Goal: Task Accomplishment & Management: Manage account settings

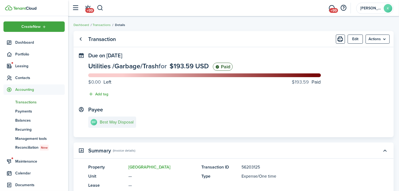
click at [31, 100] on span "Transactions" at bounding box center [40, 102] width 50 height 6
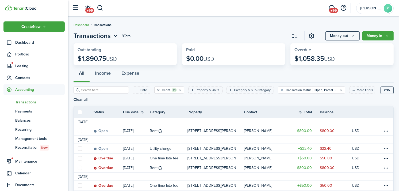
click at [156, 91] on button "Clear filter" at bounding box center [158, 90] width 5 height 4
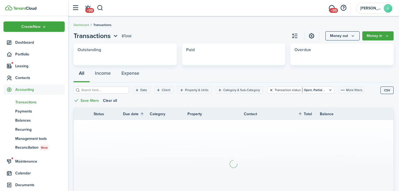
click at [269, 91] on button "Clear filter" at bounding box center [271, 90] width 5 height 4
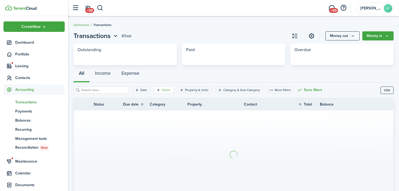
click at [162, 88] on filter-tag-label "Client" at bounding box center [166, 90] width 9 height 5
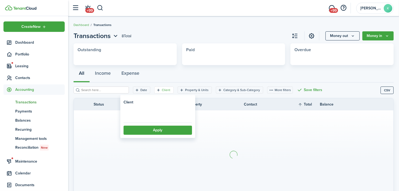
click at [164, 115] on loading-skeleton at bounding box center [158, 114] width 69 height 12
click at [161, 115] on span "Select client" at bounding box center [158, 114] width 68 height 12
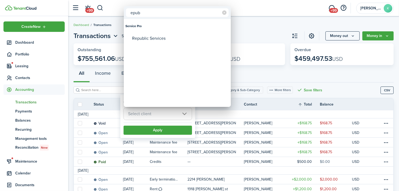
type input "epub"
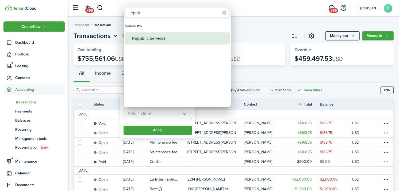
click at [175, 35] on div "Republic Services" at bounding box center [179, 38] width 95 height 12
type input "Republic Services"
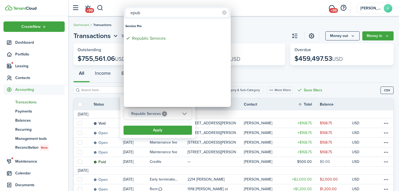
click at [158, 133] on div at bounding box center [199, 95] width 485 height 277
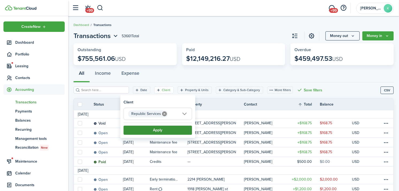
click at [158, 133] on button "Apply" at bounding box center [158, 130] width 69 height 9
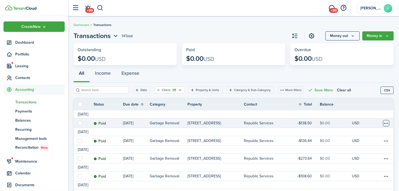
click at [389, 126] on table-menu-btn-icon at bounding box center [386, 123] width 6 height 6
click at [376, 136] on link "Clone" at bounding box center [366, 138] width 47 height 9
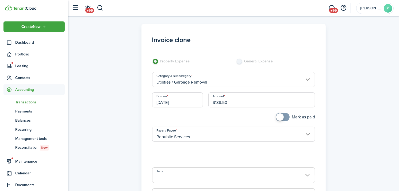
click at [183, 101] on input "[DATE]" at bounding box center [177, 99] width 51 height 15
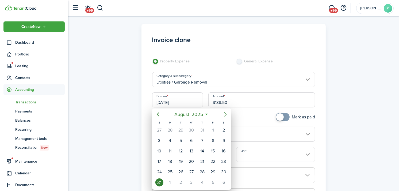
click at [226, 115] on icon "Next page" at bounding box center [225, 114] width 2 height 4
click at [182, 168] on div "30" at bounding box center [181, 172] width 8 height 8
type input "[DATE]"
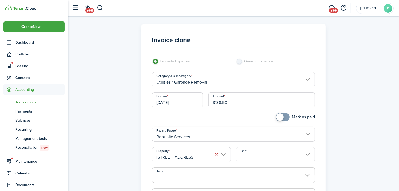
checkbox input "true"
click at [280, 117] on span at bounding box center [280, 116] width 7 height 7
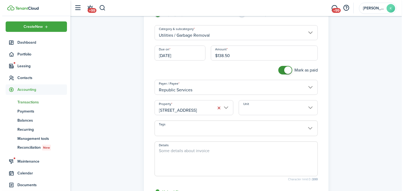
scroll to position [119, 0]
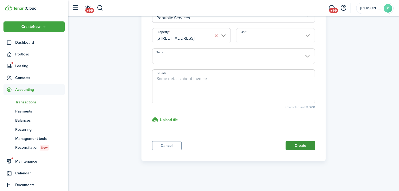
click at [303, 146] on button "Create" at bounding box center [300, 145] width 29 height 9
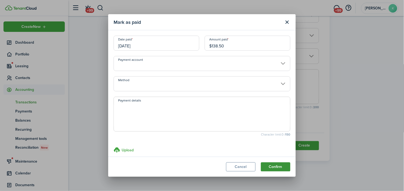
click at [277, 169] on button "Confirm" at bounding box center [275, 166] width 29 height 9
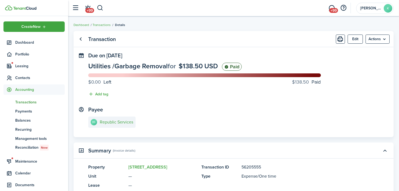
click at [27, 100] on span "Transactions" at bounding box center [40, 102] width 50 height 6
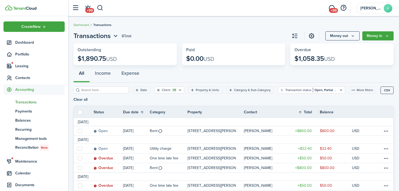
click at [156, 92] on button "Clear filter" at bounding box center [158, 90] width 5 height 4
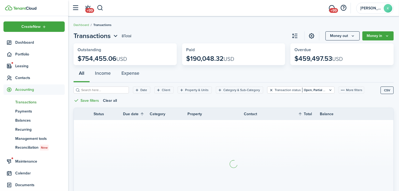
click at [269, 90] on button "Clear filter" at bounding box center [271, 90] width 5 height 4
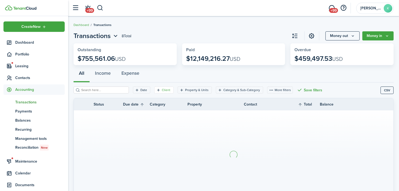
click at [156, 92] on icon "Open filter" at bounding box center [158, 90] width 5 height 4
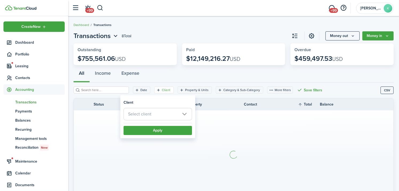
click at [155, 112] on span "Select client" at bounding box center [158, 114] width 68 height 12
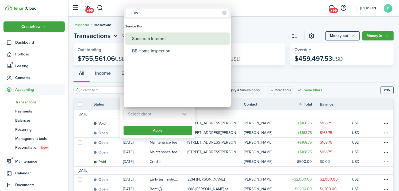
type input "spect"
click at [156, 41] on div "Spectrum Internet" at bounding box center [179, 38] width 95 height 12
type input "Spectrum Internet"
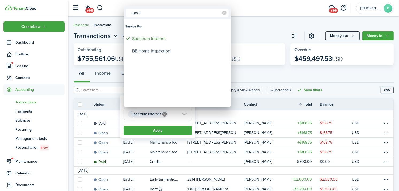
click at [176, 115] on div at bounding box center [199, 95] width 485 height 277
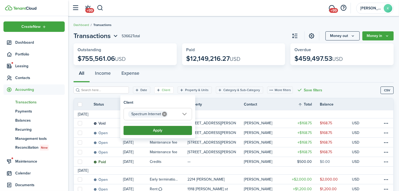
click at [176, 128] on button "Apply" at bounding box center [158, 130] width 69 height 9
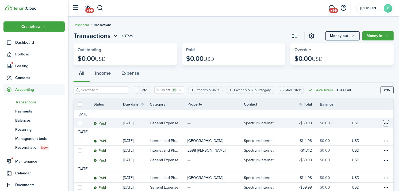
click at [389, 123] on table-menu-btn-icon at bounding box center [386, 123] width 6 height 6
click at [374, 137] on link "Clone" at bounding box center [366, 138] width 47 height 9
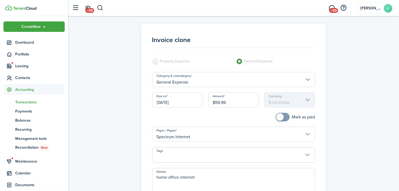
click at [191, 103] on input "[DATE]" at bounding box center [177, 99] width 51 height 15
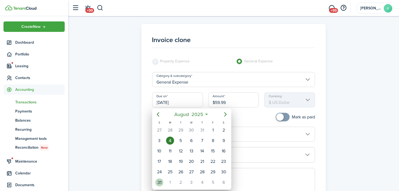
click at [157, 180] on div "31" at bounding box center [160, 182] width 8 height 8
type input "[DATE]"
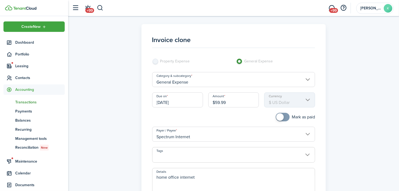
drag, startPoint x: 218, startPoint y: 108, endPoint x: 211, endPoint y: 111, distance: 7.8
click at [211, 111] on div "Amount $59.99" at bounding box center [234, 102] width 56 height 20
type input "$114.98"
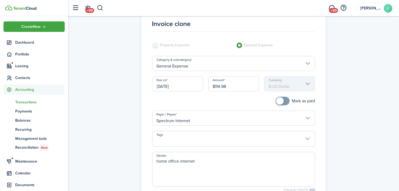
drag, startPoint x: 202, startPoint y: 177, endPoint x: 145, endPoint y: 186, distance: 57.2
click at [145, 186] on panel-main "Invoice clone Property Expense General Expense Category & subcategory General E…" at bounding box center [234, 125] width 185 height 235
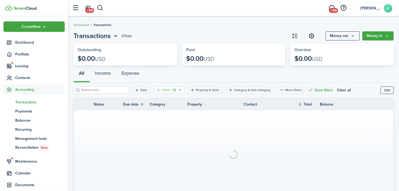
click at [155, 90] on filter-tag "Client +1" at bounding box center [169, 89] width 30 height 7
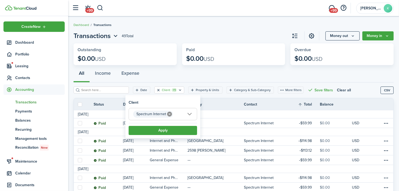
click at [156, 90] on button "Clear filter" at bounding box center [158, 90] width 5 height 4
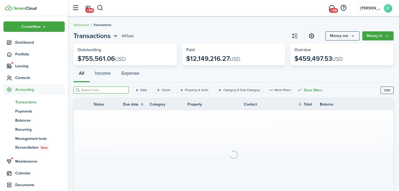
click at [109, 89] on input "search" at bounding box center [103, 90] width 47 height 5
click at [162, 90] on filter-tag-label "Client" at bounding box center [166, 90] width 9 height 5
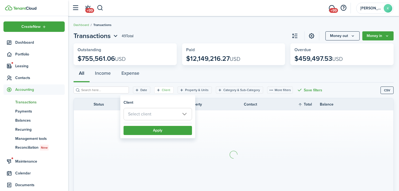
click at [156, 113] on span "Select client" at bounding box center [158, 114] width 68 height 12
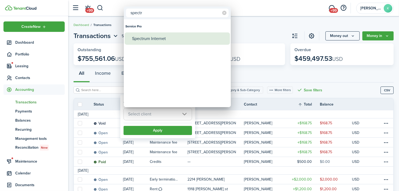
type input "spectr"
click at [164, 43] on div "Spectrum Internet" at bounding box center [179, 38] width 95 height 12
type input "Spectrum Internet"
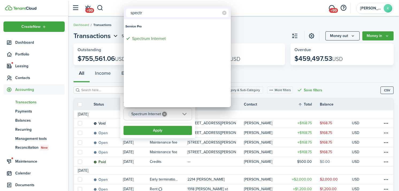
click at [164, 132] on div at bounding box center [199, 95] width 485 height 277
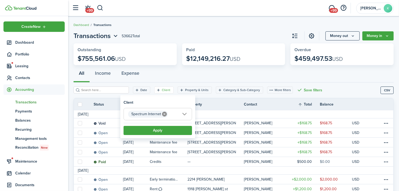
click at [164, 132] on button "Apply" at bounding box center [158, 130] width 69 height 9
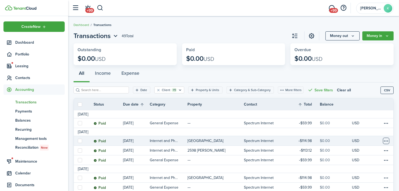
click at [388, 138] on table-menu-btn-icon at bounding box center [386, 141] width 6 height 6
click at [376, 140] on link "Clone" at bounding box center [366, 138] width 47 height 9
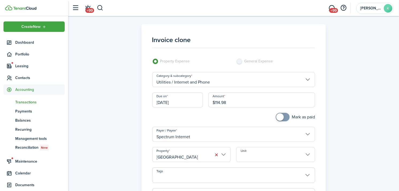
click at [185, 98] on input "[DATE]" at bounding box center [177, 99] width 51 height 15
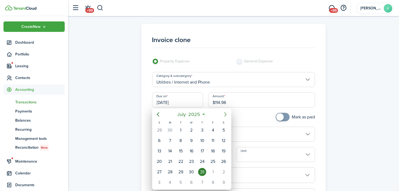
click at [227, 115] on icon "Next page" at bounding box center [226, 114] width 6 height 6
click at [161, 179] on div "31" at bounding box center [160, 182] width 8 height 8
type input "[DATE]"
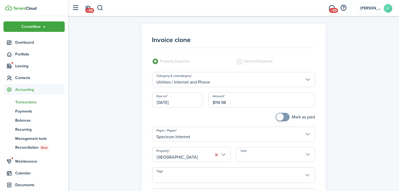
checkbox input "true"
click at [285, 116] on span at bounding box center [282, 117] width 5 height 9
click at [216, 154] on button "button" at bounding box center [216, 154] width 7 height 7
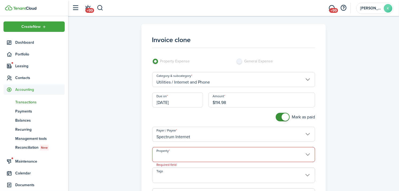
click at [216, 154] on input "Property" at bounding box center [233, 154] width 163 height 15
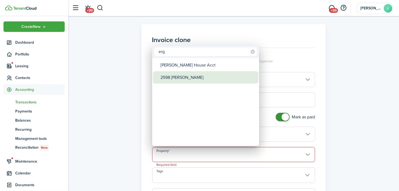
type input "erg"
click at [194, 82] on div "2598 [PERSON_NAME]" at bounding box center [208, 77] width 95 height 12
type input "2598 [PERSON_NAME]"
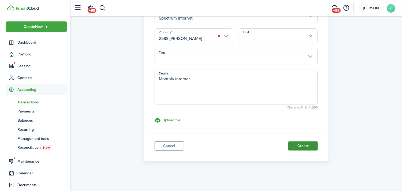
scroll to position [119, 0]
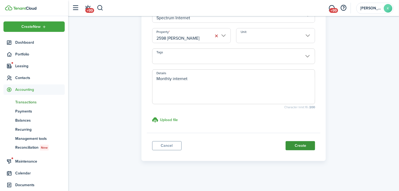
click at [295, 144] on button "Create" at bounding box center [300, 145] width 29 height 9
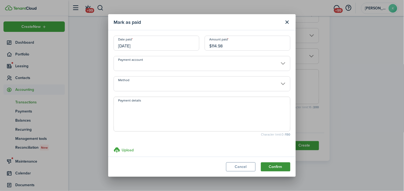
click at [275, 164] on button "Confirm" at bounding box center [275, 166] width 29 height 9
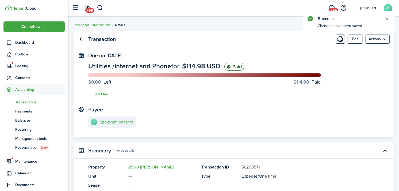
click at [31, 99] on span "Transactions" at bounding box center [40, 102] width 50 height 6
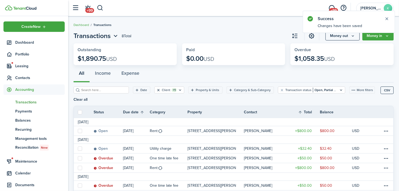
click at [156, 90] on button "Clear filter" at bounding box center [158, 90] width 5 height 4
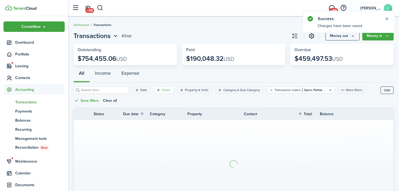
click at [154, 87] on filter-tag "Client" at bounding box center [163, 89] width 19 height 7
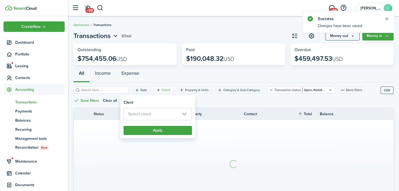
click at [156, 115] on span "Select client" at bounding box center [158, 114] width 68 height 12
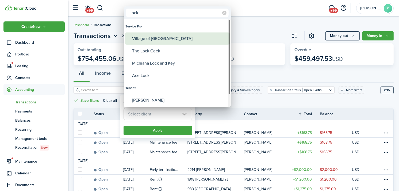
type input "lock"
click at [164, 39] on div "Village of [GEOGRAPHIC_DATA]" at bounding box center [179, 38] width 95 height 12
type input "Village of [GEOGRAPHIC_DATA]"
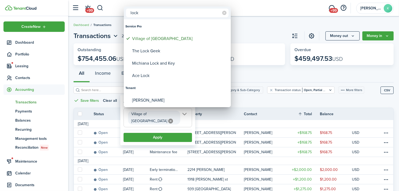
click at [168, 127] on div at bounding box center [199, 95] width 485 height 277
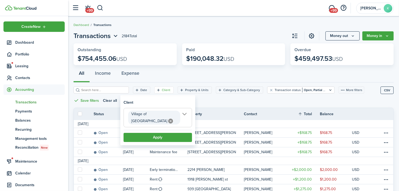
click at [168, 133] on button "Apply" at bounding box center [158, 137] width 69 height 9
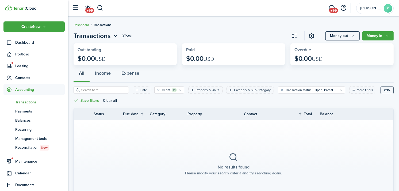
click at [342, 41] on page-view-layout "Transactions 0 Total Money out Money in Outstanding $0.00 USD Paid $0.00 USD Ov…" at bounding box center [233, 121] width 331 height 186
click at [342, 39] on button "Money out" at bounding box center [343, 35] width 34 height 9
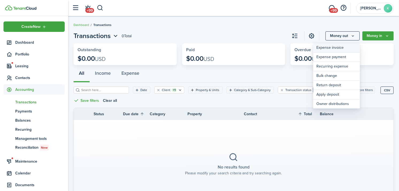
click at [342, 45] on link "Expense invoice" at bounding box center [337, 47] width 47 height 9
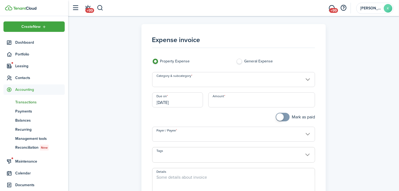
click at [199, 82] on input "Category & subcategory" at bounding box center [233, 79] width 163 height 15
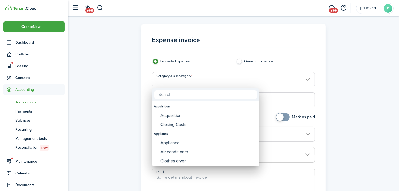
type input "l"
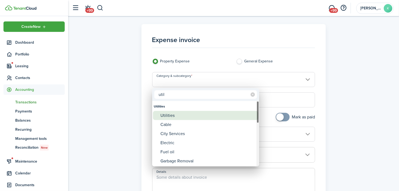
type input "util"
click at [185, 114] on div "Utilities" at bounding box center [208, 115] width 95 height 9
type input "Utilities"
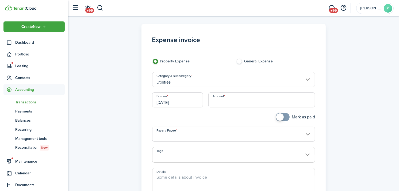
click at [179, 103] on input "[DATE]" at bounding box center [177, 99] width 51 height 15
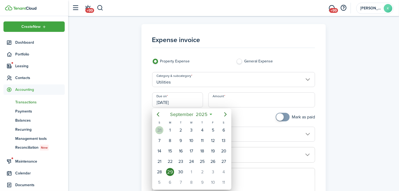
click at [159, 129] on div "31" at bounding box center [160, 130] width 8 height 8
type input "[DATE]"
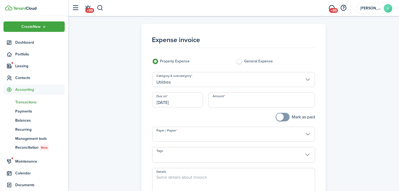
click at [225, 100] on input "Amount" at bounding box center [262, 99] width 107 height 15
click at [223, 104] on input "$1,186.03" at bounding box center [262, 99] width 107 height 15
click at [219, 103] on input "$1,186.03" at bounding box center [262, 99] width 107 height 15
type input "$186.03"
checkbox input "true"
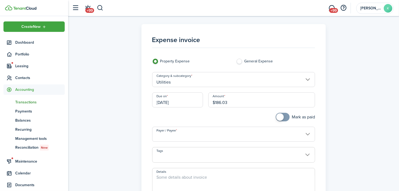
click at [284, 116] on span at bounding box center [282, 117] width 5 height 9
click at [197, 138] on input "Payer / Payee" at bounding box center [233, 134] width 163 height 15
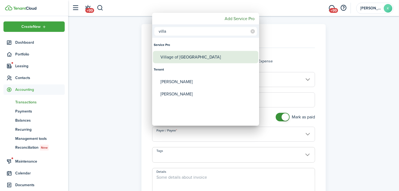
type input "villa"
click at [202, 57] on div "Village of [GEOGRAPHIC_DATA]" at bounding box center [208, 57] width 95 height 12
type input "Village of [GEOGRAPHIC_DATA]"
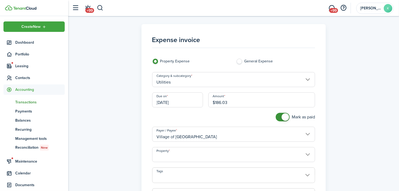
click at [195, 159] on input "Property" at bounding box center [233, 154] width 163 height 15
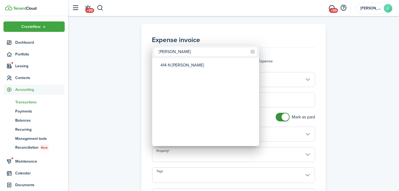
type input "[PERSON_NAME]"
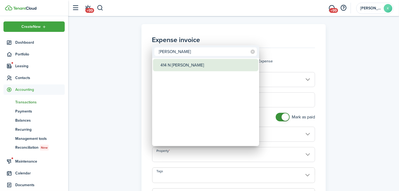
click at [190, 68] on div "414 N [PERSON_NAME]" at bounding box center [208, 65] width 95 height 12
type input "414 N [PERSON_NAME]"
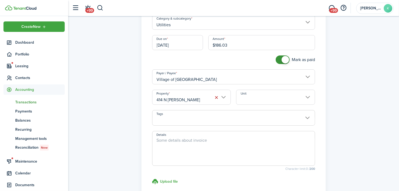
scroll to position [59, 0]
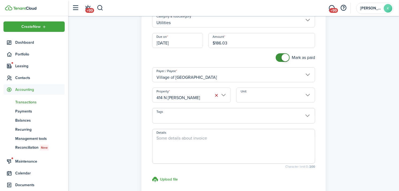
click at [202, 139] on textarea "Details" at bounding box center [234, 148] width 163 height 26
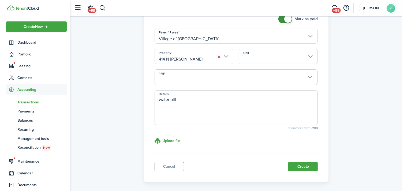
scroll to position [119, 0]
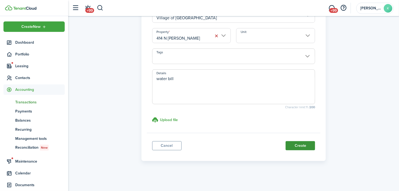
type textarea "water bill"
click at [311, 148] on button "Create" at bounding box center [300, 145] width 29 height 9
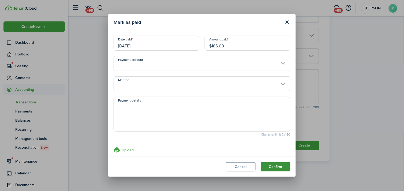
click at [273, 165] on button "Confirm" at bounding box center [275, 166] width 29 height 9
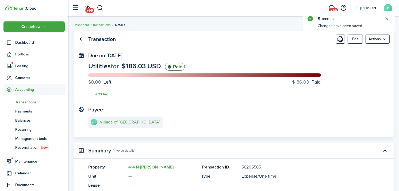
click at [33, 102] on span "Transactions" at bounding box center [40, 102] width 50 height 6
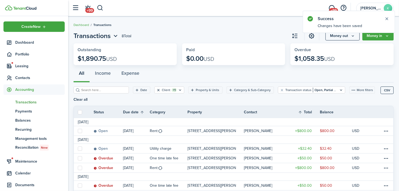
click at [156, 90] on button "Clear filter" at bounding box center [158, 90] width 5 height 4
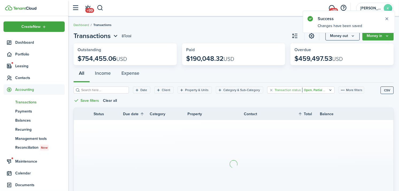
click at [267, 92] on filter-tag "Transaction status Open, Partial & Overdue" at bounding box center [300, 89] width 67 height 7
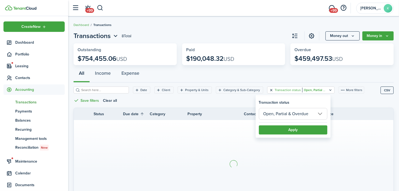
click at [269, 91] on button "Clear filter" at bounding box center [271, 90] width 5 height 4
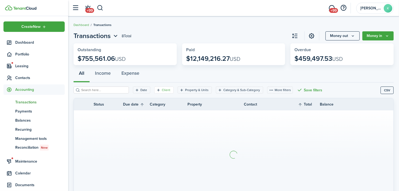
click at [156, 89] on icon "Open filter" at bounding box center [158, 90] width 5 height 4
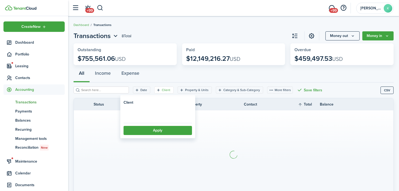
click at [156, 114] on loading-skeleton at bounding box center [158, 114] width 69 height 12
click at [152, 115] on span "Select client" at bounding box center [158, 114] width 68 height 12
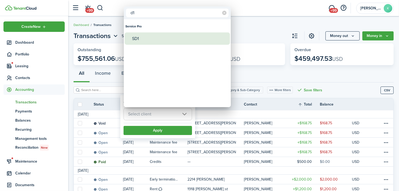
type input "d1"
click at [148, 36] on div "SD1" at bounding box center [179, 38] width 95 height 12
type input "SD1"
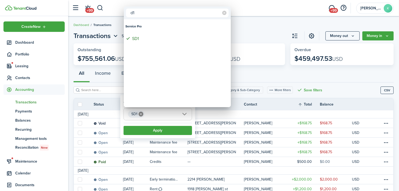
click at [163, 131] on div at bounding box center [199, 95] width 485 height 277
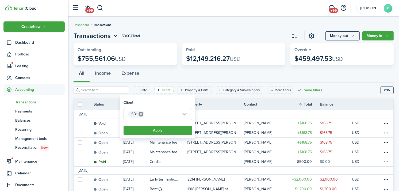
click at [163, 131] on button "Apply" at bounding box center [158, 130] width 69 height 9
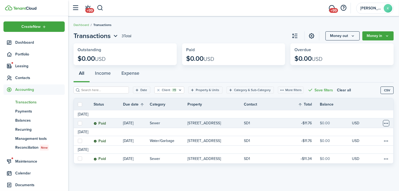
click at [385, 121] on table-menu-btn-icon at bounding box center [386, 123] width 6 height 6
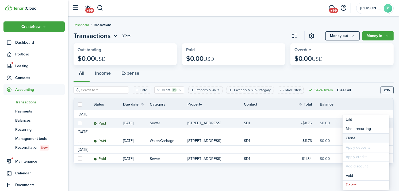
click at [377, 139] on link "Clone" at bounding box center [366, 138] width 47 height 9
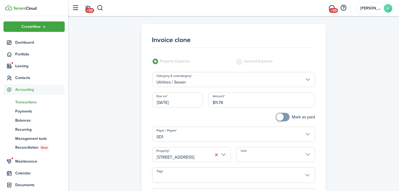
click at [204, 155] on input "[STREET_ADDRESS]" at bounding box center [191, 154] width 79 height 15
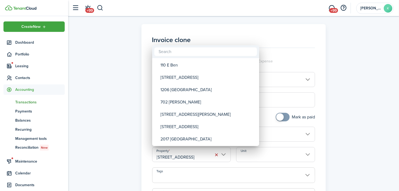
type input "6"
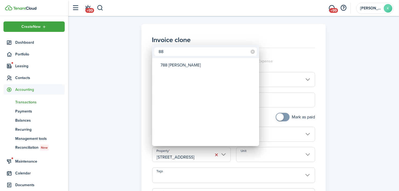
type input "88"
click at [303, 51] on div at bounding box center [199, 95] width 485 height 277
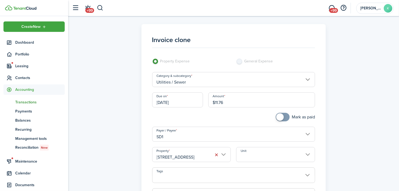
drag, startPoint x: 242, startPoint y: 99, endPoint x: 206, endPoint y: 115, distance: 38.8
click at [206, 115] on panel-main-body "Invoice clone Property Expense General Expense Category & subcategory Utilities…" at bounding box center [234, 140] width 174 height 222
type input "$7.17"
checkbox input "true"
click at [277, 116] on span at bounding box center [280, 116] width 7 height 7
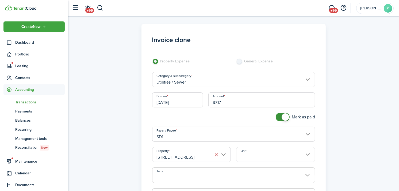
click at [167, 90] on div "Category & subcategory Utilities / Sewer" at bounding box center [234, 82] width 169 height 20
click at [175, 97] on input "[DATE]" at bounding box center [177, 99] width 51 height 15
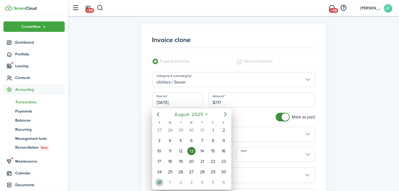
click at [161, 183] on div "31" at bounding box center [160, 182] width 8 height 8
type input "[DATE]"
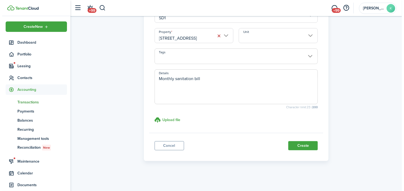
scroll to position [119, 0]
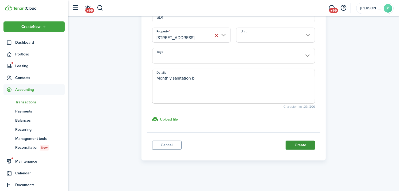
click at [299, 143] on button "Create" at bounding box center [300, 145] width 29 height 9
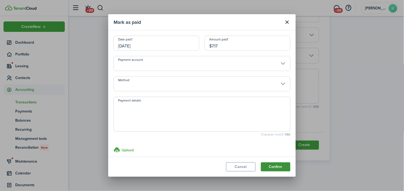
click at [277, 167] on button "Confirm" at bounding box center [275, 166] width 29 height 9
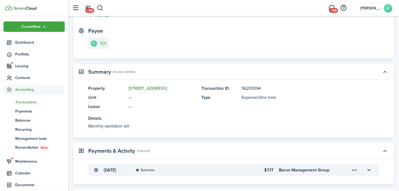
scroll to position [89, 0]
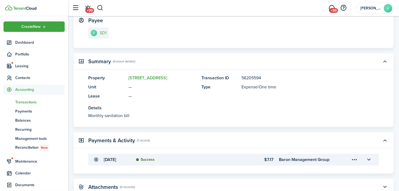
click at [18, 102] on span "Transactions" at bounding box center [40, 102] width 50 height 6
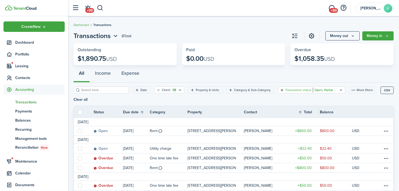
click at [278, 88] on filter-tag "Transaction status Open, Partial & Overdue" at bounding box center [311, 89] width 67 height 7
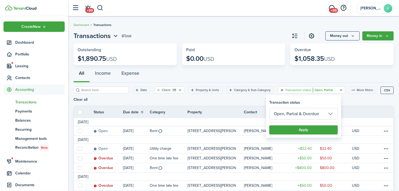
click at [280, 90] on button "Clear filter" at bounding box center [282, 90] width 5 height 4
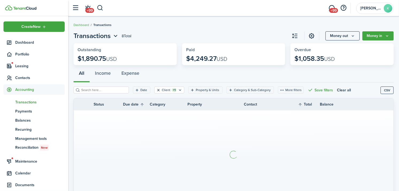
click at [156, 90] on button "Clear filter" at bounding box center [158, 90] width 5 height 4
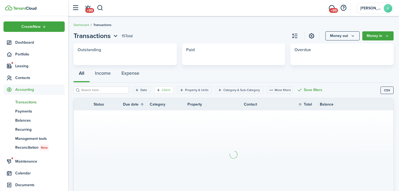
click at [156, 90] on icon "Open filter" at bounding box center [158, 90] width 5 height 4
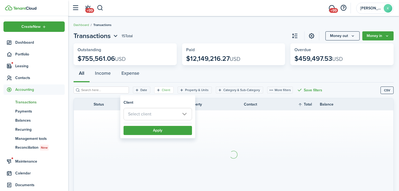
click at [151, 115] on span "Select client" at bounding box center [158, 114] width 68 height 12
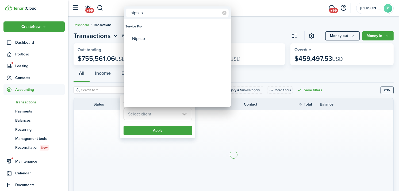
type input "nipsco"
click at [144, 34] on div "Nipsco" at bounding box center [179, 38] width 95 height 12
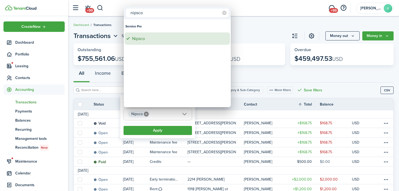
type input "Nipsco"
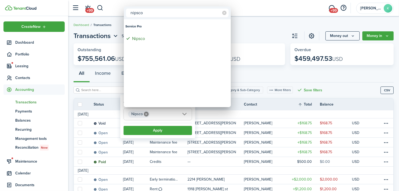
click at [159, 127] on div at bounding box center [199, 95] width 485 height 277
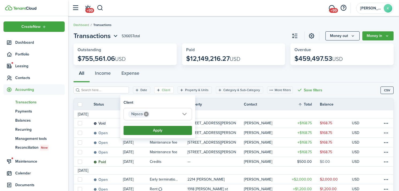
click at [161, 134] on button "Apply" at bounding box center [158, 130] width 69 height 9
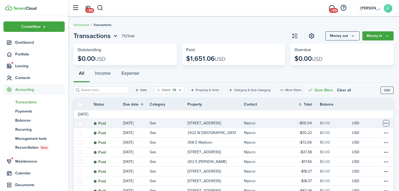
click at [389, 124] on table-menu-btn-icon at bounding box center [386, 123] width 6 height 6
click at [363, 135] on link "Clone" at bounding box center [366, 138] width 47 height 9
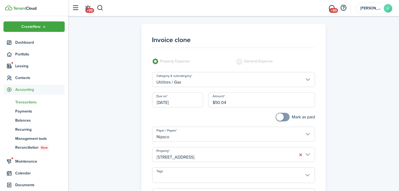
click at [197, 104] on input "[DATE]" at bounding box center [177, 99] width 51 height 15
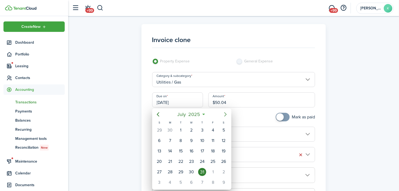
click at [224, 113] on icon "Next page" at bounding box center [226, 114] width 6 height 6
click at [162, 182] on div "31" at bounding box center [160, 182] width 8 height 8
type input "[DATE]"
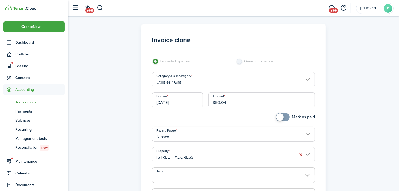
drag, startPoint x: 241, startPoint y: 101, endPoint x: 206, endPoint y: 104, distance: 34.9
click at [206, 104] on div "Amount $50.04" at bounding box center [262, 102] width 112 height 20
type input "$42.49"
checkbox input "true"
click at [285, 117] on span at bounding box center [282, 117] width 5 height 9
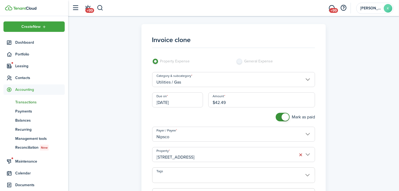
click at [235, 158] on input "[STREET_ADDRESS]" at bounding box center [233, 154] width 163 height 15
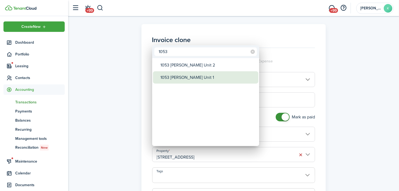
type input "1053"
click at [207, 72] on div "1053 [PERSON_NAME] Unit 1" at bounding box center [208, 77] width 95 height 12
type input "1053 [PERSON_NAME] Unit 1"
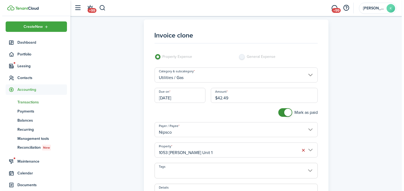
scroll to position [89, 0]
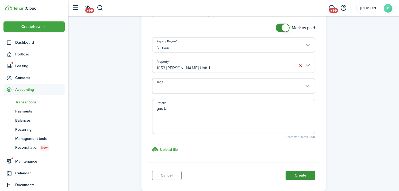
click at [299, 174] on button "Create" at bounding box center [300, 175] width 29 height 9
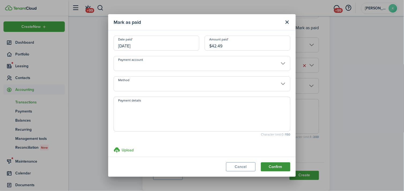
click at [267, 166] on button "Confirm" at bounding box center [275, 166] width 29 height 9
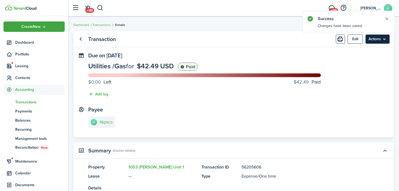
click at [381, 40] on menu-btn "Actions" at bounding box center [378, 39] width 24 height 9
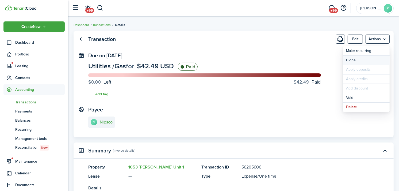
click at [369, 59] on link "Clone" at bounding box center [366, 60] width 47 height 9
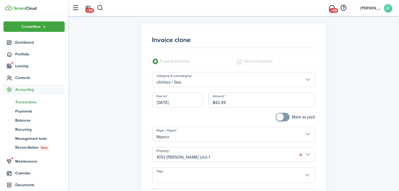
drag, startPoint x: 235, startPoint y: 102, endPoint x: 195, endPoint y: 101, distance: 40.4
click at [195, 101] on div "Due on [DATE] Amount $42.49" at bounding box center [234, 102] width 169 height 20
click at [186, 154] on input "1053 [PERSON_NAME] Unit 1" at bounding box center [233, 154] width 163 height 15
type input "$32.32"
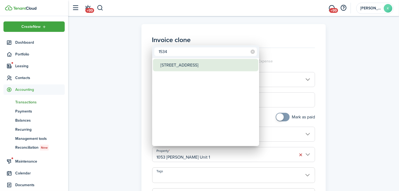
type input "1534"
click at [184, 67] on div "[STREET_ADDRESS]" at bounding box center [208, 65] width 95 height 12
type input "[STREET_ADDRESS]"
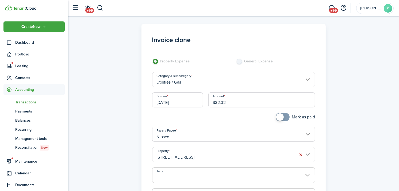
checkbox input "true"
click at [280, 118] on span at bounding box center [280, 116] width 7 height 7
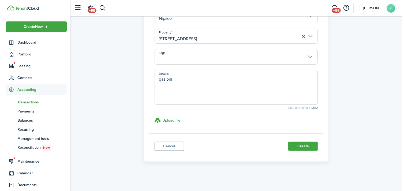
scroll to position [119, 0]
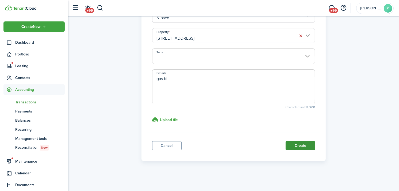
click at [301, 143] on button "Create" at bounding box center [300, 145] width 29 height 9
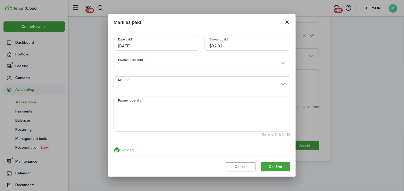
click at [281, 156] on modal-body "Date paid [DATE] Amount paid $32.32 Payment account Method Payment details Char…" at bounding box center [201, 93] width 187 height 126
click at [279, 164] on button "Confirm" at bounding box center [275, 166] width 29 height 9
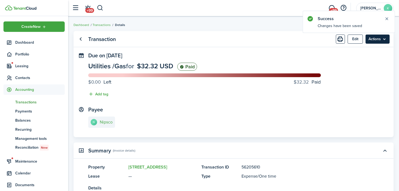
click at [383, 36] on menu-btn "Actions" at bounding box center [378, 39] width 24 height 9
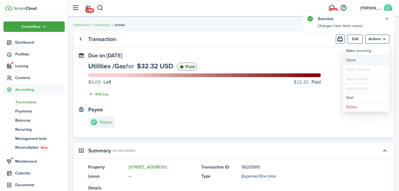
click at [379, 60] on link "Clone" at bounding box center [366, 60] width 47 height 9
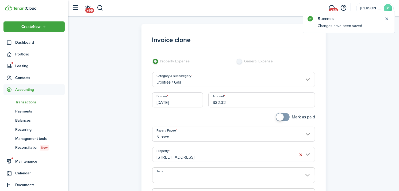
drag, startPoint x: 230, startPoint y: 101, endPoint x: 192, endPoint y: 102, distance: 38.0
click at [192, 102] on div "Due on [DATE] Amount $32.32" at bounding box center [234, 102] width 169 height 20
click at [208, 158] on input "[STREET_ADDRESS]" at bounding box center [233, 154] width 163 height 15
type input "$36.21"
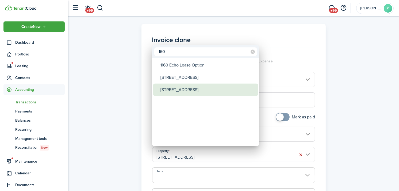
type input "160"
click at [192, 89] on div "[STREET_ADDRESS]" at bounding box center [208, 90] width 95 height 12
type input "[STREET_ADDRESS]"
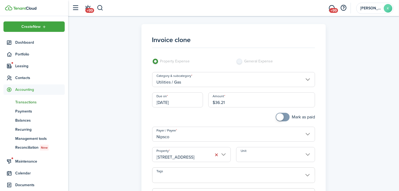
click at [267, 156] on input "Unit" at bounding box center [275, 154] width 79 height 15
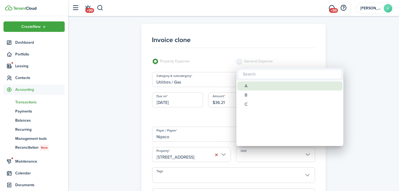
click at [252, 86] on div "A" at bounding box center [292, 85] width 95 height 9
type input "A"
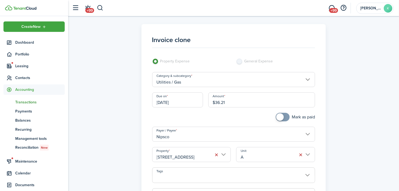
checkbox input "true"
click at [282, 114] on span at bounding box center [280, 116] width 7 height 7
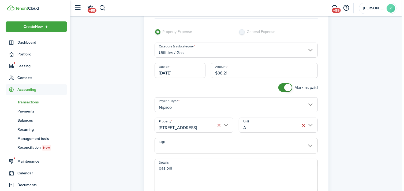
scroll to position [89, 0]
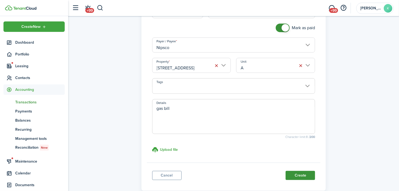
click at [306, 174] on button "Create" at bounding box center [300, 175] width 29 height 9
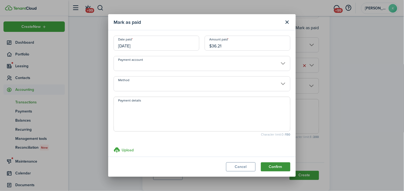
click at [285, 167] on button "Confirm" at bounding box center [275, 166] width 29 height 9
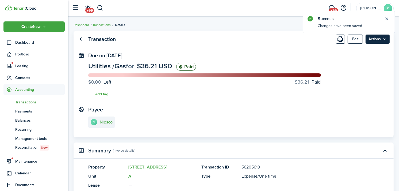
click at [383, 38] on menu-btn "Actions" at bounding box center [378, 39] width 24 height 9
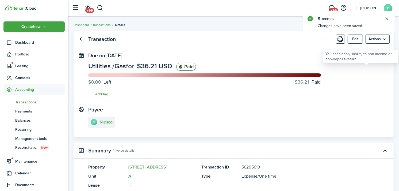
click at [370, 62] on div "You can't apply liability to non-income or non-deposit-return." at bounding box center [360, 56] width 75 height 13
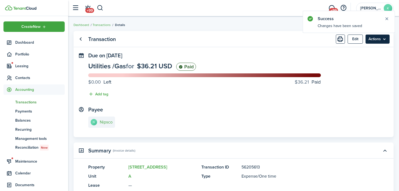
click at [381, 40] on menu-btn "Actions" at bounding box center [378, 39] width 24 height 9
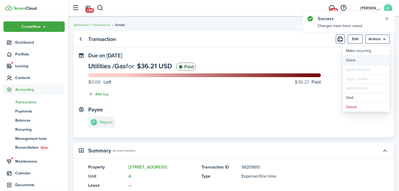
click at [371, 58] on link "Clone" at bounding box center [366, 60] width 47 height 9
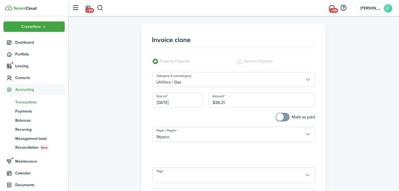
click at [236, 97] on input "$36.21" at bounding box center [262, 99] width 107 height 15
click at [233, 97] on input "$36.21" at bounding box center [262, 99] width 107 height 15
click at [285, 152] on input "A" at bounding box center [275, 154] width 79 height 15
type input "$18.37"
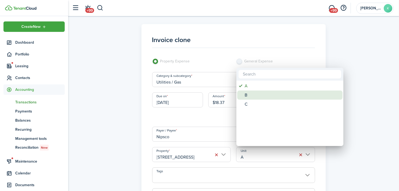
click at [280, 92] on div "B" at bounding box center [292, 95] width 95 height 9
type input "B"
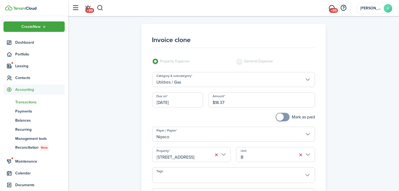
checkbox input "true"
click at [279, 117] on span at bounding box center [280, 116] width 7 height 7
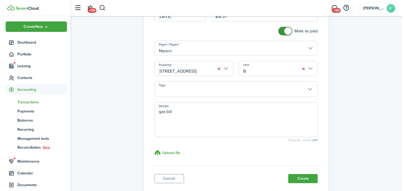
scroll to position [89, 0]
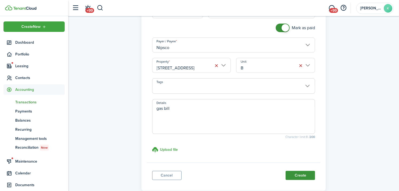
click at [297, 174] on button "Create" at bounding box center [300, 175] width 29 height 9
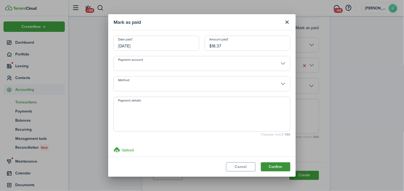
click at [271, 162] on button "Confirm" at bounding box center [275, 166] width 29 height 9
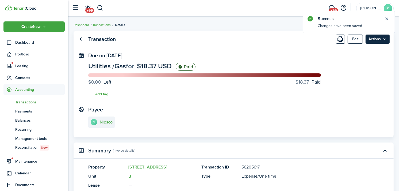
click at [384, 35] on menu-btn "Actions" at bounding box center [378, 39] width 24 height 9
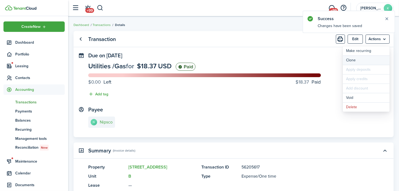
click at [371, 62] on link "Clone" at bounding box center [366, 60] width 47 height 9
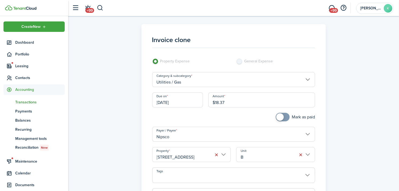
click at [278, 111] on div "Amount $18.37" at bounding box center [262, 102] width 112 height 20
checkbox input "true"
click at [280, 116] on span at bounding box center [280, 116] width 7 height 7
click at [254, 150] on input "B" at bounding box center [275, 154] width 79 height 15
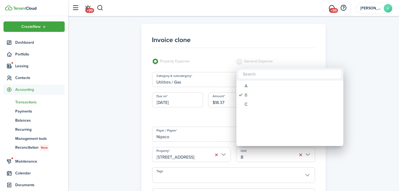
click at [255, 109] on mbsc-wheel-item "Unit" at bounding box center [290, 113] width 105 height 9
click at [259, 107] on div "C" at bounding box center [292, 104] width 95 height 9
type input "C"
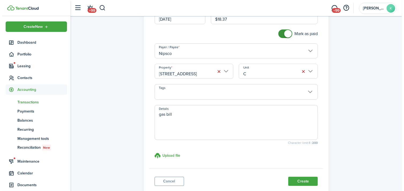
scroll to position [89, 0]
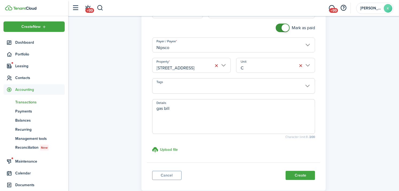
click at [295, 172] on button "Create" at bounding box center [300, 175] width 29 height 9
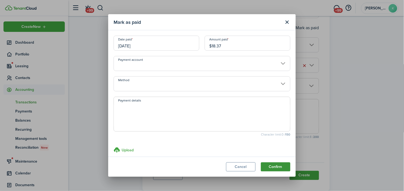
click at [282, 165] on button "Confirm" at bounding box center [275, 166] width 29 height 9
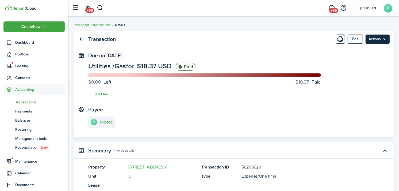
click at [389, 40] on menu-btn "Actions" at bounding box center [378, 39] width 24 height 9
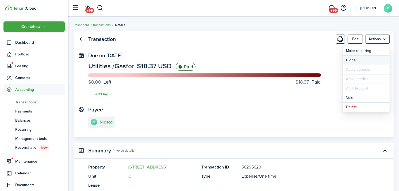
click at [368, 58] on link "Clone" at bounding box center [366, 60] width 47 height 9
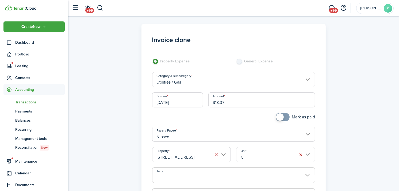
drag, startPoint x: 235, startPoint y: 99, endPoint x: 204, endPoint y: 107, distance: 32.0
click at [204, 107] on div "Due on [DATE] Amount $18.37" at bounding box center [234, 102] width 169 height 20
type input "$17.66"
checkbox input "true"
click at [280, 116] on span at bounding box center [280, 116] width 7 height 7
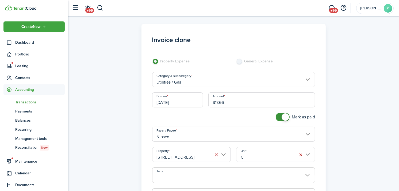
click at [173, 149] on input "[STREET_ADDRESS]" at bounding box center [191, 154] width 79 height 15
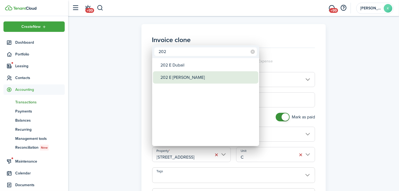
type input "202"
click at [175, 74] on div "202 E [PERSON_NAME]" at bounding box center [208, 77] width 95 height 12
type input "202 E [PERSON_NAME]"
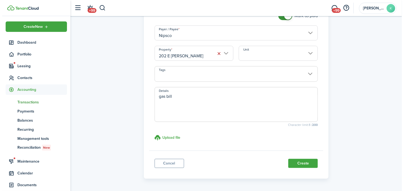
scroll to position [119, 0]
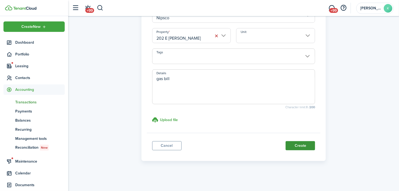
click at [305, 148] on button "Create" at bounding box center [300, 145] width 29 height 9
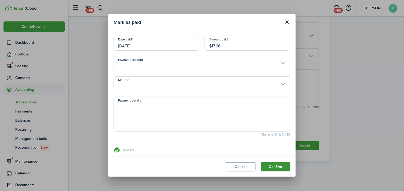
click at [278, 169] on button "Confirm" at bounding box center [275, 166] width 29 height 9
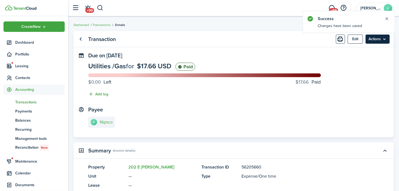
click at [383, 41] on menu-btn "Actions" at bounding box center [378, 39] width 24 height 9
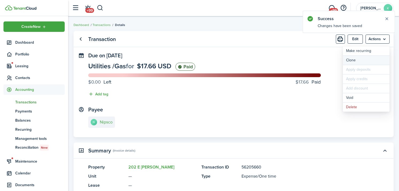
click at [378, 57] on link "Clone" at bounding box center [366, 60] width 47 height 9
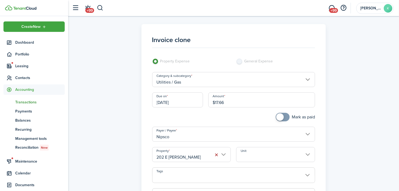
click at [214, 155] on button "button" at bounding box center [216, 154] width 7 height 7
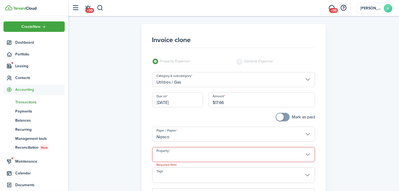
drag, startPoint x: 228, startPoint y: 106, endPoint x: 190, endPoint y: 111, distance: 37.9
click at [190, 111] on div "Due on [DATE] Amount $17.66" at bounding box center [234, 102] width 169 height 20
type input "$32.32"
checkbox input "true"
click at [277, 117] on span at bounding box center [280, 116] width 7 height 7
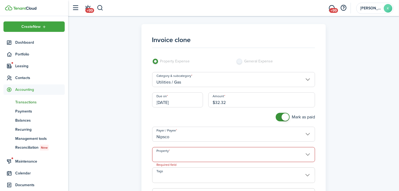
click at [206, 159] on input "Property" at bounding box center [233, 154] width 163 height 15
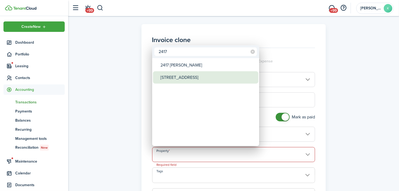
type input "2417"
click at [187, 74] on div "[STREET_ADDRESS]" at bounding box center [208, 77] width 95 height 12
type input "[STREET_ADDRESS]"
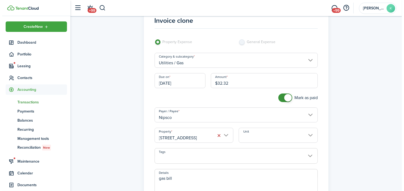
scroll to position [89, 0]
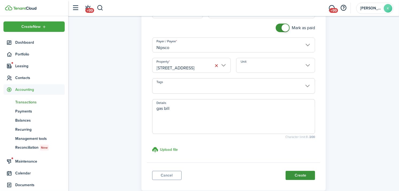
click at [302, 177] on button "Create" at bounding box center [300, 175] width 29 height 9
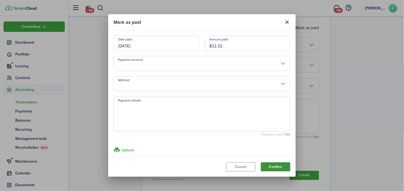
click at [273, 162] on button "Confirm" at bounding box center [275, 166] width 29 height 9
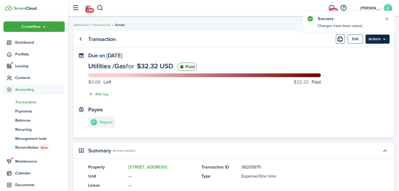
click at [379, 35] on menu-btn "Actions" at bounding box center [378, 39] width 24 height 9
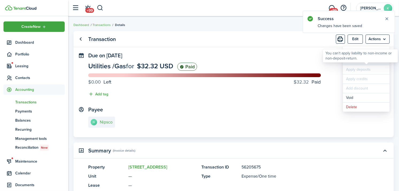
click at [377, 64] on link "Clone" at bounding box center [366, 60] width 47 height 9
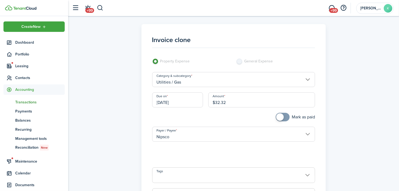
drag, startPoint x: 231, startPoint y: 100, endPoint x: 202, endPoint y: 107, distance: 30.3
click at [202, 107] on div "Due on [DATE] Amount $32.32" at bounding box center [234, 102] width 169 height 20
click at [180, 153] on input "[STREET_ADDRESS]" at bounding box center [191, 154] width 79 height 15
type input "$31.42"
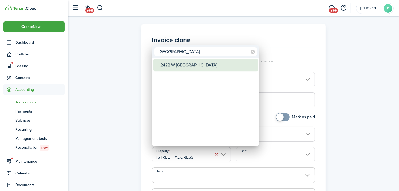
type input "[GEOGRAPHIC_DATA]"
click at [180, 66] on div "2422 W [GEOGRAPHIC_DATA]" at bounding box center [208, 65] width 95 height 12
type input "2422 W [GEOGRAPHIC_DATA]"
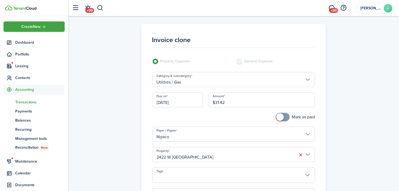
click at [275, 118] on div "Mark as paid" at bounding box center [276, 120] width 84 height 14
checkbox input "true"
click at [277, 118] on span at bounding box center [280, 116] width 7 height 7
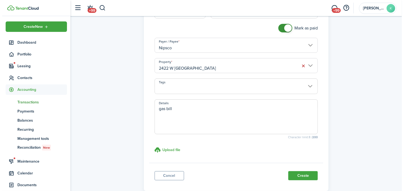
scroll to position [89, 0]
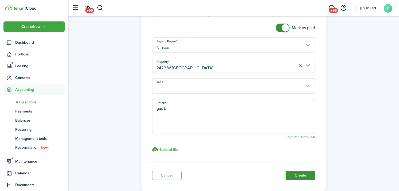
click at [298, 175] on button "Create" at bounding box center [300, 175] width 29 height 9
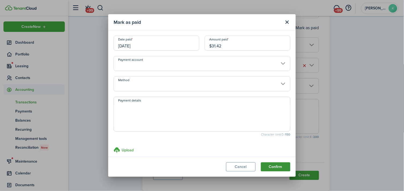
click at [285, 166] on button "Confirm" at bounding box center [275, 166] width 29 height 9
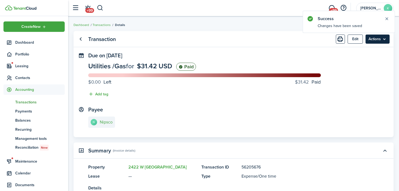
click at [386, 39] on menu-btn "Actions" at bounding box center [378, 39] width 24 height 9
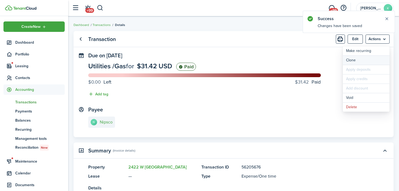
click at [376, 63] on link "Clone" at bounding box center [366, 60] width 47 height 9
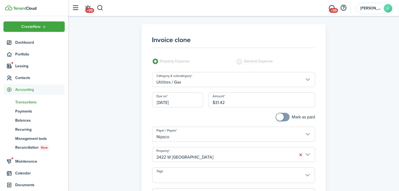
drag, startPoint x: 231, startPoint y: 97, endPoint x: 209, endPoint y: 106, distance: 23.4
click at [209, 106] on input "$31.42" at bounding box center [262, 99] width 107 height 15
type input "$71.21"
checkbox input "true"
click at [285, 118] on span at bounding box center [282, 117] width 5 height 9
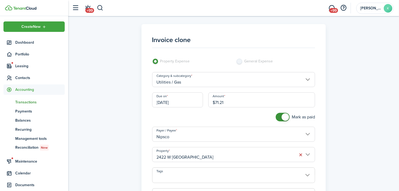
click at [266, 155] on input "2422 W [GEOGRAPHIC_DATA]" at bounding box center [233, 154] width 163 height 15
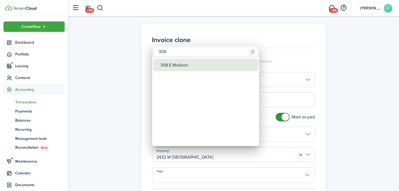
type input "308"
click at [196, 63] on div "308 E Madison" at bounding box center [208, 65] width 95 height 12
type input "308 E Madison"
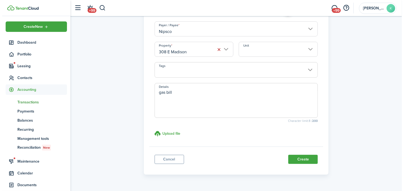
scroll to position [119, 0]
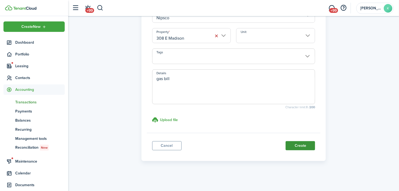
click at [301, 147] on button "Create" at bounding box center [300, 145] width 29 height 9
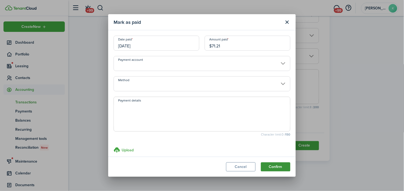
click at [285, 167] on button "Confirm" at bounding box center [275, 166] width 29 height 9
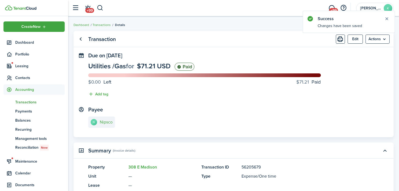
click at [383, 41] on menu-btn "Actions" at bounding box center [378, 39] width 24 height 9
click at [370, 60] on link "Clone" at bounding box center [366, 60] width 47 height 9
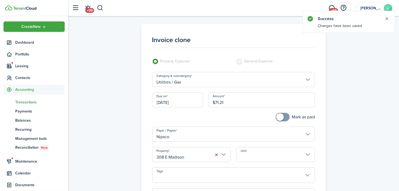
drag, startPoint x: 232, startPoint y: 99, endPoint x: 191, endPoint y: 107, distance: 42.3
click at [191, 107] on div "Due on [DATE] Amount $71.21" at bounding box center [234, 102] width 169 height 20
type input "$169.01"
checkbox input "true"
type input "$169.01"
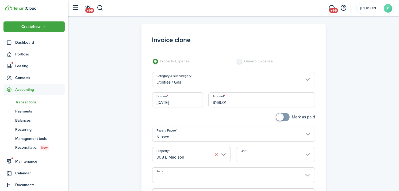
click at [281, 116] on span at bounding box center [280, 116] width 7 height 7
click at [205, 156] on input "308 E Madison" at bounding box center [191, 154] width 79 height 15
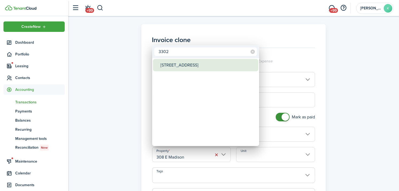
type input "3302"
click at [195, 64] on div "[STREET_ADDRESS]" at bounding box center [208, 65] width 95 height 12
type input "[STREET_ADDRESS]"
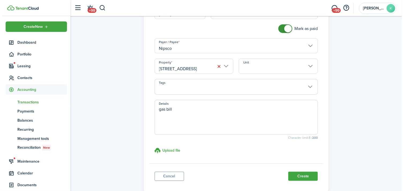
scroll to position [89, 0]
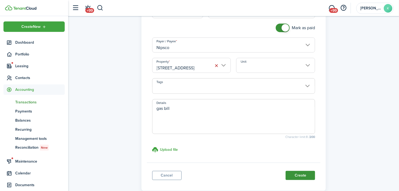
click at [304, 173] on button "Create" at bounding box center [300, 175] width 29 height 9
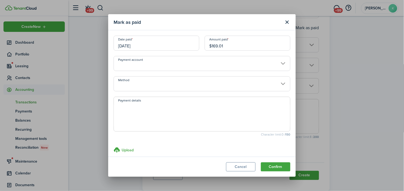
click at [278, 162] on modal-footer "Cancel Confirm" at bounding box center [201, 167] width 187 height 20
click at [279, 165] on button "Confirm" at bounding box center [275, 166] width 29 height 9
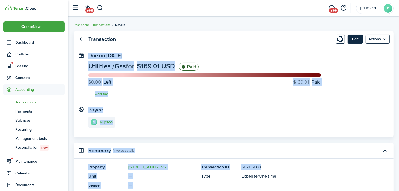
drag, startPoint x: 279, startPoint y: 165, endPoint x: 360, endPoint y: 39, distance: 149.1
click at [360, 39] on transaction-view-wrapper "Transaction Edit Actions Due on [DATE] Utilities / Gas for $169.01 USD Paid $0.…" at bounding box center [233, 162] width 331 height 269
click at [389, 40] on menu-btn "Actions" at bounding box center [378, 39] width 24 height 9
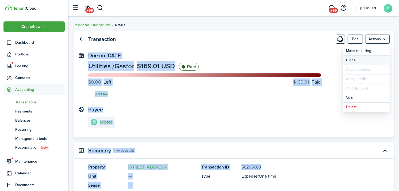
click at [379, 60] on link "Clone" at bounding box center [366, 60] width 47 height 9
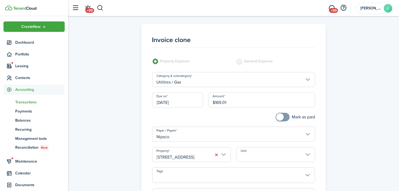
drag, startPoint x: 252, startPoint y: 99, endPoint x: 184, endPoint y: 105, distance: 68.3
click at [184, 105] on div "Due on [DATE] Amount $169.01" at bounding box center [234, 102] width 169 height 20
type input "$33.28"
checkbox input "true"
click at [281, 118] on span at bounding box center [280, 116] width 7 height 7
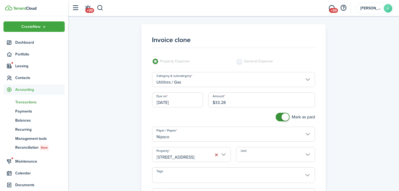
click at [218, 155] on button "button" at bounding box center [216, 154] width 7 height 7
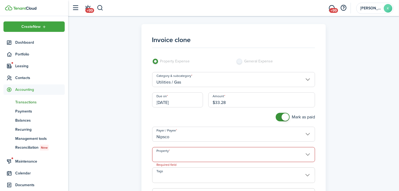
click at [201, 152] on input "Property" at bounding box center [233, 154] width 163 height 15
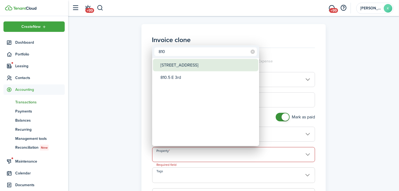
type input "810"
click at [184, 66] on div "[STREET_ADDRESS]" at bounding box center [208, 65] width 95 height 12
type input "[STREET_ADDRESS]"
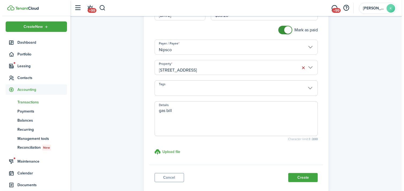
scroll to position [89, 0]
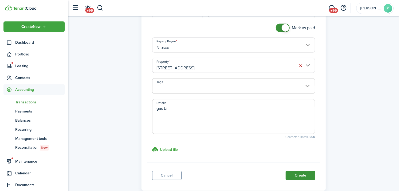
click at [311, 178] on button "Create" at bounding box center [300, 175] width 29 height 9
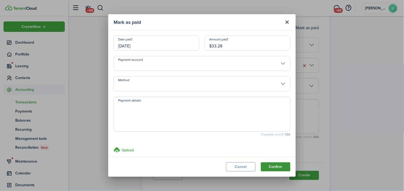
click at [274, 162] on button "Confirm" at bounding box center [275, 166] width 29 height 9
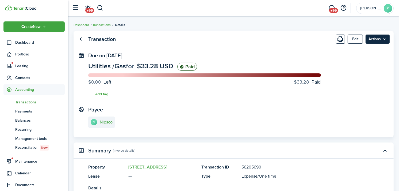
click at [382, 35] on menu-btn "Actions" at bounding box center [378, 39] width 24 height 9
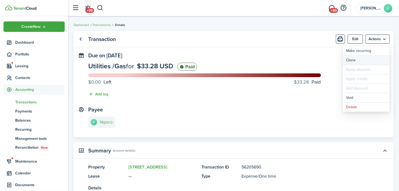
click at [370, 63] on link "Clone" at bounding box center [366, 60] width 47 height 9
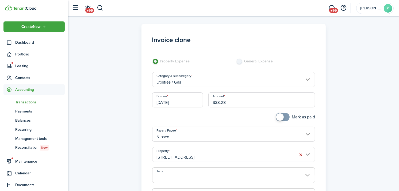
drag, startPoint x: 239, startPoint y: 106, endPoint x: 199, endPoint y: 100, distance: 39.5
click at [199, 100] on div "Due on [DATE] Amount $33.28" at bounding box center [234, 102] width 169 height 20
type input "$49.13"
drag, startPoint x: 280, startPoint y: 117, endPoint x: 264, endPoint y: 125, distance: 18.7
checkbox input "true"
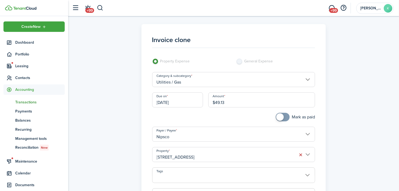
click at [280, 117] on span at bounding box center [280, 116] width 7 height 7
click at [222, 151] on input "[STREET_ADDRESS]" at bounding box center [233, 154] width 163 height 15
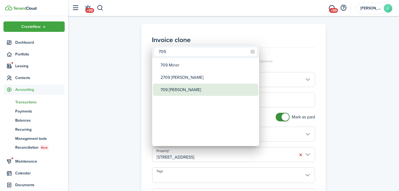
type input "709"
click at [193, 90] on div "709 [PERSON_NAME]" at bounding box center [208, 90] width 95 height 12
type input "709 [PERSON_NAME]"
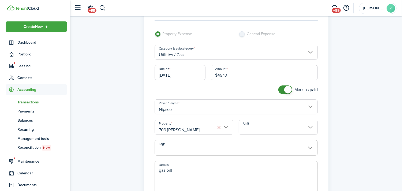
scroll to position [89, 0]
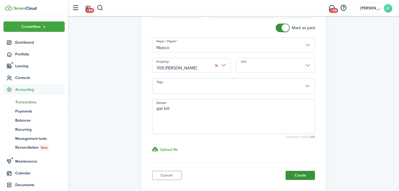
click at [298, 176] on button "Create" at bounding box center [300, 175] width 29 height 9
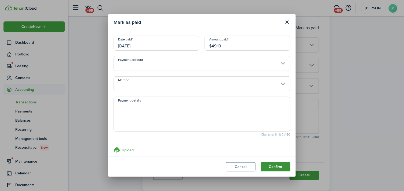
click at [280, 167] on button "Confirm" at bounding box center [275, 166] width 29 height 9
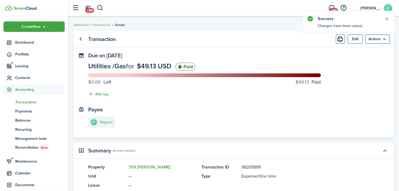
click at [386, 42] on menu-btn "Actions" at bounding box center [378, 39] width 24 height 9
click at [379, 57] on link "Clone" at bounding box center [366, 60] width 47 height 9
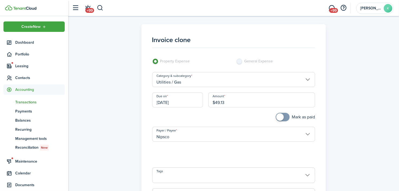
drag, startPoint x: 246, startPoint y: 101, endPoint x: 201, endPoint y: 107, distance: 45.5
click at [201, 107] on div "Due on [DATE] Amount $49.13" at bounding box center [234, 102] width 169 height 20
type input "$51.76"
checkbox input "true"
click at [281, 117] on span at bounding box center [280, 116] width 7 height 7
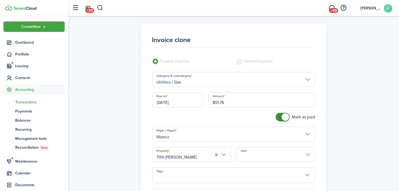
click at [198, 157] on input "709 [PERSON_NAME]" at bounding box center [191, 154] width 79 height 15
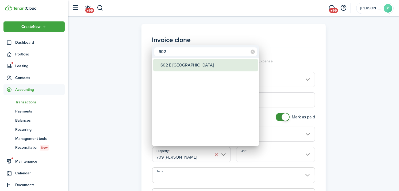
type input "602"
click at [194, 66] on div "602 E [GEOGRAPHIC_DATA]" at bounding box center [208, 65] width 95 height 12
type input "602 E [GEOGRAPHIC_DATA]"
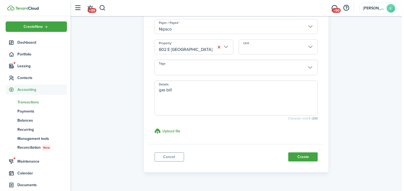
scroll to position [119, 0]
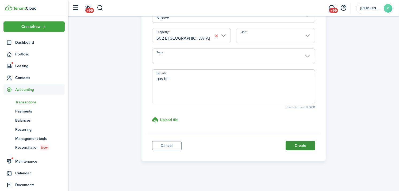
click at [303, 144] on button "Create" at bounding box center [300, 145] width 29 height 9
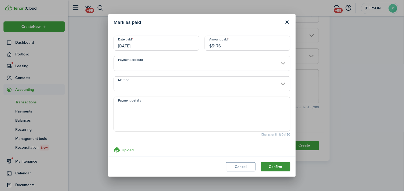
click at [273, 169] on button "Confirm" at bounding box center [275, 166] width 29 height 9
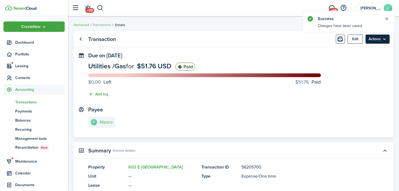
click at [379, 39] on menu-btn "Actions" at bounding box center [378, 39] width 24 height 9
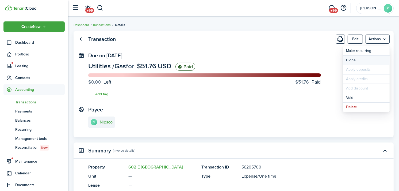
click at [376, 60] on link "Clone" at bounding box center [366, 60] width 47 height 9
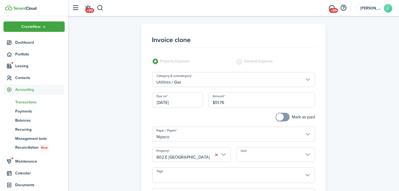
drag, startPoint x: 254, startPoint y: 102, endPoint x: 183, endPoint y: 104, distance: 71.8
click at [183, 104] on div "Due on [DATE] Amount $51.76" at bounding box center [234, 102] width 169 height 20
type input "$18.37"
checkbox input "true"
click at [279, 117] on span at bounding box center [280, 116] width 7 height 7
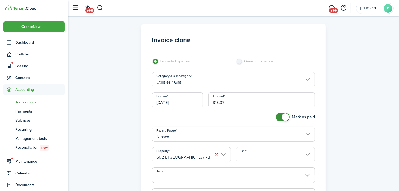
click at [215, 154] on button "button" at bounding box center [216, 154] width 7 height 7
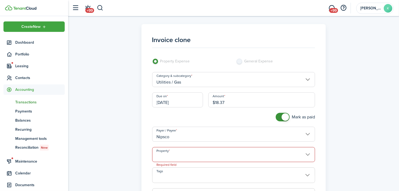
click at [216, 154] on input "Property" at bounding box center [233, 154] width 163 height 15
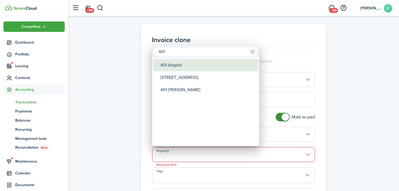
type input "401"
click at [187, 62] on div "401 Altgeld" at bounding box center [208, 65] width 95 height 12
type input "401 Altgeld"
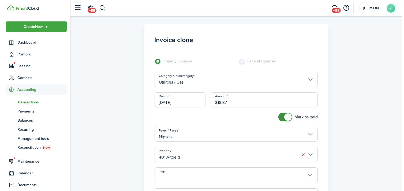
scroll to position [89, 0]
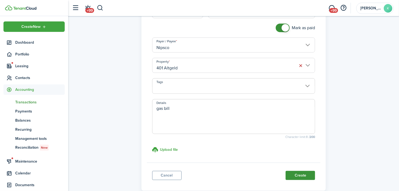
click at [305, 177] on button "Create" at bounding box center [300, 175] width 29 height 9
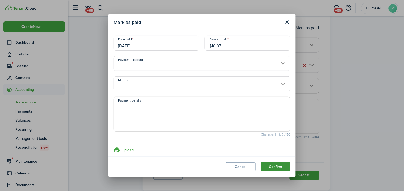
click at [288, 168] on button "Confirm" at bounding box center [275, 166] width 29 height 9
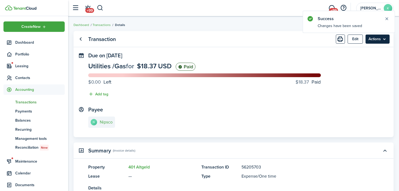
click at [385, 42] on menu-btn "Actions" at bounding box center [378, 39] width 24 height 9
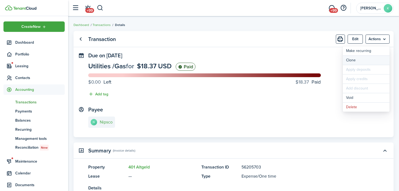
click at [368, 58] on link "Clone" at bounding box center [366, 60] width 47 height 9
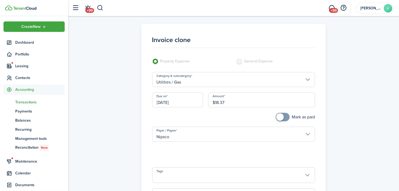
drag, startPoint x: 242, startPoint y: 103, endPoint x: 207, endPoint y: 111, distance: 36.2
click at [207, 111] on div "Amount $18.37" at bounding box center [262, 102] width 112 height 20
click at [190, 156] on input "401 Altgeld" at bounding box center [233, 154] width 163 height 15
type input "$17.66"
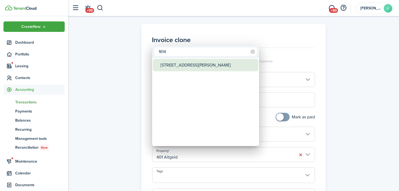
type input "1614"
click at [199, 69] on div "[STREET_ADDRESS][PERSON_NAME]" at bounding box center [208, 65] width 95 height 12
type input "[STREET_ADDRESS][PERSON_NAME]"
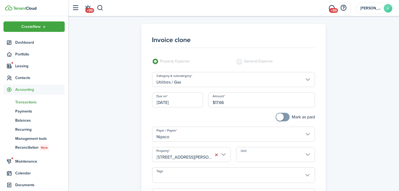
click at [253, 154] on input "Unit" at bounding box center [275, 154] width 79 height 15
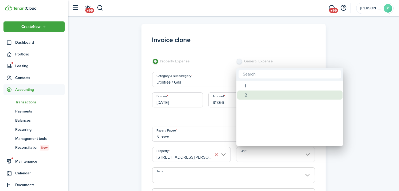
click at [248, 93] on div "2" at bounding box center [292, 95] width 95 height 9
type input "2"
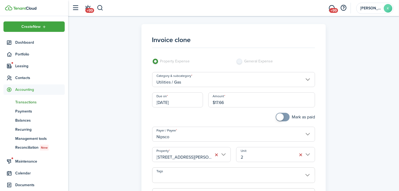
checkbox input "true"
click at [278, 120] on span at bounding box center [280, 116] width 7 height 7
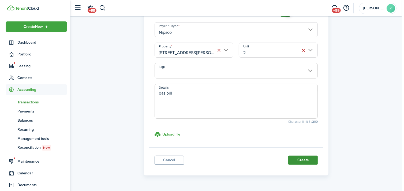
scroll to position [119, 0]
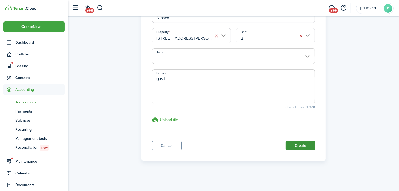
click at [306, 146] on button "Create" at bounding box center [300, 145] width 29 height 9
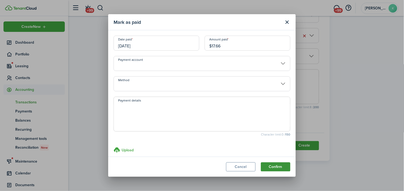
click at [278, 164] on button "Confirm" at bounding box center [275, 166] width 29 height 9
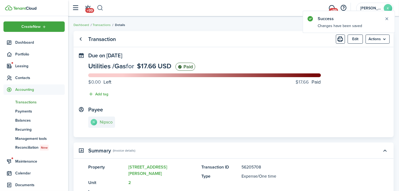
click at [99, 9] on button "button" at bounding box center [100, 7] width 7 height 9
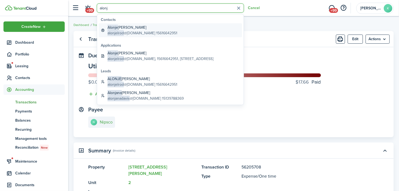
type input "alonj"
click at [136, 28] on global-search-item-title "[PERSON_NAME]" at bounding box center [143, 28] width 70 height 6
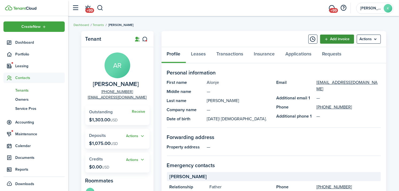
click at [335, 41] on link "Add invoice" at bounding box center [338, 39] width 34 height 9
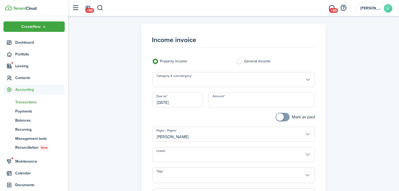
click at [200, 78] on input "Category & subcategory" at bounding box center [233, 79] width 163 height 15
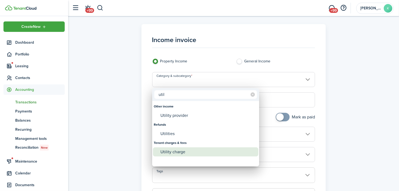
type input "util"
click at [192, 152] on div "Utility charge" at bounding box center [208, 151] width 95 height 9
type input "Tenant charges & fees / Utility charge"
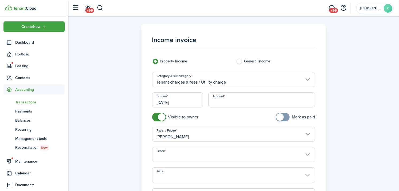
click at [191, 106] on input "[DATE]" at bounding box center [177, 99] width 51 height 15
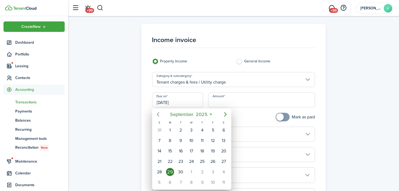
click at [158, 113] on icon "Previous page" at bounding box center [158, 114] width 6 height 6
click at [159, 177] on div "31" at bounding box center [159, 182] width 11 height 10
type input "[DATE]"
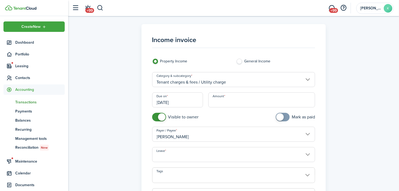
click at [225, 95] on input "Amount" at bounding box center [262, 99] width 107 height 15
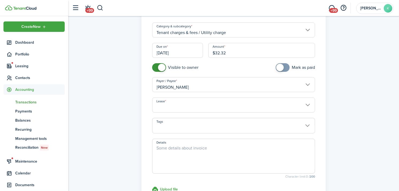
scroll to position [59, 0]
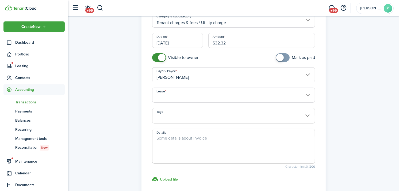
click at [200, 97] on input "Lease" at bounding box center [233, 95] width 163 height 15
type input "$32.32"
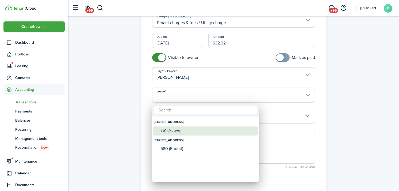
click at [190, 127] on div "751 (Active)" at bounding box center [208, 130] width 95 height 8
type input "[STREET_ADDRESS] Lease #751 (Active)"
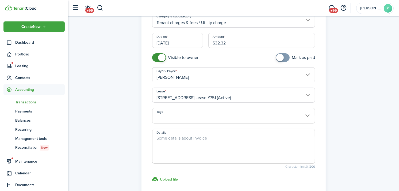
click at [189, 146] on textarea "Details" at bounding box center [234, 148] width 163 height 26
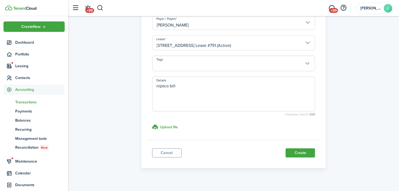
scroll to position [119, 0]
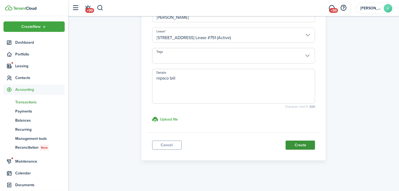
type textarea "nipsco bill"
click at [304, 148] on button "Create" at bounding box center [300, 145] width 29 height 9
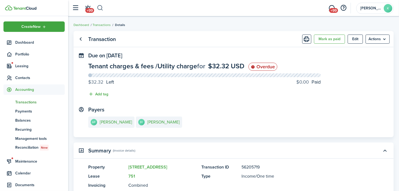
click at [98, 9] on button "button" at bounding box center [100, 7] width 7 height 9
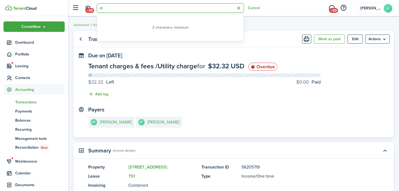
type input "c"
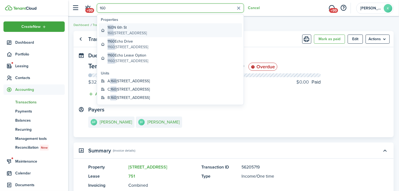
type input "160"
click at [132, 31] on global-search-item-description "[STREET_ADDRESS]" at bounding box center [127, 33] width 39 height 6
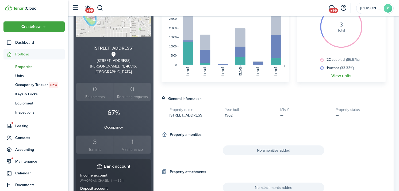
scroll to position [89, 0]
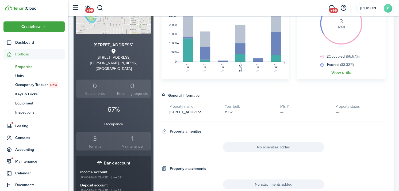
click at [97, 134] on div "3" at bounding box center [95, 139] width 35 height 10
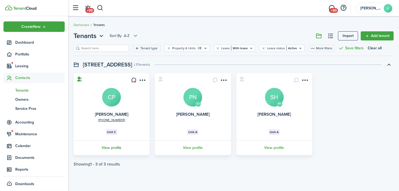
click at [119, 148] on link "View profile" at bounding box center [112, 147] width 78 height 15
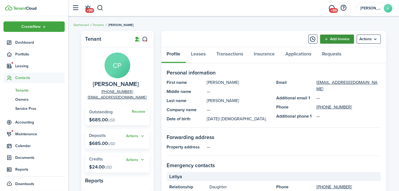
click at [338, 35] on link "Add invoice" at bounding box center [338, 39] width 34 height 9
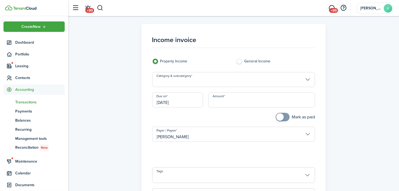
click at [207, 81] on input "Category & subcategory" at bounding box center [233, 79] width 163 height 15
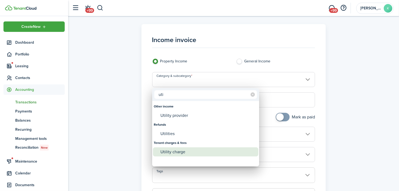
type input "uti"
click at [199, 151] on div "Utility charge" at bounding box center [208, 151] width 95 height 9
type input "Tenant charges & fees / Utility charge"
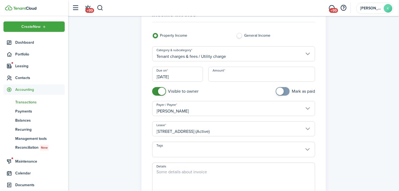
scroll to position [59, 0]
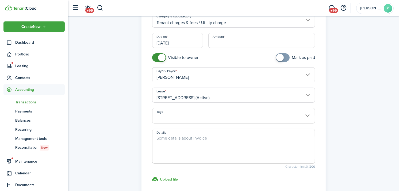
click at [197, 145] on textarea "Details" at bounding box center [234, 148] width 163 height 26
type textarea "Nipsco bill"
click at [218, 43] on input "Amount" at bounding box center [262, 40] width 107 height 15
click at [193, 43] on input "[DATE]" at bounding box center [177, 40] width 51 height 15
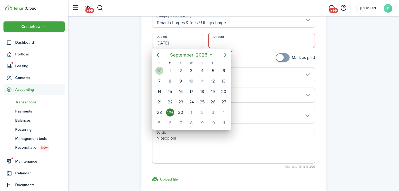
click at [161, 70] on div "31" at bounding box center [160, 71] width 8 height 8
type input "[DATE]"
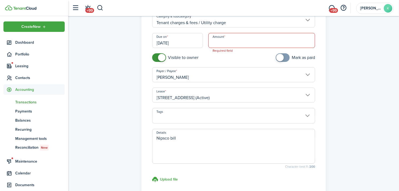
click at [214, 40] on input "Amount" at bounding box center [262, 40] width 107 height 15
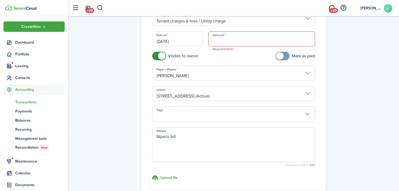
scroll to position [119, 0]
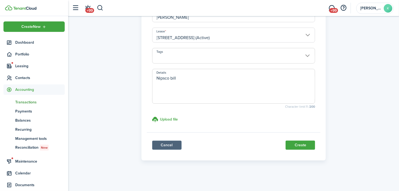
click at [174, 144] on link "Cancel" at bounding box center [166, 145] width 29 height 9
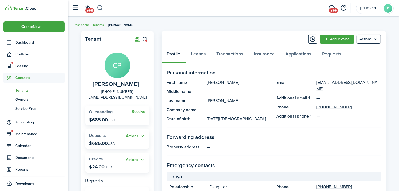
click at [101, 7] on button "button" at bounding box center [100, 7] width 7 height 9
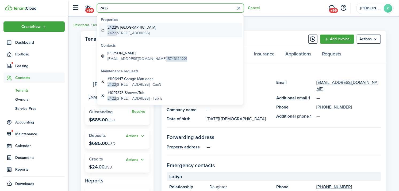
type input "2422"
click at [129, 29] on global-search-item-title "2422 W [GEOGRAPHIC_DATA]" at bounding box center [132, 28] width 49 height 6
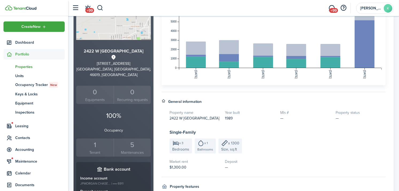
scroll to position [89, 0]
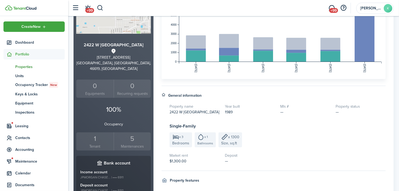
click at [97, 136] on div "1" at bounding box center [95, 139] width 35 height 10
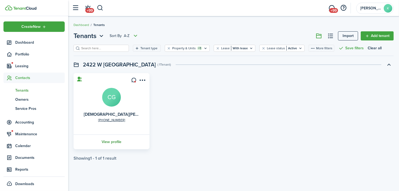
click at [105, 139] on link "View profile" at bounding box center [112, 141] width 78 height 15
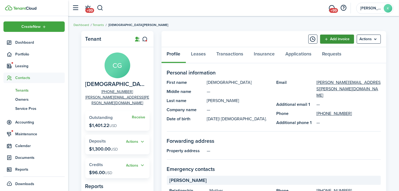
click at [338, 40] on link "Add invoice" at bounding box center [338, 39] width 34 height 9
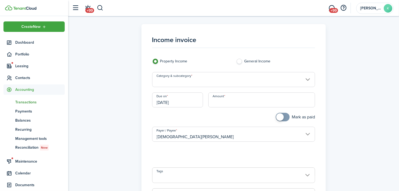
click at [241, 80] on input "Category & subcategory" at bounding box center [233, 79] width 163 height 15
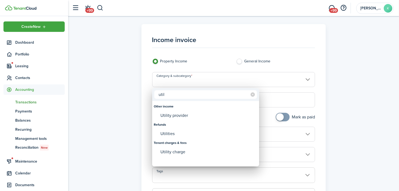
type input "util"
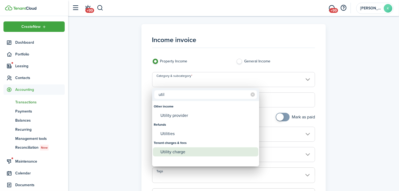
click at [190, 154] on div "Utility charge" at bounding box center [208, 151] width 95 height 9
type input "Tenant charges & fees / Utility charge"
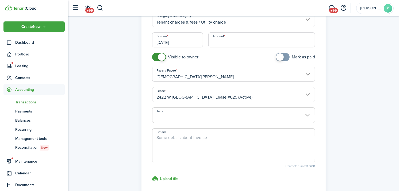
scroll to position [89, 0]
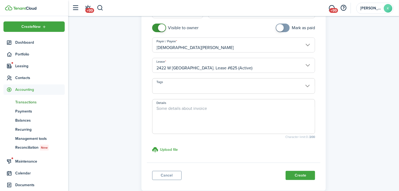
click at [185, 120] on textarea "Details" at bounding box center [234, 118] width 163 height 26
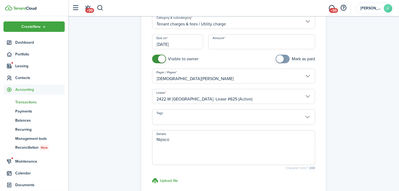
scroll to position [0, 0]
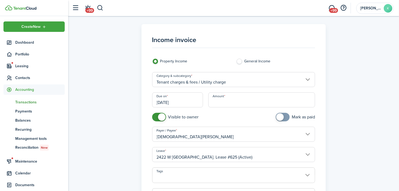
click at [179, 106] on input "[DATE]" at bounding box center [177, 99] width 51 height 15
type textarea "Nipsco"
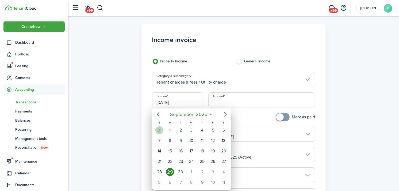
click at [163, 133] on div "31" at bounding box center [159, 130] width 11 height 10
type input "[DATE]"
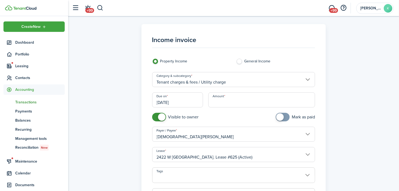
click at [231, 95] on input "Amount" at bounding box center [262, 99] width 107 height 15
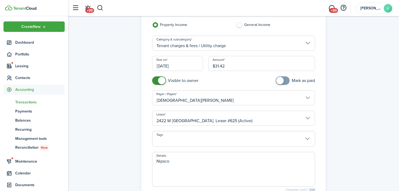
scroll to position [89, 0]
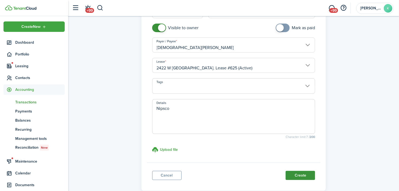
type input "$31.42"
click at [312, 174] on button "Create" at bounding box center [300, 175] width 29 height 9
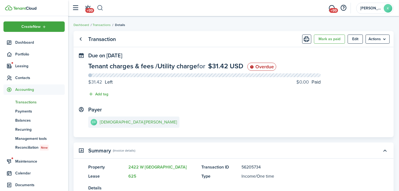
click at [97, 5] on button "button" at bounding box center [100, 7] width 7 height 9
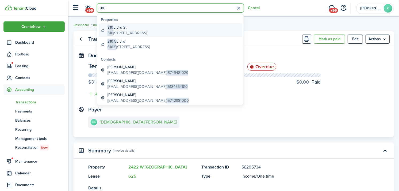
type input "810"
click at [137, 31] on global-search-item-description "[STREET_ADDRESS]" at bounding box center [127, 33] width 39 height 6
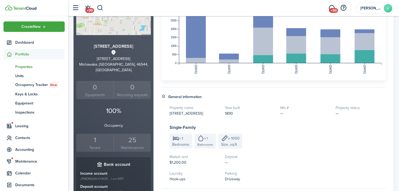
scroll to position [89, 0]
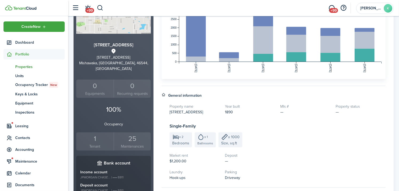
click at [98, 135] on div "1" at bounding box center [95, 139] width 35 height 10
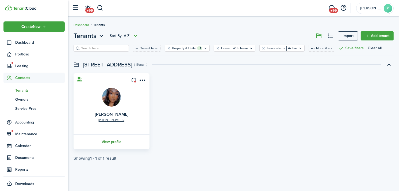
click at [109, 143] on link "View profile" at bounding box center [112, 141] width 78 height 15
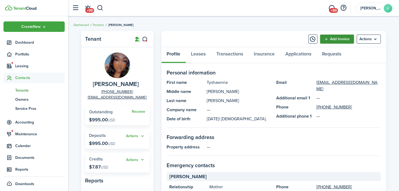
click at [332, 40] on link "Add invoice" at bounding box center [338, 39] width 34 height 9
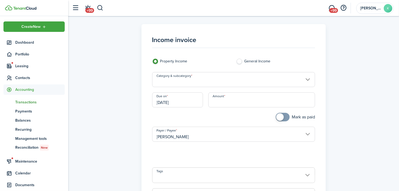
click at [243, 78] on input "Category & subcategory" at bounding box center [233, 79] width 163 height 15
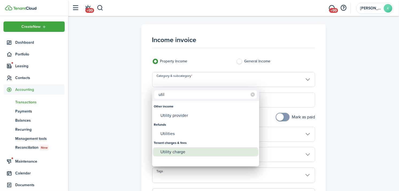
type input "util"
click at [212, 152] on div "Utility charge" at bounding box center [208, 151] width 95 height 9
type input "Tenant charges & fees / Utility charge"
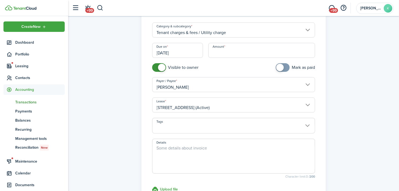
scroll to position [89, 0]
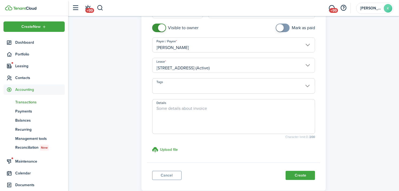
click at [207, 123] on textarea "Details" at bounding box center [234, 118] width 163 height 26
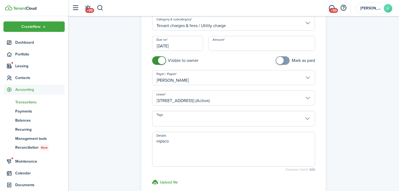
scroll to position [0, 0]
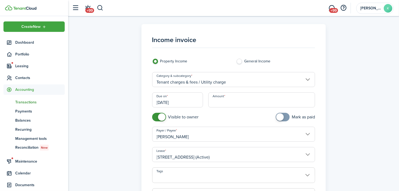
click at [194, 97] on input "[DATE]" at bounding box center [177, 99] width 51 height 15
type textarea "nipsco"
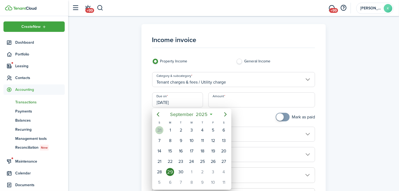
click at [159, 129] on div "31" at bounding box center [160, 130] width 8 height 8
type input "[DATE]"
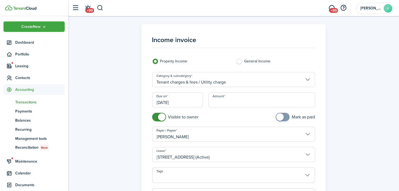
click at [240, 102] on input "Amount" at bounding box center [262, 99] width 107 height 15
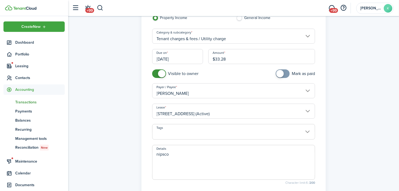
scroll to position [89, 0]
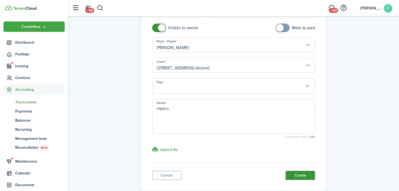
type input "$33.28"
click at [300, 177] on button "Create" at bounding box center [300, 175] width 29 height 9
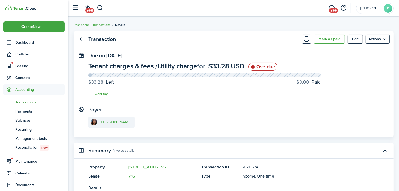
click at [35, 103] on span "Transactions" at bounding box center [40, 102] width 50 height 6
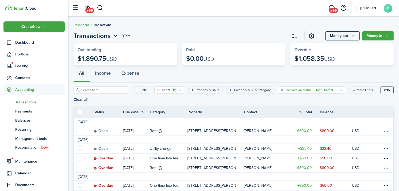
click at [278, 88] on filter-tag "Transaction status Open, Partial & Overdue" at bounding box center [311, 89] width 67 height 7
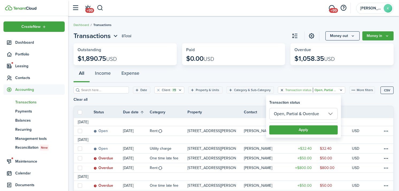
click at [280, 91] on button "Clear filter" at bounding box center [282, 90] width 5 height 4
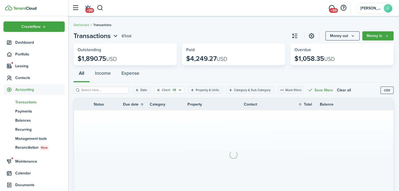
click at [156, 89] on button "Clear filter" at bounding box center [158, 90] width 5 height 4
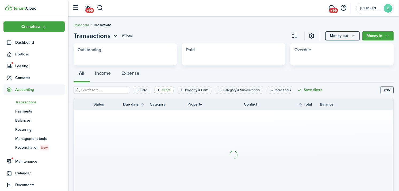
click at [156, 89] on icon "Open filter" at bounding box center [158, 90] width 5 height 4
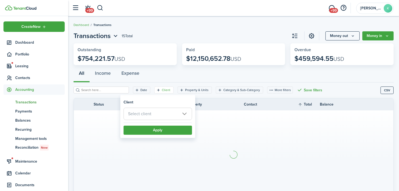
click at [153, 113] on span "Select client" at bounding box center [158, 114] width 68 height 12
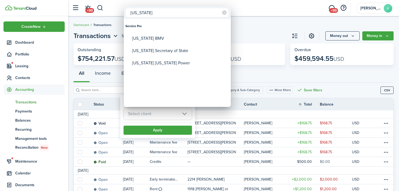
type input "[US_STATE]"
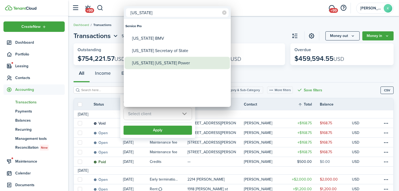
click at [158, 57] on div "[US_STATE] [US_STATE] Power" at bounding box center [179, 63] width 95 height 12
type input "[US_STATE] [US_STATE] Power"
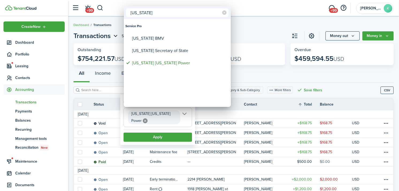
click at [165, 131] on div at bounding box center [199, 95] width 485 height 277
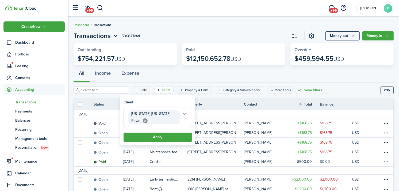
click at [165, 133] on button "Apply" at bounding box center [158, 137] width 69 height 9
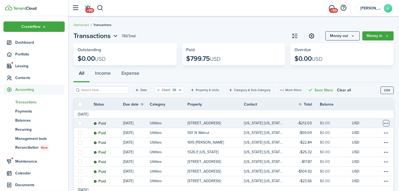
click at [383, 121] on table-menu-btn-icon at bounding box center [386, 123] width 6 height 6
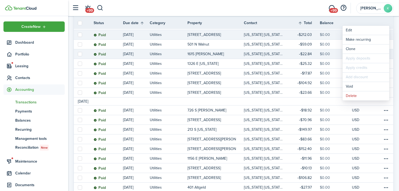
scroll to position [89, 0]
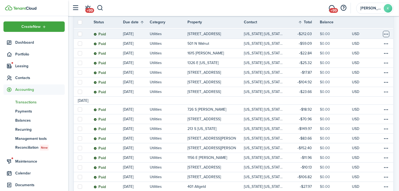
click at [387, 37] on table-menu-btn-icon "Open menu" at bounding box center [386, 34] width 6 height 6
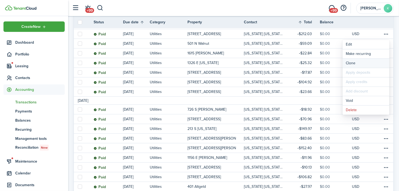
click at [369, 63] on link "Clone" at bounding box center [366, 63] width 47 height 9
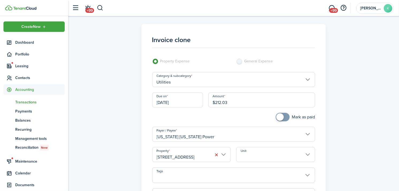
click at [191, 104] on input "[DATE]" at bounding box center [177, 99] width 51 height 15
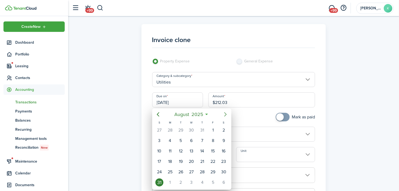
click at [225, 111] on icon "Next page" at bounding box center [226, 114] width 6 height 6
click at [178, 173] on div "30" at bounding box center [181, 172] width 11 height 10
type input "[DATE]"
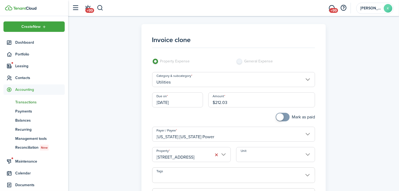
drag, startPoint x: 223, startPoint y: 100, endPoint x: 198, endPoint y: 105, distance: 25.3
click at [198, 105] on div "Due on [DATE] Amount $212.03" at bounding box center [234, 102] width 169 height 20
drag, startPoint x: 244, startPoint y: 100, endPoint x: 215, endPoint y: 103, distance: 29.3
click at [215, 103] on input "$212.03" at bounding box center [262, 99] width 107 height 15
type input "$169.89"
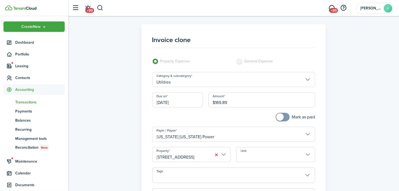
checkbox input "true"
click at [279, 116] on span at bounding box center [280, 116] width 7 height 7
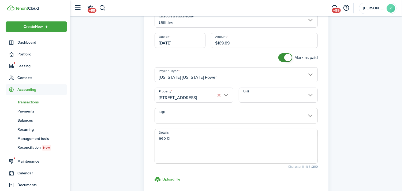
scroll to position [119, 0]
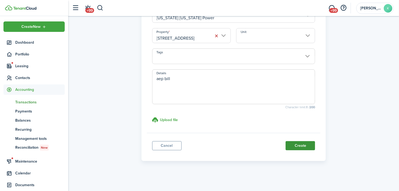
click at [290, 142] on button "Create" at bounding box center [300, 145] width 29 height 9
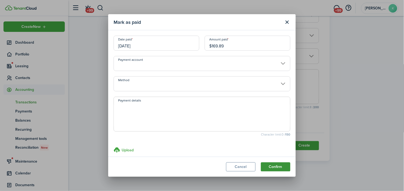
click at [276, 165] on button "Confirm" at bounding box center [275, 166] width 29 height 9
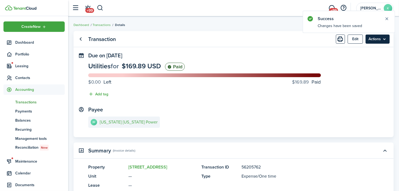
click at [380, 42] on menu-btn "Actions" at bounding box center [378, 39] width 24 height 9
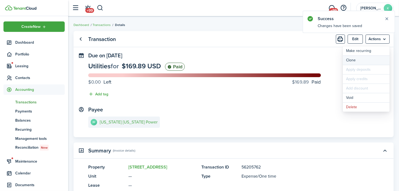
click at [366, 58] on link "Clone" at bounding box center [366, 60] width 47 height 9
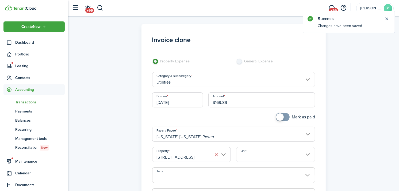
drag, startPoint x: 239, startPoint y: 97, endPoint x: 177, endPoint y: 100, distance: 61.4
click at [177, 100] on div "Due on [DATE] Amount $169.89" at bounding box center [234, 102] width 169 height 20
type input "$31.95"
click at [218, 153] on button "button" at bounding box center [216, 154] width 7 height 7
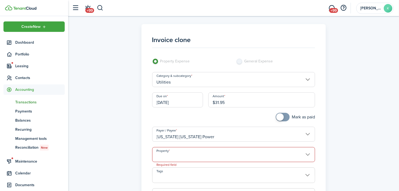
click at [200, 154] on input "Property" at bounding box center [233, 154] width 163 height 15
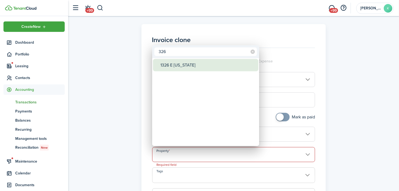
type input "326"
click at [184, 61] on div "1326 E [US_STATE]" at bounding box center [208, 65] width 95 height 12
type input "1326 E [US_STATE]"
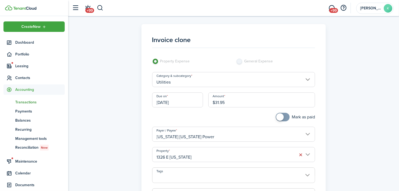
checkbox input "true"
click at [281, 115] on span at bounding box center [280, 116] width 7 height 7
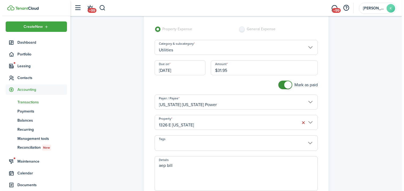
scroll to position [119, 0]
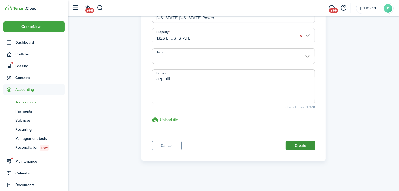
click at [296, 142] on button "Create" at bounding box center [300, 145] width 29 height 9
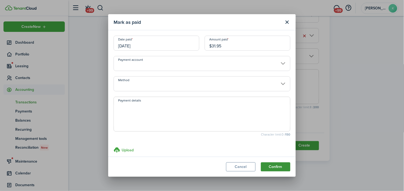
click at [278, 164] on button "Confirm" at bounding box center [275, 166] width 29 height 9
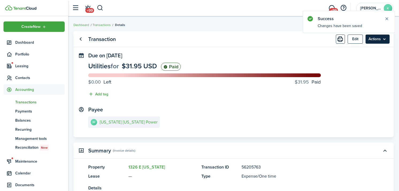
click at [380, 38] on menu-btn "Actions" at bounding box center [378, 39] width 24 height 9
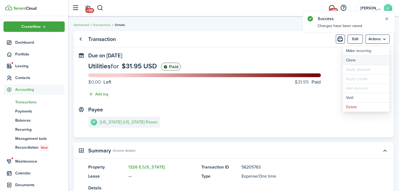
click at [376, 56] on link "Clone" at bounding box center [366, 60] width 47 height 9
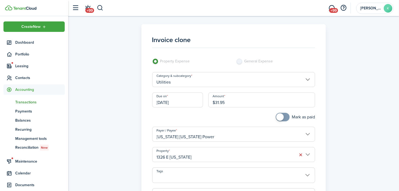
drag, startPoint x: 239, startPoint y: 102, endPoint x: 217, endPoint y: 107, distance: 22.2
click at [217, 107] on input "$31.95" at bounding box center [262, 99] width 107 height 15
click at [213, 153] on input "1326 E [US_STATE]" at bounding box center [233, 154] width 163 height 15
type input "$33.60"
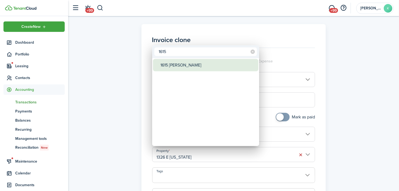
type input "1615"
click at [190, 63] on div "1615 [PERSON_NAME]" at bounding box center [208, 65] width 95 height 12
type input "1615 [PERSON_NAME]"
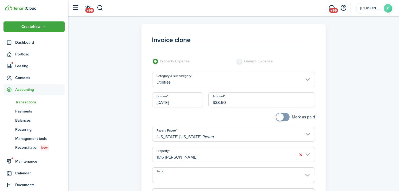
checkbox input "true"
click at [280, 115] on span at bounding box center [282, 117] width 5 height 9
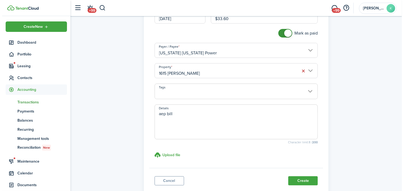
scroll to position [89, 0]
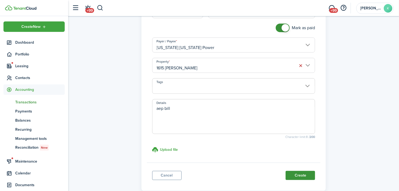
click at [295, 177] on button "Create" at bounding box center [300, 175] width 29 height 9
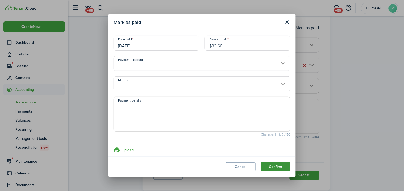
click at [274, 164] on button "Confirm" at bounding box center [275, 166] width 29 height 9
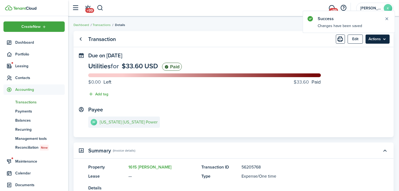
click at [377, 39] on menu-btn "Actions" at bounding box center [378, 39] width 24 height 9
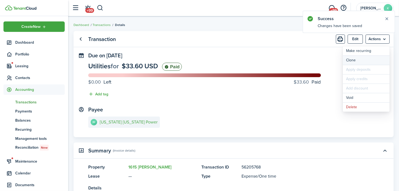
click at [373, 58] on link "Clone" at bounding box center [366, 60] width 47 height 9
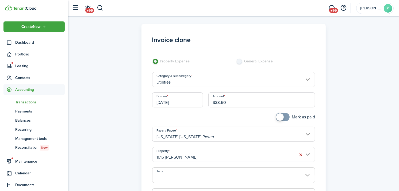
drag, startPoint x: 231, startPoint y: 99, endPoint x: 198, endPoint y: 106, distance: 33.8
click at [198, 106] on div "Due on [DATE] Amount $33.60" at bounding box center [234, 102] width 169 height 20
type input "$55.28"
checkbox input "true"
click at [284, 119] on span at bounding box center [282, 117] width 5 height 9
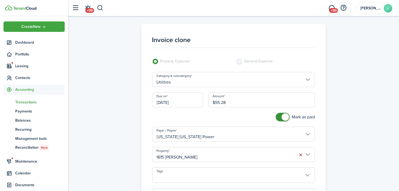
click at [236, 152] on input "1615 [PERSON_NAME]" at bounding box center [233, 154] width 163 height 15
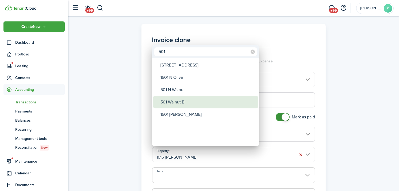
type input "501"
click at [202, 98] on div "501 Walnut B" at bounding box center [208, 102] width 95 height 12
type input "501 Walnut B"
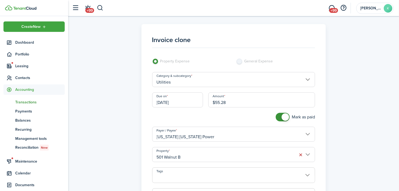
click at [202, 157] on input "501 Walnut B" at bounding box center [233, 154] width 163 height 15
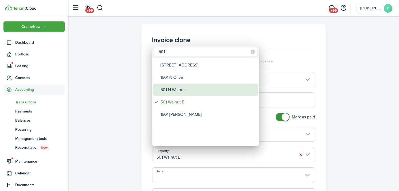
type input "501"
click at [186, 92] on div "501 N Walnut" at bounding box center [208, 90] width 95 height 12
type input "501 N Walnut"
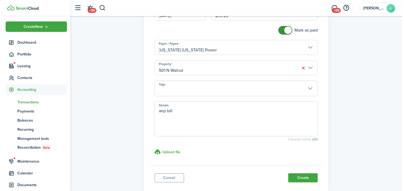
scroll to position [89, 0]
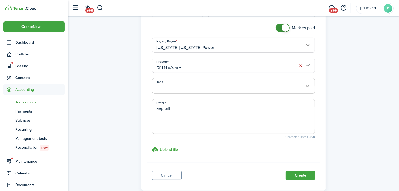
click at [300, 179] on button "Create" at bounding box center [300, 175] width 29 height 9
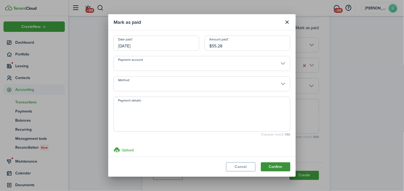
click at [282, 164] on button "Confirm" at bounding box center [275, 166] width 29 height 9
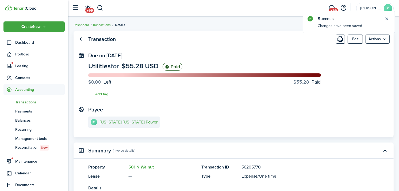
click at [382, 41] on menu-btn "Actions" at bounding box center [378, 39] width 24 height 9
click at [372, 59] on link "Clone" at bounding box center [366, 60] width 47 height 9
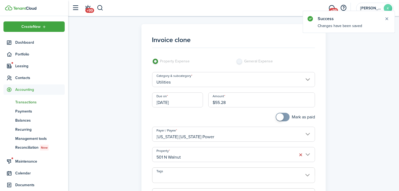
drag, startPoint x: 253, startPoint y: 99, endPoint x: 199, endPoint y: 103, distance: 54.2
click at [199, 103] on div "Due on [DATE] Amount $55.28" at bounding box center [234, 102] width 169 height 20
click at [216, 152] on input "501 N Walnut" at bounding box center [233, 154] width 163 height 15
type input "$23.52"
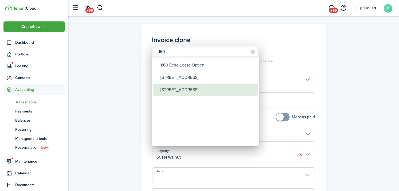
type input "160"
click at [194, 92] on div "[STREET_ADDRESS]" at bounding box center [208, 90] width 95 height 12
type input "[STREET_ADDRESS]"
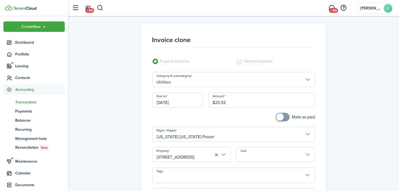
checkbox input "true"
click at [282, 116] on span at bounding box center [280, 116] width 7 height 7
click at [261, 153] on input "Unit" at bounding box center [275, 154] width 79 height 15
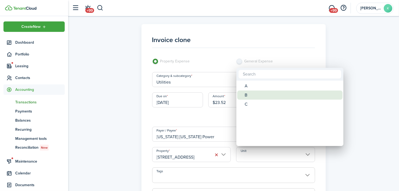
click at [248, 93] on div "B" at bounding box center [292, 95] width 95 height 9
type input "B"
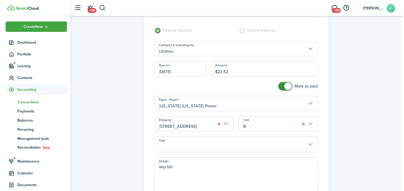
scroll to position [89, 0]
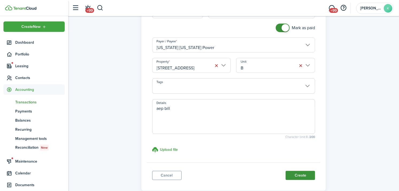
click at [303, 173] on button "Create" at bounding box center [300, 175] width 29 height 9
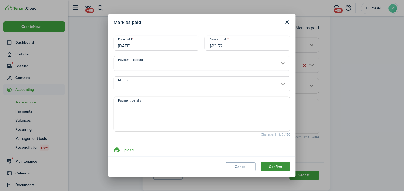
click at [274, 165] on button "Confirm" at bounding box center [275, 166] width 29 height 9
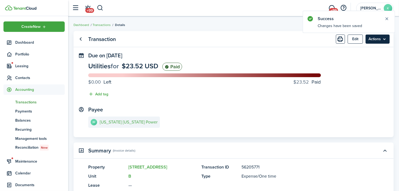
click at [387, 40] on menu-btn "Actions" at bounding box center [378, 39] width 24 height 9
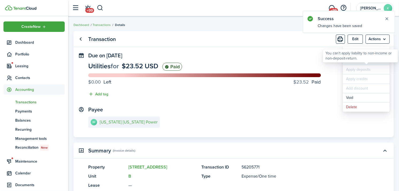
click at [375, 63] on link "Clone" at bounding box center [366, 60] width 47 height 9
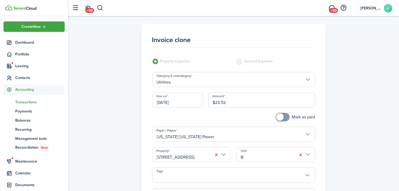
click at [259, 151] on input "B" at bounding box center [275, 154] width 79 height 15
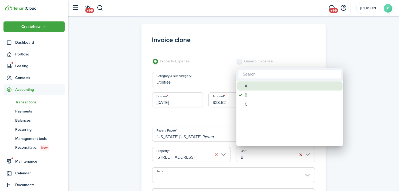
click at [244, 90] on mbsc-wheel-item "A" at bounding box center [290, 85] width 105 height 9
type input "A"
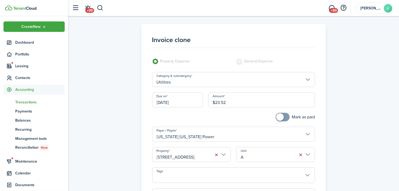
drag, startPoint x: 232, startPoint y: 99, endPoint x: 183, endPoint y: 103, distance: 48.6
click at [183, 103] on div "Due on [DATE] Amount $23.52" at bounding box center [234, 102] width 169 height 20
type input "$27.97"
checkbox input "true"
click at [279, 118] on span at bounding box center [280, 116] width 7 height 7
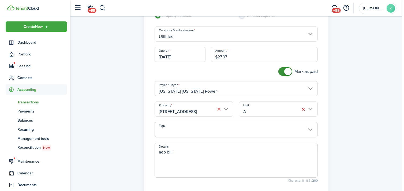
scroll to position [119, 0]
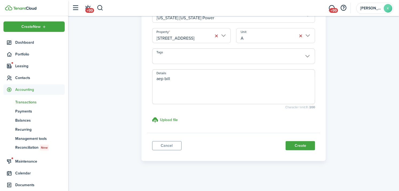
click at [304, 146] on button "Create" at bounding box center [300, 145] width 29 height 9
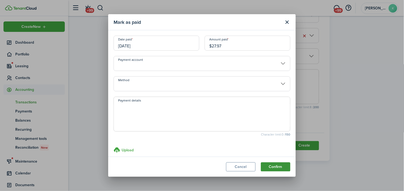
click at [277, 168] on button "Confirm" at bounding box center [275, 166] width 29 height 9
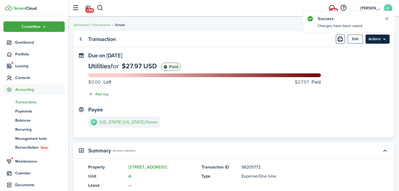
click at [383, 39] on menu-btn "Actions" at bounding box center [378, 39] width 24 height 9
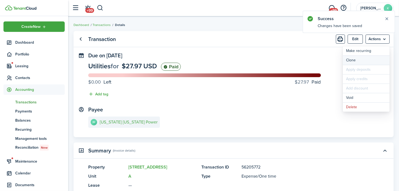
click at [367, 62] on link "Clone" at bounding box center [366, 60] width 47 height 9
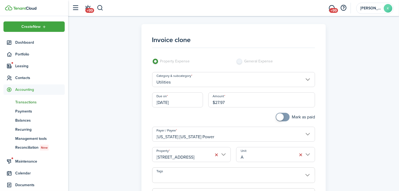
drag, startPoint x: 239, startPoint y: 106, endPoint x: 198, endPoint y: 116, distance: 42.4
click at [198, 116] on panel-main-body "Invoice clone Property Expense General Expense Category & subcategory Utilities…" at bounding box center [234, 140] width 174 height 222
type input "$24.66"
click at [278, 116] on span at bounding box center [280, 116] width 7 height 7
checkbox input "false"
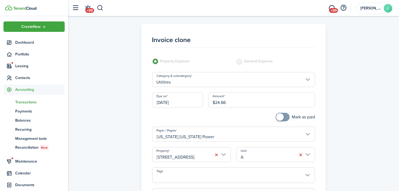
click at [280, 116] on span at bounding box center [282, 117] width 5 height 9
click at [269, 152] on input "A" at bounding box center [275, 154] width 79 height 15
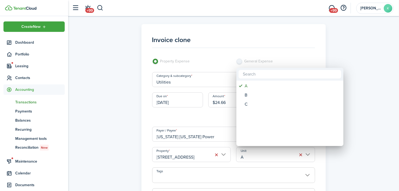
click at [261, 106] on div "C" at bounding box center [292, 104] width 95 height 9
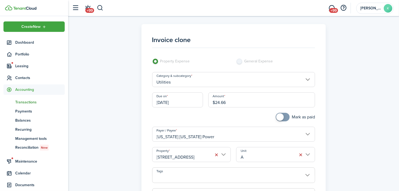
type input "C"
checkbox input "true"
click at [286, 119] on span at bounding box center [282, 117] width 5 height 9
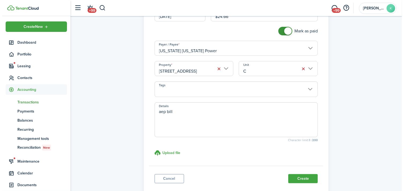
scroll to position [89, 0]
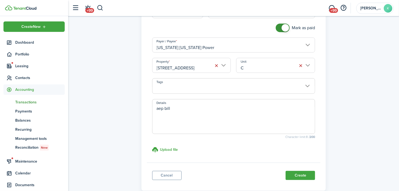
click at [309, 174] on button "Create" at bounding box center [300, 175] width 29 height 9
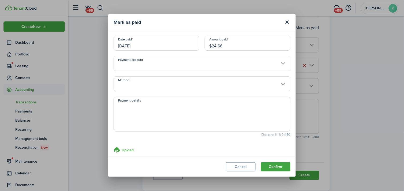
click at [275, 162] on modal-footer "Cancel Confirm" at bounding box center [201, 167] width 187 height 20
click at [277, 164] on button "Confirm" at bounding box center [275, 166] width 29 height 9
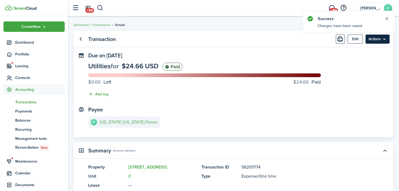
click at [386, 42] on menu-btn "Actions" at bounding box center [378, 39] width 24 height 9
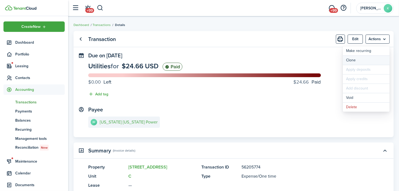
click at [373, 59] on link "Clone" at bounding box center [366, 60] width 47 height 9
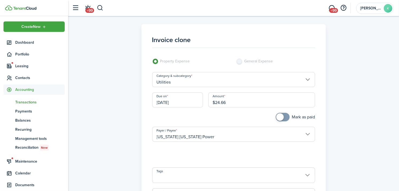
click at [157, 100] on input "[DATE]" at bounding box center [177, 99] width 51 height 15
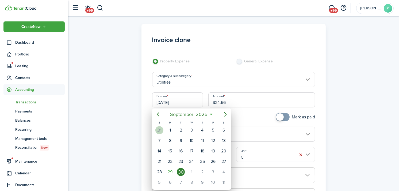
click at [161, 127] on div "31" at bounding box center [160, 130] width 8 height 8
type input "[DATE]"
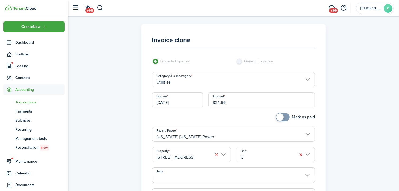
drag, startPoint x: 220, startPoint y: 103, endPoint x: 205, endPoint y: 105, distance: 14.7
click at [205, 105] on div "Due on [DATE] Amount $24.66" at bounding box center [234, 102] width 169 height 20
click at [202, 154] on input "[STREET_ADDRESS]" at bounding box center [191, 154] width 79 height 15
type input "$3.30"
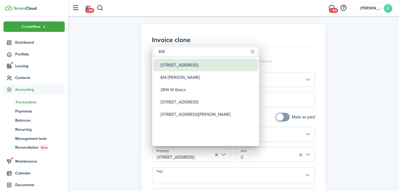
type input "614"
click at [189, 63] on div "[STREET_ADDRESS]" at bounding box center [208, 65] width 95 height 12
type input "[STREET_ADDRESS]"
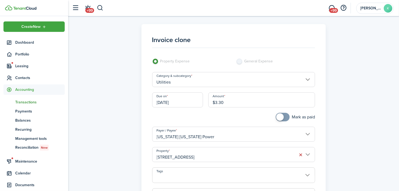
checkbox input "true"
click at [278, 116] on span at bounding box center [280, 116] width 7 height 7
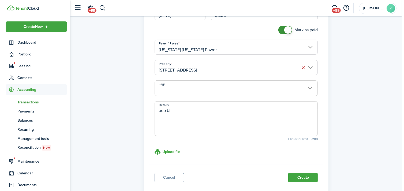
scroll to position [89, 0]
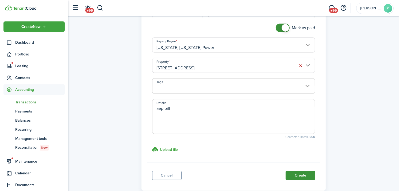
click at [303, 175] on button "Create" at bounding box center [300, 175] width 29 height 9
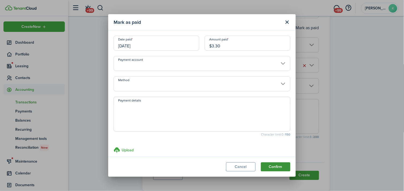
click at [278, 162] on button "Confirm" at bounding box center [275, 166] width 29 height 9
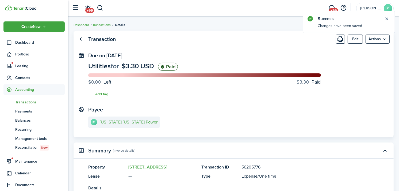
click at [384, 40] on menu-btn "Actions" at bounding box center [378, 39] width 24 height 9
click at [374, 62] on link "Clone" at bounding box center [366, 60] width 47 height 9
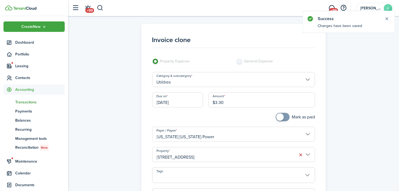
drag, startPoint x: 237, startPoint y: 103, endPoint x: 202, endPoint y: 104, distance: 34.6
click at [202, 104] on div "Due on [DATE] Amount $3.30" at bounding box center [234, 102] width 169 height 20
click at [197, 152] on input "[STREET_ADDRESS]" at bounding box center [233, 154] width 163 height 15
type input "$35.24"
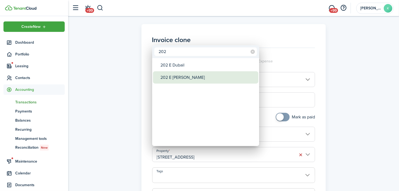
type input "202"
click at [192, 80] on div "202 E [PERSON_NAME]" at bounding box center [208, 77] width 95 height 12
type input "202 E [PERSON_NAME]"
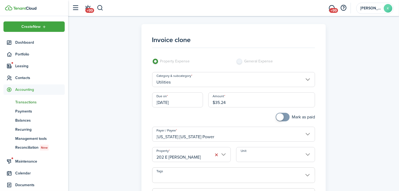
click at [247, 153] on input "Unit" at bounding box center [275, 154] width 79 height 15
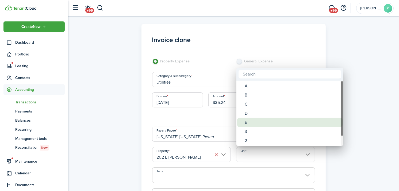
click at [250, 121] on div "E" at bounding box center [292, 122] width 95 height 9
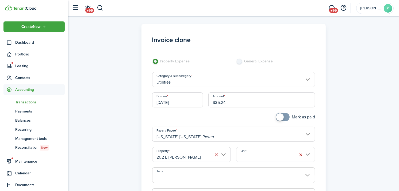
type input "E"
checkbox input "true"
click at [277, 115] on span at bounding box center [280, 116] width 7 height 7
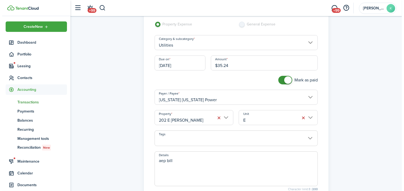
scroll to position [89, 0]
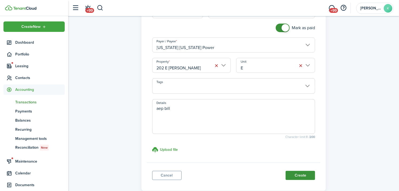
click at [297, 173] on button "Create" at bounding box center [300, 175] width 29 height 9
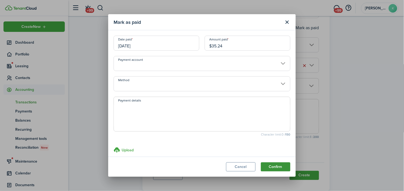
click at [278, 167] on button "Confirm" at bounding box center [275, 166] width 29 height 9
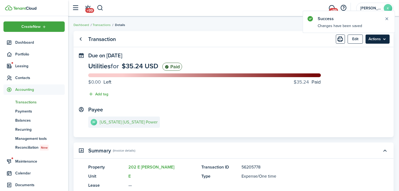
click at [381, 39] on menu-btn "Actions" at bounding box center [378, 39] width 24 height 9
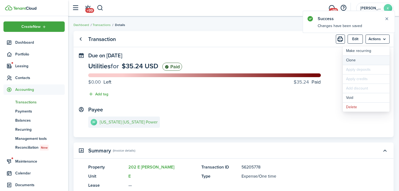
click at [370, 60] on link "Clone" at bounding box center [366, 60] width 47 height 9
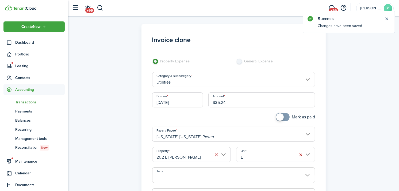
drag, startPoint x: 255, startPoint y: 102, endPoint x: 183, endPoint y: 108, distance: 71.5
click at [183, 108] on div "Due on [DATE] Amount $35.24" at bounding box center [234, 102] width 169 height 20
type input "$159.34"
click at [303, 155] on button "button" at bounding box center [300, 154] width 7 height 7
checkbox input "true"
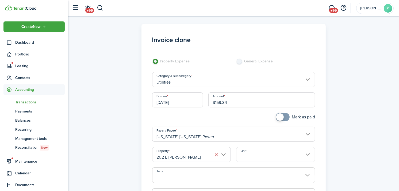
click at [279, 118] on span at bounding box center [280, 116] width 7 height 7
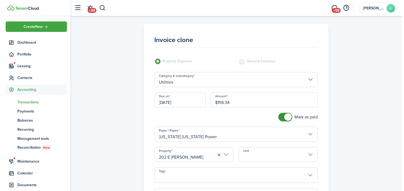
scroll to position [119, 0]
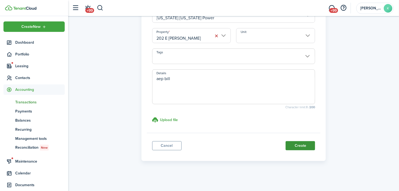
click at [299, 144] on button "Create" at bounding box center [300, 145] width 29 height 9
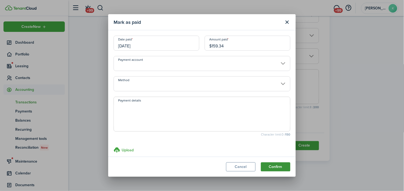
click at [285, 164] on button "Confirm" at bounding box center [275, 166] width 29 height 9
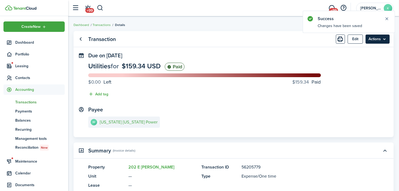
click at [386, 40] on menu-btn "Actions" at bounding box center [378, 39] width 24 height 9
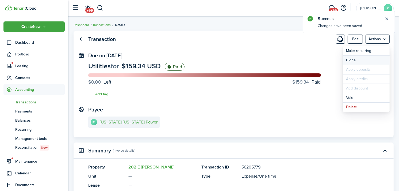
click at [374, 59] on link "Clone" at bounding box center [366, 60] width 47 height 9
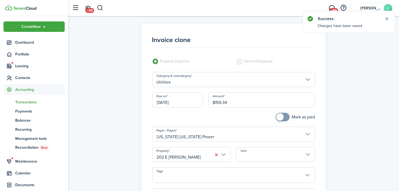
drag, startPoint x: 258, startPoint y: 97, endPoint x: 178, endPoint y: 100, distance: 80.1
click at [178, 100] on div "Due on [DATE] Amount $159.34" at bounding box center [234, 102] width 169 height 20
type input "$72.98"
checkbox input "true"
click at [279, 116] on span at bounding box center [280, 116] width 7 height 7
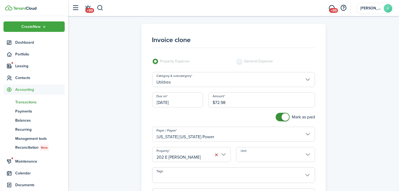
click at [250, 153] on input "Unit" at bounding box center [275, 154] width 79 height 15
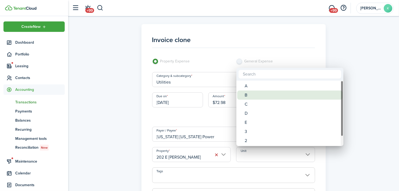
click at [249, 95] on div "B" at bounding box center [292, 95] width 95 height 9
type input "B"
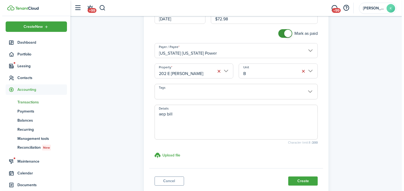
scroll to position [89, 0]
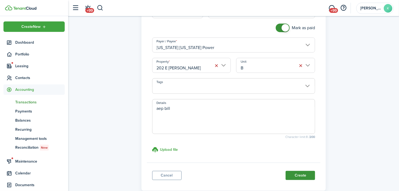
click at [303, 176] on button "Create" at bounding box center [300, 175] width 29 height 9
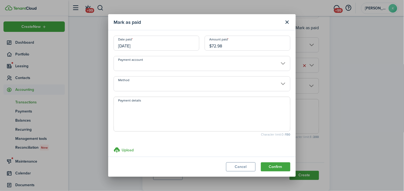
click at [269, 162] on modal-footer "Cancel Confirm" at bounding box center [201, 167] width 187 height 20
click at [273, 165] on button "Confirm" at bounding box center [275, 166] width 29 height 9
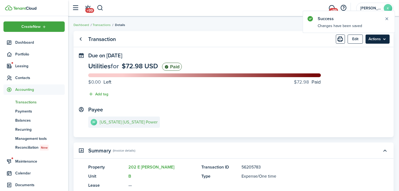
click at [382, 38] on menu-btn "Actions" at bounding box center [378, 39] width 24 height 9
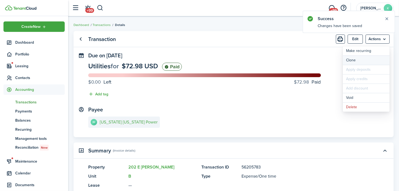
click at [371, 58] on link "Clone" at bounding box center [366, 60] width 47 height 9
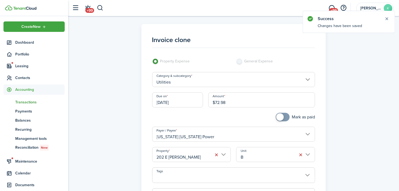
drag, startPoint x: 221, startPoint y: 108, endPoint x: 204, endPoint y: 108, distance: 16.3
click at [204, 108] on div "Due on [DATE] Amount $72.98" at bounding box center [234, 102] width 169 height 20
type input "$57.10"
checkbox input "true"
click at [280, 119] on span at bounding box center [280, 116] width 7 height 7
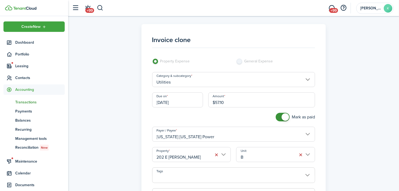
click at [198, 153] on input "202 E [PERSON_NAME]" at bounding box center [191, 154] width 79 height 15
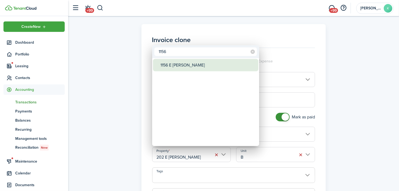
type input "1156"
click at [187, 61] on div "1156 E [PERSON_NAME]" at bounding box center [208, 65] width 95 height 12
type input "1156 E [PERSON_NAME]"
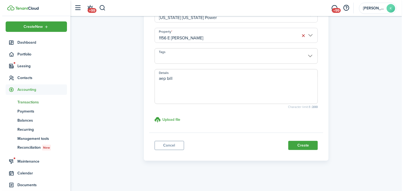
scroll to position [119, 0]
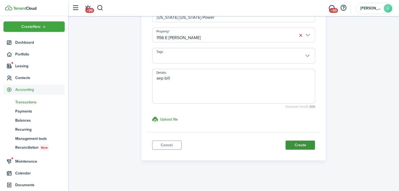
click at [310, 143] on button "Create" at bounding box center [300, 145] width 29 height 9
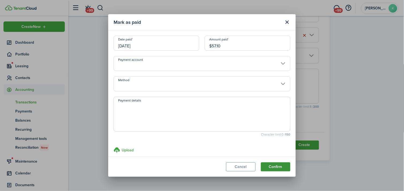
click at [271, 168] on button "Confirm" at bounding box center [275, 166] width 29 height 9
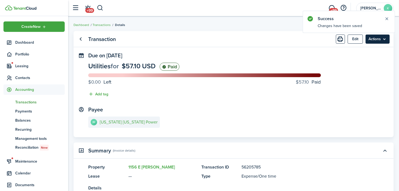
drag, startPoint x: 393, startPoint y: 38, endPoint x: 382, endPoint y: 42, distance: 11.3
click at [392, 39] on panel-main-header "Transaction Edit Actions" at bounding box center [234, 39] width 321 height 16
click at [382, 42] on menu-btn "Actions" at bounding box center [378, 39] width 24 height 9
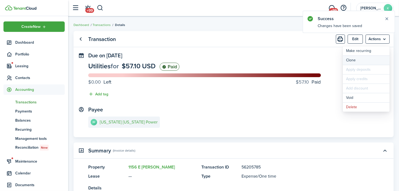
click at [370, 58] on link "Clone" at bounding box center [366, 60] width 47 height 9
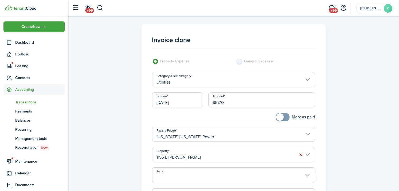
drag, startPoint x: 242, startPoint y: 102, endPoint x: 210, endPoint y: 107, distance: 31.9
click at [210, 107] on input "$57.10" at bounding box center [262, 99] width 107 height 15
click at [209, 151] on input "1156 E [PERSON_NAME]" at bounding box center [233, 154] width 163 height 15
type input "$131.10"
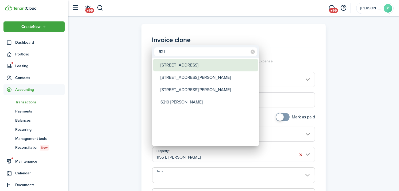
type input "621"
click at [206, 66] on div "[STREET_ADDRESS]" at bounding box center [208, 65] width 95 height 12
type input "[STREET_ADDRESS]"
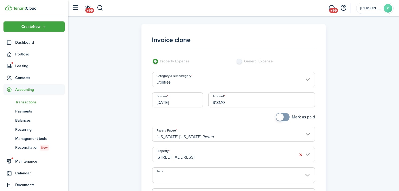
checkbox input "true"
click at [285, 117] on span at bounding box center [282, 117] width 5 height 9
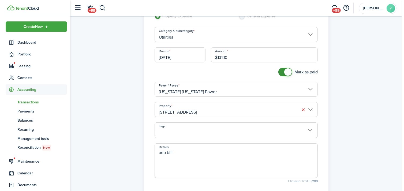
scroll to position [89, 0]
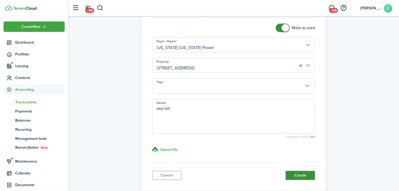
click at [297, 175] on button "Create" at bounding box center [300, 175] width 29 height 9
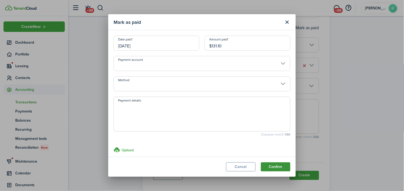
click at [276, 169] on button "Confirm" at bounding box center [275, 166] width 29 height 9
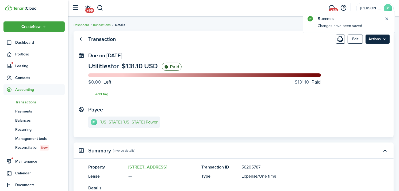
click at [375, 39] on menu-btn "Actions" at bounding box center [378, 39] width 24 height 9
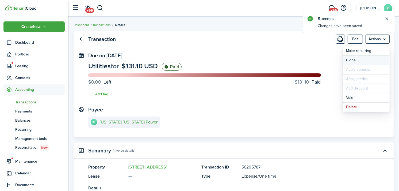
click at [363, 63] on link "Clone" at bounding box center [366, 60] width 47 height 9
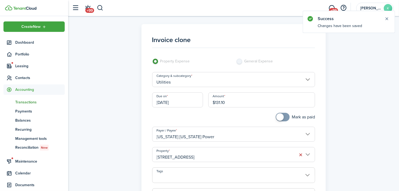
click at [197, 159] on input "[STREET_ADDRESS]" at bounding box center [233, 154] width 163 height 15
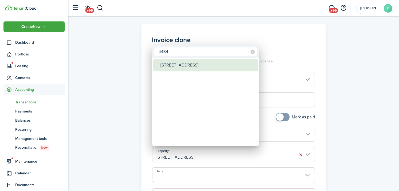
type input "4434"
click at [188, 63] on div "[STREET_ADDRESS]" at bounding box center [208, 65] width 95 height 12
type input "[STREET_ADDRESS]"
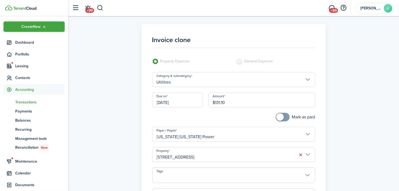
drag, startPoint x: 224, startPoint y: 98, endPoint x: 206, endPoint y: 108, distance: 20.5
click at [206, 108] on div "Amount $131.10" at bounding box center [262, 102] width 112 height 20
type input "$45.69"
checkbox input "true"
click at [283, 115] on span at bounding box center [282, 117] width 5 height 9
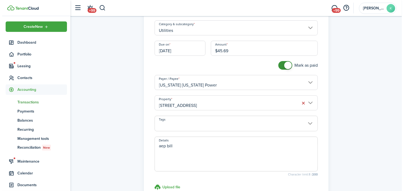
scroll to position [89, 0]
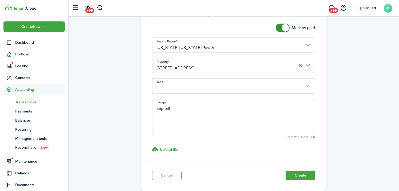
click at [298, 177] on button "Create" at bounding box center [300, 175] width 29 height 9
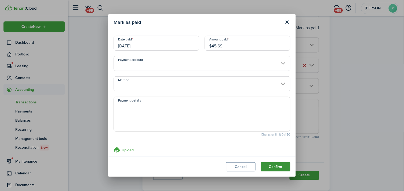
click at [270, 163] on button "Confirm" at bounding box center [275, 166] width 29 height 9
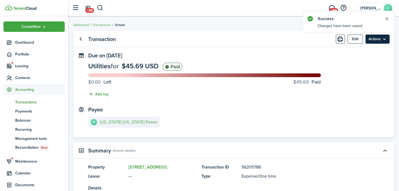
click at [385, 40] on menu-btn "Actions" at bounding box center [378, 39] width 24 height 9
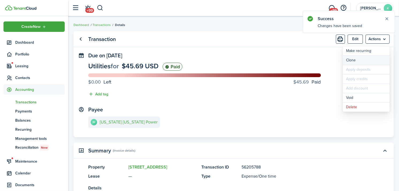
click at [372, 58] on link "Clone" at bounding box center [366, 60] width 47 height 9
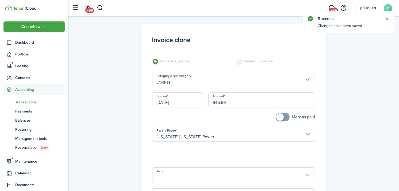
drag, startPoint x: 247, startPoint y: 95, endPoint x: 200, endPoint y: 107, distance: 48.8
click at [200, 107] on div "Due on [DATE] Amount $45.69" at bounding box center [234, 102] width 169 height 20
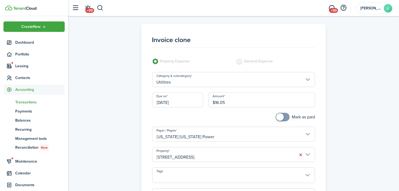
click at [180, 154] on input "[STREET_ADDRESS]" at bounding box center [233, 154] width 163 height 15
type input "$16.05"
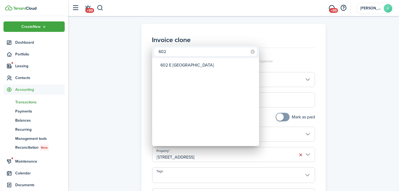
type input "602"
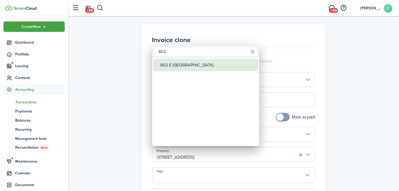
click at [193, 66] on div "602 E [GEOGRAPHIC_DATA]" at bounding box center [208, 65] width 95 height 12
type input "602 E [GEOGRAPHIC_DATA]"
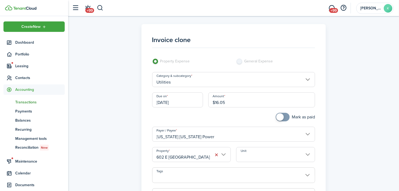
checkbox input "true"
click at [285, 116] on span at bounding box center [282, 117] width 5 height 9
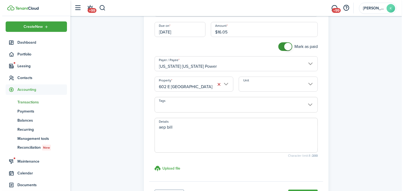
scroll to position [89, 0]
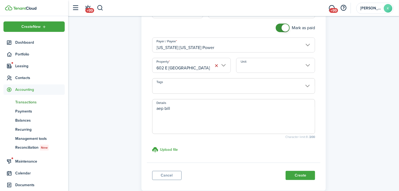
click at [306, 174] on button "Create" at bounding box center [300, 175] width 29 height 9
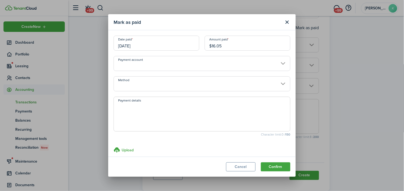
click at [275, 162] on modal-footer "Cancel Confirm" at bounding box center [201, 167] width 187 height 20
click at [276, 164] on button "Confirm" at bounding box center [275, 166] width 29 height 9
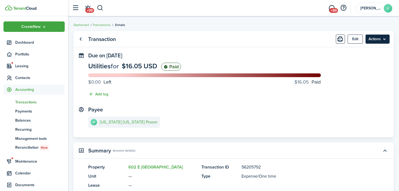
click at [374, 41] on menu-btn "Actions" at bounding box center [378, 39] width 24 height 9
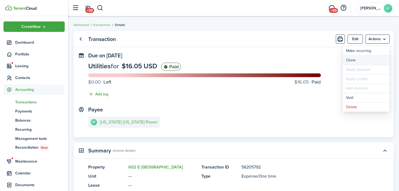
click at [367, 62] on link "Clone" at bounding box center [366, 60] width 47 height 9
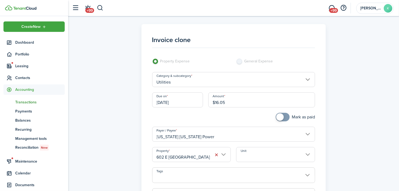
drag, startPoint x: 255, startPoint y: 103, endPoint x: 212, endPoint y: 107, distance: 43.2
click at [212, 107] on input "$16.05" at bounding box center [262, 99] width 107 height 15
type input "$46.50"
checkbox input "true"
click at [282, 116] on span at bounding box center [280, 116] width 7 height 7
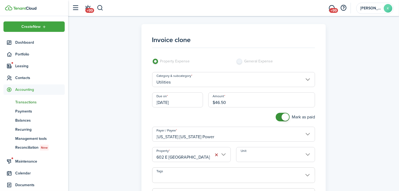
click at [219, 153] on button "button" at bounding box center [216, 154] width 7 height 7
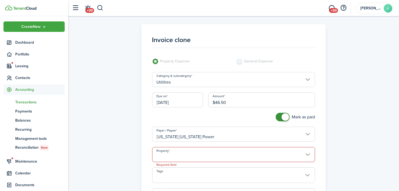
click at [197, 152] on input "Property" at bounding box center [233, 154] width 163 height 15
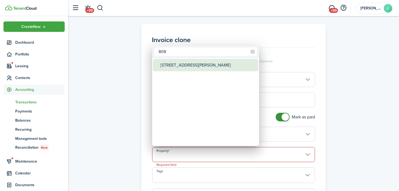
type input "808"
click at [182, 63] on div "[STREET_ADDRESS][PERSON_NAME]" at bounding box center [208, 65] width 95 height 12
type input "[STREET_ADDRESS][PERSON_NAME]"
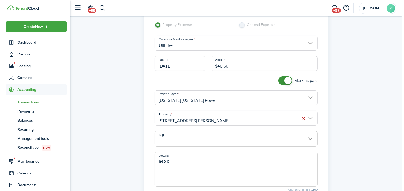
scroll to position [89, 0]
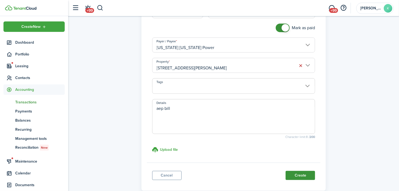
click at [299, 175] on button "Create" at bounding box center [300, 175] width 29 height 9
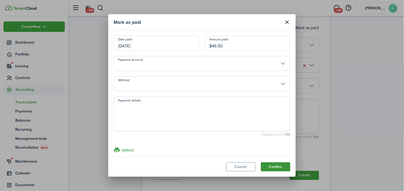
click at [265, 165] on button "Confirm" at bounding box center [275, 166] width 29 height 9
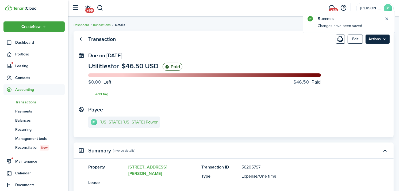
click at [385, 38] on menu-btn "Actions" at bounding box center [378, 39] width 24 height 9
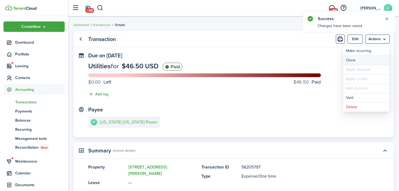
click at [374, 60] on link "Clone" at bounding box center [366, 60] width 47 height 9
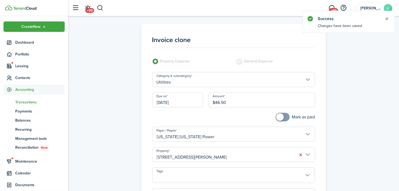
drag, startPoint x: 250, startPoint y: 103, endPoint x: 210, endPoint y: 108, distance: 40.5
click at [210, 108] on div "Amount $46.50" at bounding box center [262, 102] width 112 height 20
type input "$881.9"
checkbox input "true"
click at [285, 118] on span at bounding box center [282, 117] width 5 height 9
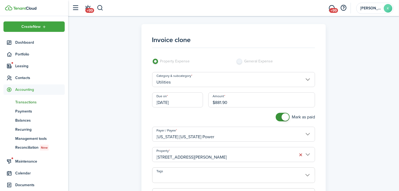
click at [254, 103] on input "$881.90" at bounding box center [262, 99] width 107 height 15
click at [225, 156] on input "[STREET_ADDRESS][PERSON_NAME]" at bounding box center [233, 154] width 163 height 15
type input "$88.19"
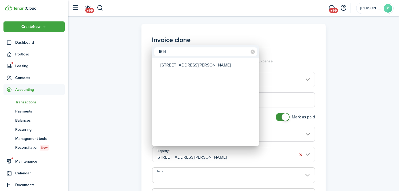
type input "1614"
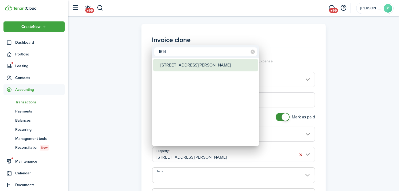
click at [222, 62] on div "[STREET_ADDRESS][PERSON_NAME]" at bounding box center [208, 65] width 95 height 12
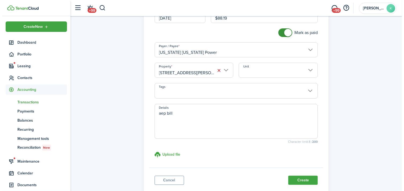
scroll to position [89, 0]
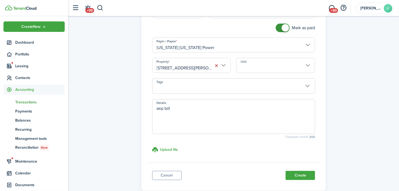
click at [301, 174] on button "Create" at bounding box center [300, 175] width 29 height 9
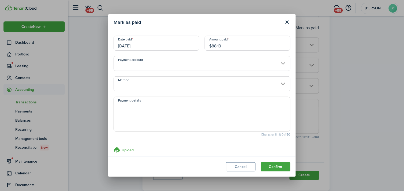
click at [280, 172] on modal-footer "Cancel Confirm" at bounding box center [201, 167] width 187 height 20
click at [278, 167] on button "Confirm" at bounding box center [275, 166] width 29 height 9
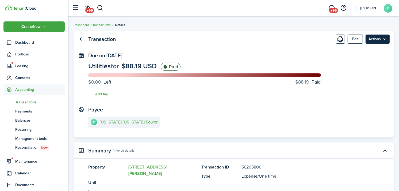
click at [376, 37] on menu-btn "Actions" at bounding box center [378, 39] width 24 height 9
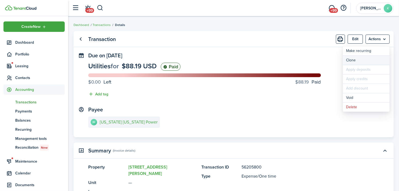
click at [372, 58] on link "Clone" at bounding box center [366, 60] width 47 height 9
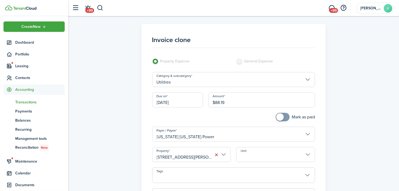
drag, startPoint x: 229, startPoint y: 98, endPoint x: 205, endPoint y: 105, distance: 26.1
click at [205, 105] on div "Due on [DATE] Amount $88.19" at bounding box center [234, 102] width 169 height 20
click at [282, 117] on span at bounding box center [280, 116] width 7 height 7
click at [209, 157] on input "[STREET_ADDRESS][PERSON_NAME]" at bounding box center [191, 154] width 79 height 15
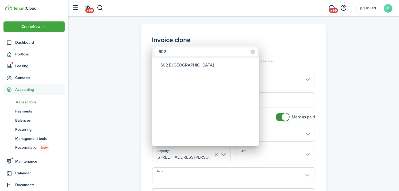
type input "602"
drag, startPoint x: 187, startPoint y: 58, endPoint x: 188, endPoint y: 66, distance: 8.2
click at [187, 59] on mbsc-wheel "602 E [GEOGRAPHIC_DATA]" at bounding box center [205, 102] width 107 height 88
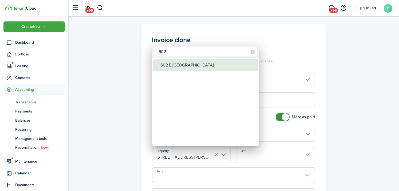
click at [188, 66] on div "602 E [GEOGRAPHIC_DATA]" at bounding box center [208, 65] width 95 height 12
type input "602 E [GEOGRAPHIC_DATA]"
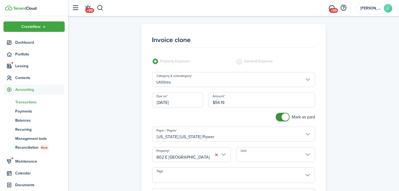
click at [261, 159] on input "Unit" at bounding box center [275, 154] width 79 height 15
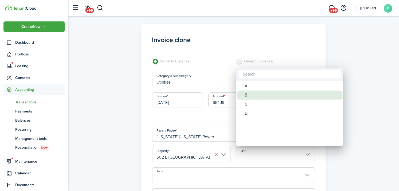
click at [253, 97] on div "B" at bounding box center [292, 95] width 95 height 9
type input "B"
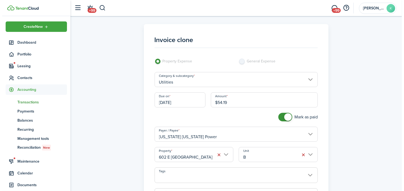
scroll to position [89, 0]
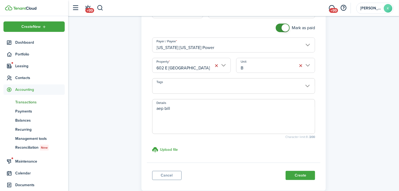
click at [298, 176] on button "Create" at bounding box center [300, 175] width 29 height 9
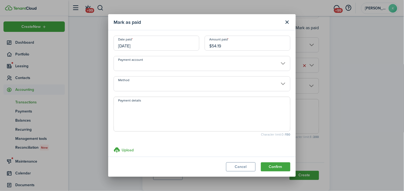
click at [270, 161] on modal-footer "Cancel Confirm" at bounding box center [201, 167] width 187 height 20
drag, startPoint x: 270, startPoint y: 161, endPoint x: 272, endPoint y: 166, distance: 4.8
click at [271, 163] on modal-footer "Cancel Confirm" at bounding box center [201, 167] width 187 height 20
click at [272, 166] on button "Confirm" at bounding box center [275, 166] width 29 height 9
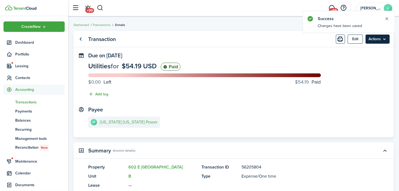
click at [381, 39] on menu-btn "Actions" at bounding box center [378, 39] width 24 height 9
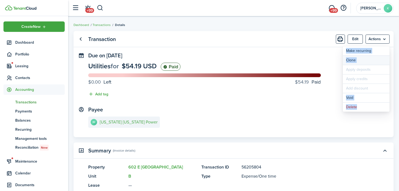
click at [368, 60] on link "Clone" at bounding box center [366, 60] width 47 height 9
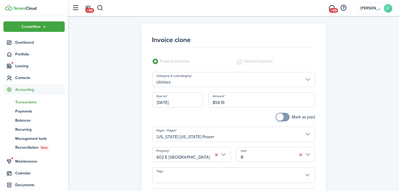
drag, startPoint x: 239, startPoint y: 102, endPoint x: 196, endPoint y: 105, distance: 43.5
click at [196, 105] on div "Due on 08/31/2025 Amount $54.19" at bounding box center [234, 102] width 169 height 20
type input "$101.29"
checkbox input "true"
click at [278, 116] on span at bounding box center [280, 116] width 7 height 7
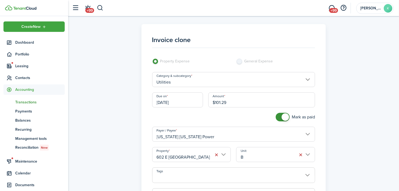
click at [205, 153] on input "602 E [GEOGRAPHIC_DATA]" at bounding box center [191, 154] width 79 height 15
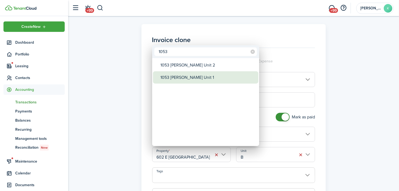
type input "1053"
click at [203, 74] on div "1053 [PERSON_NAME] Unit 1" at bounding box center [208, 77] width 95 height 12
type input "1053 [PERSON_NAME] Unit 1"
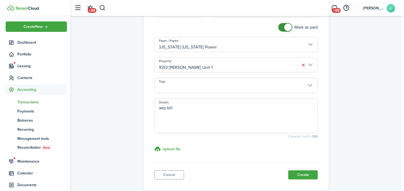
scroll to position [119, 0]
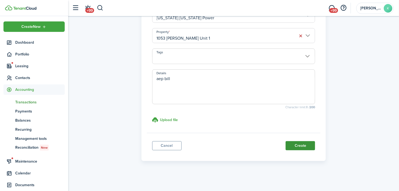
click at [308, 147] on button "Create" at bounding box center [300, 145] width 29 height 9
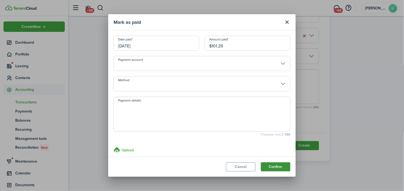
click at [273, 170] on button "Confirm" at bounding box center [275, 166] width 29 height 9
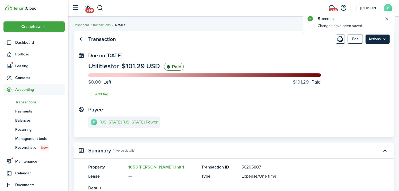
click at [386, 42] on menu-btn "Actions" at bounding box center [378, 39] width 24 height 9
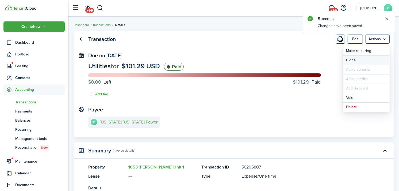
click at [376, 58] on link "Clone" at bounding box center [366, 60] width 47 height 9
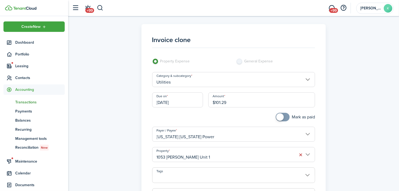
drag, startPoint x: 233, startPoint y: 104, endPoint x: 186, endPoint y: 103, distance: 47.1
click at [186, 103] on div "Due on 08/31/2025 Amount $101.29" at bounding box center [234, 102] width 169 height 20
type input "$25.16"
checkbox input "true"
click at [277, 119] on span at bounding box center [280, 116] width 7 height 7
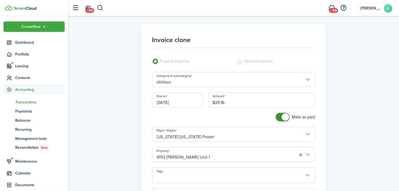
click at [235, 156] on input "1053 [PERSON_NAME] Unit 1" at bounding box center [233, 154] width 163 height 15
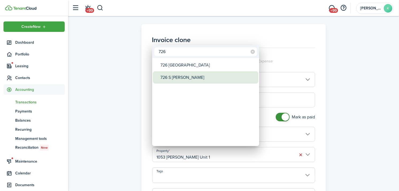
type input "726"
click at [216, 75] on div "726 S [PERSON_NAME]" at bounding box center [208, 77] width 95 height 12
type input "726 S [PERSON_NAME]"
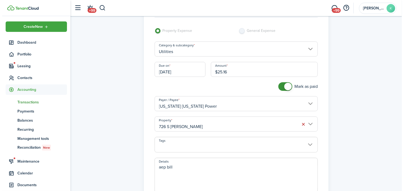
scroll to position [89, 0]
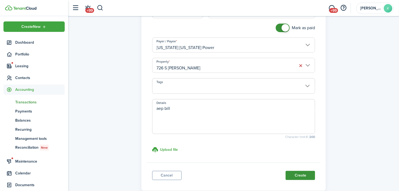
click at [304, 175] on button "Create" at bounding box center [300, 175] width 29 height 9
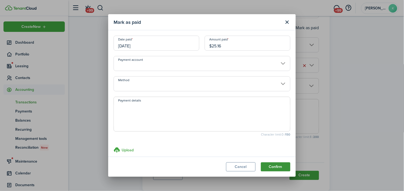
click at [274, 169] on button "Confirm" at bounding box center [275, 166] width 29 height 9
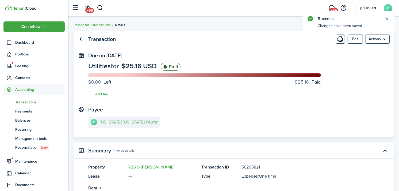
click at [387, 40] on menu-btn "Actions" at bounding box center [378, 39] width 24 height 9
click at [368, 61] on link "Clone" at bounding box center [366, 60] width 47 height 9
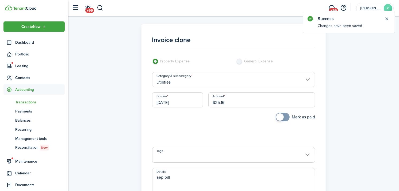
drag, startPoint x: 255, startPoint y: 94, endPoint x: 172, endPoint y: 102, distance: 82.5
click at [172, 102] on div "Due on 08/31/2025 Amount $25.16" at bounding box center [234, 102] width 169 height 20
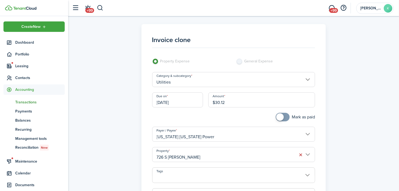
click at [195, 154] on input "726 S [PERSON_NAME]" at bounding box center [233, 154] width 163 height 15
type input "$30.12"
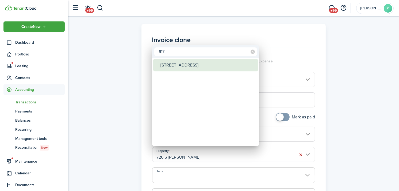
type input "617"
click at [183, 65] on div "[STREET_ADDRESS]" at bounding box center [208, 65] width 95 height 12
type input "[STREET_ADDRESS]"
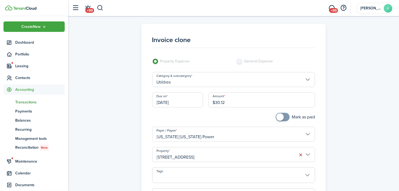
checkbox input "true"
click at [284, 118] on span at bounding box center [282, 117] width 5 height 9
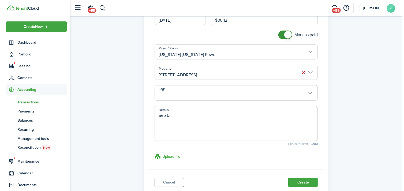
scroll to position [89, 0]
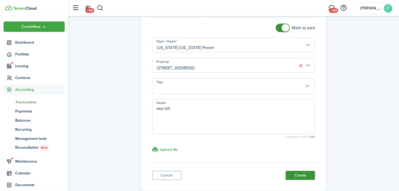
click at [299, 174] on button "Create" at bounding box center [300, 175] width 29 height 9
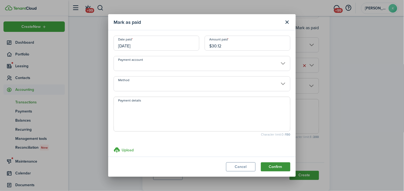
click at [271, 165] on button "Confirm" at bounding box center [275, 166] width 29 height 9
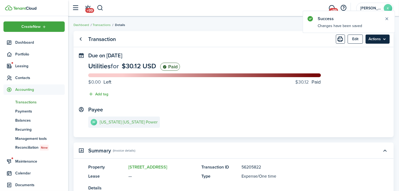
click at [376, 35] on menu-btn "Actions" at bounding box center [378, 39] width 24 height 9
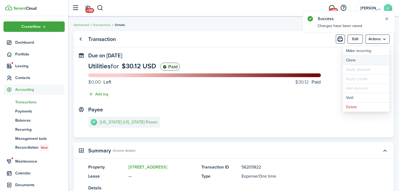
click at [371, 58] on link "Clone" at bounding box center [366, 60] width 47 height 9
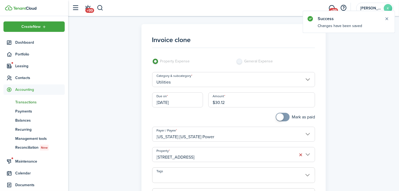
drag, startPoint x: 191, startPoint y: 105, endPoint x: 183, endPoint y: 107, distance: 7.9
click at [183, 107] on div "Due on 08/31/2025 Amount $30.12" at bounding box center [234, 102] width 169 height 20
type input "$22.99"
checkbox input "true"
click at [279, 116] on span at bounding box center [280, 116] width 7 height 7
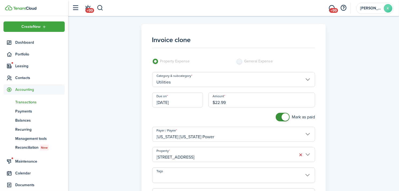
click at [251, 153] on input "[STREET_ADDRESS]" at bounding box center [233, 154] width 163 height 15
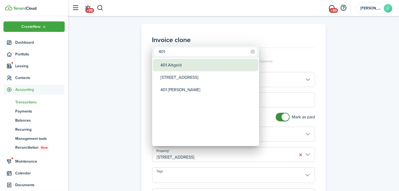
type input "401"
click at [205, 61] on div "401 Altgeld" at bounding box center [208, 65] width 95 height 12
type input "401 Altgeld"
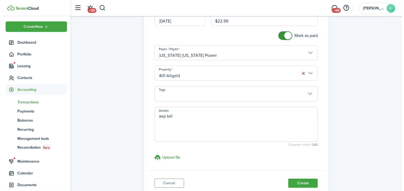
scroll to position [89, 0]
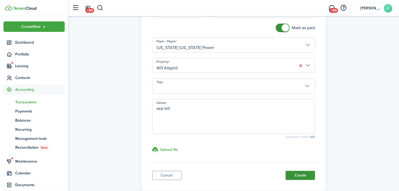
click at [308, 177] on button "Create" at bounding box center [300, 175] width 29 height 9
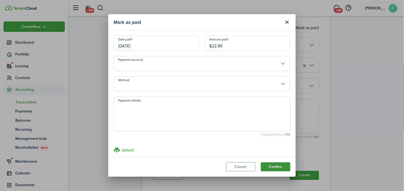
click at [283, 167] on button "Confirm" at bounding box center [275, 166] width 29 height 9
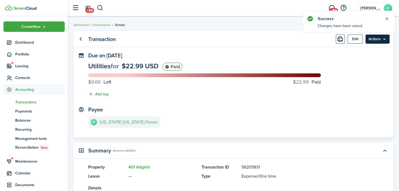
click at [381, 40] on menu-btn "Actions" at bounding box center [378, 39] width 24 height 9
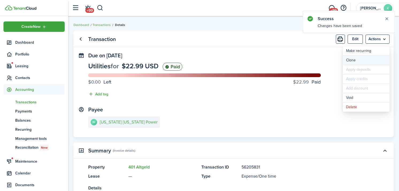
click at [373, 60] on link "Clone" at bounding box center [366, 60] width 47 height 9
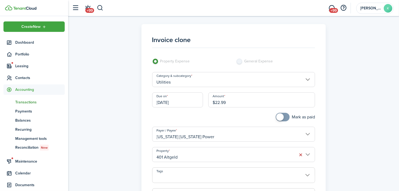
drag, startPoint x: 201, startPoint y: 94, endPoint x: 190, endPoint y: 94, distance: 10.7
click at [190, 94] on div "Due on 08/31/2025 Amount $22.99" at bounding box center [234, 102] width 169 height 20
click at [210, 155] on input "401 Altgeld" at bounding box center [233, 154] width 163 height 15
type input "$161.91"
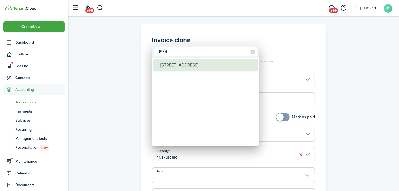
type input "1534"
click at [184, 63] on div "[STREET_ADDRESS]" at bounding box center [208, 65] width 95 height 12
type input "[STREET_ADDRESS]"
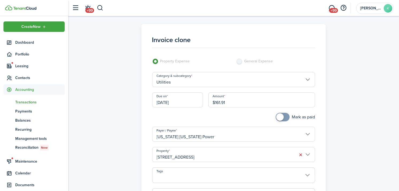
checkbox input "true"
click at [283, 117] on span at bounding box center [282, 117] width 5 height 9
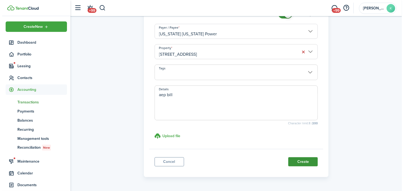
scroll to position [119, 0]
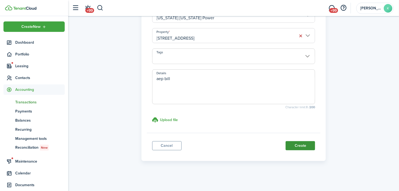
click at [301, 149] on button "Create" at bounding box center [300, 145] width 29 height 9
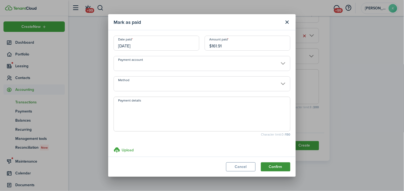
click at [285, 163] on button "Confirm" at bounding box center [275, 166] width 29 height 9
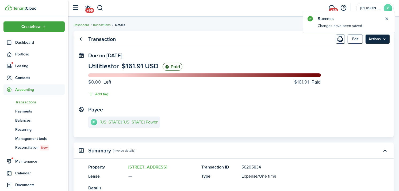
click at [384, 39] on menu-btn "Actions" at bounding box center [378, 39] width 24 height 9
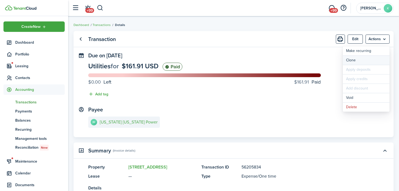
click at [366, 64] on link "Clone" at bounding box center [366, 60] width 47 height 9
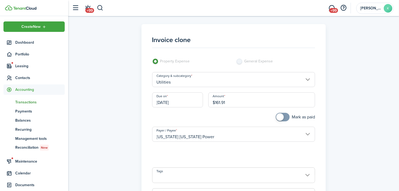
drag, startPoint x: 235, startPoint y: 103, endPoint x: 197, endPoint y: 104, distance: 38.0
click at [197, 104] on div "Due on 08/31/2025 Amount $161.91" at bounding box center [234, 102] width 169 height 20
type input "$23.53"
checkbox input "true"
click at [278, 117] on span at bounding box center [280, 116] width 7 height 7
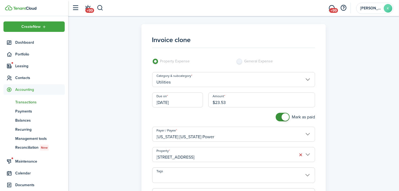
click at [237, 151] on input "[STREET_ADDRESS]" at bounding box center [233, 154] width 163 height 15
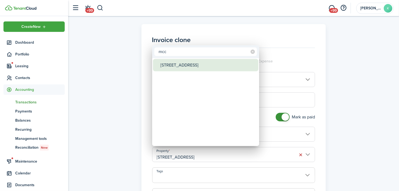
type input "mcc"
click at [210, 69] on div "[STREET_ADDRESS]" at bounding box center [208, 65] width 95 height 12
type input "[STREET_ADDRESS]"
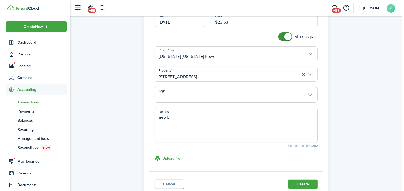
scroll to position [89, 0]
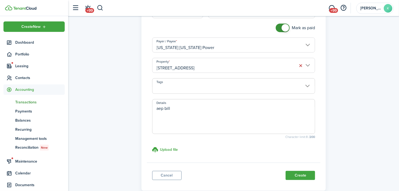
click at [303, 175] on button "Create" at bounding box center [300, 175] width 29 height 9
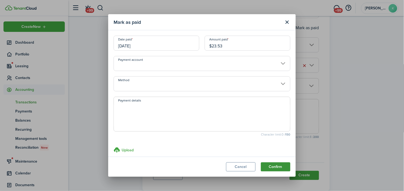
click at [273, 166] on button "Confirm" at bounding box center [275, 166] width 29 height 9
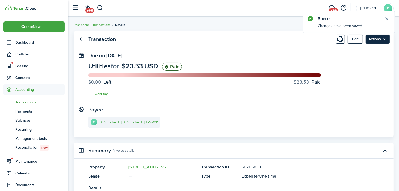
click at [380, 39] on menu-btn "Actions" at bounding box center [378, 39] width 24 height 9
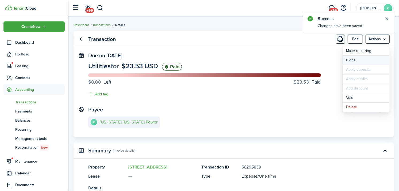
click at [360, 59] on link "Clone" at bounding box center [366, 60] width 47 height 9
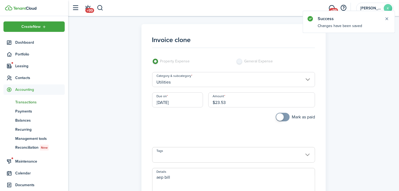
click at [229, 110] on div "Amount $23.53" at bounding box center [262, 102] width 112 height 20
drag, startPoint x: 232, startPoint y: 98, endPoint x: 178, endPoint y: 103, distance: 54.0
click at [178, 103] on div "Due on 08/31/2025 Amount $23.53" at bounding box center [234, 102] width 169 height 20
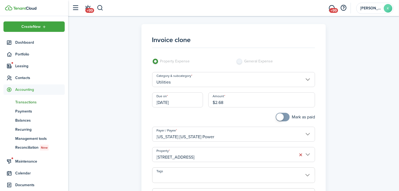
type input "$2.68"
checkbox input "true"
click at [281, 115] on span at bounding box center [280, 116] width 7 height 7
click at [229, 154] on input "[STREET_ADDRESS]" at bounding box center [233, 154] width 163 height 15
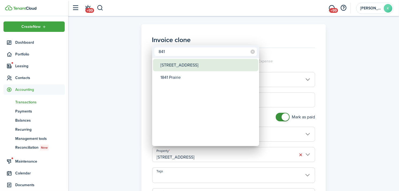
type input "841"
click at [207, 62] on div "[STREET_ADDRESS]" at bounding box center [208, 65] width 95 height 12
type input "[STREET_ADDRESS]"
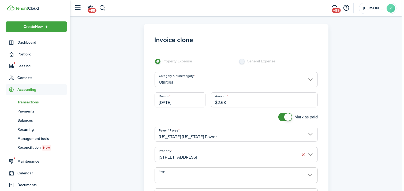
scroll to position [119, 0]
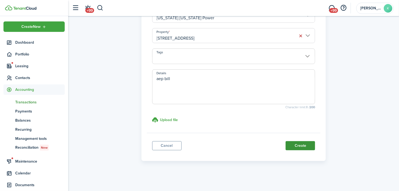
click at [306, 149] on button "Create" at bounding box center [300, 145] width 29 height 9
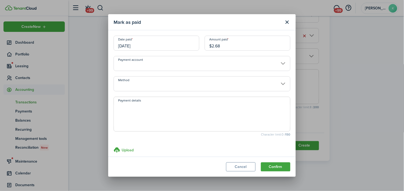
click at [266, 161] on modal-footer "Cancel Confirm" at bounding box center [201, 167] width 187 height 20
click at [274, 163] on button "Confirm" at bounding box center [275, 166] width 29 height 9
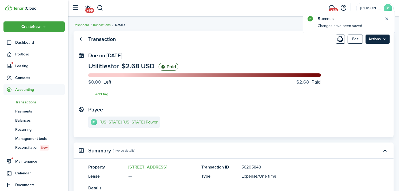
click at [381, 41] on menu-btn "Actions" at bounding box center [378, 39] width 24 height 9
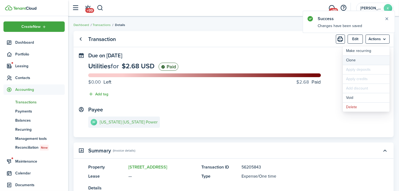
click at [369, 60] on link "Clone" at bounding box center [366, 60] width 47 height 9
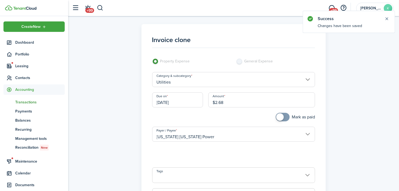
drag, startPoint x: 193, startPoint y: 101, endPoint x: 186, endPoint y: 103, distance: 7.7
click at [186, 103] on div "Due on 08/31/2025 Amount $2.68" at bounding box center [234, 102] width 169 height 20
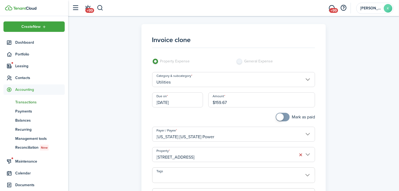
type input "$159.67"
checkbox input "true"
click at [283, 118] on span at bounding box center [282, 117] width 5 height 9
click at [248, 152] on input "[STREET_ADDRESS]" at bounding box center [233, 154] width 163 height 15
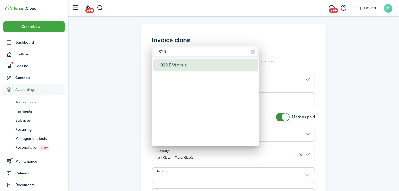
type input "829"
click at [197, 66] on div "829 E Victoria" at bounding box center [208, 65] width 95 height 12
type input "829 E Victoria"
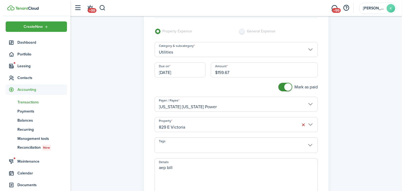
scroll to position [89, 0]
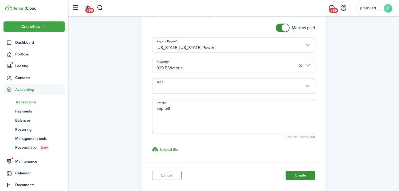
click at [304, 178] on button "Create" at bounding box center [300, 175] width 29 height 9
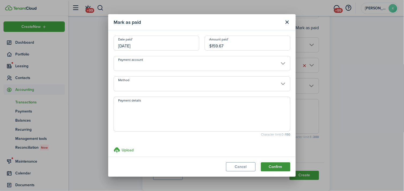
click at [282, 165] on button "Confirm" at bounding box center [275, 166] width 29 height 9
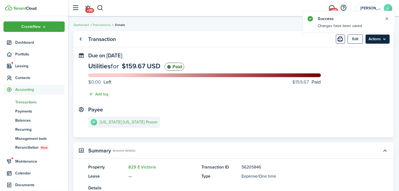
click at [386, 39] on menu-btn "Actions" at bounding box center [378, 39] width 24 height 9
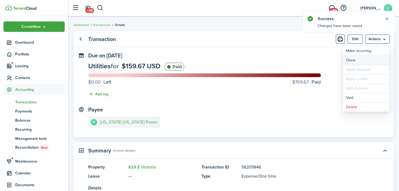
click at [376, 59] on link "Clone" at bounding box center [366, 60] width 47 height 9
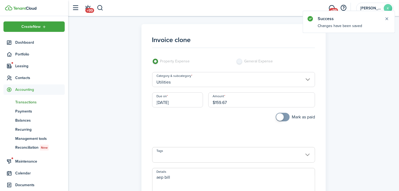
drag, startPoint x: 244, startPoint y: 97, endPoint x: 177, endPoint y: 100, distance: 67.0
click at [178, 100] on div "Due on 08/31/2025 Amount $159.67" at bounding box center [234, 102] width 169 height 20
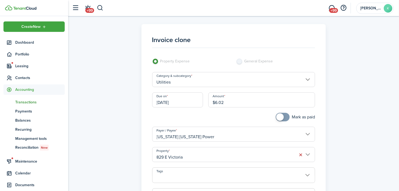
type input "$6.02"
checkbox input "true"
click at [277, 117] on span at bounding box center [280, 116] width 7 height 7
click at [249, 151] on input "829 E Victoria" at bounding box center [233, 154] width 163 height 15
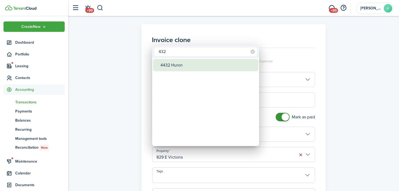
type input "432"
click at [188, 63] on div "4432 Huron" at bounding box center [208, 65] width 95 height 12
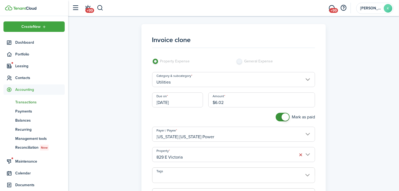
type input "4432 Huron"
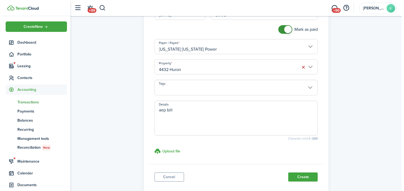
scroll to position [89, 0]
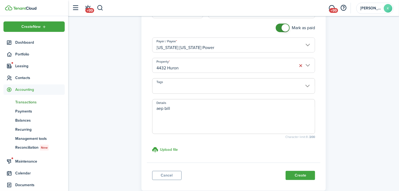
click at [298, 180] on panel-main-footer "Cancel Create" at bounding box center [234, 174] width 174 height 23
click at [299, 175] on button "Create" at bounding box center [300, 175] width 29 height 9
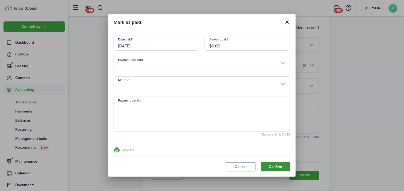
click at [269, 169] on button "Confirm" at bounding box center [275, 166] width 29 height 9
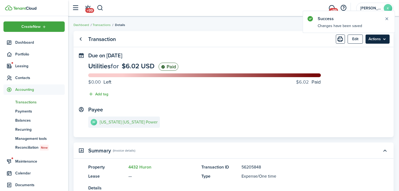
click at [381, 41] on menu-btn "Actions" at bounding box center [378, 39] width 24 height 9
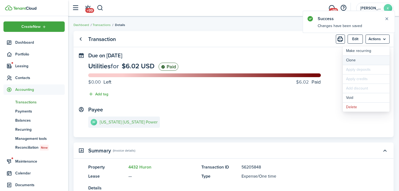
click at [374, 59] on link "Clone" at bounding box center [366, 60] width 47 height 9
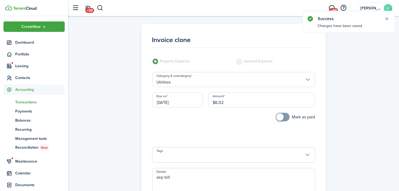
drag, startPoint x: 266, startPoint y: 98, endPoint x: 191, endPoint y: 108, distance: 75.0
click at [191, 108] on div "Due on 08/31/2025 Amount $6.02" at bounding box center [234, 102] width 169 height 20
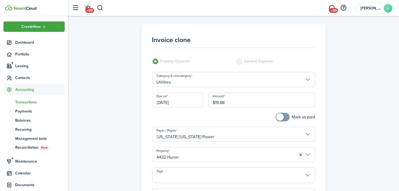
type input "$19.68"
checkbox input "true"
click at [280, 114] on span at bounding box center [280, 116] width 7 height 7
click at [229, 154] on input "4432 Huron" at bounding box center [233, 154] width 163 height 15
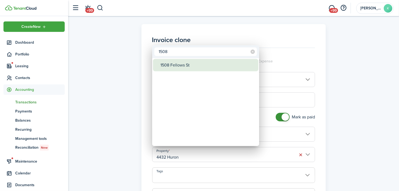
type input "1508"
click at [206, 69] on div "1508 Fellows St" at bounding box center [208, 65] width 95 height 12
type input "1508 Fellows St"
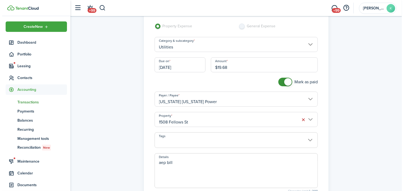
scroll to position [89, 0]
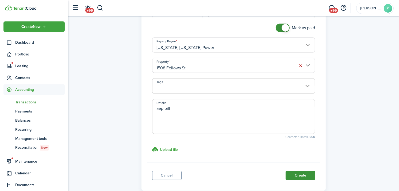
click at [294, 175] on button "Create" at bounding box center [300, 175] width 29 height 9
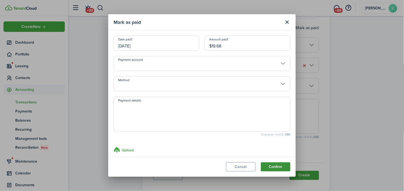
click at [274, 167] on button "Confirm" at bounding box center [275, 166] width 29 height 9
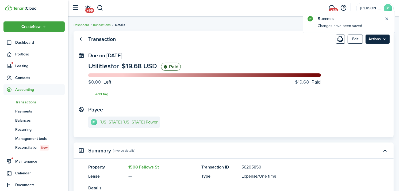
click at [386, 40] on menu-btn "Actions" at bounding box center [378, 39] width 24 height 9
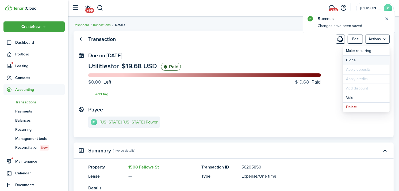
click at [371, 59] on link "Clone" at bounding box center [366, 60] width 47 height 9
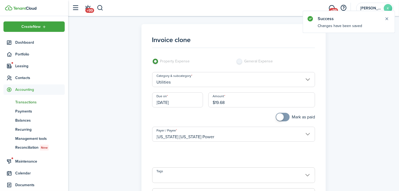
drag, startPoint x: 238, startPoint y: 103, endPoint x: 194, endPoint y: 98, distance: 43.6
click at [194, 98] on div "Due on 08/31/2025 Amount $19.68" at bounding box center [234, 102] width 169 height 20
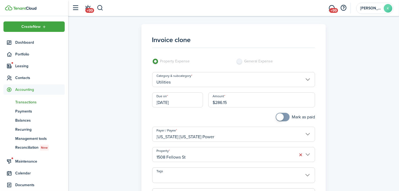
type input "$286.15"
checkbox input "true"
click at [280, 117] on span at bounding box center [282, 117] width 5 height 9
click at [243, 155] on input "1508 Fellows St" at bounding box center [233, 154] width 163 height 15
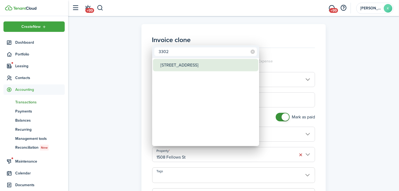
type input "3302"
click at [196, 63] on div "[STREET_ADDRESS]" at bounding box center [208, 65] width 95 height 12
type input "[STREET_ADDRESS]"
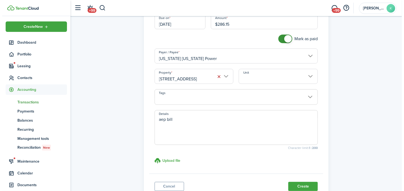
scroll to position [89, 0]
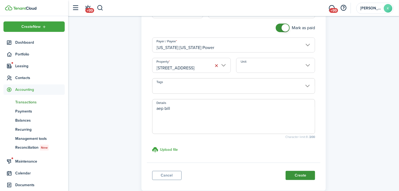
click at [298, 174] on button "Create" at bounding box center [300, 175] width 29 height 9
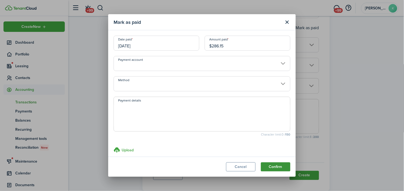
click at [279, 165] on button "Confirm" at bounding box center [275, 166] width 29 height 9
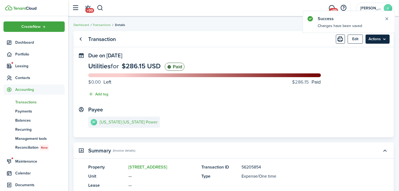
click at [377, 41] on menu-btn "Actions" at bounding box center [378, 39] width 24 height 9
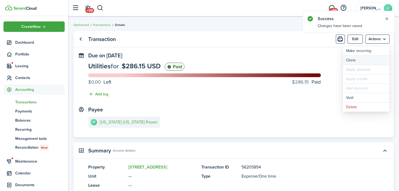
click at [370, 58] on link "Clone" at bounding box center [366, 60] width 47 height 9
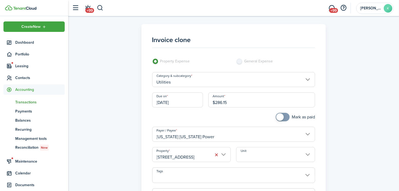
drag, startPoint x: 239, startPoint y: 104, endPoint x: 189, endPoint y: 105, distance: 49.5
click at [189, 105] on div "Due on 08/31/2025 Amount $286.15" at bounding box center [234, 102] width 169 height 20
type input "$37.89"
checkbox input "true"
click at [286, 118] on span at bounding box center [282, 117] width 5 height 9
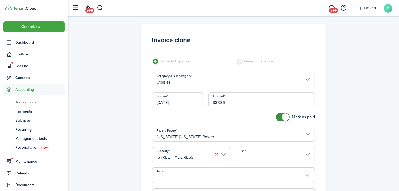
click at [204, 157] on input "[STREET_ADDRESS]" at bounding box center [191, 154] width 79 height 15
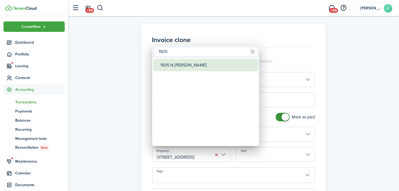
type input "1505"
click at [176, 64] on div "1505 N [PERSON_NAME]" at bounding box center [208, 65] width 95 height 12
type input "1505 N [PERSON_NAME]"
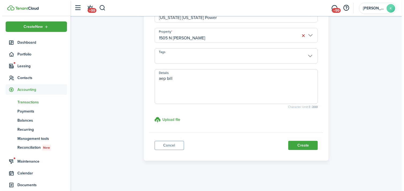
scroll to position [119, 0]
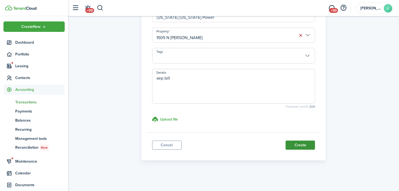
click at [296, 146] on button "Create" at bounding box center [300, 145] width 29 height 9
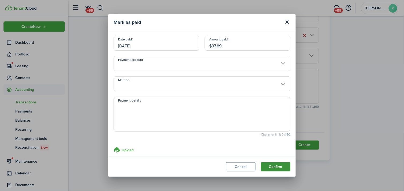
click at [281, 166] on button "Confirm" at bounding box center [275, 166] width 29 height 9
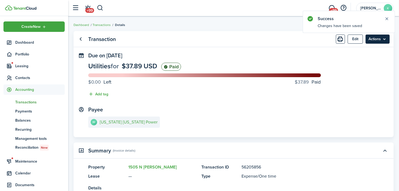
click at [374, 40] on menu-btn "Actions" at bounding box center [378, 39] width 24 height 9
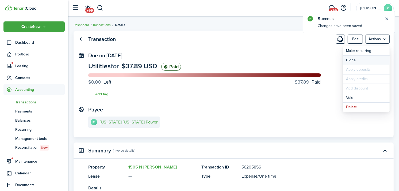
click at [374, 58] on link "Clone" at bounding box center [366, 60] width 47 height 9
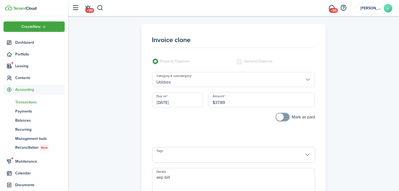
drag, startPoint x: 228, startPoint y: 102, endPoint x: 193, endPoint y: 107, distance: 34.8
click at [193, 107] on div "Due on 08/31/2025 Amount $37.89" at bounding box center [234, 102] width 169 height 20
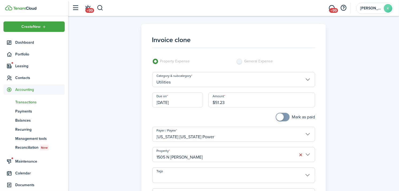
click at [202, 156] on input "1505 N [PERSON_NAME]" at bounding box center [233, 154] width 163 height 15
type input "$51.23"
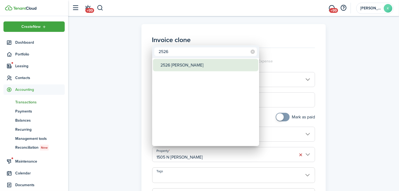
type input "2526"
click at [194, 66] on div "2526 [PERSON_NAME]" at bounding box center [208, 65] width 95 height 12
type input "2526 [PERSON_NAME]"
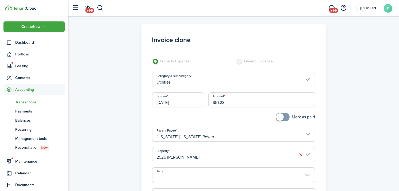
checkbox input "true"
click at [284, 117] on span at bounding box center [282, 117] width 5 height 9
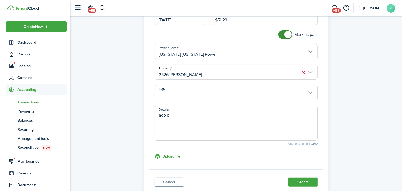
scroll to position [119, 0]
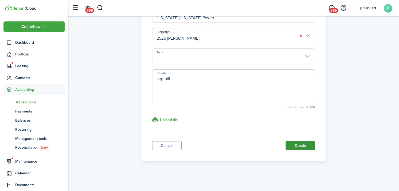
click at [307, 144] on button "Create" at bounding box center [300, 145] width 29 height 9
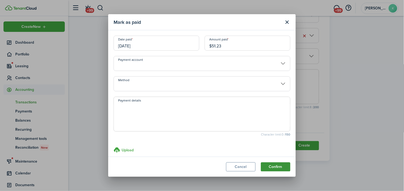
click at [280, 164] on button "Confirm" at bounding box center [275, 166] width 29 height 9
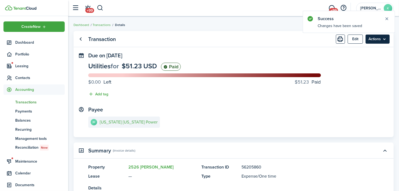
click at [379, 40] on menu-btn "Actions" at bounding box center [378, 39] width 24 height 9
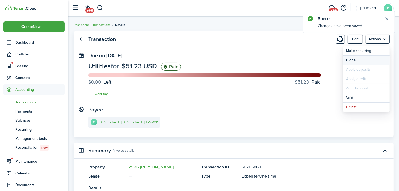
click at [366, 61] on link "Clone" at bounding box center [366, 60] width 47 height 9
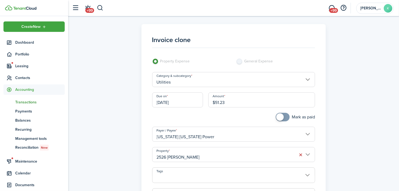
drag, startPoint x: 256, startPoint y: 103, endPoint x: 192, endPoint y: 117, distance: 65.7
click at [192, 117] on panel-main-body "Invoice clone Property Expense General Expense Category & subcategory Utilities…" at bounding box center [234, 140] width 174 height 222
type input "$23.56"
checkbox input "true"
click at [284, 116] on span at bounding box center [282, 117] width 5 height 9
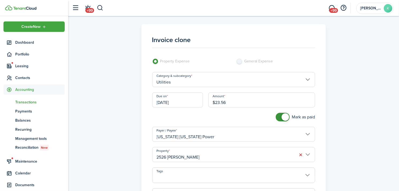
click at [235, 153] on input "2526 [PERSON_NAME]" at bounding box center [233, 154] width 163 height 15
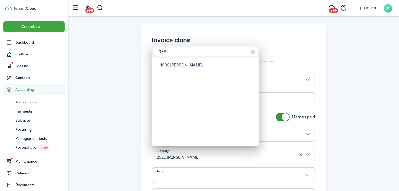
type input "036"
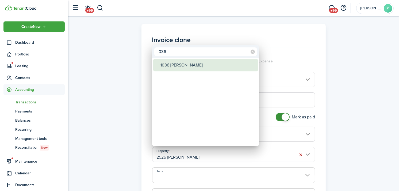
click at [204, 61] on div "1036 [PERSON_NAME]" at bounding box center [208, 65] width 95 height 12
type input "1036 [PERSON_NAME]"
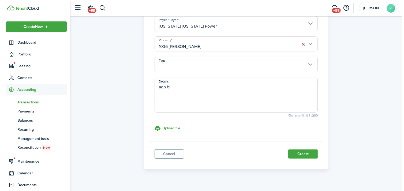
scroll to position [119, 0]
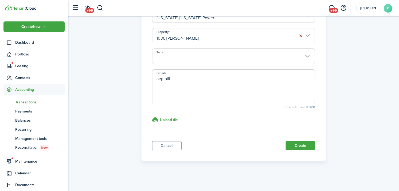
click at [299, 150] on panel-main-footer "Cancel Create" at bounding box center [234, 144] width 174 height 23
click at [299, 146] on button "Create" at bounding box center [300, 145] width 29 height 9
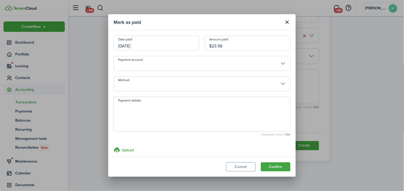
click at [274, 172] on modal-footer "Cancel Confirm" at bounding box center [201, 167] width 187 height 20
click at [274, 168] on button "Confirm" at bounding box center [275, 166] width 29 height 9
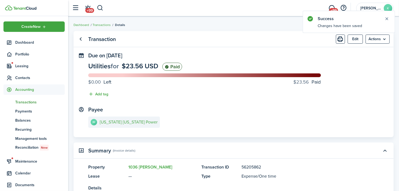
click at [382, 41] on menu-btn "Actions" at bounding box center [378, 39] width 24 height 9
click at [373, 60] on link "Clone" at bounding box center [366, 60] width 47 height 9
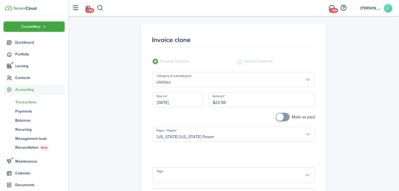
drag, startPoint x: 232, startPoint y: 105, endPoint x: 189, endPoint y: 105, distance: 43.1
click at [189, 105] on div "Due on 08/31/2025 Amount $23.56" at bounding box center [234, 102] width 169 height 20
type input "$26.62"
checkbox input "true"
click at [286, 116] on span at bounding box center [282, 117] width 5 height 9
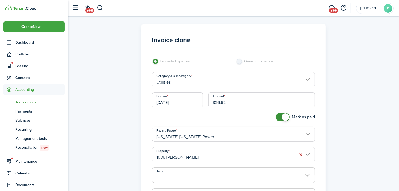
click at [204, 156] on input "1036 [PERSON_NAME]" at bounding box center [233, 154] width 163 height 15
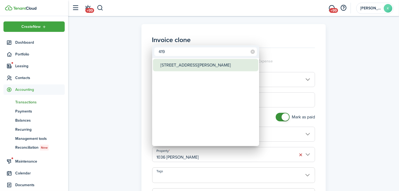
type input "419"
click at [193, 60] on div "[STREET_ADDRESS][PERSON_NAME]" at bounding box center [208, 65] width 95 height 12
type input "[STREET_ADDRESS][PERSON_NAME]"
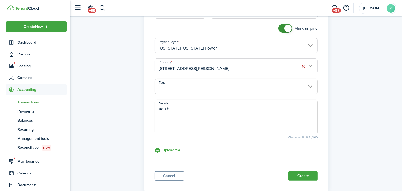
scroll to position [89, 0]
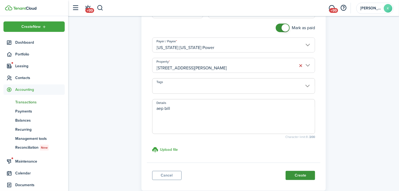
click at [304, 175] on button "Create" at bounding box center [300, 175] width 29 height 9
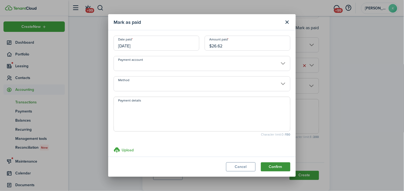
click at [282, 167] on button "Confirm" at bounding box center [275, 166] width 29 height 9
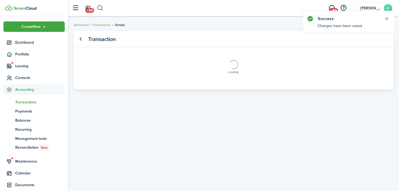
click at [101, 6] on button "button" at bounding box center [100, 7] width 7 height 9
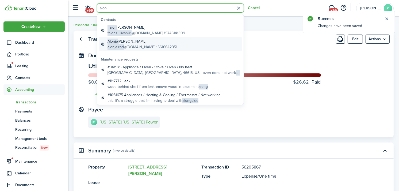
type input "alon"
click at [148, 50] on global-search-item-description "alonjelrod @gmail.com 15616642951" at bounding box center [143, 47] width 70 height 6
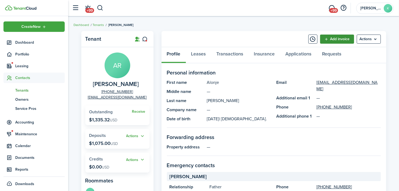
click at [332, 39] on link "Add invoice" at bounding box center [338, 39] width 34 height 9
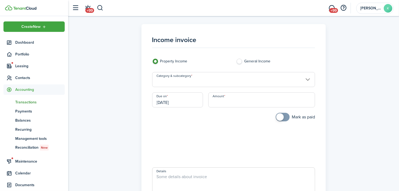
click at [184, 79] on input "Category & subcategory" at bounding box center [233, 79] width 163 height 15
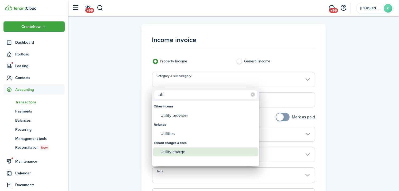
type input "util"
click at [193, 152] on div "Utility charge" at bounding box center [208, 151] width 95 height 9
type input "Tenant charges & fees / Utility charge"
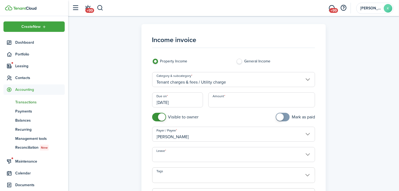
click at [221, 102] on input "Amount" at bounding box center [262, 99] width 107 height 15
click at [192, 93] on input "[DATE]" at bounding box center [177, 99] width 51 height 15
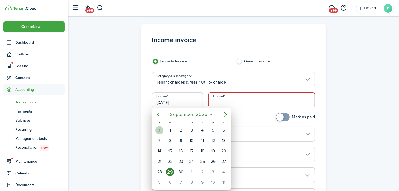
click at [159, 130] on div "31" at bounding box center [160, 130] width 8 height 8
type input "[DATE]"
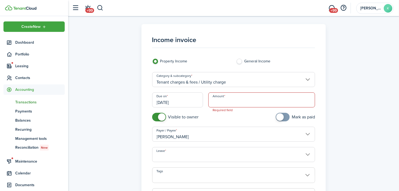
click at [218, 100] on input "Amount" at bounding box center [262, 99] width 107 height 15
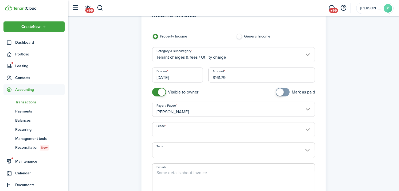
scroll to position [59, 0]
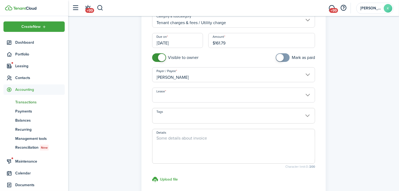
click at [196, 95] on input "Lease" at bounding box center [233, 95] width 163 height 15
type input "$161.79"
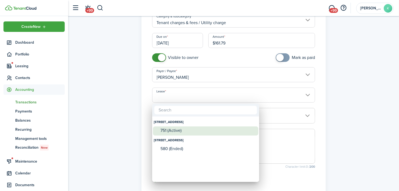
click at [186, 129] on div "751 (Active)" at bounding box center [208, 130] width 95 height 5
type input "[STREET_ADDRESS] Lease #751 (Active)"
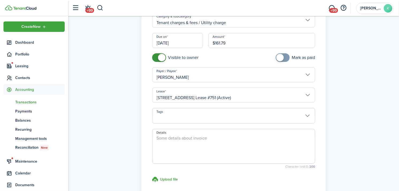
click at [186, 145] on textarea "Details" at bounding box center [234, 148] width 163 height 26
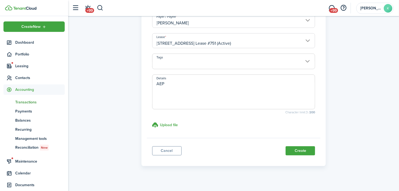
scroll to position [119, 0]
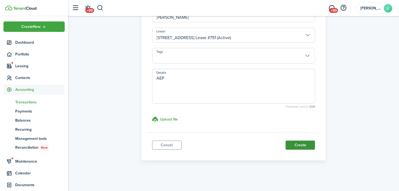
type textarea "AEP"
click at [293, 146] on button "Create" at bounding box center [300, 145] width 29 height 9
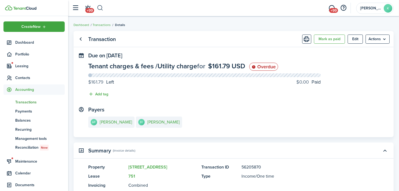
click at [101, 9] on button "button" at bounding box center [100, 7] width 7 height 9
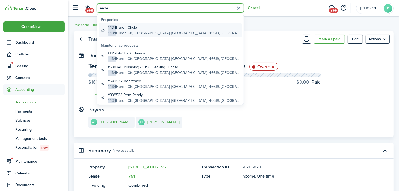
type input "4434"
click at [134, 28] on global-search-item-title "4434 Huron Circle" at bounding box center [174, 28] width 133 height 6
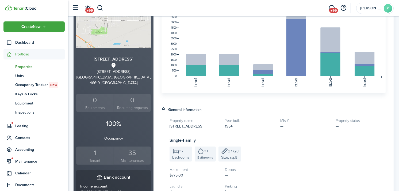
scroll to position [67, 0]
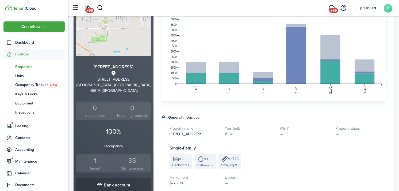
click at [93, 156] on div "1" at bounding box center [95, 161] width 35 height 10
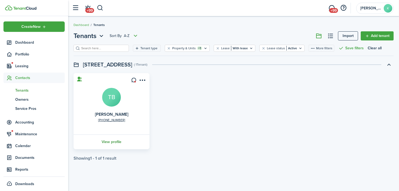
click at [108, 140] on link "View profile" at bounding box center [112, 141] width 78 height 15
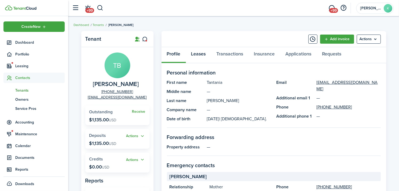
click at [198, 54] on link "Leases" at bounding box center [198, 55] width 25 height 16
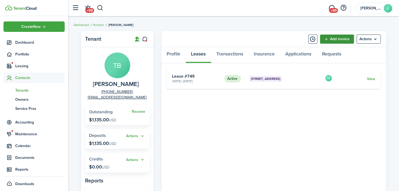
click at [325, 39] on link "Add invoice" at bounding box center [338, 39] width 34 height 9
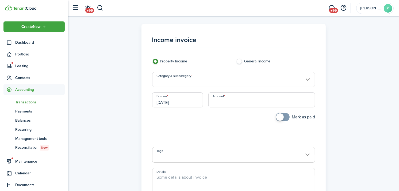
click at [191, 80] on input "Category & subcategory" at bounding box center [233, 79] width 163 height 15
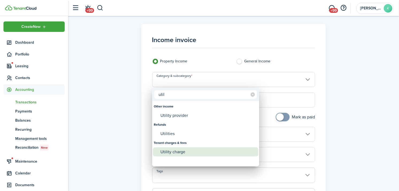
type input "util"
click at [197, 151] on div "Utility charge" at bounding box center [208, 151] width 95 height 9
type input "Tenant charges & fees / Utility charge"
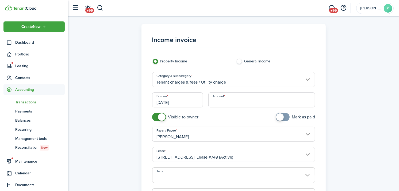
click at [234, 97] on input "Amount" at bounding box center [262, 99] width 107 height 15
click at [175, 100] on input "[DATE]" at bounding box center [177, 99] width 51 height 15
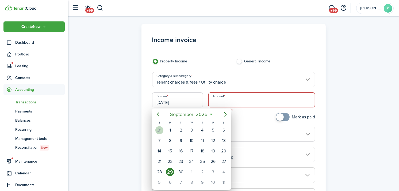
click at [160, 126] on div "31" at bounding box center [160, 130] width 8 height 8
type input "[DATE]"
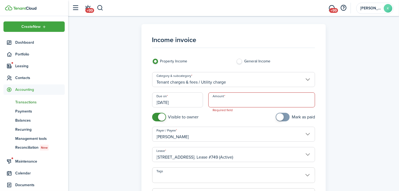
click at [233, 99] on input "Amount" at bounding box center [262, 99] width 107 height 15
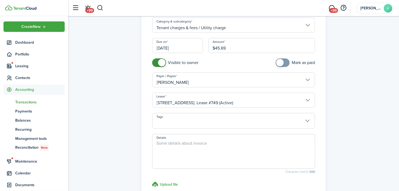
scroll to position [59, 0]
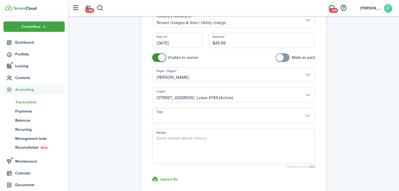
type input "$45.69"
click at [232, 144] on textarea "Details" at bounding box center [234, 148] width 163 height 26
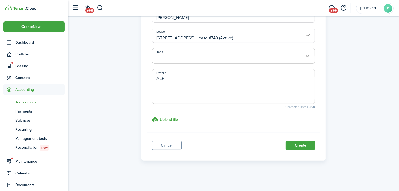
scroll to position [119, 0]
type textarea "AEP"
click at [302, 141] on button "Create" at bounding box center [300, 145] width 29 height 9
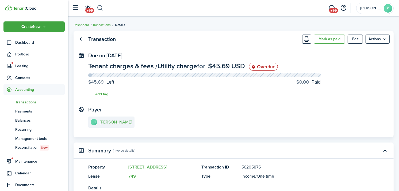
click at [99, 8] on button "button" at bounding box center [100, 7] width 7 height 9
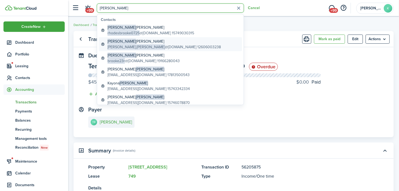
type input "brooke"
click at [156, 46] on global-search-item-description "brooke.trigg @yahoo.com 12606003238" at bounding box center [165, 47] width 114 height 6
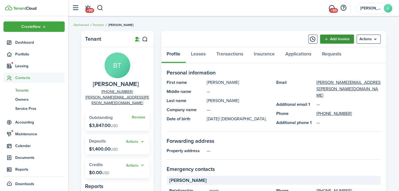
click at [338, 40] on link "Add invoice" at bounding box center [338, 39] width 34 height 9
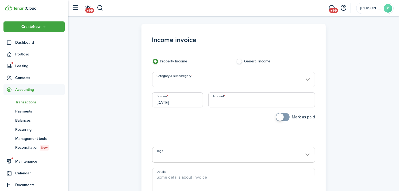
click at [209, 78] on input "Category & subcategory" at bounding box center [233, 79] width 163 height 15
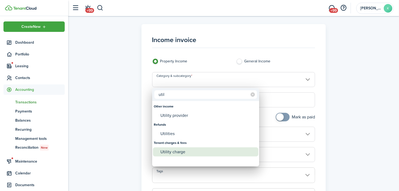
type input "util"
click at [178, 149] on div "Utility charge" at bounding box center [208, 151] width 95 height 9
type input "Tenant charges & fees / Utility charge"
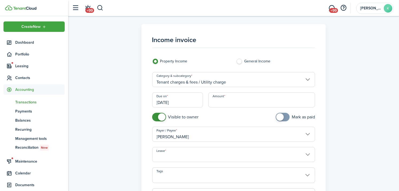
click at [180, 94] on input "[DATE]" at bounding box center [177, 99] width 51 height 15
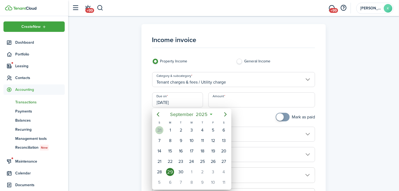
click at [160, 127] on div "31" at bounding box center [160, 130] width 8 height 8
type input "[DATE]"
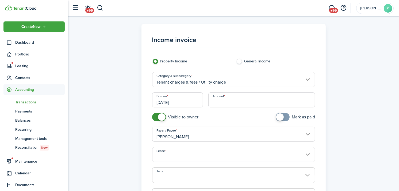
click at [228, 90] on div "Category & subcategory Tenant charges & fees / Utility charge" at bounding box center [234, 82] width 169 height 20
click at [225, 100] on input "Amount" at bounding box center [262, 99] width 107 height 15
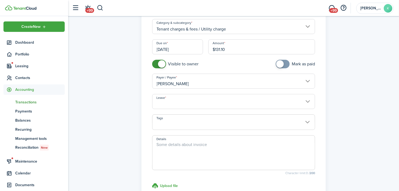
scroll to position [59, 0]
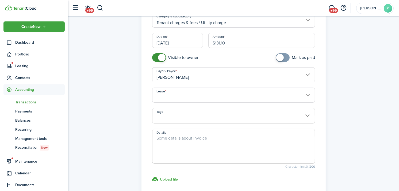
click at [204, 99] on input "Lease" at bounding box center [233, 95] width 163 height 15
type input "$131.10"
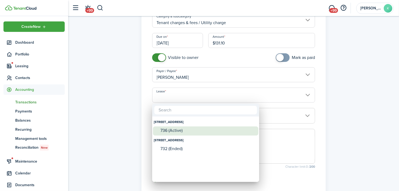
click at [202, 130] on div "736 (Active)" at bounding box center [208, 130] width 95 height 5
type input "621 N Brookfield. Lease #736 (Active)"
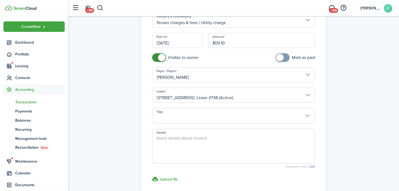
click at [202, 152] on textarea "Details" at bounding box center [234, 148] width 163 height 26
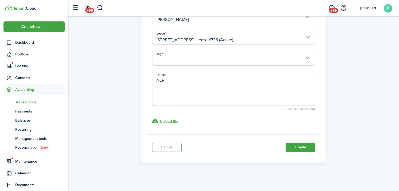
scroll to position [119, 0]
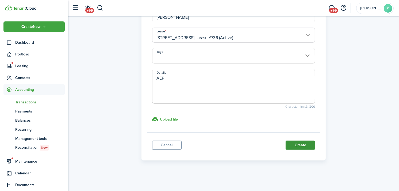
type textarea "AEP"
click at [291, 144] on button "Create" at bounding box center [300, 145] width 29 height 9
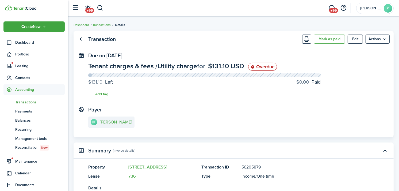
click at [32, 100] on span "Transactions" at bounding box center [40, 102] width 50 height 6
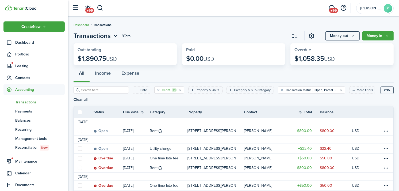
click at [156, 88] on filter-tag "Client +1" at bounding box center [169, 89] width 30 height 7
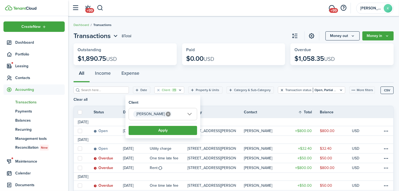
click at [280, 89] on button "Clear filter" at bounding box center [282, 90] width 5 height 4
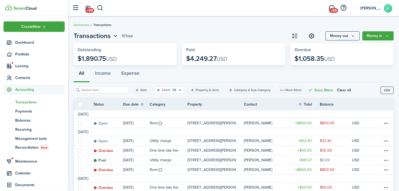
click at [156, 89] on button "Clear filter" at bounding box center [158, 90] width 5 height 4
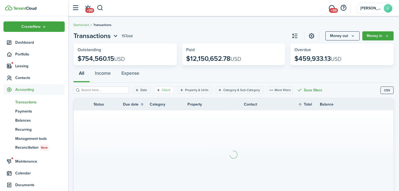
click at [156, 89] on icon "Open filter" at bounding box center [158, 90] width 5 height 4
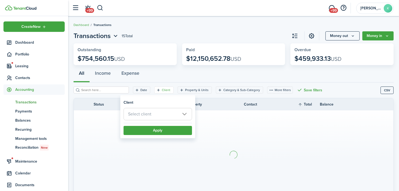
click at [158, 112] on span "Select client" at bounding box center [158, 114] width 68 height 12
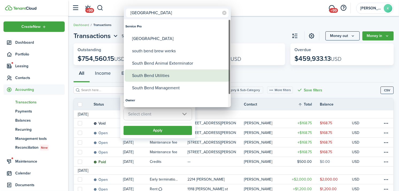
type input "south bend"
click at [163, 80] on div "South Bend Utilities" at bounding box center [179, 75] width 95 height 12
type input "South Bend Utilities"
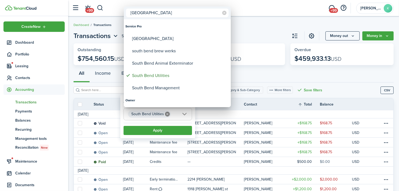
click at [162, 132] on div at bounding box center [199, 95] width 485 height 277
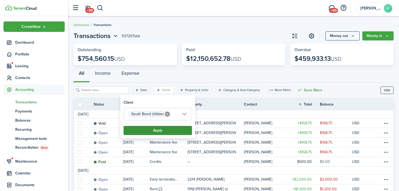
click at [162, 131] on button "Apply" at bounding box center [158, 130] width 69 height 9
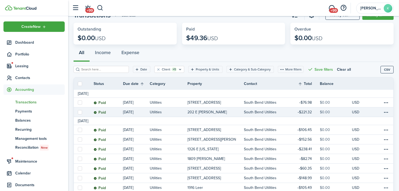
scroll to position [30, 0]
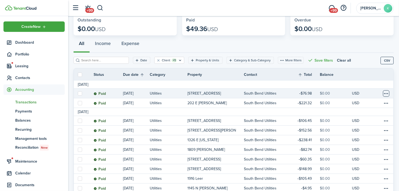
click at [387, 95] on table-menu-btn-icon at bounding box center [386, 93] width 6 height 6
click at [369, 124] on link "Clone" at bounding box center [366, 122] width 47 height 9
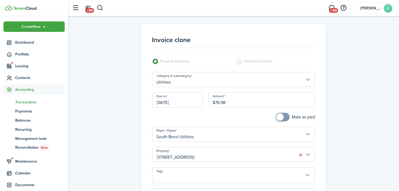
click at [236, 100] on input "$76.98" at bounding box center [262, 99] width 107 height 15
drag, startPoint x: 234, startPoint y: 101, endPoint x: 199, endPoint y: 102, distance: 35.6
click at [199, 102] on div "Due on 08/31/2025 Amount $76.98" at bounding box center [234, 102] width 169 height 20
click at [209, 150] on input "[STREET_ADDRESS]" at bounding box center [233, 154] width 163 height 15
type input "$110.11"
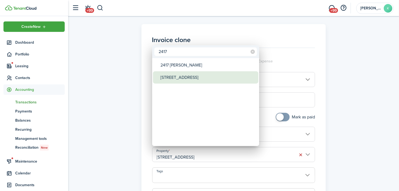
type input "2417"
click at [181, 79] on div "[STREET_ADDRESS]" at bounding box center [208, 77] width 95 height 12
type input "[STREET_ADDRESS]"
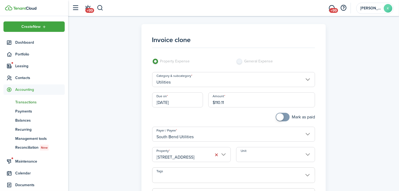
checkbox input "true"
click at [285, 119] on span at bounding box center [282, 117] width 5 height 9
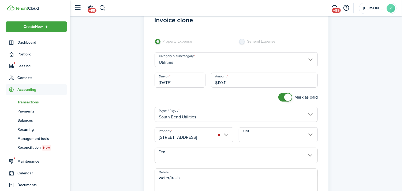
scroll to position [89, 0]
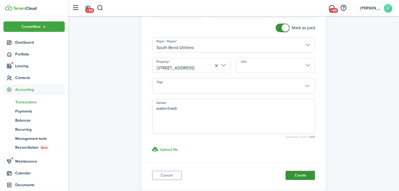
click at [308, 180] on button "Create" at bounding box center [300, 175] width 29 height 9
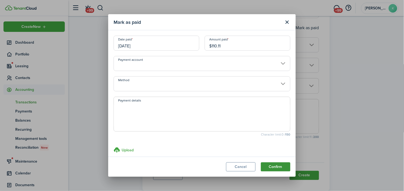
click at [282, 165] on button "Confirm" at bounding box center [275, 166] width 29 height 9
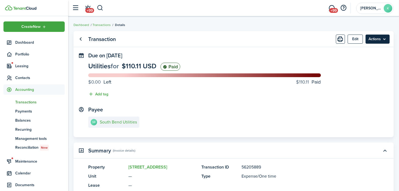
click at [377, 41] on menu-btn "Actions" at bounding box center [378, 39] width 24 height 9
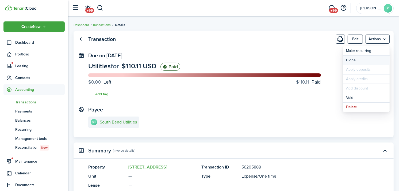
click at [365, 58] on link "Clone" at bounding box center [366, 60] width 47 height 9
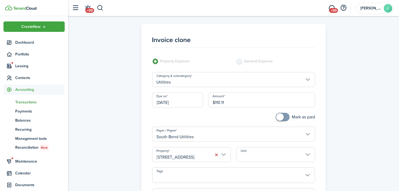
drag, startPoint x: 254, startPoint y: 102, endPoint x: 196, endPoint y: 104, distance: 57.6
click at [196, 104] on div "Due on 08/31/2025 Amount $110.11" at bounding box center [234, 102] width 169 height 20
type input "$120.34"
checkbox input "true"
click at [278, 119] on span at bounding box center [280, 116] width 7 height 7
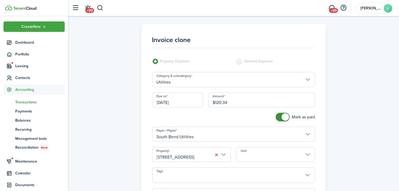
click at [202, 156] on input "[STREET_ADDRESS]" at bounding box center [191, 154] width 79 height 15
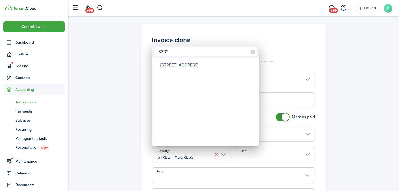
type input "3302"
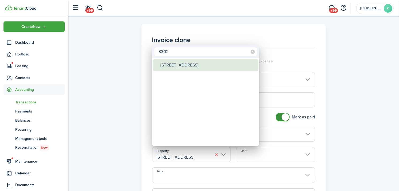
click at [187, 67] on div "[STREET_ADDRESS]" at bounding box center [208, 65] width 95 height 12
type input "[STREET_ADDRESS]"
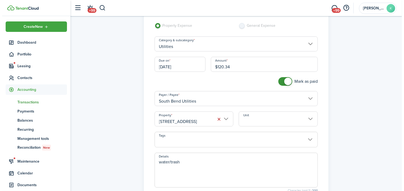
scroll to position [89, 0]
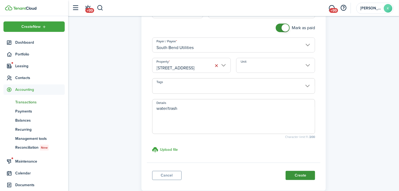
click at [299, 177] on button "Create" at bounding box center [300, 175] width 29 height 9
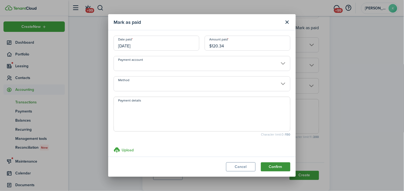
click at [279, 168] on button "Confirm" at bounding box center [275, 166] width 29 height 9
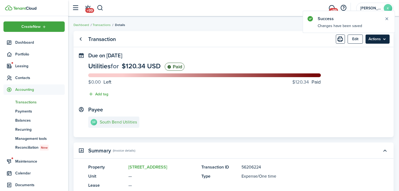
click at [385, 41] on menu-btn "Actions" at bounding box center [378, 39] width 24 height 9
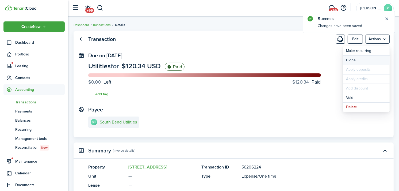
click at [378, 58] on link "Clone" at bounding box center [366, 60] width 47 height 9
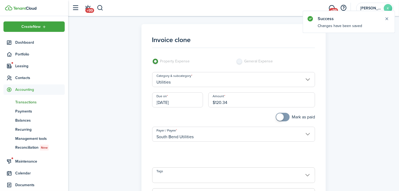
drag, startPoint x: 236, startPoint y: 100, endPoint x: 202, endPoint y: 99, distance: 33.2
click at [202, 99] on div "Due on 08/31/2025 Amount $120.34" at bounding box center [234, 102] width 169 height 20
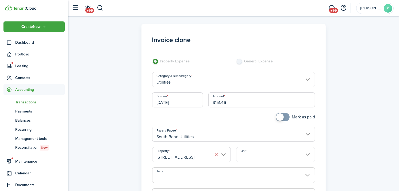
type input "$151.46"
checkbox input "true"
click at [277, 115] on span at bounding box center [280, 116] width 7 height 7
click at [215, 154] on button "button" at bounding box center [216, 154] width 7 height 7
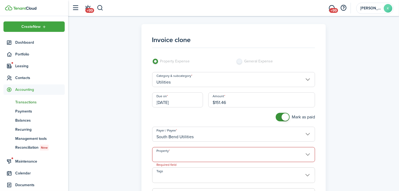
click at [214, 150] on input "Property" at bounding box center [233, 154] width 163 height 15
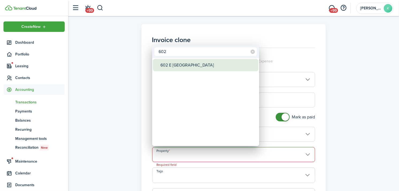
type input "602"
click at [188, 62] on div "602 E [GEOGRAPHIC_DATA]" at bounding box center [208, 65] width 95 height 12
type input "602 E [GEOGRAPHIC_DATA]"
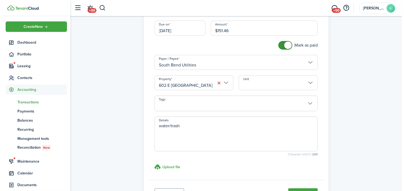
scroll to position [89, 0]
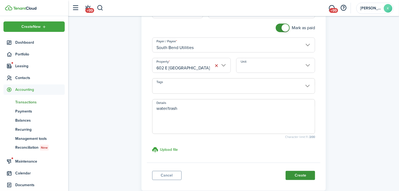
click at [301, 176] on button "Create" at bounding box center [300, 175] width 29 height 9
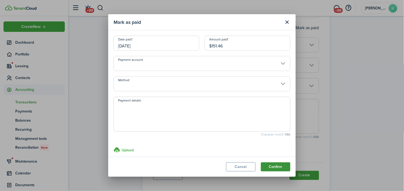
click at [271, 166] on button "Confirm" at bounding box center [275, 166] width 29 height 9
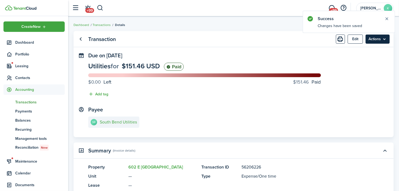
click at [383, 36] on menu-btn "Actions" at bounding box center [378, 39] width 24 height 9
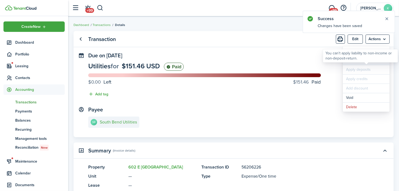
click at [358, 64] on link "Clone" at bounding box center [366, 60] width 47 height 9
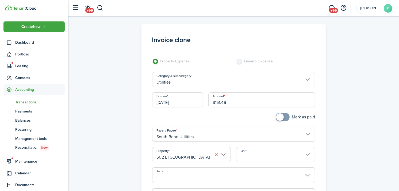
drag, startPoint x: 358, startPoint y: 64, endPoint x: 281, endPoint y: 85, distance: 79.9
click at [282, 85] on div "Invoice clone Property Expense General Expense Category & subcategory Utilities…" at bounding box center [234, 152] width 326 height 256
drag, startPoint x: 246, startPoint y: 103, endPoint x: 192, endPoint y: 108, distance: 54.3
click at [192, 108] on div "Due on 08/31/2025 Amount $151.46" at bounding box center [234, 102] width 169 height 20
type input "$96.14"
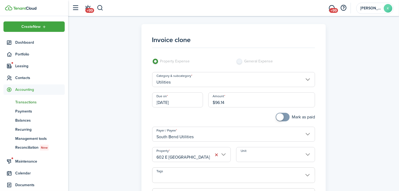
checkbox input "true"
click at [282, 118] on span at bounding box center [280, 116] width 7 height 7
click at [208, 155] on input "602 E [GEOGRAPHIC_DATA]" at bounding box center [191, 154] width 79 height 15
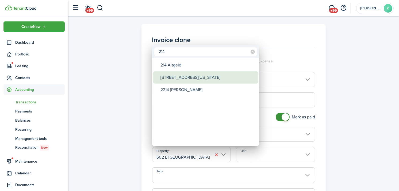
type input "214"
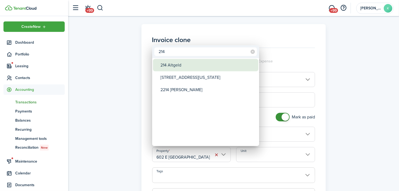
click at [179, 61] on div "214 Altgeld" at bounding box center [208, 65] width 95 height 12
type input "214 Altgeld"
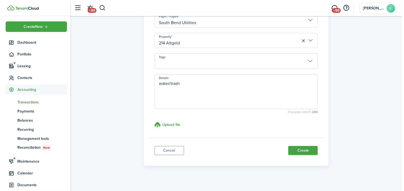
scroll to position [119, 0]
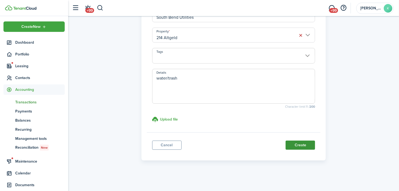
click at [306, 149] on button "Create" at bounding box center [300, 145] width 29 height 9
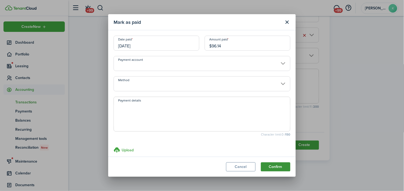
click at [268, 166] on button "Confirm" at bounding box center [275, 166] width 29 height 9
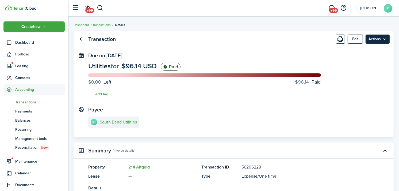
click at [385, 39] on menu-btn "Actions" at bounding box center [378, 39] width 24 height 9
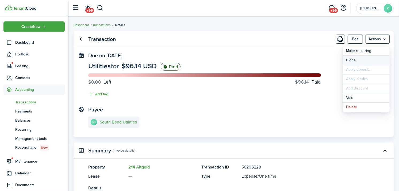
click at [364, 61] on link "Clone" at bounding box center [366, 60] width 47 height 9
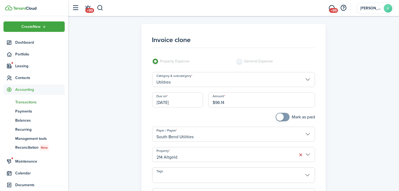
drag, startPoint x: 231, startPoint y: 105, endPoint x: 191, endPoint y: 112, distance: 40.6
click at [191, 112] on panel-main-body "Invoice clone Property Expense General Expense Category & subcategory Utilities…" at bounding box center [234, 140] width 174 height 222
click at [186, 158] on input "214 Altgeld" at bounding box center [233, 154] width 163 height 15
type input "$33.33"
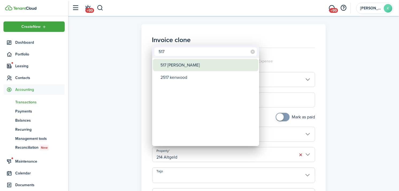
type input "517"
click at [180, 63] on div "517 [PERSON_NAME]" at bounding box center [208, 65] width 95 height 12
type input "517 [PERSON_NAME]"
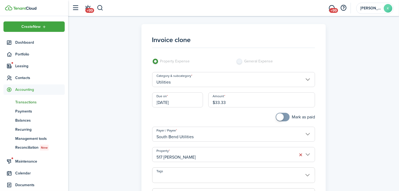
checkbox input "true"
click at [280, 115] on span at bounding box center [280, 116] width 7 height 7
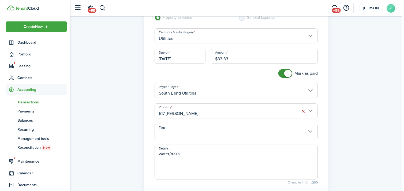
scroll to position [89, 0]
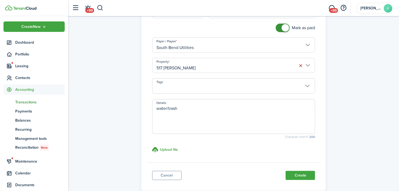
click at [193, 107] on textarea "water/trash" at bounding box center [234, 118] width 163 height 26
type textarea "water/trash-- sewer charge"
click at [299, 177] on button "Create" at bounding box center [300, 175] width 29 height 9
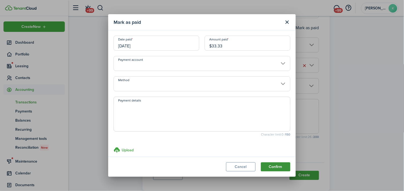
click at [274, 164] on button "Confirm" at bounding box center [275, 166] width 29 height 9
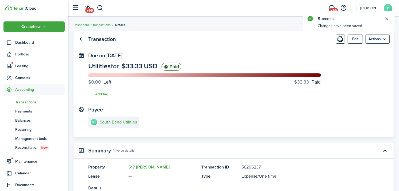
click at [386, 41] on menu-btn "Actions" at bounding box center [378, 39] width 24 height 9
click at [376, 59] on link "Clone" at bounding box center [366, 60] width 47 height 9
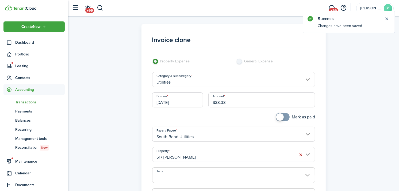
drag, startPoint x: 253, startPoint y: 93, endPoint x: 192, endPoint y: 96, distance: 61.1
click at [192, 96] on div "Due on 08/31/2025 Amount $33.33" at bounding box center [234, 102] width 169 height 20
type input "$76.98"
checkbox input "true"
click at [283, 119] on span at bounding box center [282, 117] width 5 height 9
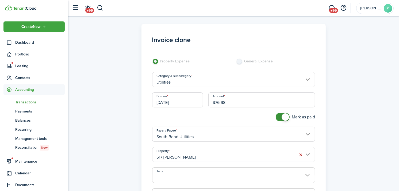
click at [258, 153] on input "517 [PERSON_NAME]" at bounding box center [233, 154] width 163 height 15
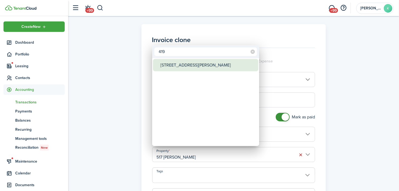
type input "419"
click at [197, 61] on div "[STREET_ADDRESS][PERSON_NAME]" at bounding box center [208, 65] width 95 height 12
type input "[STREET_ADDRESS][PERSON_NAME]"
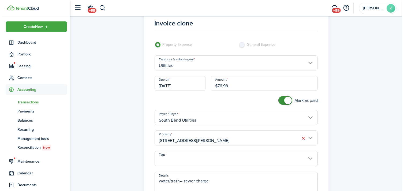
scroll to position [89, 0]
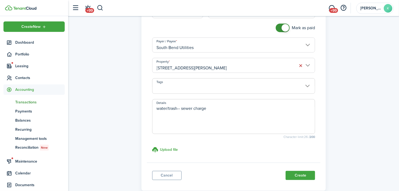
drag, startPoint x: 214, startPoint y: 111, endPoint x: 179, endPoint y: 111, distance: 34.3
click at [179, 111] on textarea "water/trash-- sewer charge" at bounding box center [234, 118] width 163 height 26
type textarea "water/trash"
click at [301, 173] on button "Create" at bounding box center [300, 175] width 29 height 9
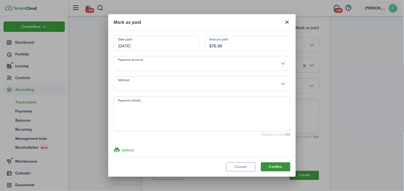
click at [282, 168] on button "Confirm" at bounding box center [275, 166] width 29 height 9
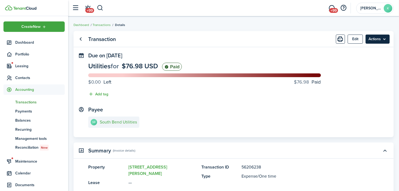
click at [389, 39] on menu-btn "Actions" at bounding box center [378, 39] width 24 height 9
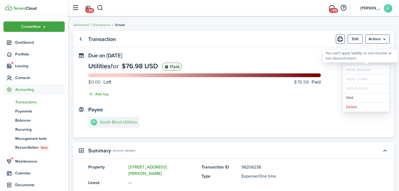
click at [357, 65] on link "Clone" at bounding box center [366, 60] width 47 height 9
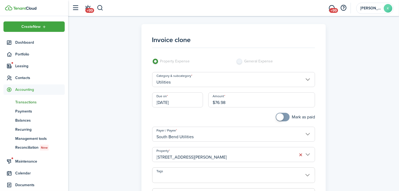
drag, startPoint x: 248, startPoint y: 97, endPoint x: 210, endPoint y: 104, distance: 38.8
click at [210, 104] on input "$76.98" at bounding box center [262, 99] width 107 height 15
click at [207, 151] on input "[STREET_ADDRESS][PERSON_NAME]" at bounding box center [233, 154] width 163 height 15
type input "$100.64"
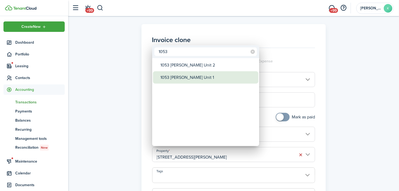
type input "1053"
click at [197, 79] on div "1053 [PERSON_NAME] Unit 1" at bounding box center [208, 77] width 95 height 12
type input "1053 [PERSON_NAME] Unit 1"
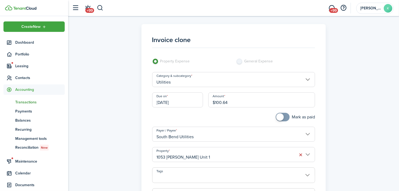
checkbox input "true"
click at [280, 118] on span at bounding box center [280, 116] width 7 height 7
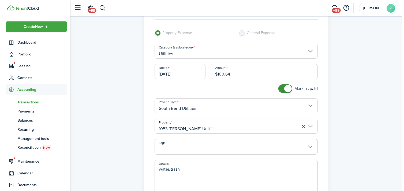
scroll to position [89, 0]
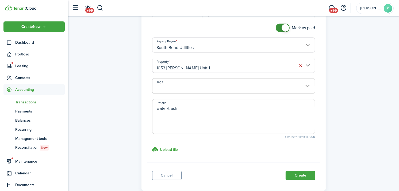
click at [303, 176] on button "Create" at bounding box center [300, 175] width 29 height 9
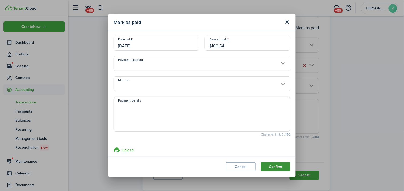
click at [276, 167] on button "Confirm" at bounding box center [275, 166] width 29 height 9
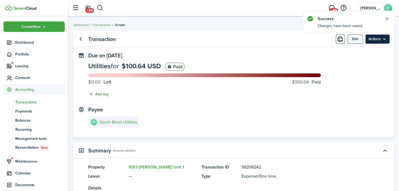
click at [382, 39] on menu-btn "Actions" at bounding box center [378, 39] width 24 height 9
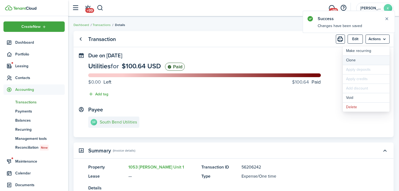
click at [368, 61] on link "Clone" at bounding box center [366, 60] width 47 height 9
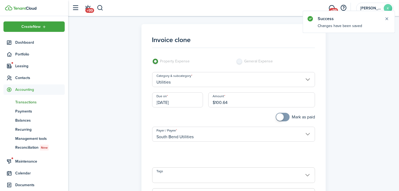
drag, startPoint x: 190, startPoint y: 113, endPoint x: 186, endPoint y: 114, distance: 3.3
click at [186, 114] on panel-main-body "Invoice clone Property Expense General Expense Category & subcategory Utilities…" at bounding box center [234, 140] width 174 height 222
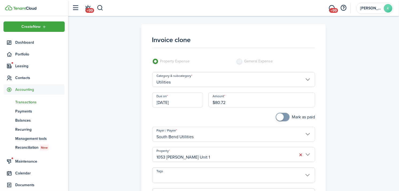
click at [177, 149] on input "1053 [PERSON_NAME] Unit 1" at bounding box center [233, 154] width 163 height 15
type input "$80.72"
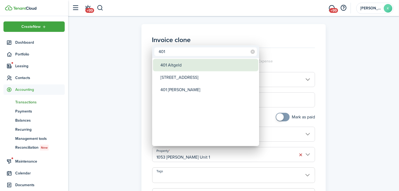
type input "401"
click at [186, 66] on div "401 Altgeld" at bounding box center [208, 65] width 95 height 12
type input "401 Altgeld"
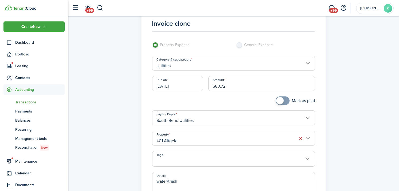
scroll to position [59, 0]
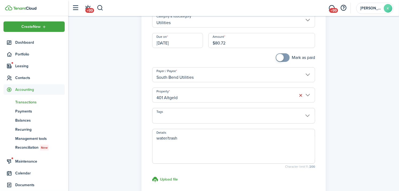
checkbox input "true"
click at [277, 58] on span at bounding box center [280, 57] width 7 height 7
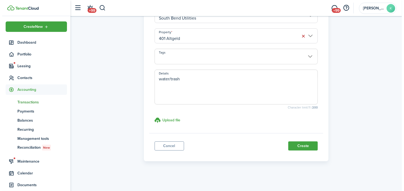
scroll to position [119, 0]
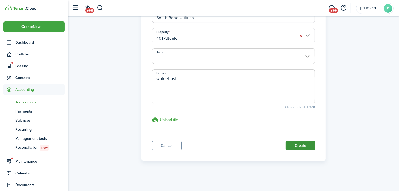
click at [295, 143] on button "Create" at bounding box center [300, 145] width 29 height 9
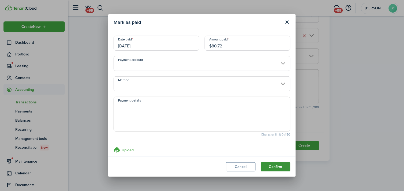
click at [274, 169] on button "Confirm" at bounding box center [275, 166] width 29 height 9
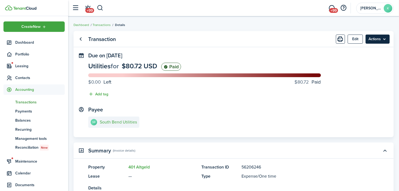
click at [386, 40] on menu-btn "Actions" at bounding box center [378, 39] width 24 height 9
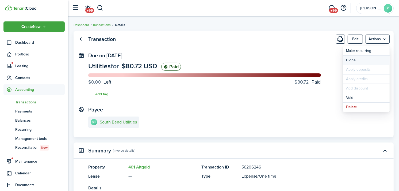
click at [369, 61] on link "Clone" at bounding box center [366, 60] width 47 height 9
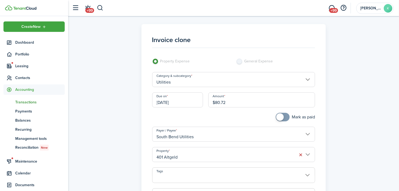
drag, startPoint x: 247, startPoint y: 108, endPoint x: 224, endPoint y: 108, distance: 23.0
click at [224, 108] on div "Amount $80.72" at bounding box center [262, 102] width 112 height 20
drag, startPoint x: 240, startPoint y: 100, endPoint x: 191, endPoint y: 106, distance: 49.1
click at [191, 106] on div "Due on 08/31/2025 Amount $80.72" at bounding box center [234, 102] width 169 height 20
type input "$70.22"
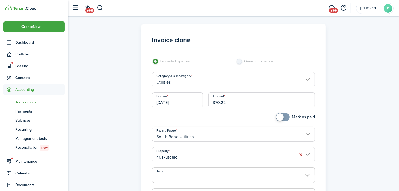
checkbox input "true"
click at [280, 118] on span at bounding box center [280, 116] width 7 height 7
click at [247, 153] on input "401 Altgeld" at bounding box center [233, 154] width 163 height 15
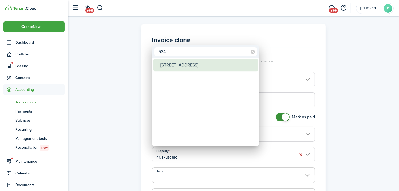
type input "534"
click at [210, 68] on div "[STREET_ADDRESS]" at bounding box center [208, 65] width 95 height 12
type input "[STREET_ADDRESS]"
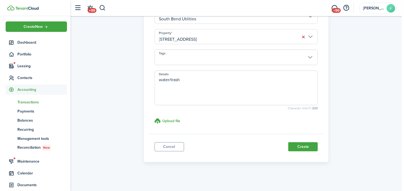
scroll to position [119, 0]
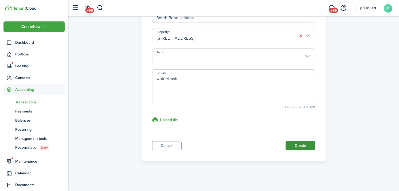
click at [308, 148] on button "Create" at bounding box center [300, 145] width 29 height 9
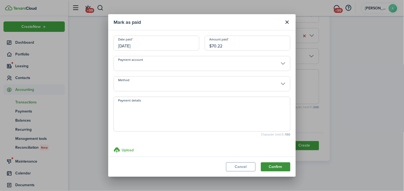
click at [275, 168] on button "Confirm" at bounding box center [275, 166] width 29 height 9
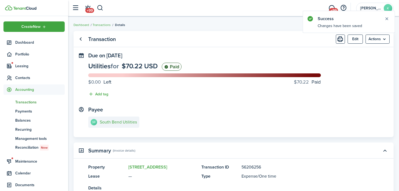
click at [384, 42] on menu-btn "Actions" at bounding box center [378, 39] width 24 height 9
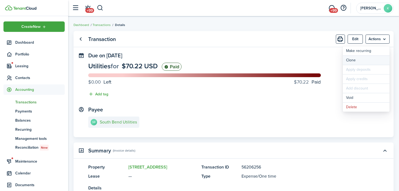
click at [370, 60] on link "Clone" at bounding box center [366, 60] width 47 height 9
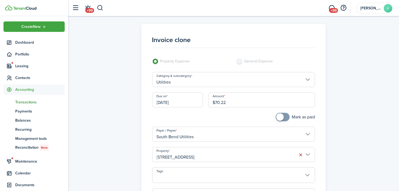
drag, startPoint x: 253, startPoint y: 100, endPoint x: 210, endPoint y: 103, distance: 42.7
click at [210, 103] on input "$70.22" at bounding box center [262, 99] width 107 height 15
click at [185, 95] on input "[DATE]" at bounding box center [177, 99] width 51 height 15
type input "$218.80"
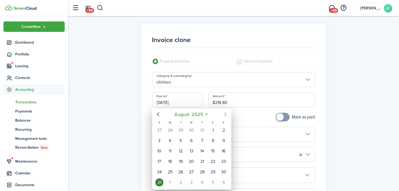
click at [223, 114] on icon "Next page" at bounding box center [226, 114] width 6 height 6
click at [181, 167] on div "30" at bounding box center [181, 172] width 11 height 10
type input "[DATE]"
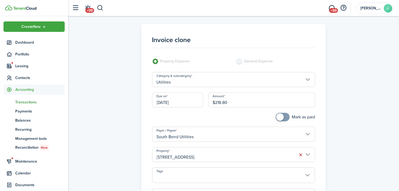
checkbox input "true"
click at [279, 117] on span at bounding box center [280, 116] width 7 height 7
click at [241, 154] on input "[STREET_ADDRESS]" at bounding box center [233, 154] width 163 height 15
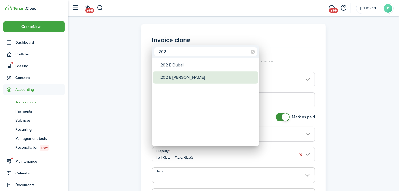
type input "202"
click at [223, 77] on div "202 E [PERSON_NAME]" at bounding box center [208, 77] width 95 height 12
type input "202 E [PERSON_NAME]"
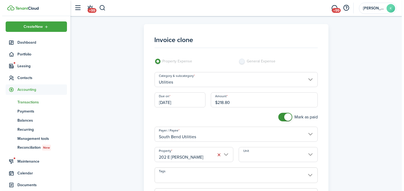
scroll to position [89, 0]
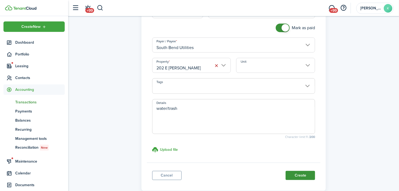
click at [294, 172] on button "Create" at bounding box center [300, 175] width 29 height 9
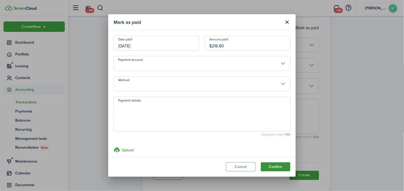
click at [266, 168] on button "Confirm" at bounding box center [275, 166] width 29 height 9
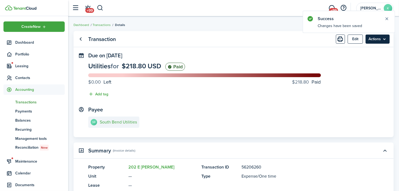
click at [383, 38] on menu-btn "Actions" at bounding box center [378, 39] width 24 height 9
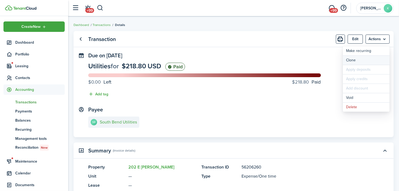
click at [365, 62] on link "Clone" at bounding box center [366, 60] width 47 height 9
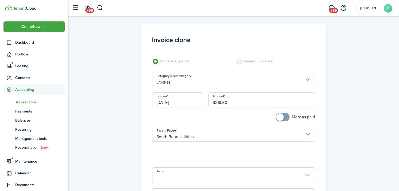
click at [183, 98] on input "[DATE]" at bounding box center [177, 99] width 51 height 15
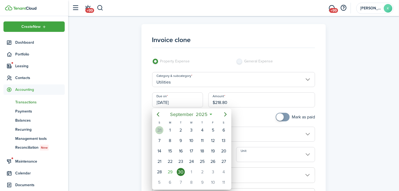
drag, startPoint x: 158, startPoint y: 132, endPoint x: 174, endPoint y: 119, distance: 20.8
click at [158, 132] on div "31" at bounding box center [160, 130] width 8 height 8
type input "[DATE]"
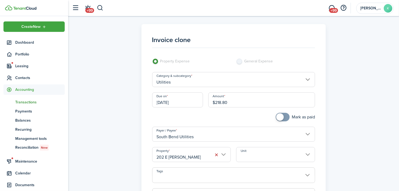
drag, startPoint x: 246, startPoint y: 100, endPoint x: 191, endPoint y: 107, distance: 54.8
click at [191, 107] on div "Due on 08/31/2025 Amount $218.80" at bounding box center [234, 102] width 169 height 20
type input "$80.27"
checkbox input "true"
click at [282, 117] on span at bounding box center [280, 116] width 7 height 7
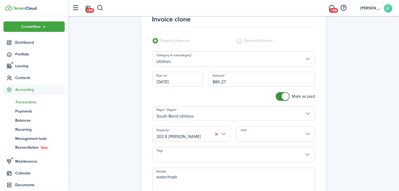
scroll to position [59, 0]
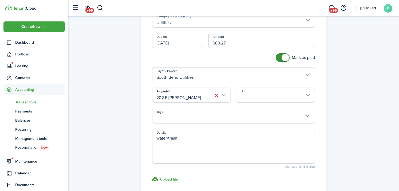
click at [190, 97] on input "202 E [PERSON_NAME]" at bounding box center [191, 95] width 79 height 15
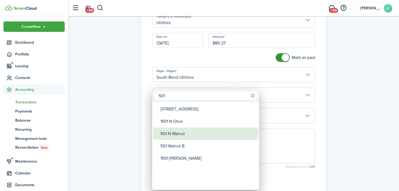
type input "501"
click at [190, 130] on div "501 N Walnut" at bounding box center [208, 133] width 95 height 12
type input "501 N Walnut"
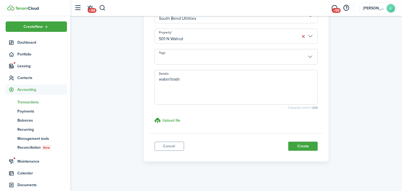
scroll to position [119, 0]
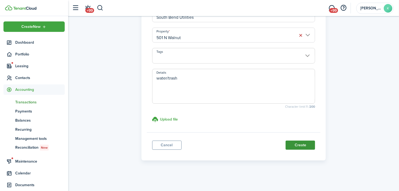
click at [302, 144] on button "Create" at bounding box center [300, 145] width 29 height 9
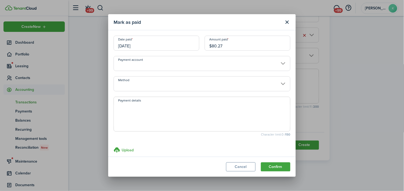
click at [284, 162] on modal-footer "Cancel Confirm" at bounding box center [201, 167] width 187 height 20
click at [284, 167] on button "Confirm" at bounding box center [275, 166] width 29 height 9
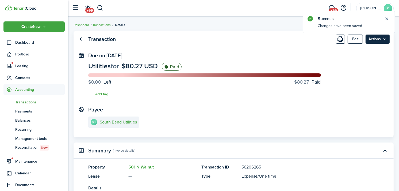
click at [383, 40] on menu-btn "Actions" at bounding box center [378, 39] width 24 height 9
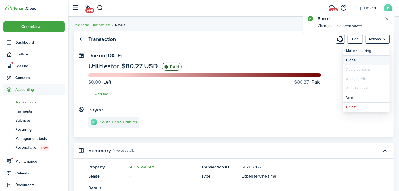
click at [366, 56] on link "Clone" at bounding box center [366, 60] width 47 height 9
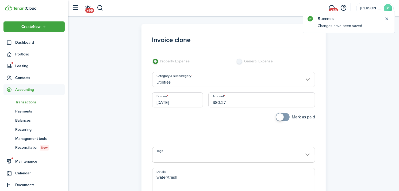
click at [188, 80] on input "Utilities" at bounding box center [233, 79] width 163 height 15
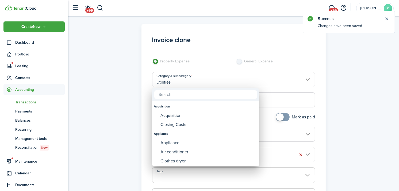
click at [265, 122] on div at bounding box center [199, 95] width 485 height 277
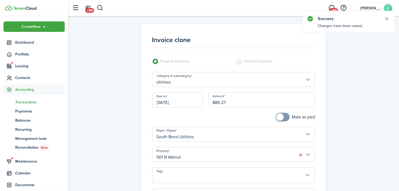
drag, startPoint x: 205, startPoint y: 106, endPoint x: 178, endPoint y: 110, distance: 26.8
click at [180, 110] on div "Due on 08/31/2025 Amount $80.27" at bounding box center [234, 102] width 169 height 20
click at [195, 154] on input "501 N Walnut" at bounding box center [233, 154] width 163 height 15
type input "$60.35"
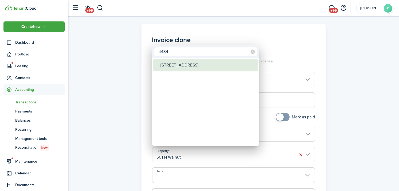
type input "4434"
click at [201, 64] on div "[STREET_ADDRESS]" at bounding box center [208, 65] width 95 height 12
type input "[STREET_ADDRESS]"
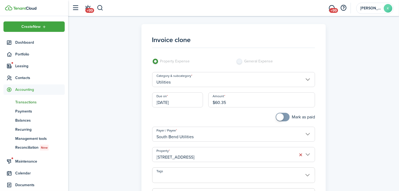
checkbox input "true"
click at [281, 117] on span at bounding box center [280, 116] width 7 height 7
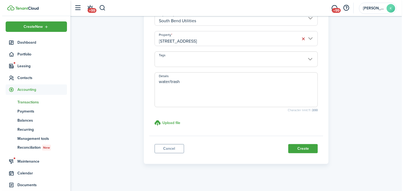
scroll to position [119, 0]
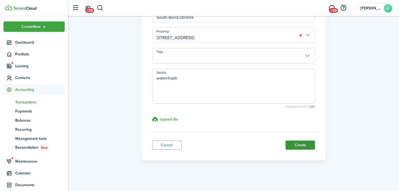
click at [302, 142] on button "Create" at bounding box center [300, 145] width 29 height 9
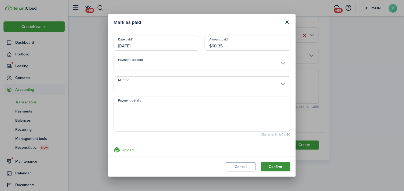
click at [272, 170] on button "Confirm" at bounding box center [275, 166] width 29 height 9
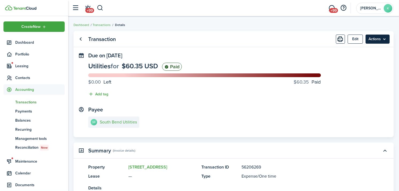
click at [384, 41] on menu-btn "Actions" at bounding box center [378, 39] width 24 height 9
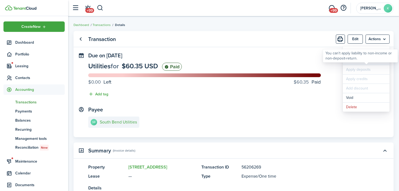
click at [362, 63] on link "Clone" at bounding box center [366, 60] width 47 height 9
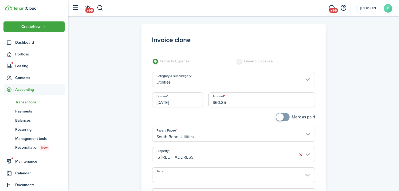
drag, startPoint x: 272, startPoint y: 102, endPoint x: 208, endPoint y: 108, distance: 64.3
click at [208, 108] on div "Amount $60.35" at bounding box center [262, 102] width 112 height 20
type input "$6.77"
checkbox input "true"
click at [278, 119] on span at bounding box center [280, 116] width 7 height 7
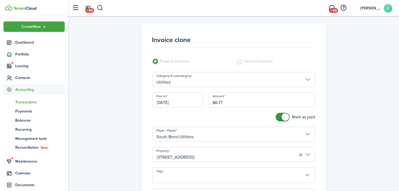
click at [231, 156] on input "[STREET_ADDRESS]" at bounding box center [233, 154] width 163 height 15
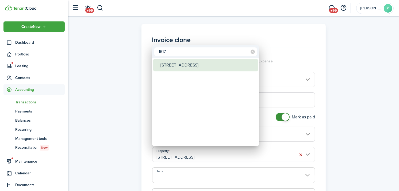
type input "1617"
click at [202, 65] on div "[STREET_ADDRESS]" at bounding box center [208, 65] width 95 height 12
type input "[STREET_ADDRESS]"
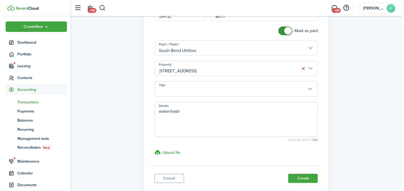
scroll to position [119, 0]
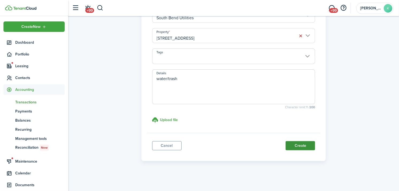
click at [295, 149] on button "Create" at bounding box center [300, 145] width 29 height 9
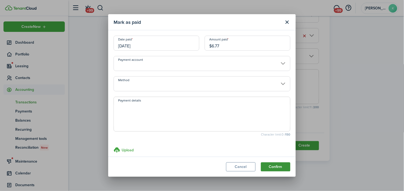
click at [280, 169] on button "Confirm" at bounding box center [275, 166] width 29 height 9
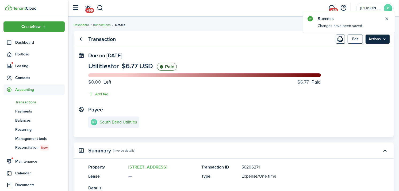
click at [382, 41] on menu-btn "Actions" at bounding box center [378, 39] width 24 height 9
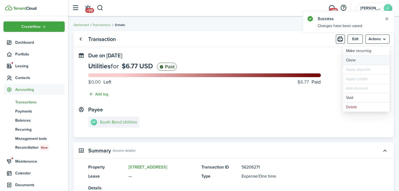
click at [371, 58] on link "Clone" at bounding box center [366, 60] width 47 height 9
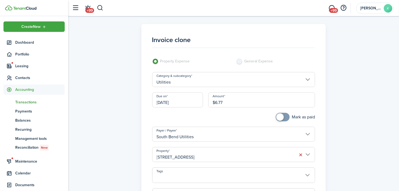
drag, startPoint x: 267, startPoint y: 100, endPoint x: 186, endPoint y: 111, distance: 81.8
click at [186, 111] on div "Due on 08/31/2025 Amount $6.77" at bounding box center [234, 102] width 169 height 20
click at [198, 152] on input "[STREET_ADDRESS]" at bounding box center [233, 154] width 163 height 15
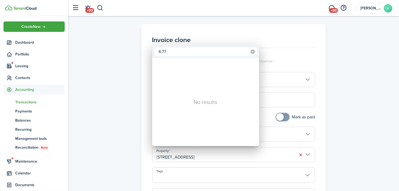
type input "6.77"
click at [251, 51] on icon at bounding box center [253, 52] width 4 height 4
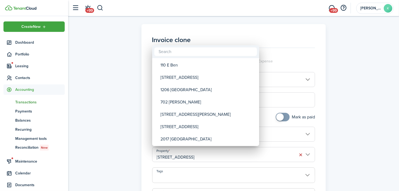
click at [256, 155] on div at bounding box center [199, 95] width 485 height 277
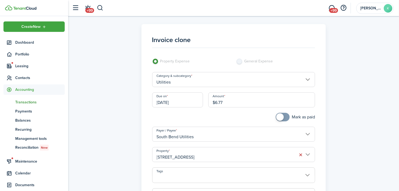
click at [246, 153] on input "[STREET_ADDRESS]" at bounding box center [233, 154] width 163 height 15
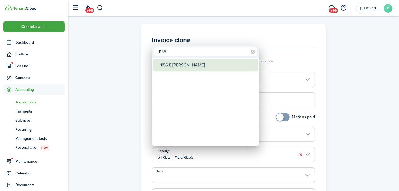
type input "1156"
click at [213, 62] on div "1156 E [PERSON_NAME]" at bounding box center [208, 65] width 95 height 12
type input "1156 E [PERSON_NAME]"
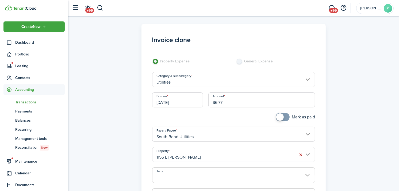
checkbox input "true"
click at [280, 118] on span at bounding box center [280, 116] width 7 height 7
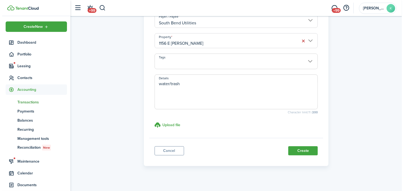
scroll to position [119, 0]
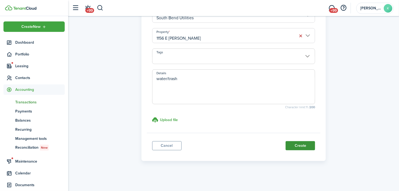
click at [299, 144] on button "Create" at bounding box center [300, 145] width 29 height 9
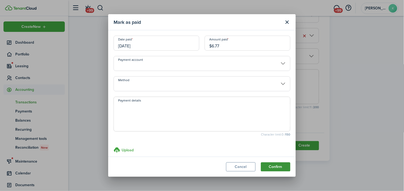
click at [273, 164] on button "Confirm" at bounding box center [275, 166] width 29 height 9
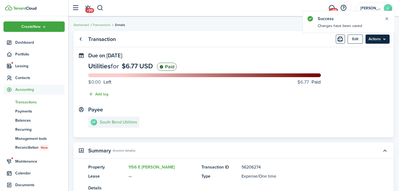
click at [377, 40] on menu-btn "Actions" at bounding box center [378, 39] width 24 height 9
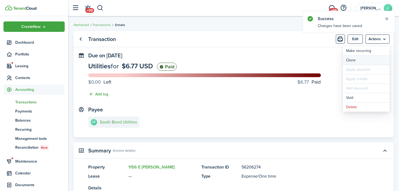
click at [375, 57] on link "Clone" at bounding box center [366, 60] width 47 height 9
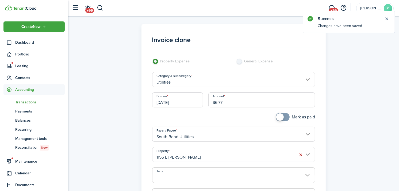
drag, startPoint x: 239, startPoint y: 98, endPoint x: 179, endPoint y: 106, distance: 59.8
click at [179, 106] on div "Due on 08/31/2025 Amount $6.77" at bounding box center [234, 102] width 169 height 20
type input "$83.56"
checkbox input "true"
click at [282, 120] on span at bounding box center [282, 117] width 5 height 9
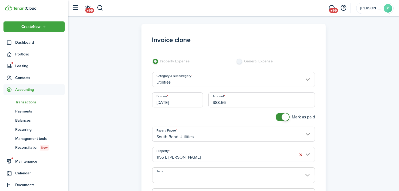
click at [255, 159] on input "1156 E [PERSON_NAME]" at bounding box center [233, 154] width 163 height 15
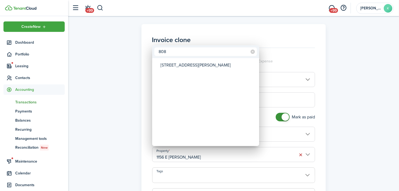
type input "808"
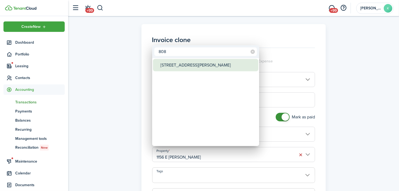
click at [210, 69] on div "[STREET_ADDRESS][PERSON_NAME]" at bounding box center [208, 65] width 95 height 12
type input "[STREET_ADDRESS][PERSON_NAME]"
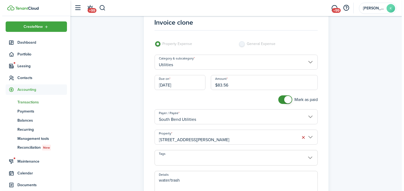
scroll to position [89, 0]
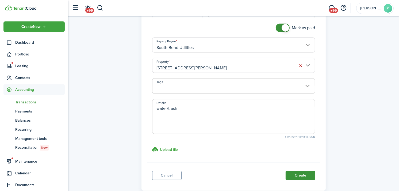
click at [293, 172] on button "Create" at bounding box center [300, 175] width 29 height 9
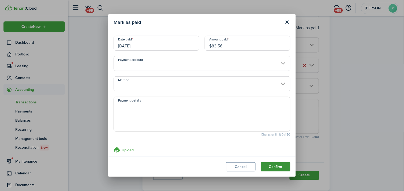
click at [274, 170] on button "Confirm" at bounding box center [275, 166] width 29 height 9
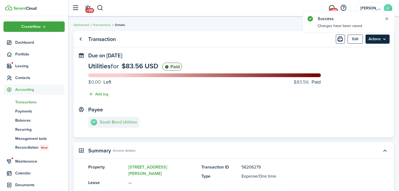
click at [372, 40] on menu-btn "Actions" at bounding box center [378, 39] width 24 height 9
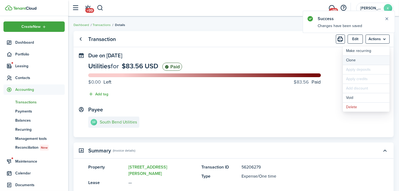
click at [360, 60] on link "Clone" at bounding box center [366, 60] width 47 height 9
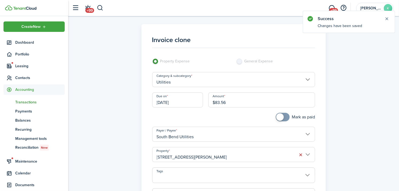
drag, startPoint x: 198, startPoint y: 99, endPoint x: 171, endPoint y: 99, distance: 27.6
click at [171, 99] on div "Due on 08/31/2025 Amount $83.56" at bounding box center [234, 102] width 169 height 20
type input "$129.08"
click at [279, 117] on span at bounding box center [280, 116] width 7 height 7
click at [234, 153] on input "[STREET_ADDRESS][PERSON_NAME]" at bounding box center [233, 154] width 163 height 15
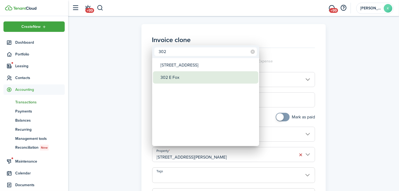
type input "302"
click at [208, 76] on div "302 E Fox" at bounding box center [208, 77] width 95 height 12
type input "302 E Fox"
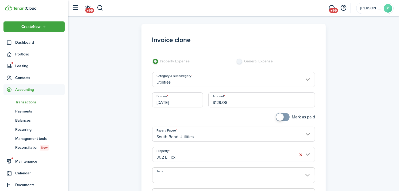
checkbox input "true"
click at [279, 119] on span at bounding box center [280, 116] width 7 height 7
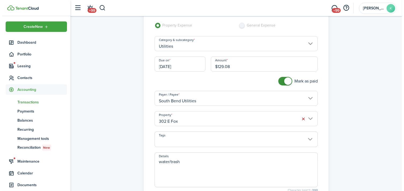
scroll to position [89, 0]
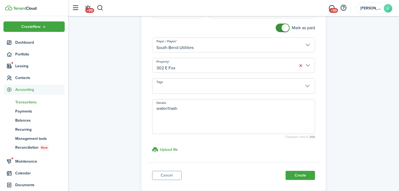
click at [302, 177] on button "Create" at bounding box center [300, 175] width 29 height 9
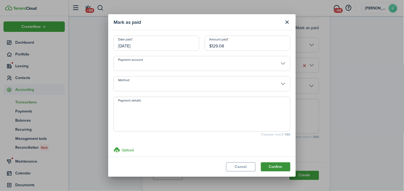
click at [272, 167] on button "Confirm" at bounding box center [275, 166] width 29 height 9
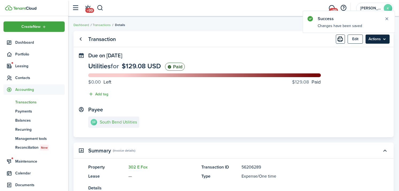
click at [387, 39] on menu-btn "Actions" at bounding box center [378, 39] width 24 height 9
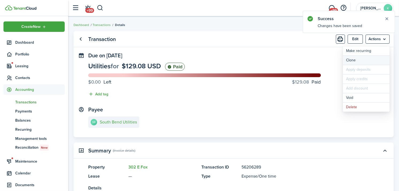
click at [369, 61] on link "Clone" at bounding box center [366, 60] width 47 height 9
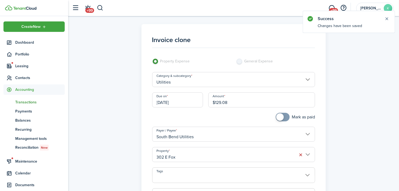
drag, startPoint x: 239, startPoint y: 105, endPoint x: 203, endPoint y: 107, distance: 36.8
click at [203, 107] on div "Due on 08/31/2025 Amount $129.08" at bounding box center [234, 102] width 169 height 20
type input "$8.10"
checkbox input "true"
click at [282, 120] on span at bounding box center [282, 117] width 5 height 9
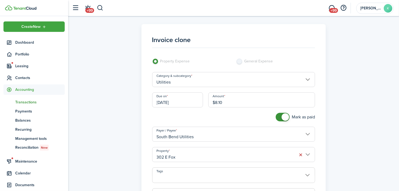
click at [252, 150] on input "302 E Fox" at bounding box center [233, 154] width 163 height 15
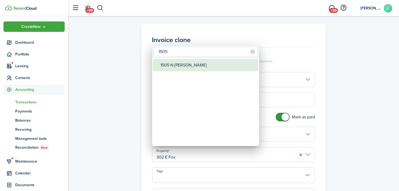
type input "1505"
click at [210, 62] on div "1505 N [PERSON_NAME]" at bounding box center [208, 65] width 95 height 12
type input "1505 N [PERSON_NAME]"
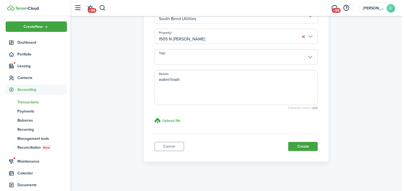
scroll to position [119, 0]
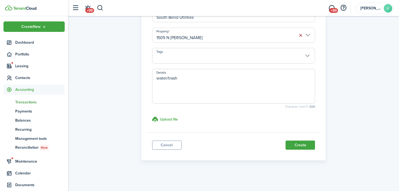
click at [299, 139] on panel-main-footer "Cancel Create" at bounding box center [234, 143] width 174 height 23
click at [299, 141] on button "Create" at bounding box center [300, 145] width 29 height 9
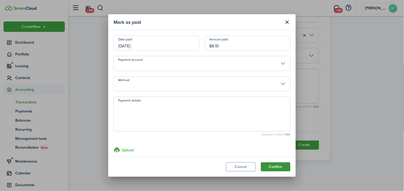
click at [267, 164] on button "Confirm" at bounding box center [275, 166] width 29 height 9
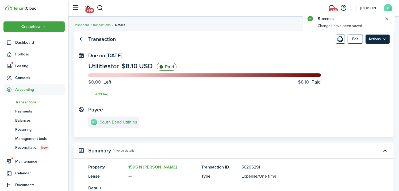
click at [376, 39] on menu-btn "Actions" at bounding box center [378, 39] width 24 height 9
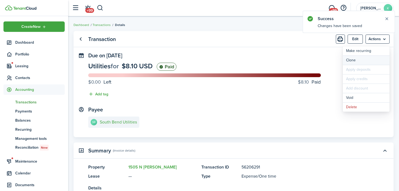
click at [374, 59] on link "Clone" at bounding box center [366, 60] width 47 height 9
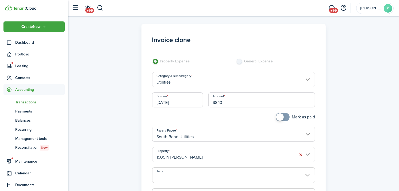
drag, startPoint x: 275, startPoint y: 103, endPoint x: 208, endPoint y: 115, distance: 67.8
click at [208, 115] on panel-main-body "Invoice clone Property Expense General Expense Category & subcategory Utilities…" at bounding box center [234, 140] width 174 height 222
type input "$217.23"
checkbox input "true"
click at [279, 120] on span at bounding box center [280, 116] width 7 height 7
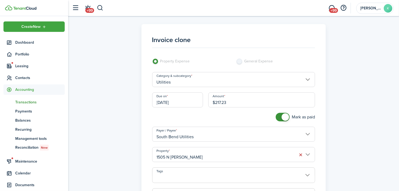
click at [247, 153] on input "1505 N [PERSON_NAME]" at bounding box center [233, 154] width 163 height 15
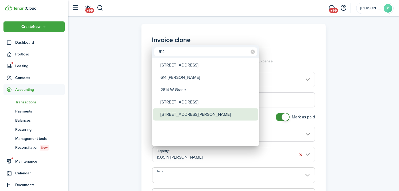
type input "614"
click at [207, 114] on div "[STREET_ADDRESS][PERSON_NAME]" at bounding box center [208, 114] width 95 height 12
type input "[STREET_ADDRESS][PERSON_NAME]"
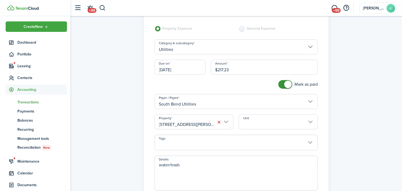
scroll to position [89, 0]
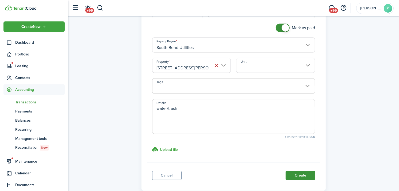
click at [299, 178] on button "Create" at bounding box center [300, 175] width 29 height 9
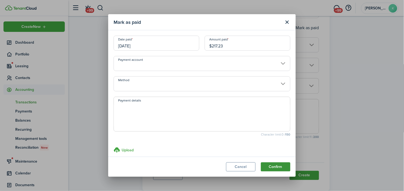
click at [276, 165] on button "Confirm" at bounding box center [275, 166] width 29 height 9
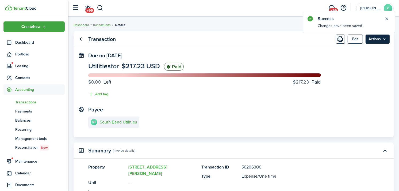
click at [382, 41] on menu-btn "Actions" at bounding box center [378, 39] width 24 height 9
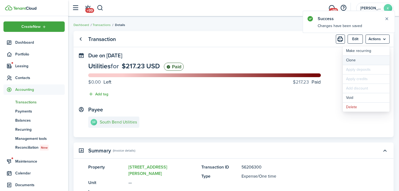
click at [371, 59] on link "Clone" at bounding box center [366, 60] width 47 height 9
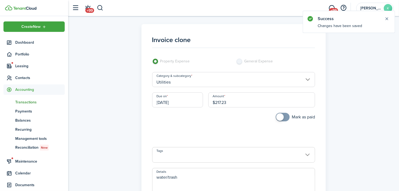
drag, startPoint x: 245, startPoint y: 97, endPoint x: 197, endPoint y: 111, distance: 50.3
click at [197, 111] on div "Due on 08/31/2025 Amount $217.23" at bounding box center [234, 102] width 169 height 20
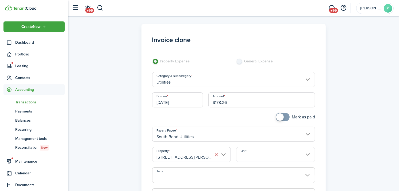
click at [199, 158] on input "[STREET_ADDRESS][PERSON_NAME]" at bounding box center [191, 154] width 79 height 15
type input "$178.26"
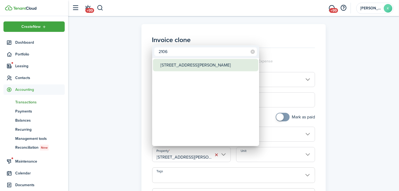
type input "2106"
drag, startPoint x: 199, startPoint y: 65, endPoint x: 201, endPoint y: 68, distance: 2.9
click at [199, 66] on div "[STREET_ADDRESS][PERSON_NAME]" at bounding box center [208, 65] width 95 height 12
type input "[STREET_ADDRESS][PERSON_NAME]"
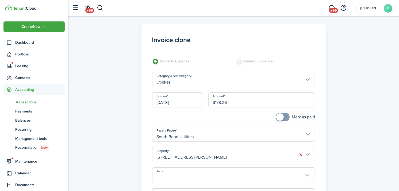
checkbox input "true"
click at [281, 116] on span at bounding box center [280, 116] width 7 height 7
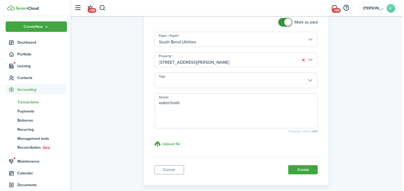
scroll to position [119, 0]
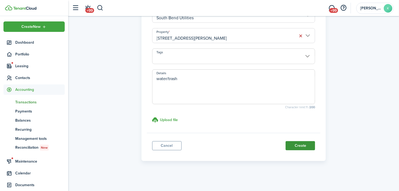
click at [301, 145] on button "Create" at bounding box center [300, 145] width 29 height 9
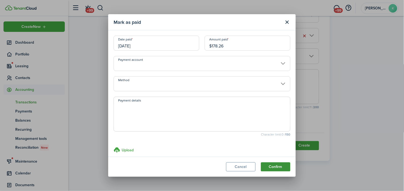
click at [285, 164] on button "Confirm" at bounding box center [275, 166] width 29 height 9
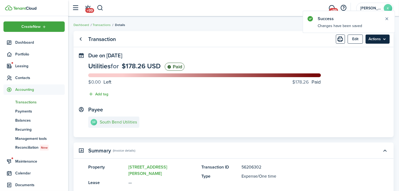
click at [384, 36] on menu-btn "Actions" at bounding box center [378, 39] width 24 height 9
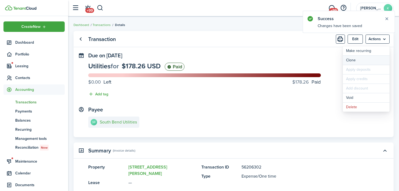
click at [376, 57] on link "Clone" at bounding box center [366, 60] width 47 height 9
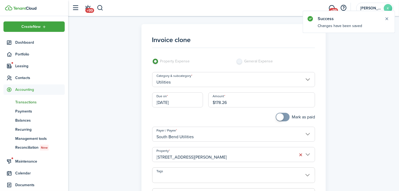
drag, startPoint x: 251, startPoint y: 104, endPoint x: 197, endPoint y: 108, distance: 53.7
click at [197, 108] on div "Due on 08/31/2025 Amount $178.26" at bounding box center [234, 102] width 169 height 20
type input "$49.37"
checkbox input "true"
click at [284, 117] on span at bounding box center [282, 117] width 5 height 9
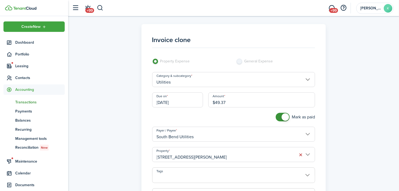
click at [252, 151] on input "[STREET_ADDRESS][PERSON_NAME]" at bounding box center [233, 154] width 163 height 15
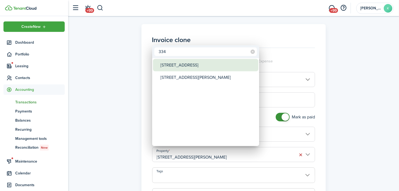
type input "334"
click at [197, 66] on div "[STREET_ADDRESS]" at bounding box center [208, 65] width 95 height 12
type input "[STREET_ADDRESS]"
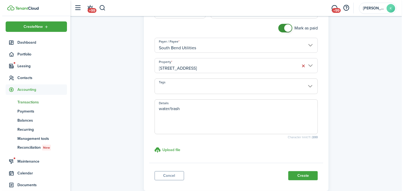
scroll to position [89, 0]
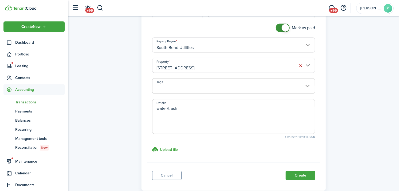
drag, startPoint x: 300, startPoint y: 175, endPoint x: 301, endPoint y: 171, distance: 3.5
click at [301, 175] on button "Create" at bounding box center [300, 175] width 29 height 9
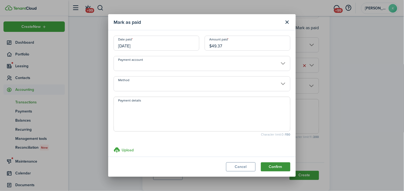
click at [282, 164] on button "Confirm" at bounding box center [275, 166] width 29 height 9
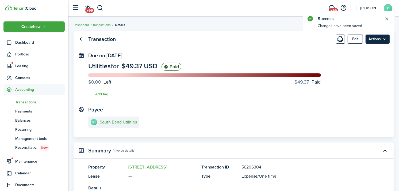
click at [382, 41] on menu-btn "Actions" at bounding box center [378, 39] width 24 height 9
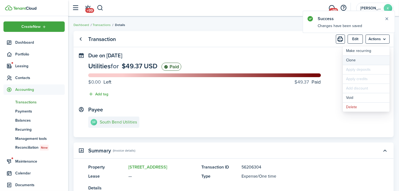
click at [364, 58] on link "Clone" at bounding box center [366, 60] width 47 height 9
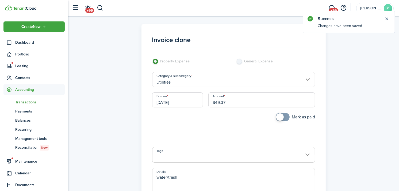
drag, startPoint x: 213, startPoint y: 104, endPoint x: 180, endPoint y: 104, distance: 32.1
click at [180, 104] on div "Due on 08/31/2025 Amount $49.37" at bounding box center [234, 102] width 169 height 20
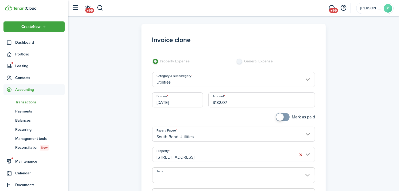
type input "$182.07"
checkbox input "true"
click at [281, 117] on span at bounding box center [280, 116] width 7 height 7
click at [239, 154] on input "[STREET_ADDRESS]" at bounding box center [233, 154] width 163 height 15
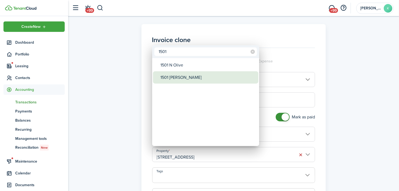
type input "1501"
click at [194, 77] on div "1501 [PERSON_NAME]" at bounding box center [208, 77] width 95 height 12
type input "1501 [PERSON_NAME]"
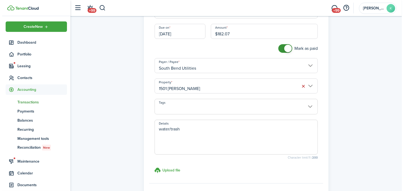
scroll to position [119, 0]
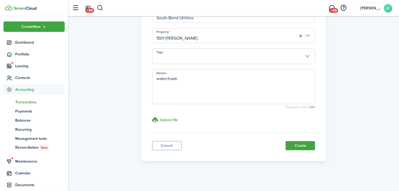
click at [293, 146] on button "Create" at bounding box center [300, 145] width 29 height 9
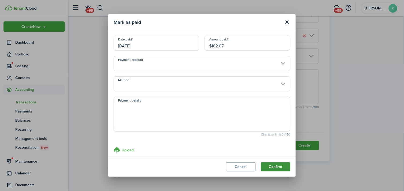
click at [274, 167] on button "Confirm" at bounding box center [275, 166] width 29 height 9
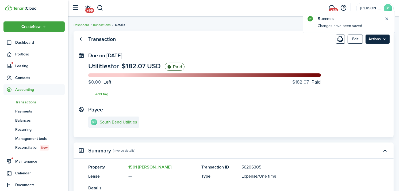
click at [384, 40] on menu-btn "Actions" at bounding box center [378, 39] width 24 height 9
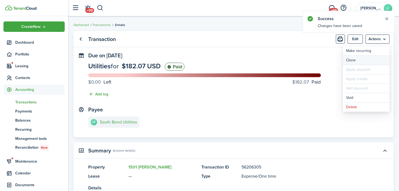
click at [371, 60] on link "Clone" at bounding box center [366, 60] width 47 height 9
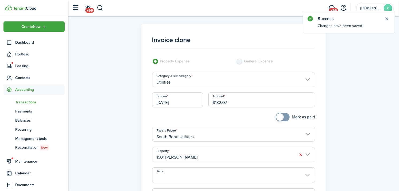
drag, startPoint x: 227, startPoint y: 104, endPoint x: 200, endPoint y: 107, distance: 26.9
click at [200, 107] on div "Due on 08/31/2025 Amount $182.07" at bounding box center [234, 102] width 169 height 20
click at [174, 151] on input "1501 [PERSON_NAME]" at bounding box center [233, 154] width 163 height 15
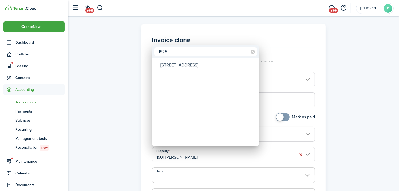
type input "1525"
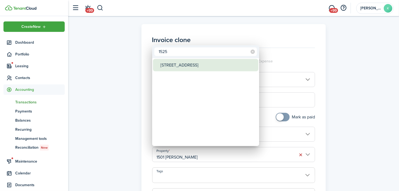
click at [186, 69] on div "[STREET_ADDRESS]" at bounding box center [208, 65] width 95 height 12
type input "[STREET_ADDRESS]"
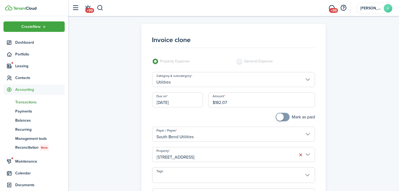
click at [272, 114] on div "Mark as paid" at bounding box center [276, 120] width 84 height 14
checkbox input "true"
click at [278, 116] on span at bounding box center [280, 116] width 7 height 7
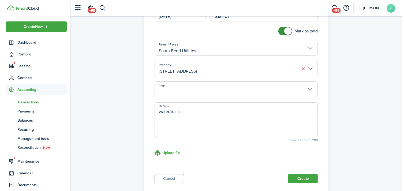
scroll to position [89, 0]
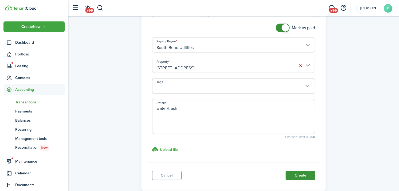
click at [301, 174] on button "Create" at bounding box center [300, 175] width 29 height 9
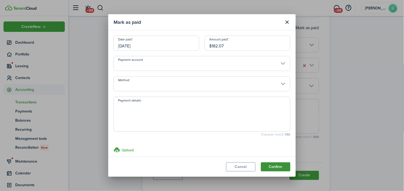
click at [281, 163] on button "Confirm" at bounding box center [275, 166] width 29 height 9
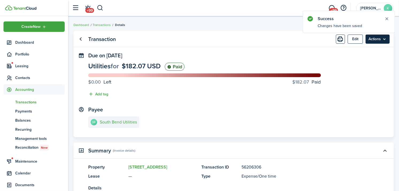
click at [385, 40] on menu-btn "Actions" at bounding box center [378, 39] width 24 height 9
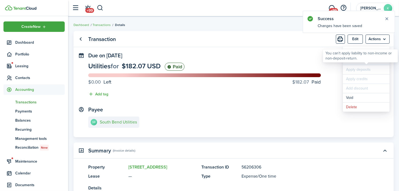
click at [358, 63] on link "Clone" at bounding box center [366, 60] width 47 height 9
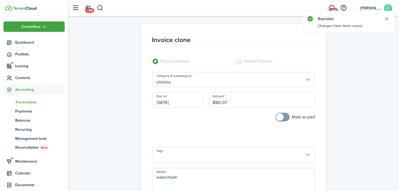
click at [178, 112] on div "Due on 08/31/2025 Amount $182.07" at bounding box center [234, 102] width 169 height 20
click at [242, 100] on input "$182.07" at bounding box center [262, 99] width 107 height 15
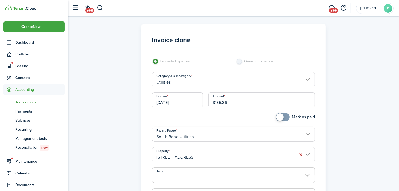
type input "$185.36"
checkbox input "true"
click at [280, 118] on span at bounding box center [280, 116] width 7 height 7
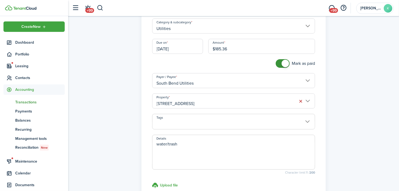
scroll to position [59, 0]
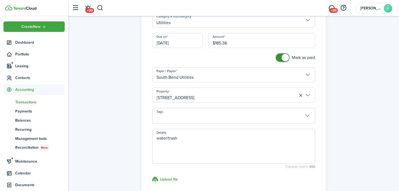
click at [245, 91] on input "[STREET_ADDRESS]" at bounding box center [233, 95] width 163 height 15
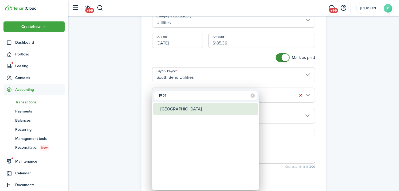
type input "1521"
click at [210, 108] on div "[GEOGRAPHIC_DATA]" at bounding box center [208, 109] width 95 height 12
type input "[GEOGRAPHIC_DATA]"
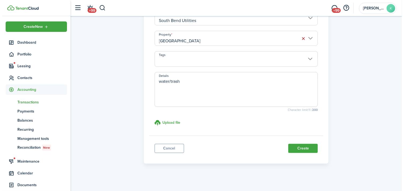
scroll to position [119, 0]
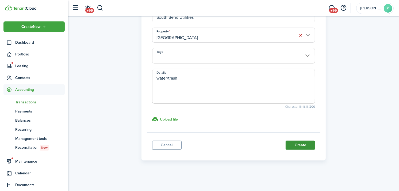
click at [299, 141] on button "Create" at bounding box center [300, 145] width 29 height 9
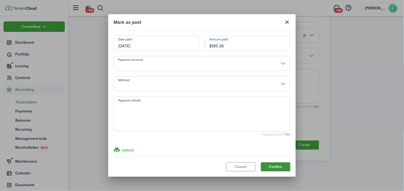
click at [284, 164] on button "Confirm" at bounding box center [275, 166] width 29 height 9
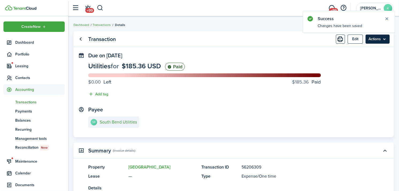
click at [375, 42] on menu-btn "Actions" at bounding box center [378, 39] width 24 height 9
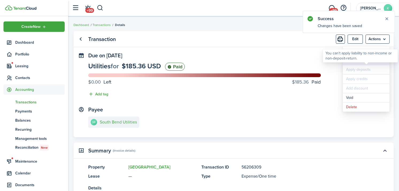
click at [354, 64] on link "Clone" at bounding box center [366, 60] width 47 height 9
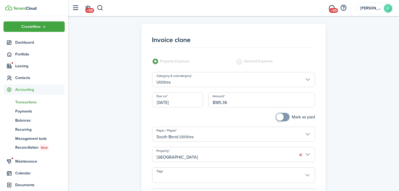
drag, startPoint x: 245, startPoint y: 103, endPoint x: 200, endPoint y: 108, distance: 45.2
click at [200, 108] on div "Due on 08/31/2025 Amount $185.36" at bounding box center [234, 102] width 169 height 20
type input "$172.78"
checkbox input "true"
click at [282, 119] on span at bounding box center [280, 116] width 7 height 7
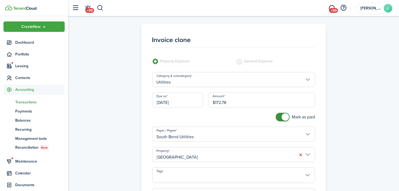
click at [256, 149] on input "[GEOGRAPHIC_DATA]" at bounding box center [233, 154] width 163 height 15
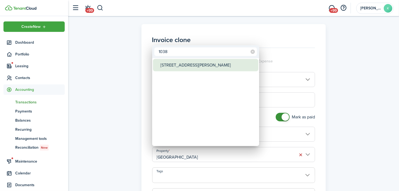
type input "1038"
click at [205, 68] on div "[STREET_ADDRESS][PERSON_NAME]" at bounding box center [208, 65] width 95 height 12
type input "[STREET_ADDRESS][PERSON_NAME]"
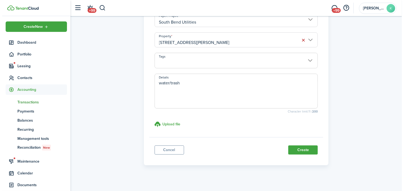
scroll to position [119, 0]
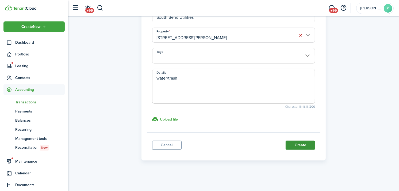
click at [295, 144] on button "Create" at bounding box center [300, 145] width 29 height 9
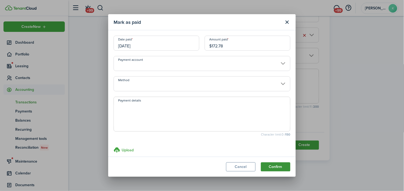
click at [289, 167] on button "Confirm" at bounding box center [275, 166] width 29 height 9
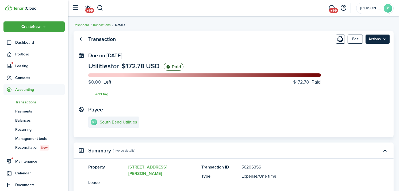
click at [381, 35] on menu-btn "Actions" at bounding box center [378, 39] width 24 height 9
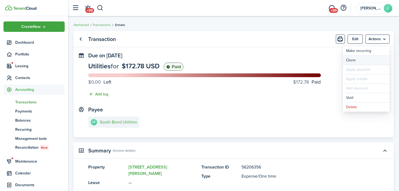
click at [372, 59] on link "Clone" at bounding box center [366, 60] width 47 height 9
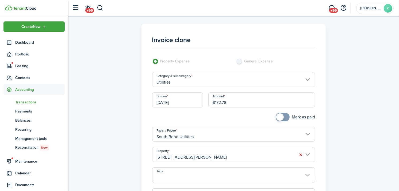
drag, startPoint x: 248, startPoint y: 100, endPoint x: 186, endPoint y: 115, distance: 64.6
click at [186, 115] on panel-main-body "Invoice clone Property Expense General Expense Category & subcategory Utilities…" at bounding box center [234, 140] width 174 height 222
type input "$63.86"
checkbox input "true"
click at [283, 115] on span at bounding box center [280, 116] width 7 height 7
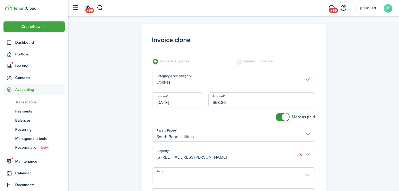
click at [229, 155] on input "[STREET_ADDRESS][PERSON_NAME]" at bounding box center [233, 154] width 163 height 15
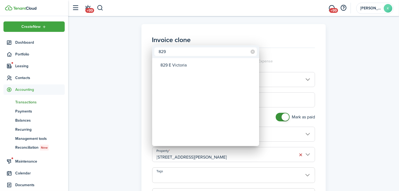
type input "829"
click at [196, 73] on mbsc-wheel-item "Property" at bounding box center [205, 77] width 105 height 12
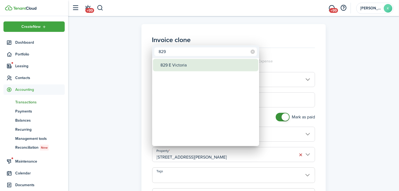
click at [197, 67] on div "829 E Victoria" at bounding box center [208, 65] width 95 height 12
type input "829 E Victoria"
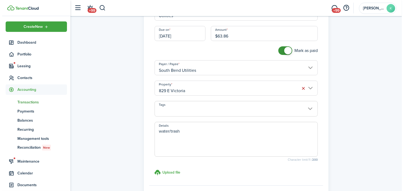
scroll to position [89, 0]
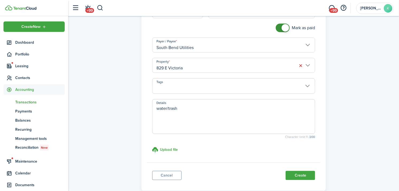
click at [312, 176] on button "Create" at bounding box center [300, 175] width 29 height 9
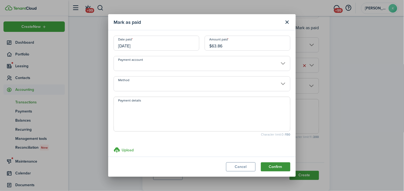
click at [261, 164] on button "Confirm" at bounding box center [275, 166] width 29 height 9
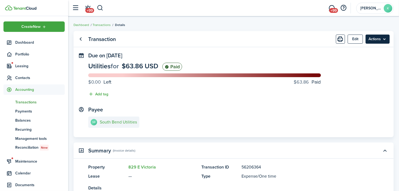
click at [385, 38] on menu-btn "Actions" at bounding box center [378, 39] width 24 height 9
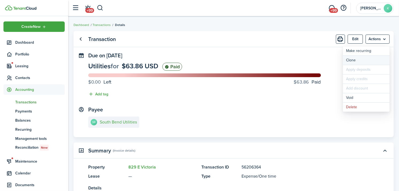
click at [376, 57] on link "Clone" at bounding box center [366, 60] width 47 height 9
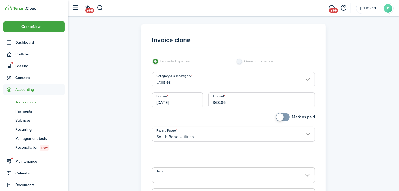
drag, startPoint x: 240, startPoint y: 103, endPoint x: 192, endPoint y: 109, distance: 48.6
click at [192, 109] on div "Due on 08/31/2025 Amount $63.86" at bounding box center [234, 102] width 169 height 20
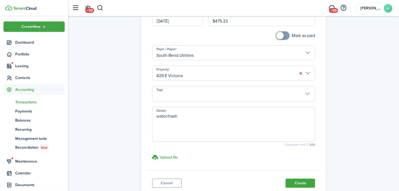
scroll to position [89, 0]
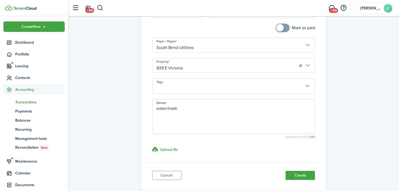
type input "$475.23"
click at [220, 114] on textarea "water/trash" at bounding box center [234, 118] width 163 height 26
click at [253, 64] on input "829 E Victoria" at bounding box center [233, 65] width 163 height 15
type textarea "water/trash deposit plus 2 months of usage"
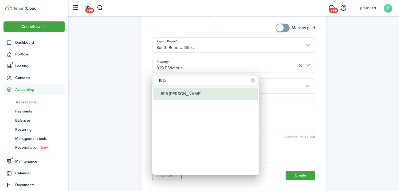
type input "1615"
click at [203, 93] on div "1615 [PERSON_NAME]" at bounding box center [208, 94] width 95 height 12
type input "1615 [PERSON_NAME]"
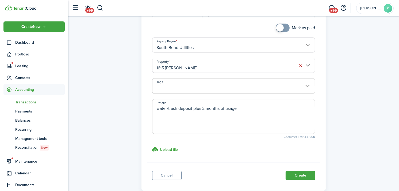
checkbox input "true"
click at [278, 31] on span at bounding box center [280, 27] width 7 height 7
click at [304, 174] on button "Create" at bounding box center [300, 175] width 29 height 9
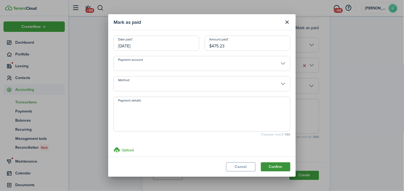
click at [271, 166] on button "Confirm" at bounding box center [275, 166] width 29 height 9
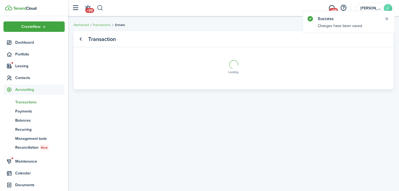
click at [103, 6] on button "button" at bounding box center [100, 7] width 7 height 9
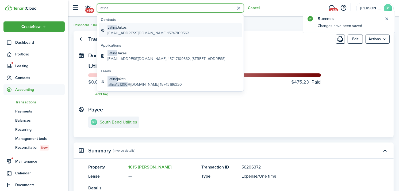
type input "latina"
click at [160, 33] on global-search-item-description "tmae8651@gmail.com 15747109562" at bounding box center [149, 33] width 82 height 6
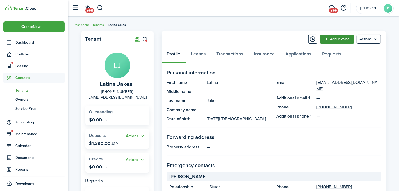
click at [338, 37] on link "Add invoice" at bounding box center [338, 39] width 34 height 9
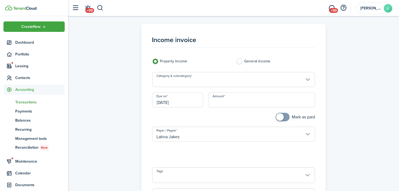
click at [213, 79] on input "Category & subcategory" at bounding box center [233, 79] width 163 height 15
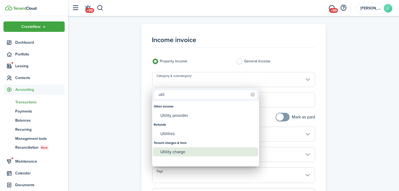
type input "util"
click at [202, 153] on div "Utility charge" at bounding box center [208, 151] width 95 height 9
type input "Tenant charges & fees / Utility charge"
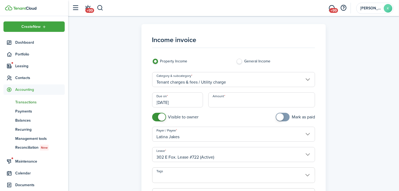
click at [224, 98] on input "Amount" at bounding box center [262, 99] width 107 height 15
click at [189, 99] on input "[DATE]" at bounding box center [177, 99] width 51 height 15
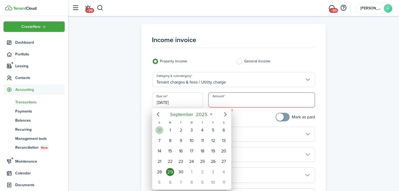
click at [161, 126] on div "31" at bounding box center [160, 130] width 8 height 8
type input "[DATE]"
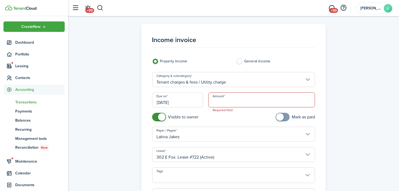
click at [233, 98] on input "Amount" at bounding box center [262, 99] width 107 height 15
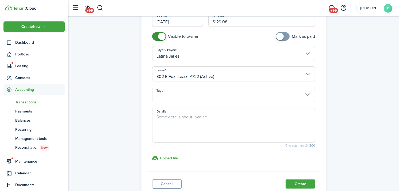
scroll to position [89, 0]
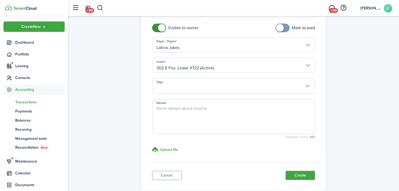
type input "$129.08"
click at [198, 112] on textarea "Details" at bounding box center [234, 118] width 163 height 26
click at [308, 175] on button "Create" at bounding box center [300, 175] width 29 height 9
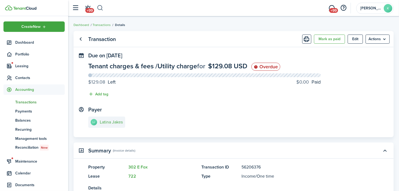
click at [103, 11] on button "button" at bounding box center [100, 7] width 7 height 9
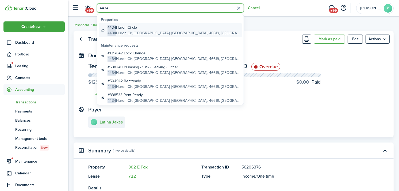
click at [134, 28] on global-search-item-title "4434 Huron Circle" at bounding box center [174, 28] width 133 height 6
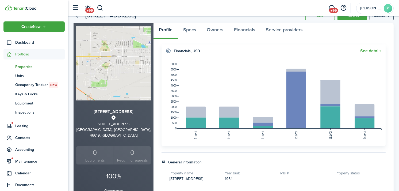
scroll to position [59, 0]
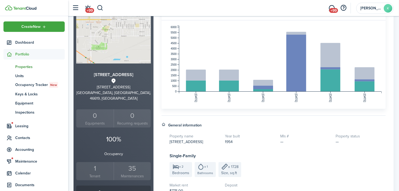
click at [89, 173] on small "Tenant" at bounding box center [95, 176] width 35 height 6
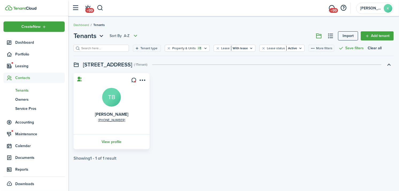
click at [106, 140] on link "View profile" at bounding box center [112, 141] width 78 height 15
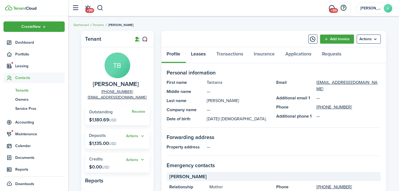
click at [196, 54] on link "Leases" at bounding box center [198, 55] width 25 height 16
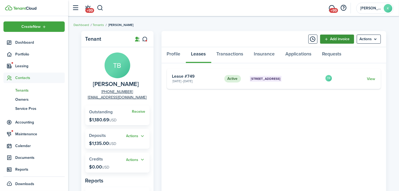
click at [341, 41] on link "Add invoice" at bounding box center [338, 39] width 34 height 9
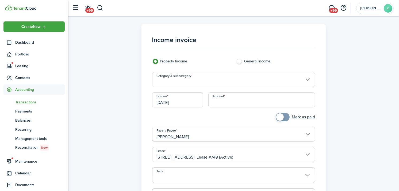
click at [235, 78] on input "Category & subcategory" at bounding box center [233, 79] width 163 height 15
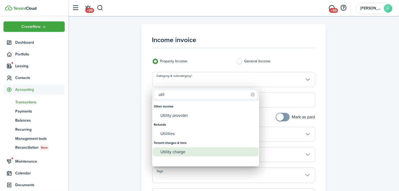
click at [192, 152] on div "Utility charge" at bounding box center [208, 151] width 95 height 9
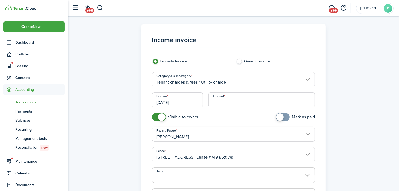
click at [173, 101] on input "[DATE]" at bounding box center [177, 99] width 51 height 15
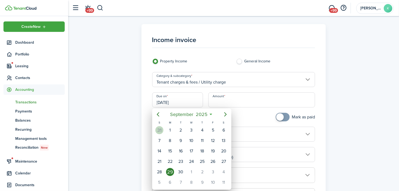
click at [160, 128] on div "31" at bounding box center [160, 130] width 8 height 8
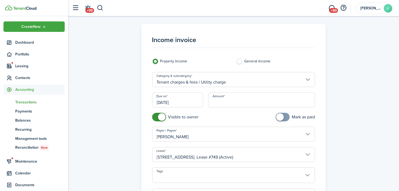
click at [220, 100] on input "Amount" at bounding box center [262, 99] width 107 height 15
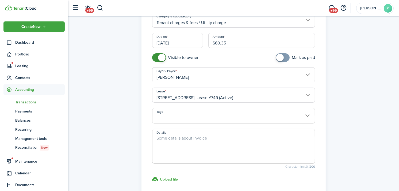
click at [195, 141] on textarea "Details" at bounding box center [234, 148] width 163 height 26
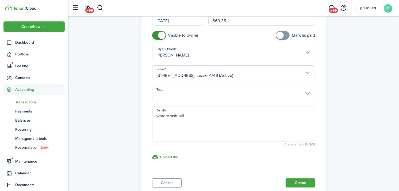
scroll to position [119, 0]
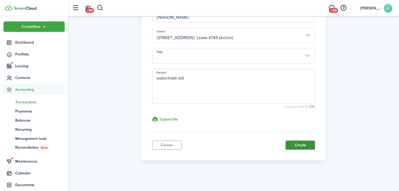
click at [304, 141] on button "Create" at bounding box center [300, 145] width 29 height 9
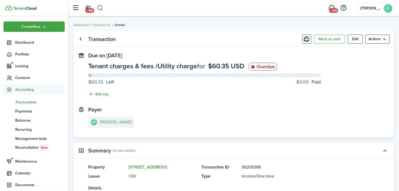
click at [100, 10] on button "button" at bounding box center [100, 7] width 7 height 9
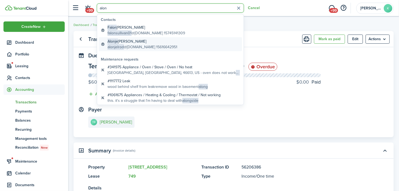
click at [135, 43] on global-search-item-title "[PERSON_NAME]" at bounding box center [143, 42] width 70 height 6
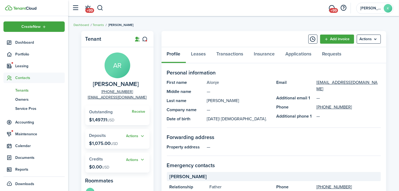
click at [333, 44] on panel-main-header "Add invoice Actions" at bounding box center [274, 39] width 225 height 16
click at [333, 42] on link "Add invoice" at bounding box center [338, 39] width 34 height 9
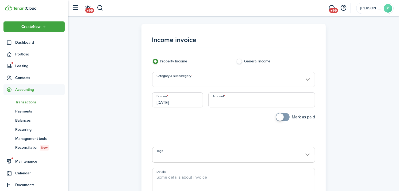
click at [240, 82] on input "Category & subcategory" at bounding box center [233, 79] width 163 height 15
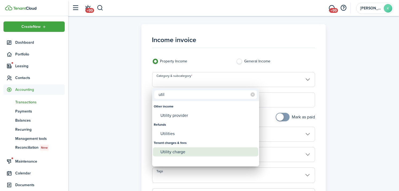
click at [188, 154] on div "Utility charge" at bounding box center [208, 151] width 95 height 9
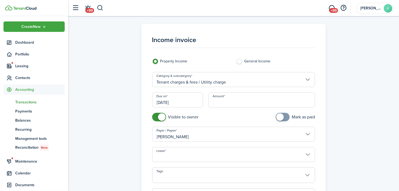
click at [180, 101] on input "[DATE]" at bounding box center [177, 99] width 51 height 15
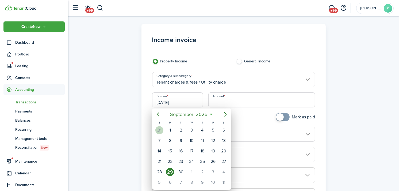
click at [157, 126] on div "31" at bounding box center [159, 130] width 11 height 10
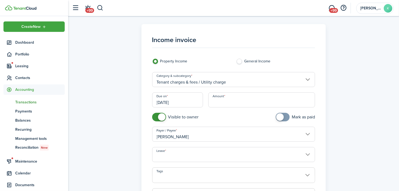
click at [230, 101] on input "Amount" at bounding box center [262, 99] width 107 height 15
click at [209, 153] on input "Lease" at bounding box center [233, 154] width 163 height 15
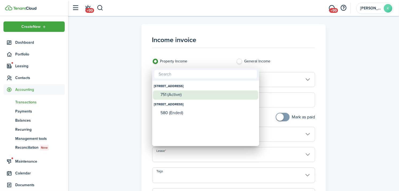
click at [177, 93] on div "751 (Active)" at bounding box center [208, 94] width 95 height 5
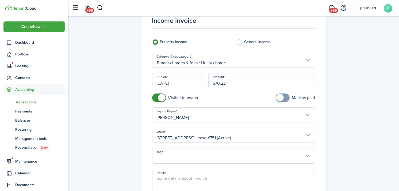
scroll to position [30, 0]
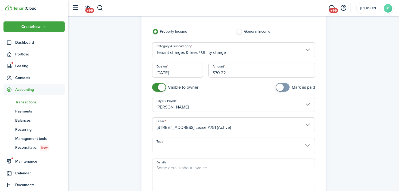
click at [199, 171] on textarea "Details" at bounding box center [234, 178] width 163 height 26
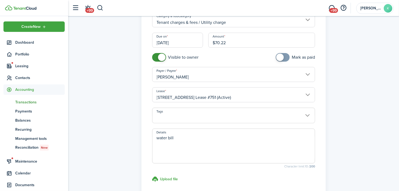
scroll to position [119, 0]
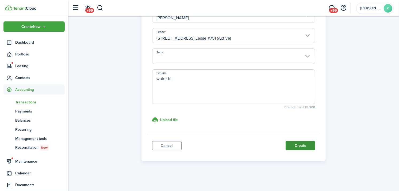
click at [306, 145] on button "Create" at bounding box center [300, 145] width 29 height 9
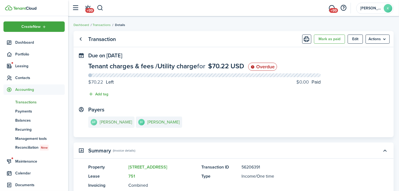
click at [100, 124] on e-details-info-title "[PERSON_NAME]" at bounding box center [116, 122] width 32 height 5
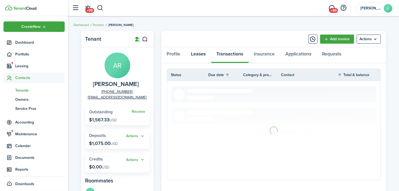
click at [201, 57] on link "Leases" at bounding box center [198, 55] width 25 height 16
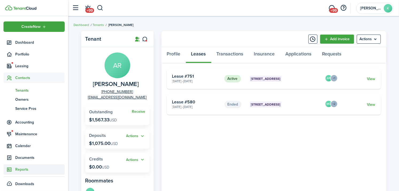
click at [22, 169] on span "Reports" at bounding box center [40, 170] width 50 height 6
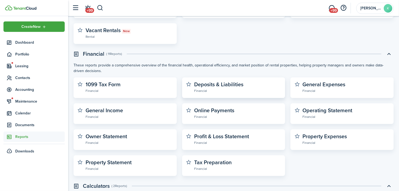
scroll to position [182, 0]
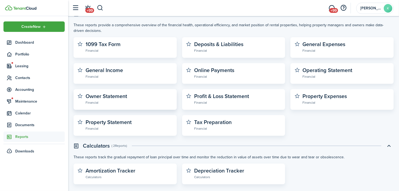
click at [134, 102] on widget-stats-subtitle "Financial" at bounding box center [129, 102] width 87 height 5
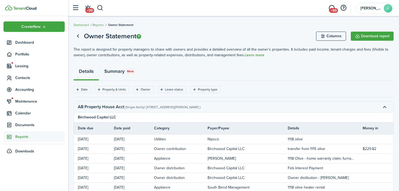
click at [111, 71] on link "Summary New" at bounding box center [119, 73] width 41 height 16
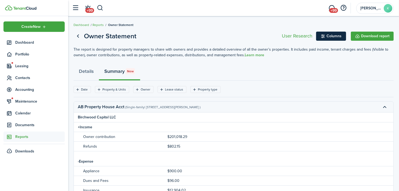
click at [320, 40] on button "Columns" at bounding box center [331, 36] width 30 height 9
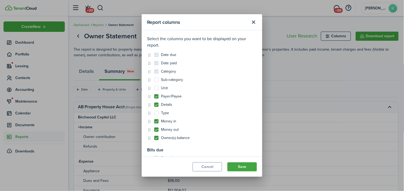
click at [157, 141] on modal-body "Select the columns you want to be displayed on your report. Date due Date paid …" at bounding box center [202, 93] width 120 height 126
click at [157, 140] on modal-body "Select the columns you want to be displayed on your report. Date due Date paid …" at bounding box center [202, 93] width 120 height 126
click at [157, 138] on label "Owner(s) balance" at bounding box center [171, 138] width 35 height 4
click at [154, 138] on input "Owner(s) balance" at bounding box center [154, 138] width 0 height 0
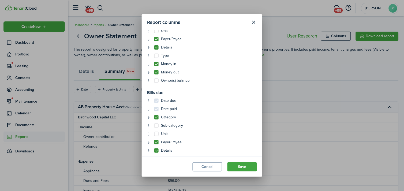
scroll to position [84, 0]
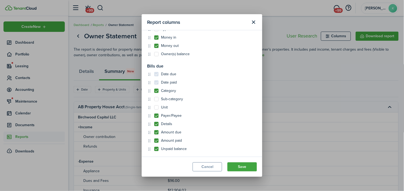
click at [158, 108] on label "Unit" at bounding box center [160, 107] width 13 height 4
click at [154, 191] on input "Unit" at bounding box center [154, 191] width 0 height 0
click at [156, 99] on label "Sub-category" at bounding box center [168, 99] width 29 height 4
click at [154, 183] on input "Sub-category" at bounding box center [154, 183] width 0 height 0
click at [218, 126] on control-checkbox "Details" at bounding box center [205, 124] width 103 height 4
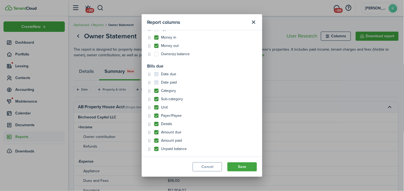
click at [156, 99] on label "Sub-category" at bounding box center [168, 99] width 29 height 4
click at [154, 183] on input "Sub-category" at bounding box center [154, 183] width 0 height 0
click at [156, 105] on label "Unit" at bounding box center [160, 107] width 13 height 4
click at [154, 191] on input "Unit" at bounding box center [154, 191] width 0 height 0
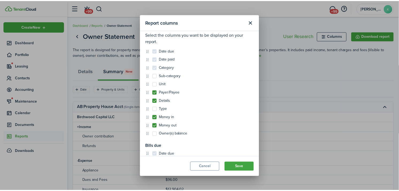
scroll to position [4, 0]
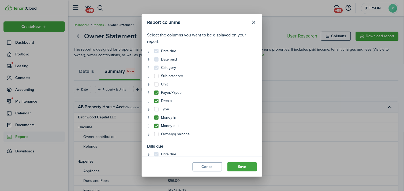
click at [157, 76] on label "Sub-category" at bounding box center [168, 76] width 29 height 4
click at [154, 80] on input "Sub-category" at bounding box center [154, 80] width 0 height 0
click at [157, 81] on div "Date due Date paid Category Sub-category Unit Payer/Payee Details Type Money in…" at bounding box center [202, 92] width 110 height 87
click at [156, 84] on label "Unit" at bounding box center [160, 84] width 13 height 4
click at [154, 88] on input "Unit" at bounding box center [154, 88] width 0 height 0
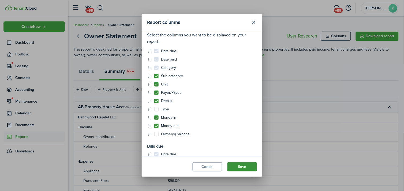
click at [238, 165] on button "Save" at bounding box center [241, 166] width 29 height 9
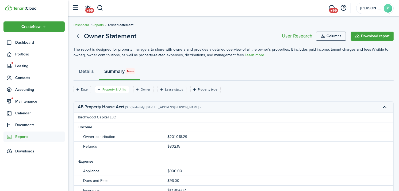
click at [116, 88] on filter-tag-label "Property & Units" at bounding box center [115, 89] width 24 height 5
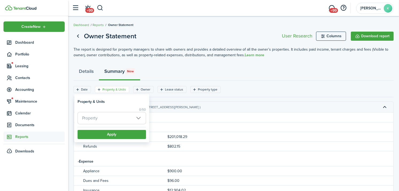
click at [121, 116] on span "Property" at bounding box center [112, 118] width 68 height 12
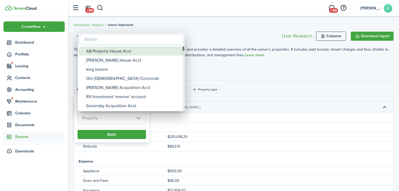
click at [119, 53] on div "AB Property House Acct" at bounding box center [133, 51] width 95 height 9
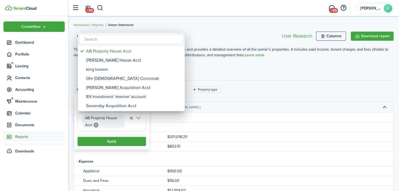
click at [208, 69] on div at bounding box center [199, 95] width 485 height 277
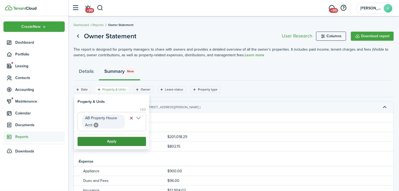
click at [115, 139] on button "Apply" at bounding box center [112, 141] width 69 height 9
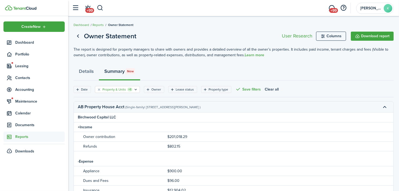
click at [120, 90] on filter-tag-label "Property & Units" at bounding box center [115, 89] width 24 height 5
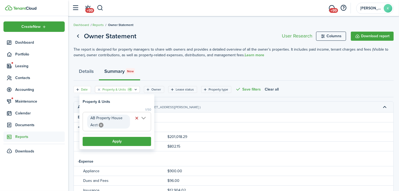
click at [89, 87] on filter-tag "Date" at bounding box center [82, 89] width 17 height 7
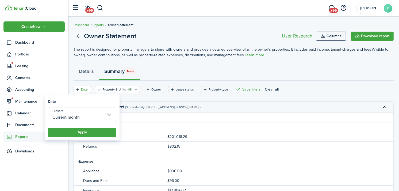
click at [85, 111] on input "Current month" at bounding box center [82, 114] width 69 height 15
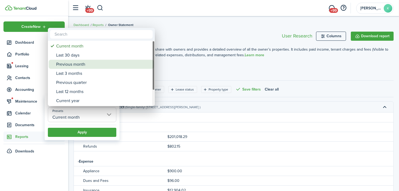
click at [85, 65] on div "Previous month" at bounding box center [103, 64] width 95 height 9
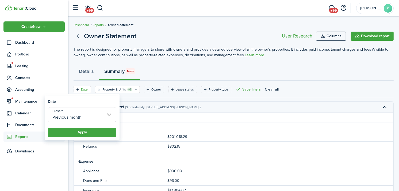
click at [87, 137] on filter-item-popup "Date Presets Previous month Apply" at bounding box center [82, 118] width 75 height 44
click at [89, 133] on button "Apply" at bounding box center [82, 132] width 69 height 9
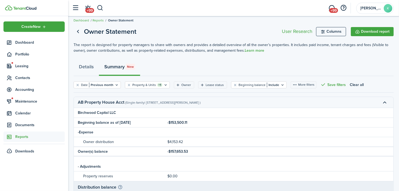
scroll to position [5, 0]
click at [233, 85] on button "Clear filter" at bounding box center [235, 84] width 5 height 4
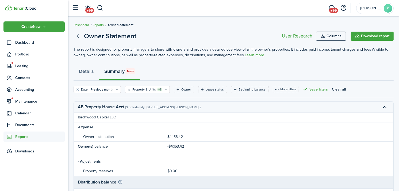
click at [130, 89] on button "Clear filter" at bounding box center [129, 89] width 5 height 4
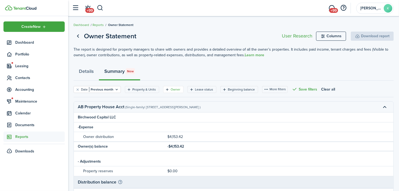
click at [169, 90] on filter-tag "Owner" at bounding box center [173, 89] width 20 height 7
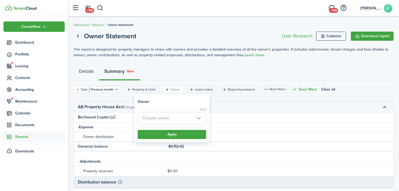
click at [168, 115] on span "Choose owner" at bounding box center [155, 118] width 27 height 6
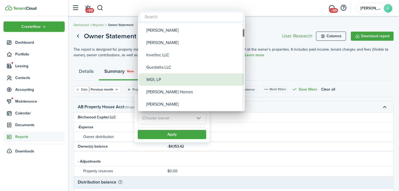
click at [167, 77] on div "WG1, LP" at bounding box center [193, 79] width 95 height 12
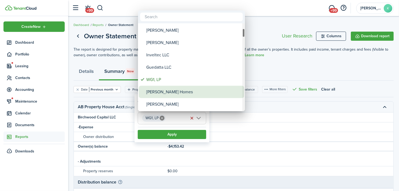
click at [165, 89] on div "Steed Homes" at bounding box center [193, 92] width 95 height 12
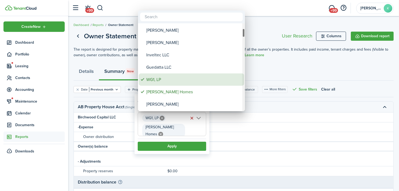
click at [163, 82] on div "WG1, LP" at bounding box center [193, 79] width 95 height 12
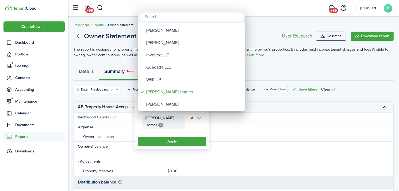
click at [163, 132] on div at bounding box center [199, 95] width 485 height 277
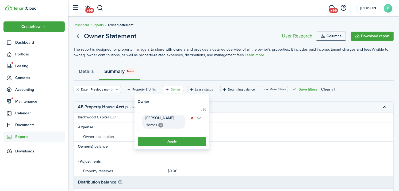
click at [163, 137] on button "Apply" at bounding box center [172, 141] width 69 height 9
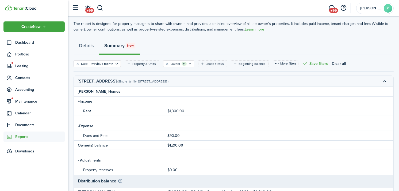
scroll to position [25, 0]
click at [168, 64] on button "Clear filter" at bounding box center [167, 64] width 5 height 4
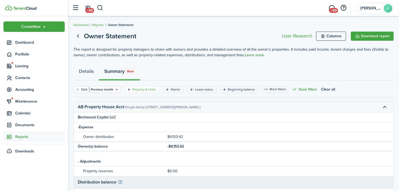
click at [143, 89] on filter-tag-label "Property & Units" at bounding box center [145, 89] width 24 height 5
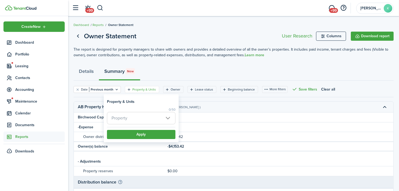
click at [149, 118] on span "Property" at bounding box center [141, 118] width 68 height 12
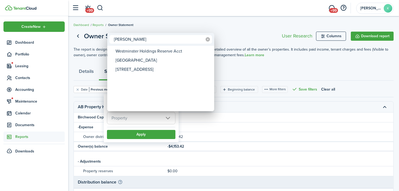
click at [208, 41] on icon at bounding box center [208, 39] width 4 height 4
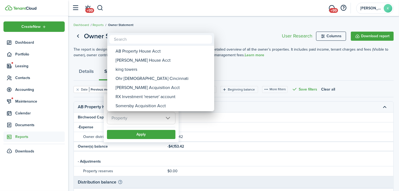
click at [221, 124] on div at bounding box center [199, 95] width 485 height 277
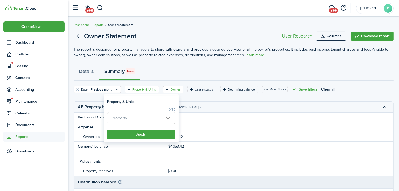
click at [172, 90] on filter-tag-label "Owner" at bounding box center [176, 89] width 10 height 5
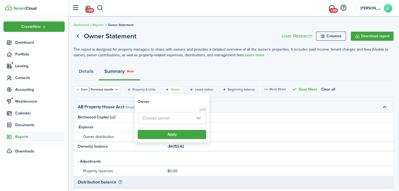
click at [156, 116] on span "Choose owner" at bounding box center [155, 118] width 27 height 6
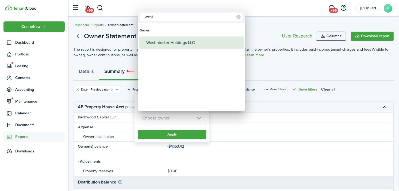
click at [161, 38] on div "Westminster Holdings LLC" at bounding box center [193, 42] width 95 height 12
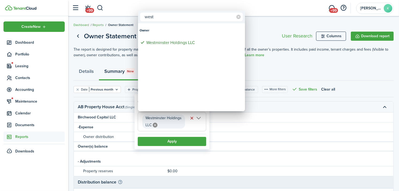
click at [167, 139] on div at bounding box center [199, 95] width 485 height 277
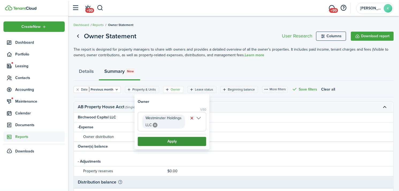
click at [166, 144] on button "Apply" at bounding box center [172, 141] width 69 height 9
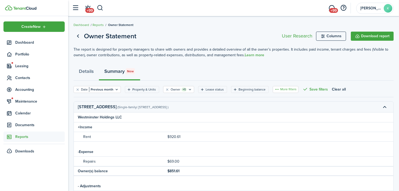
click at [290, 89] on button "More filters" at bounding box center [286, 89] width 26 height 7
click at [316, 66] on div "Details Summary New" at bounding box center [234, 73] width 321 height 16
click at [338, 34] on button "Columns" at bounding box center [331, 36] width 30 height 9
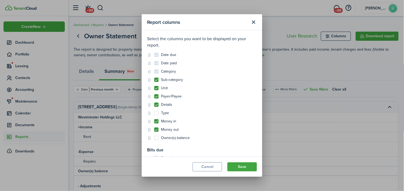
click at [164, 115] on label "Type" at bounding box center [161, 113] width 15 height 4
click at [154, 113] on input "Type" at bounding box center [154, 113] width 0 height 0
click at [243, 170] on button "Save" at bounding box center [241, 166] width 29 height 9
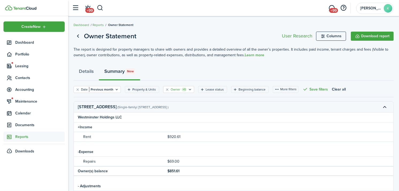
click at [165, 92] on filter-tag "Owner +1" at bounding box center [178, 89] width 31 height 7
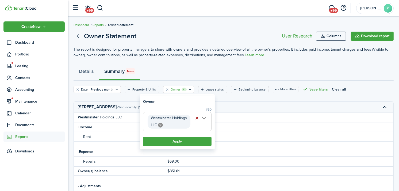
click at [195, 118] on button "button" at bounding box center [197, 118] width 7 height 7
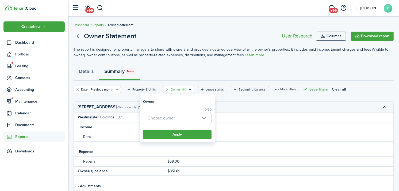
click at [174, 89] on filter-tag-label "Owner" at bounding box center [176, 89] width 10 height 5
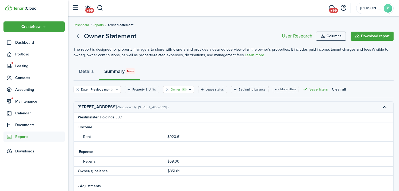
click at [178, 89] on filter-tag-label "Owner" at bounding box center [176, 89] width 10 height 5
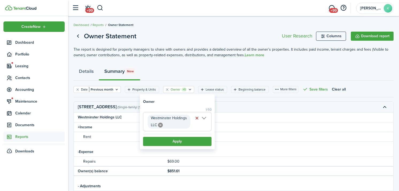
click at [167, 119] on span "Westminster Holdings LLC" at bounding box center [169, 121] width 36 height 13
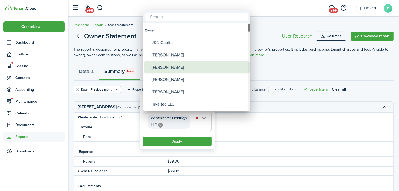
click at [180, 61] on div "Michael Cimino" at bounding box center [199, 67] width 95 height 12
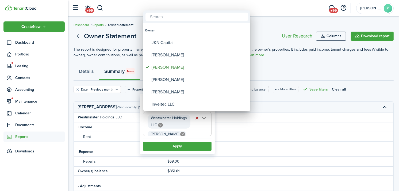
click at [182, 149] on div at bounding box center [199, 95] width 485 height 277
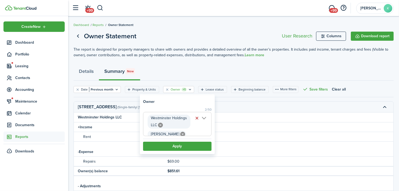
scroll to position [0, 31]
click at [182, 148] on button "Apply" at bounding box center [177, 146] width 69 height 9
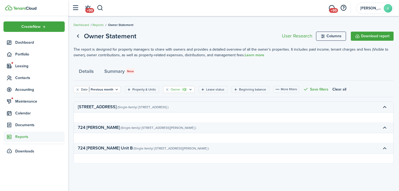
click at [173, 88] on filter-tag-label "Owner" at bounding box center [176, 89] width 10 height 5
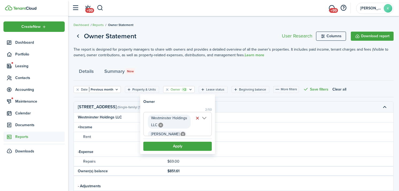
click at [181, 132] on icon at bounding box center [183, 134] width 5 height 5
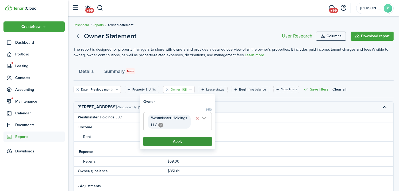
click at [176, 141] on button "Apply" at bounding box center [178, 141] width 69 height 9
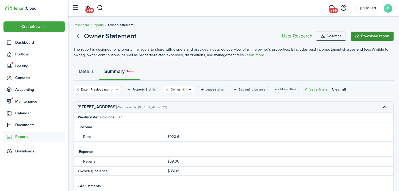
click at [370, 35] on button "Download report" at bounding box center [372, 36] width 43 height 9
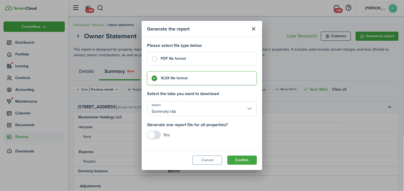
click at [204, 58] on control-radio-card-title "PDF file format" at bounding box center [206, 58] width 91 height 5
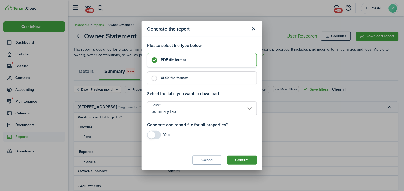
click at [247, 159] on button "Confirm" at bounding box center [241, 160] width 29 height 9
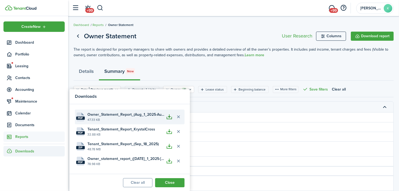
click at [169, 117] on button "button" at bounding box center [169, 116] width 9 height 9
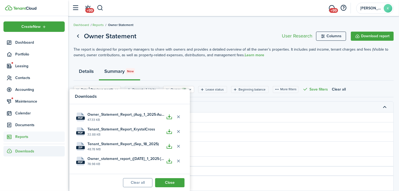
click at [82, 73] on link "Details" at bounding box center [86, 73] width 25 height 16
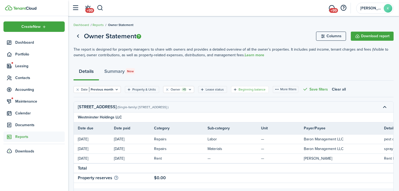
click at [249, 88] on filter-tag-label "Beginning balance" at bounding box center [252, 89] width 27 height 5
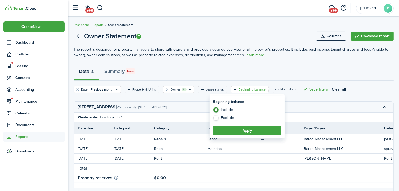
click at [223, 118] on label "Exclude" at bounding box center [247, 117] width 69 height 5
click at [236, 130] on button "Apply" at bounding box center [247, 130] width 69 height 9
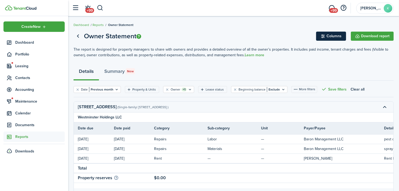
click at [336, 35] on button "Columns" at bounding box center [331, 36] width 30 height 9
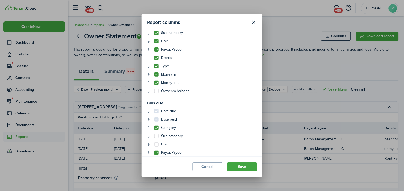
scroll to position [47, 0]
click at [221, 95] on modal-body "Select the columns you want to be displayed on your report. Date due Date paid …" at bounding box center [202, 93] width 120 height 126
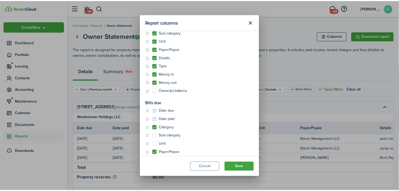
scroll to position [71, 0]
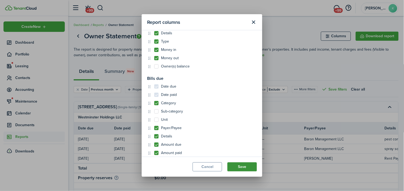
click at [243, 168] on button "Save" at bounding box center [241, 166] width 29 height 9
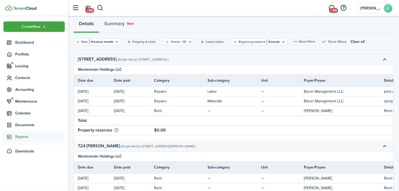
scroll to position [0, 0]
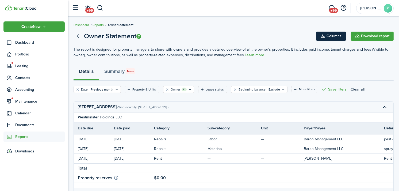
click at [320, 35] on button "Columns" at bounding box center [331, 36] width 30 height 9
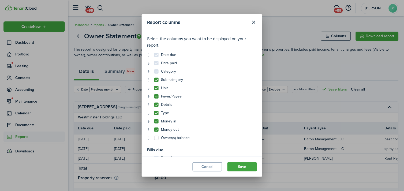
click at [164, 114] on label "Type" at bounding box center [161, 113] width 15 height 4
click at [154, 113] on input "Type" at bounding box center [154, 113] width 0 height 0
click at [239, 167] on button "Save" at bounding box center [241, 166] width 29 height 9
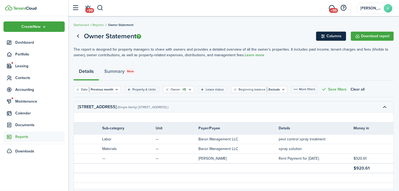
click at [331, 34] on button "Columns" at bounding box center [331, 36] width 30 height 9
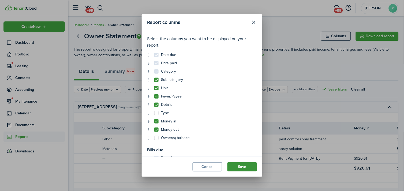
click at [238, 164] on button "Save" at bounding box center [241, 166] width 29 height 9
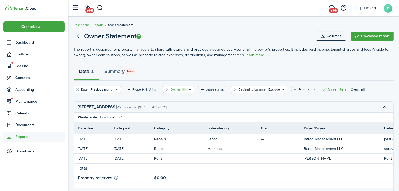
click at [174, 89] on filter-tag-label "Owner" at bounding box center [176, 89] width 10 height 5
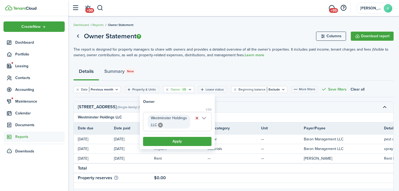
click at [198, 118] on button "button" at bounding box center [197, 118] width 7 height 7
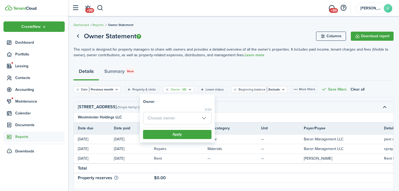
click at [178, 125] on div "0/50 Choose owner" at bounding box center [177, 117] width 69 height 20
click at [178, 124] on div "0/50 Choose owner" at bounding box center [177, 117] width 69 height 20
click at [250, 89] on filter-tag-label "Beginning balance" at bounding box center [252, 89] width 27 height 5
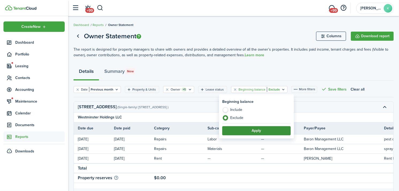
click at [256, 129] on button "Apply" at bounding box center [257, 130] width 69 height 9
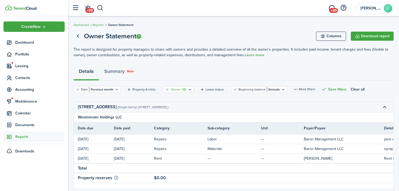
click at [174, 88] on filter-tag-label "Owner" at bounding box center [176, 89] width 10 height 5
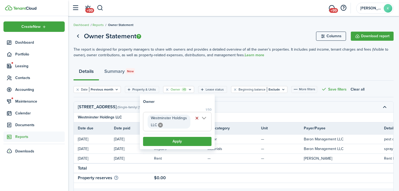
click at [197, 118] on button "button" at bounding box center [197, 118] width 7 height 7
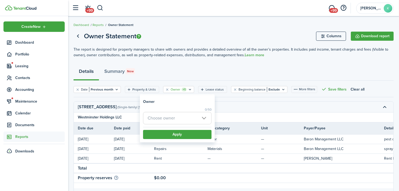
click at [199, 118] on span "Choose owner" at bounding box center [178, 118] width 68 height 12
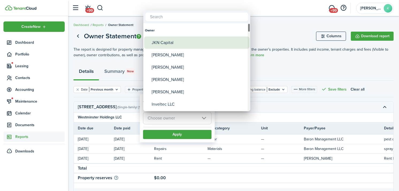
click at [190, 40] on div "JKN Capital" at bounding box center [199, 42] width 95 height 12
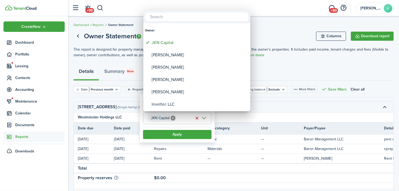
click at [183, 132] on div at bounding box center [199, 95] width 485 height 277
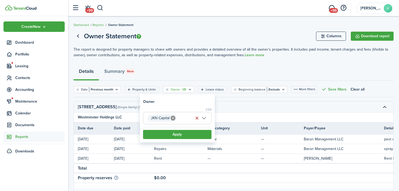
click at [183, 132] on button "Apply" at bounding box center [177, 134] width 69 height 9
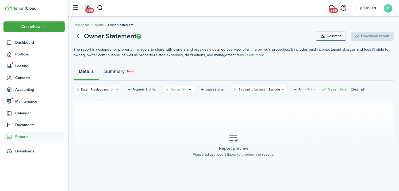
click at [176, 89] on filter-tag-label "Owner" at bounding box center [176, 89] width 10 height 5
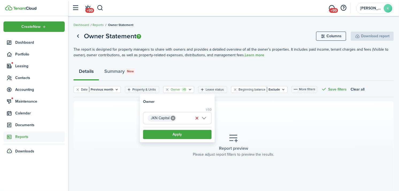
click at [189, 119] on span "JKN Capital" at bounding box center [178, 118] width 68 height 12
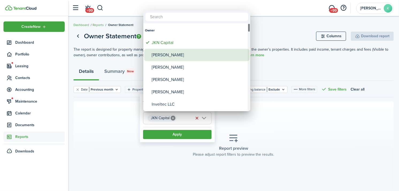
click at [175, 58] on div "David Leskowyak" at bounding box center [199, 55] width 95 height 12
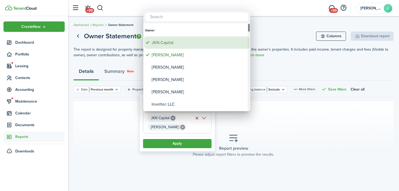
click at [167, 43] on div "JKN Capital" at bounding box center [199, 42] width 95 height 12
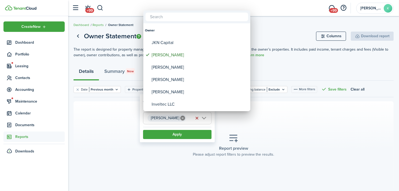
click at [180, 136] on div at bounding box center [199, 95] width 485 height 277
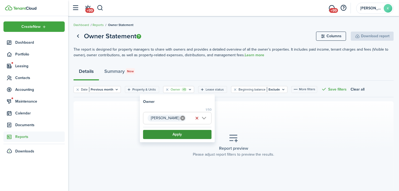
click at [180, 136] on button "Apply" at bounding box center [177, 134] width 69 height 9
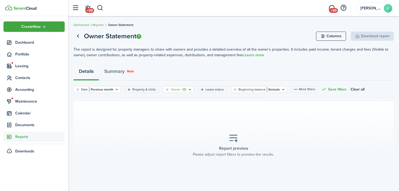
click at [189, 89] on icon "Open filter" at bounding box center [190, 89] width 5 height 4
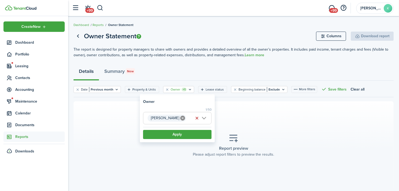
click at [203, 118] on span "David Leskowyak" at bounding box center [178, 118] width 68 height 12
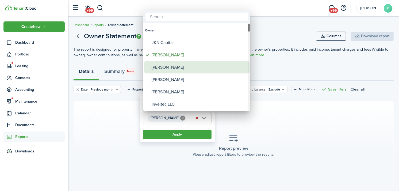
click at [178, 71] on div "Michael Cimino" at bounding box center [199, 67] width 95 height 12
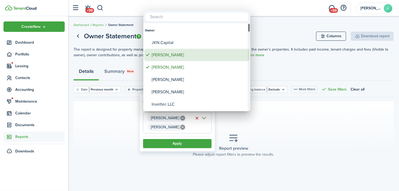
click at [177, 56] on div "David Leskowyak" at bounding box center [199, 55] width 95 height 12
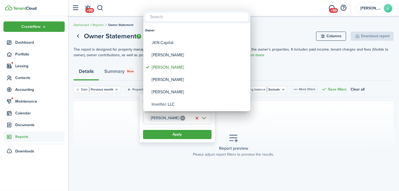
click at [183, 132] on div at bounding box center [199, 95] width 485 height 277
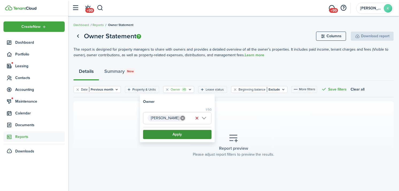
click at [183, 132] on button "Apply" at bounding box center [177, 134] width 69 height 9
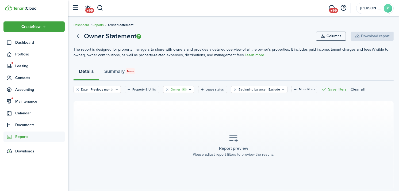
click at [169, 89] on filter-tag "Owner +1" at bounding box center [178, 89] width 31 height 7
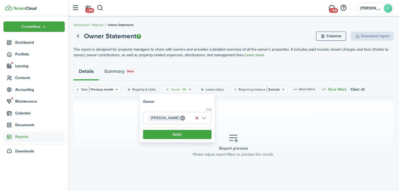
click at [206, 119] on span "Michael Cimino" at bounding box center [178, 118] width 68 height 12
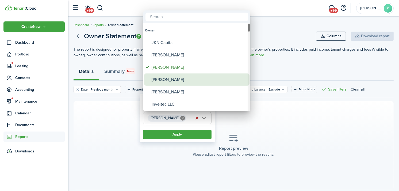
click at [194, 82] on div "Simcha Shedrowitzky" at bounding box center [199, 79] width 95 height 12
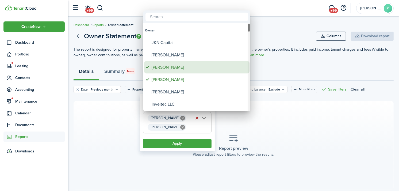
click at [192, 67] on div "Michael Cimino" at bounding box center [199, 67] width 95 height 12
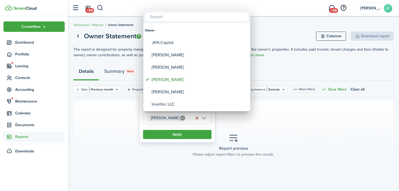
click at [189, 141] on div at bounding box center [199, 95] width 485 height 277
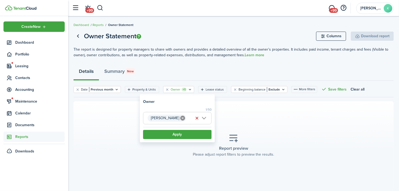
click at [189, 139] on button "Apply" at bounding box center [177, 134] width 69 height 9
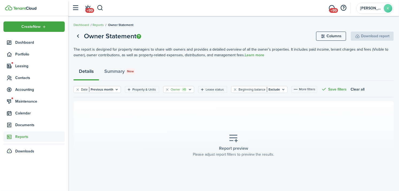
click at [174, 91] on filter-tag-label "Owner" at bounding box center [176, 89] width 10 height 5
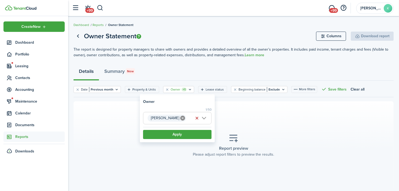
click at [202, 123] on span "Simcha Shedrowitzky" at bounding box center [178, 118] width 68 height 12
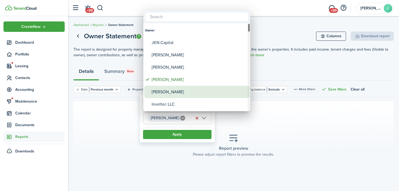
click at [174, 92] on div "Hitesh Gupta" at bounding box center [199, 92] width 95 height 12
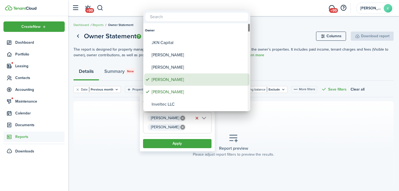
click at [175, 75] on div "Simcha Shedrowitzky" at bounding box center [199, 79] width 95 height 12
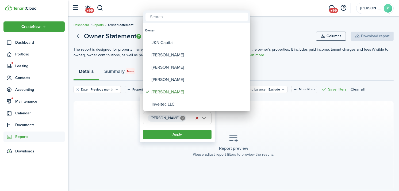
click at [183, 133] on div at bounding box center [199, 95] width 485 height 277
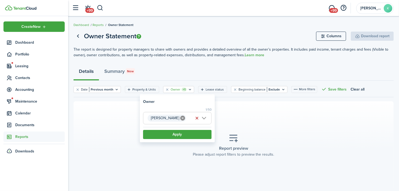
click at [183, 133] on button "Apply" at bounding box center [177, 134] width 69 height 9
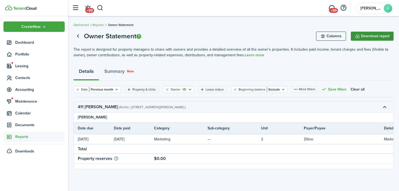
click at [360, 36] on button "Download report" at bounding box center [372, 36] width 43 height 9
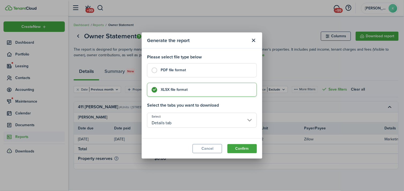
click at [190, 73] on control-radio-card-title "PDF file format" at bounding box center [206, 69] width 91 height 5
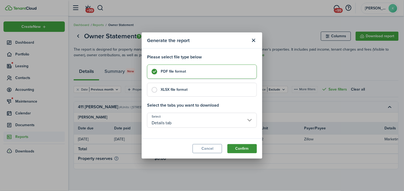
click at [242, 146] on button "Confirm" at bounding box center [241, 148] width 29 height 9
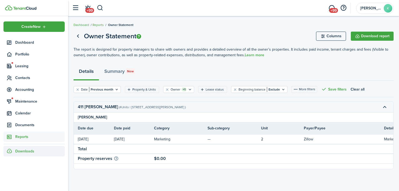
click at [34, 151] on div "Downloads" at bounding box center [33, 151] width 61 height 10
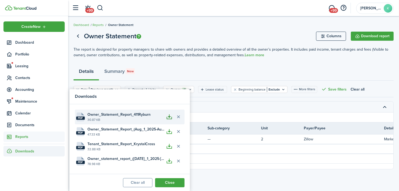
click at [169, 117] on button "button" at bounding box center [169, 116] width 9 height 9
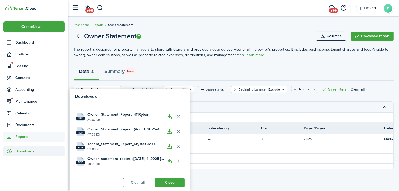
click at [202, 28] on breadcrumb "Dashboard Reports Owner Statement" at bounding box center [234, 22] width 321 height 12
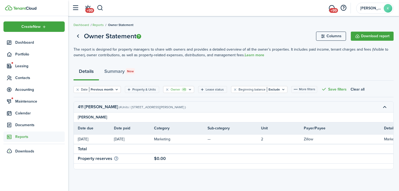
click at [171, 87] on filter-tag-label "Owner" at bounding box center [176, 89] width 10 height 5
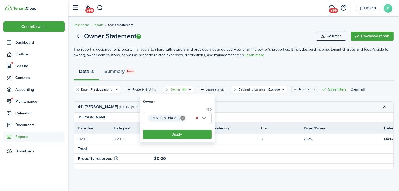
click at [201, 118] on span "Hitesh Gupta" at bounding box center [178, 118] width 68 height 12
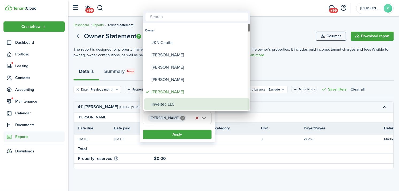
click at [189, 98] on div "Inveltec LLC" at bounding box center [199, 104] width 95 height 12
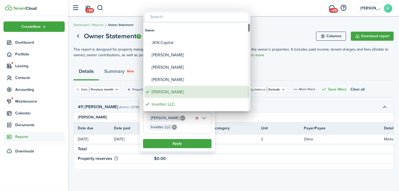
click at [185, 91] on div "Hitesh Gupta" at bounding box center [199, 92] width 95 height 12
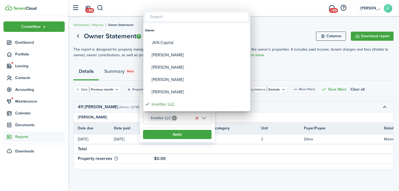
click at [191, 135] on div at bounding box center [199, 95] width 485 height 277
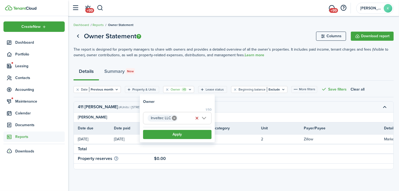
click at [191, 135] on button "Apply" at bounding box center [177, 134] width 69 height 9
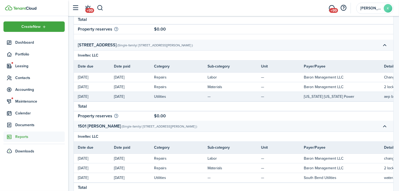
scroll to position [204, 0]
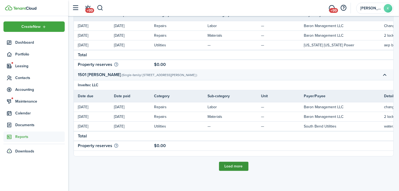
click at [236, 163] on button "Load more" at bounding box center [233, 166] width 29 height 9
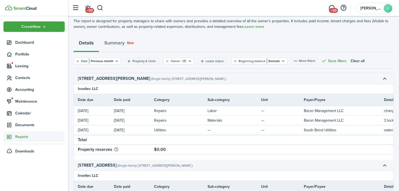
scroll to position [14, 0]
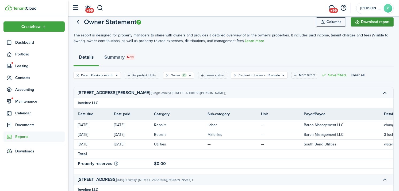
click at [361, 22] on button "Download report" at bounding box center [372, 21] width 43 height 9
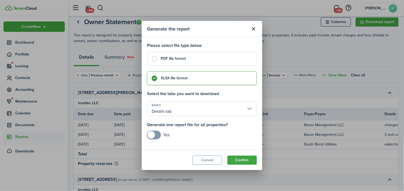
click at [176, 63] on label "PDF file format" at bounding box center [202, 59] width 110 height 14
radio input "true"
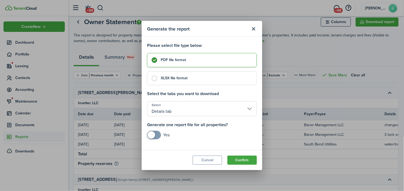
checkbox input "true"
click at [150, 137] on span at bounding box center [151, 134] width 7 height 7
click at [239, 157] on button "Confirm" at bounding box center [241, 160] width 29 height 9
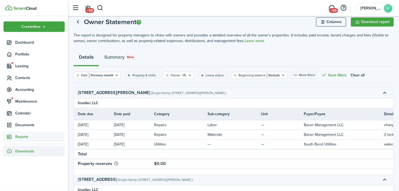
click at [29, 148] on span "Downloads" at bounding box center [24, 151] width 19 height 6
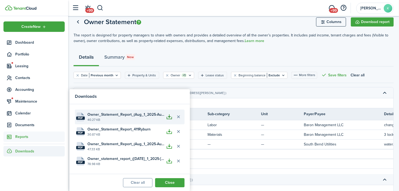
click at [168, 118] on button "button" at bounding box center [169, 116] width 9 height 9
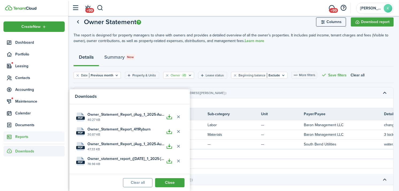
click at [174, 72] on filter-tag "Owner +1" at bounding box center [178, 75] width 31 height 7
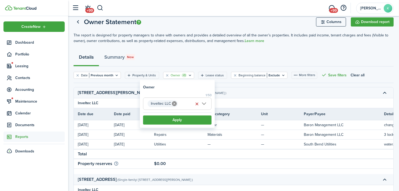
click at [186, 105] on span "Inveltec LLC" at bounding box center [178, 104] width 68 height 12
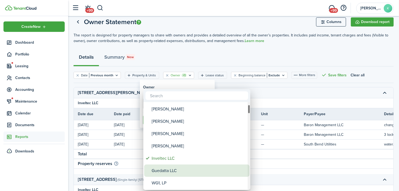
click at [175, 169] on div "Guedatta LLC" at bounding box center [199, 170] width 95 height 12
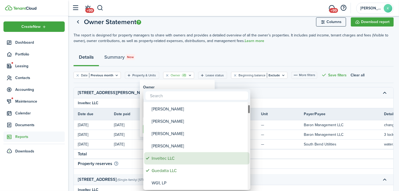
click at [174, 155] on div "Inveltec LLC" at bounding box center [199, 158] width 95 height 12
type input "Guedatta LLC"
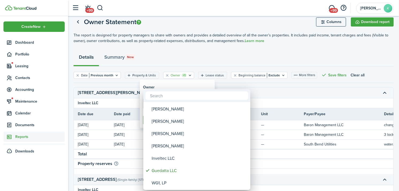
click at [177, 86] on div at bounding box center [199, 95] width 485 height 277
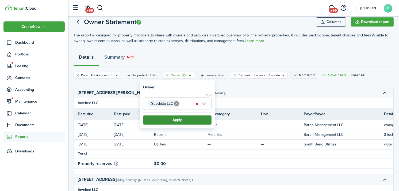
click at [176, 121] on button "Apply" at bounding box center [177, 119] width 69 height 9
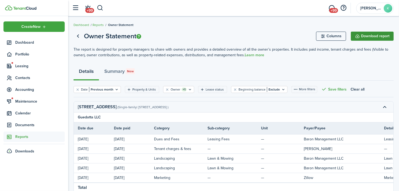
click at [364, 36] on button "Download report" at bounding box center [372, 36] width 43 height 9
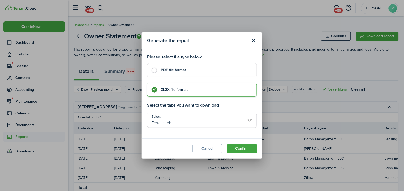
click at [160, 71] on label "PDF file format" at bounding box center [202, 70] width 110 height 14
radio input "true"
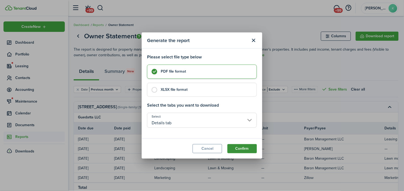
click at [245, 146] on button "Confirm" at bounding box center [241, 148] width 29 height 9
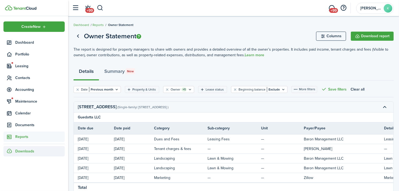
click at [40, 149] on div "Downloads" at bounding box center [33, 151] width 61 height 10
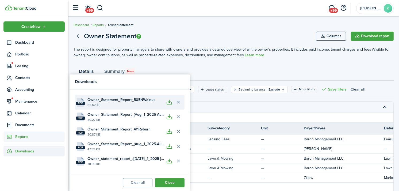
click at [171, 105] on button "button" at bounding box center [169, 101] width 9 height 9
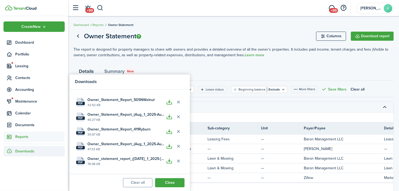
click at [204, 38] on page-view-header "Owner Statement Columns Download report" at bounding box center [234, 36] width 321 height 10
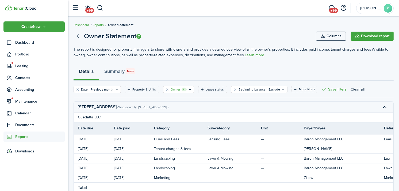
click at [174, 88] on filter-tag-label "Owner" at bounding box center [176, 89] width 10 height 5
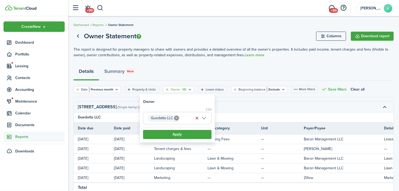
click at [206, 116] on span "Guedatta LLC" at bounding box center [178, 118] width 68 height 12
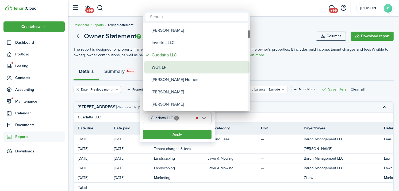
click at [186, 67] on div "WG1, LP" at bounding box center [199, 67] width 95 height 12
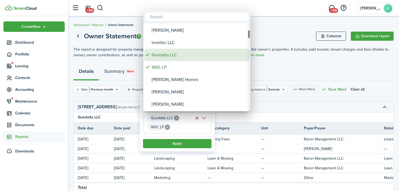
click at [179, 53] on div "Guedatta LLC" at bounding box center [199, 55] width 95 height 12
type input "WG1, LP"
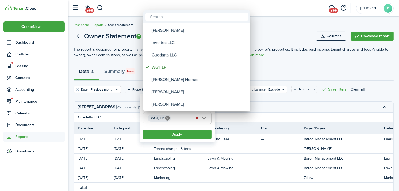
click at [183, 133] on div at bounding box center [199, 95] width 485 height 277
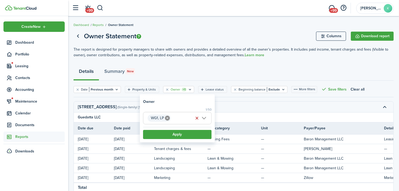
click at [183, 133] on button "Apply" at bounding box center [177, 134] width 69 height 9
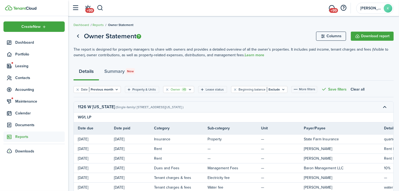
click at [188, 90] on icon "Open filter" at bounding box center [190, 89] width 5 height 4
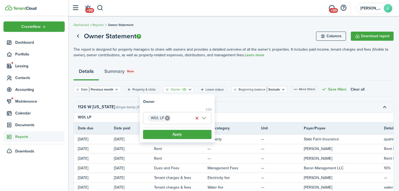
click at [206, 116] on span "WG1, LP" at bounding box center [178, 118] width 68 height 12
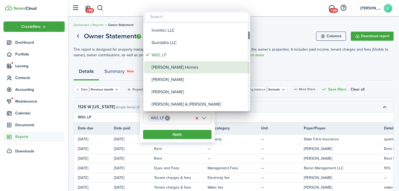
click at [181, 70] on div "Steed Homes" at bounding box center [199, 67] width 95 height 12
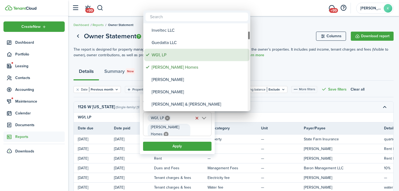
click at [176, 56] on div "WG1, LP" at bounding box center [199, 55] width 95 height 12
type input "Steed Homes"
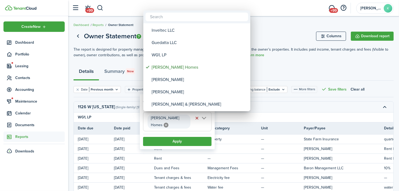
click at [192, 135] on div at bounding box center [199, 95] width 485 height 277
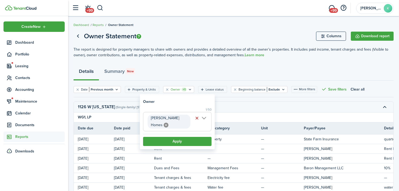
click at [192, 137] on button "Apply" at bounding box center [177, 141] width 69 height 9
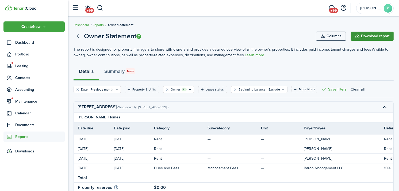
click at [373, 36] on button "Download report" at bounding box center [372, 36] width 43 height 9
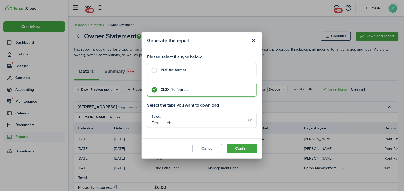
click at [209, 75] on label "PDF file format" at bounding box center [202, 70] width 110 height 14
radio input "true"
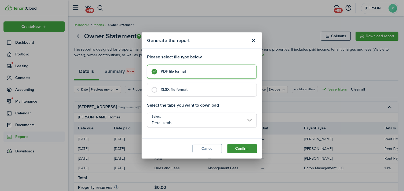
click at [239, 145] on button "Confirm" at bounding box center [241, 148] width 29 height 9
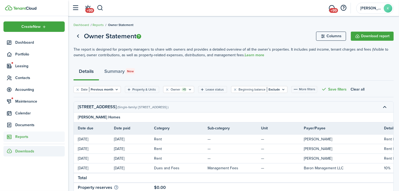
click at [53, 150] on div "Downloads" at bounding box center [33, 151] width 61 height 10
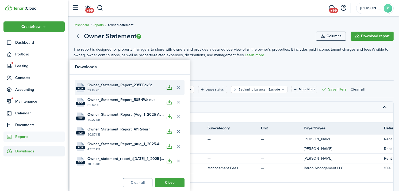
click at [172, 89] on button "button" at bounding box center [169, 87] width 9 height 9
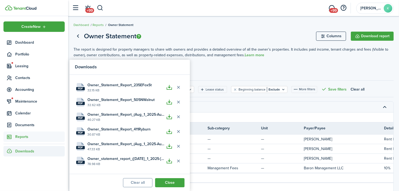
click at [213, 70] on div "Details Summary New" at bounding box center [234, 73] width 321 height 16
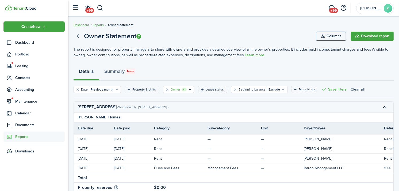
click at [188, 91] on icon "Open filter" at bounding box center [190, 89] width 5 height 4
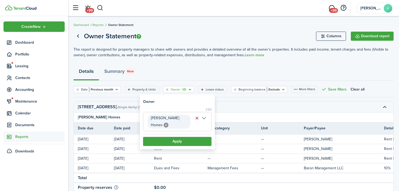
click at [207, 118] on span "Steed Homes" at bounding box center [178, 121] width 68 height 19
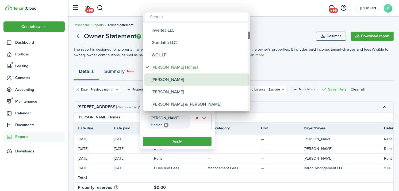
click at [191, 78] on div "Arman Kazemi" at bounding box center [199, 79] width 95 height 12
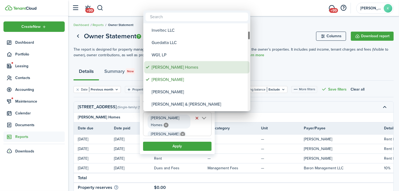
click at [185, 68] on div "Steed Homes" at bounding box center [199, 67] width 95 height 12
type input "Arman Kazemi"
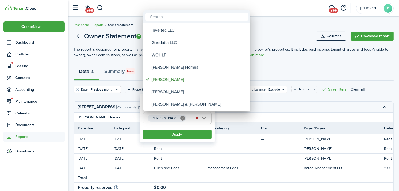
click at [185, 131] on div at bounding box center [199, 95] width 485 height 277
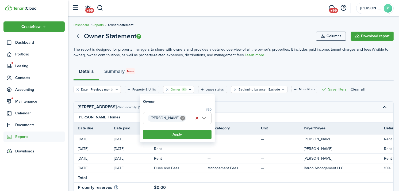
click at [185, 131] on button "Apply" at bounding box center [177, 134] width 69 height 9
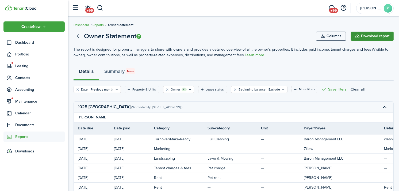
click at [363, 38] on button "Download report" at bounding box center [372, 36] width 43 height 9
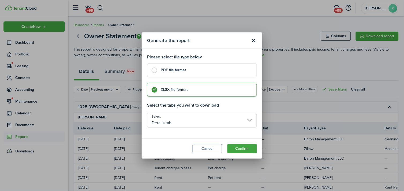
click at [210, 76] on label "PDF file format" at bounding box center [202, 70] width 110 height 14
radio input "true"
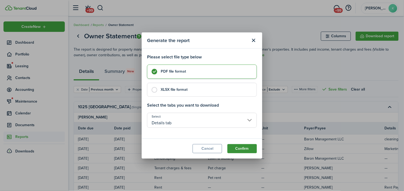
click at [235, 148] on button "Confirm" at bounding box center [241, 148] width 29 height 9
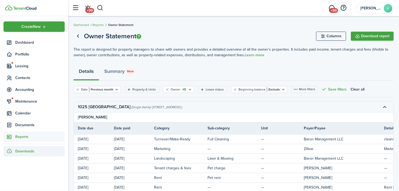
click at [48, 151] on div "Downloads" at bounding box center [33, 151] width 61 height 10
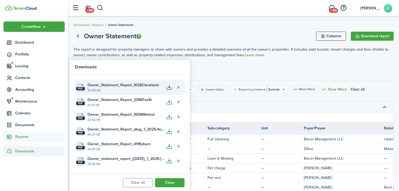
click at [166, 86] on button "button" at bounding box center [169, 87] width 9 height 9
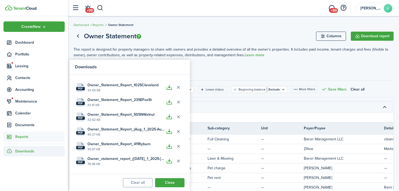
click at [232, 66] on div "Details Summary New" at bounding box center [234, 73] width 321 height 16
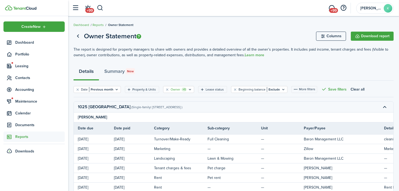
click at [191, 89] on filter-tag "Owner +1" at bounding box center [178, 89] width 31 height 7
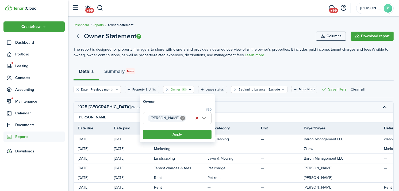
click at [209, 116] on span "Arman Kazemi" at bounding box center [178, 118] width 68 height 12
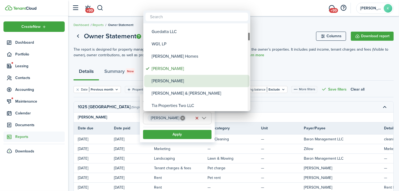
click at [190, 83] on div "Yossi Bergman" at bounding box center [199, 81] width 95 height 12
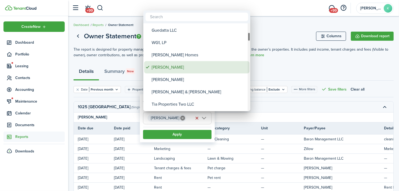
click at [187, 69] on div "Arman Kazemi" at bounding box center [199, 67] width 95 height 12
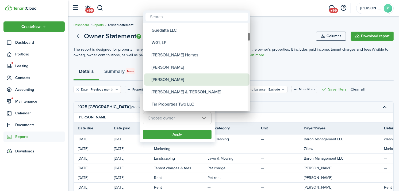
click at [182, 82] on div "Yossi Bergman" at bounding box center [199, 79] width 95 height 12
type input "Yossi Bergman"
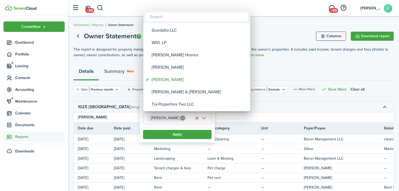
click at [181, 135] on div at bounding box center [199, 95] width 485 height 277
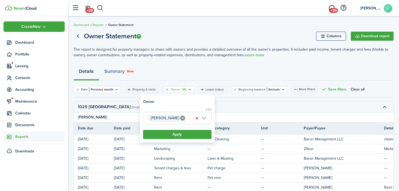
click at [181, 135] on button "Apply" at bounding box center [177, 134] width 69 height 9
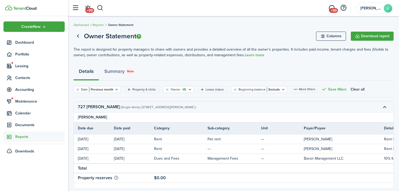
scroll to position [17, 0]
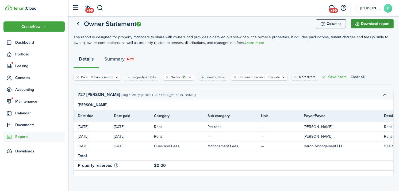
click at [357, 21] on button "Download report" at bounding box center [372, 23] width 43 height 9
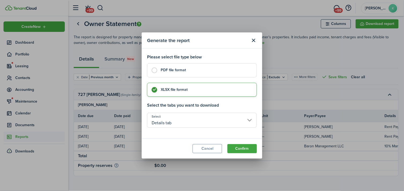
click at [214, 78] on control-choice-item-wrapper "PDF file format" at bounding box center [202, 72] width 110 height 14
radio input "true"
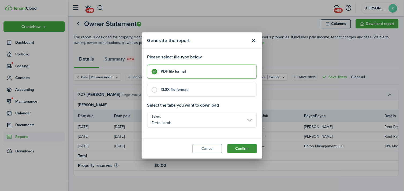
click at [244, 149] on button "Confirm" at bounding box center [241, 148] width 29 height 9
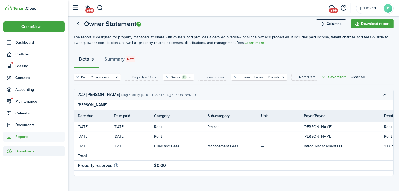
click at [36, 149] on div "Downloads" at bounding box center [33, 151] width 61 height 10
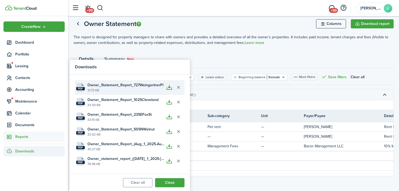
click at [169, 89] on button "button" at bounding box center [169, 87] width 9 height 9
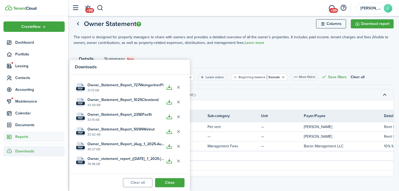
click at [165, 52] on div "Details Summary New" at bounding box center [234, 60] width 321 height 16
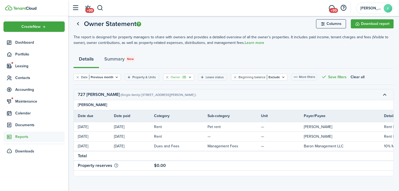
click at [189, 75] on filter-tag "Owner +1" at bounding box center [178, 77] width 31 height 7
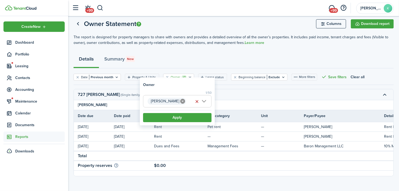
click at [207, 100] on span "Yossi Bergman" at bounding box center [178, 101] width 68 height 12
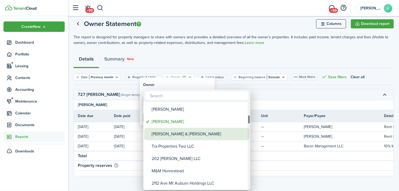
click at [191, 133] on div "Naftali & Yossi Bergman" at bounding box center [199, 134] width 95 height 12
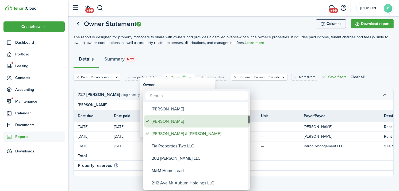
click at [183, 123] on div "Yossi Bergman" at bounding box center [199, 121] width 95 height 12
type input "Naftali & Yossi Bergman"
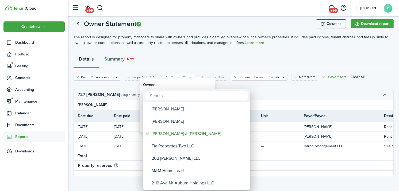
click at [181, 92] on input "text" at bounding box center [197, 95] width 103 height 9
click at [177, 84] on div at bounding box center [199, 95] width 485 height 277
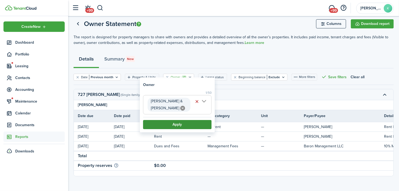
click at [179, 124] on button "Apply" at bounding box center [177, 124] width 69 height 9
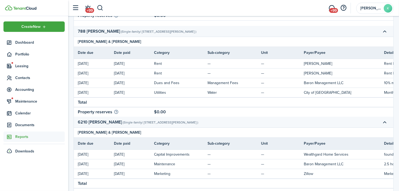
scroll to position [252, 0]
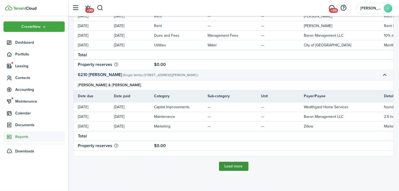
click at [232, 168] on button "Load more" at bounding box center [233, 166] width 29 height 9
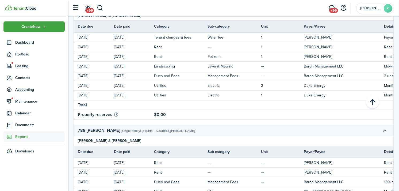
scroll to position [0, 0]
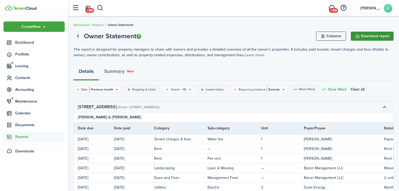
click at [361, 37] on button "Download report" at bounding box center [372, 36] width 43 height 9
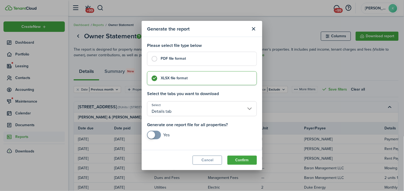
click at [223, 64] on label "PDF file format" at bounding box center [202, 59] width 110 height 14
radio input "true"
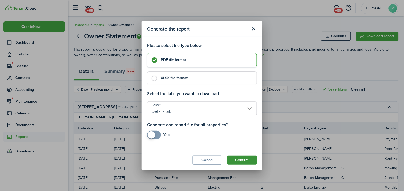
click at [237, 160] on button "Confirm" at bounding box center [241, 160] width 29 height 9
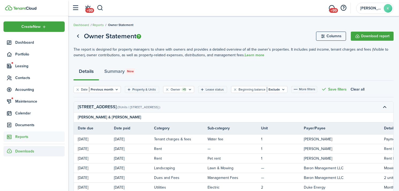
click at [35, 153] on div "Downloads" at bounding box center [33, 151] width 61 height 10
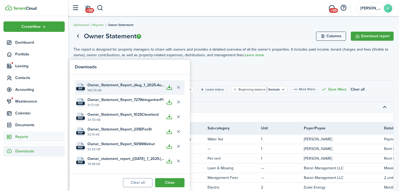
click at [173, 85] on button "button" at bounding box center [169, 87] width 9 height 9
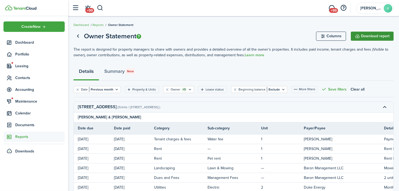
click at [357, 36] on button "Download report" at bounding box center [372, 36] width 43 height 9
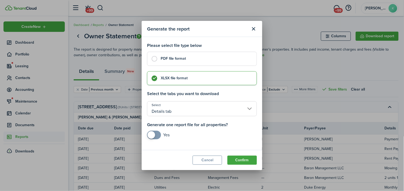
click at [188, 59] on control-radio-card-title "PDF file format" at bounding box center [206, 58] width 91 height 5
radio input "true"
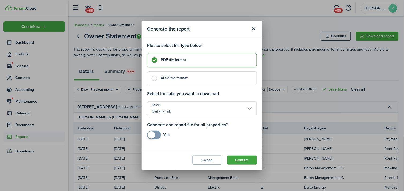
checkbox input "true"
click at [156, 134] on span at bounding box center [153, 135] width 5 height 9
click at [248, 158] on button "Confirm" at bounding box center [241, 160] width 29 height 9
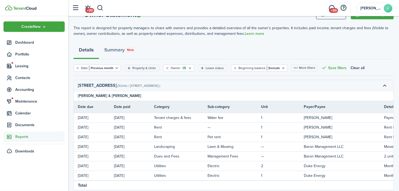
scroll to position [21, 0]
click at [29, 151] on span "Downloads" at bounding box center [24, 151] width 19 height 6
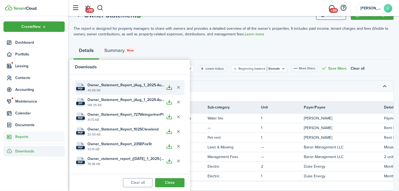
click at [168, 87] on button "button" at bounding box center [169, 87] width 9 height 9
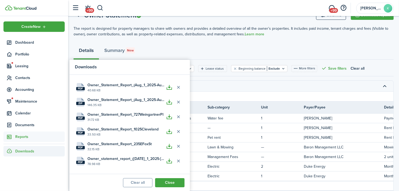
click at [170, 48] on div "Details Summary New" at bounding box center [234, 52] width 321 height 16
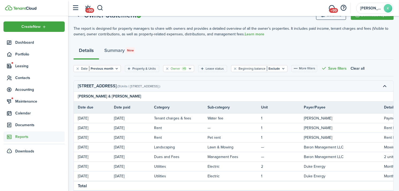
click at [176, 69] on filter-tag-label "Owner" at bounding box center [176, 68] width 10 height 5
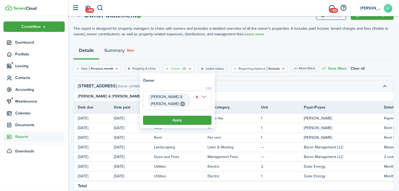
click at [208, 97] on span "Naftali & Yossi Bergman" at bounding box center [178, 100] width 68 height 19
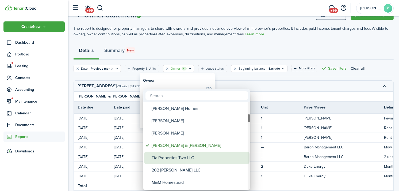
click at [178, 156] on div "Tia Properties Two LLC" at bounding box center [199, 158] width 95 height 12
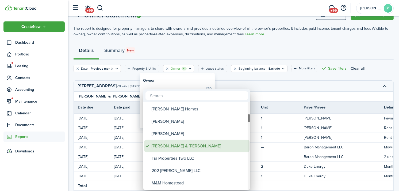
click at [182, 146] on div "Naftali & Yossi Bergman" at bounding box center [199, 146] width 95 height 12
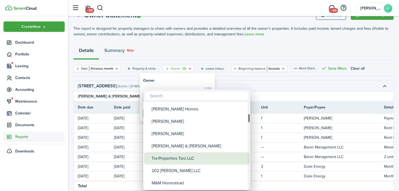
click at [182, 156] on div "Tia Properties Two LLC" at bounding box center [199, 158] width 95 height 12
type input "Tia Properties Two LLC"
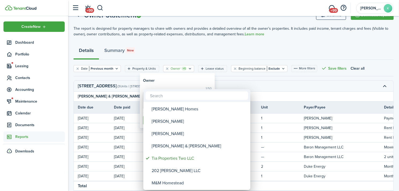
click at [178, 82] on div at bounding box center [199, 95] width 485 height 277
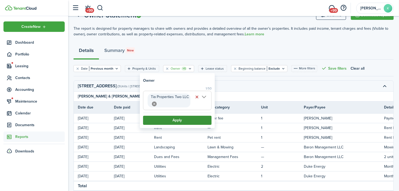
click at [170, 119] on button "Apply" at bounding box center [177, 120] width 69 height 9
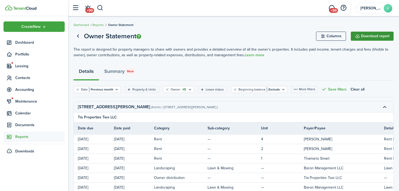
click at [358, 35] on button "Download report" at bounding box center [372, 36] width 43 height 9
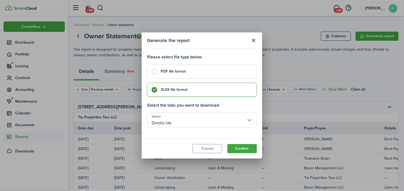
click at [224, 63] on modal-body "Please select file type below PDF file format XLSX file format Select the tabs …" at bounding box center [202, 93] width 120 height 90
click at [220, 70] on control-radio-card-title "PDF file format" at bounding box center [206, 69] width 91 height 5
radio input "true"
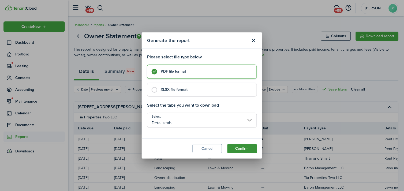
click at [238, 146] on button "Confirm" at bounding box center [241, 148] width 29 height 9
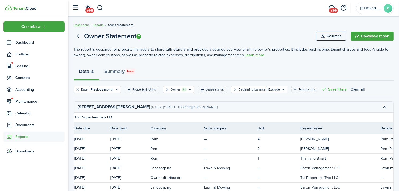
scroll to position [0, 3]
click at [32, 149] on span "Downloads" at bounding box center [24, 151] width 19 height 6
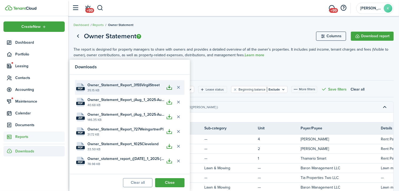
click at [170, 87] on button "button" at bounding box center [169, 87] width 9 height 9
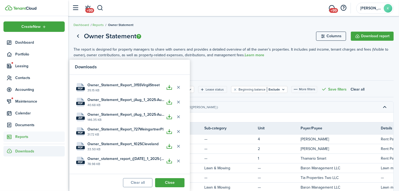
click at [209, 66] on div "Details Summary New" at bounding box center [234, 73] width 321 height 16
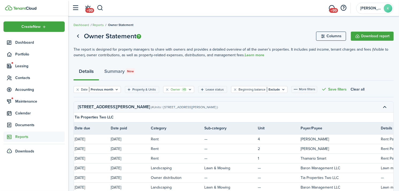
click at [173, 89] on filter-tag-label "Owner" at bounding box center [176, 89] width 10 height 5
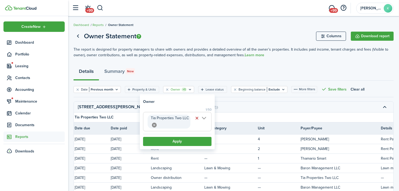
click at [207, 119] on span "Tia Properties Two LLC" at bounding box center [178, 121] width 68 height 19
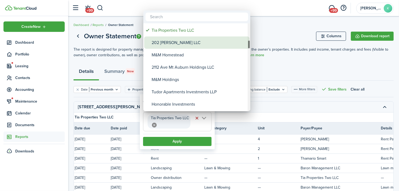
click at [194, 45] on div "202 Calvert LLC" at bounding box center [199, 42] width 95 height 12
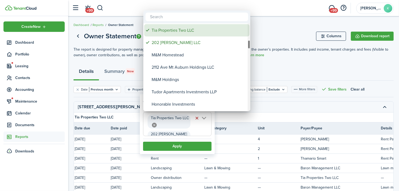
click at [190, 32] on div "Tia Properties Two LLC" at bounding box center [199, 30] width 95 height 12
type input "202 Calvert LLC"
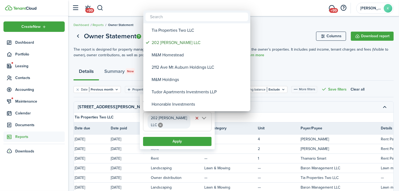
click at [187, 133] on div at bounding box center [199, 95] width 485 height 277
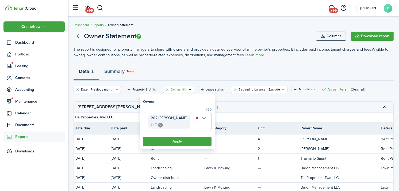
click at [187, 137] on button "Apply" at bounding box center [177, 141] width 69 height 9
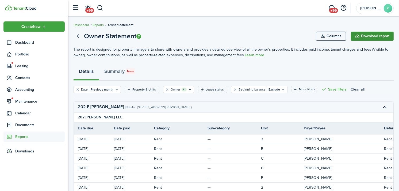
click at [360, 39] on button "Download report" at bounding box center [372, 36] width 43 height 9
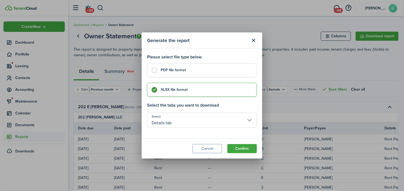
click at [220, 71] on control-radio-card-title "PDF file format" at bounding box center [206, 69] width 91 height 5
radio input "true"
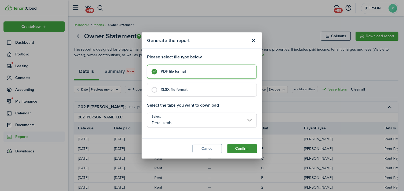
click at [243, 148] on button "Confirm" at bounding box center [241, 148] width 29 height 9
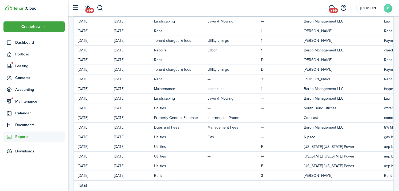
scroll to position [186, 0]
click at [46, 154] on div "Downloads" at bounding box center [33, 151] width 61 height 10
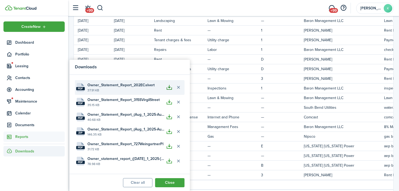
click at [167, 86] on button "button" at bounding box center [169, 87] width 9 height 9
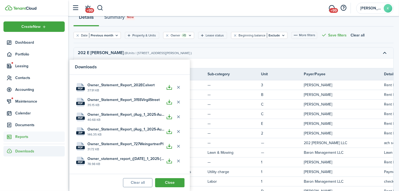
scroll to position [53, 0]
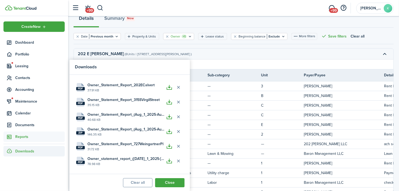
click at [188, 36] on icon "Open filter" at bounding box center [190, 36] width 5 height 4
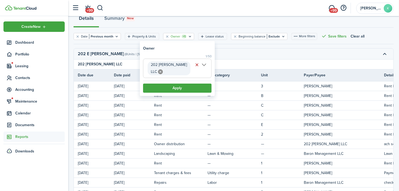
click at [208, 66] on span "202 Calvert LLC" at bounding box center [178, 68] width 68 height 19
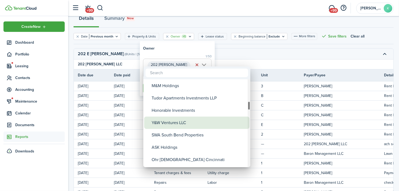
click at [196, 124] on div "Y&W Ventures LLC" at bounding box center [199, 122] width 95 height 12
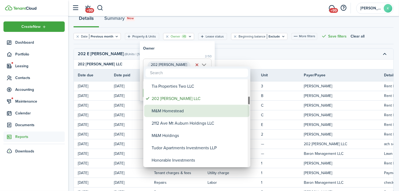
click at [181, 109] on div "M&M Homestead" at bounding box center [199, 111] width 95 height 12
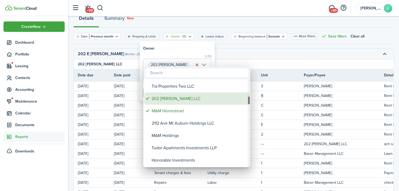
click at [179, 99] on div "202 Calvert LLC" at bounding box center [199, 98] width 95 height 12
type input "Y&W Ventures LLC, M&M Homestead"
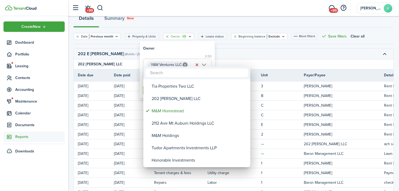
click at [184, 52] on div at bounding box center [199, 95] width 485 height 277
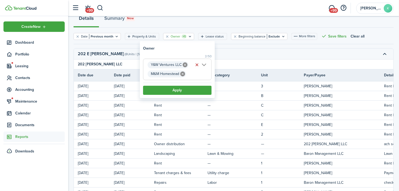
scroll to position [0, 20]
click at [196, 65] on button "button" at bounding box center [197, 64] width 7 height 7
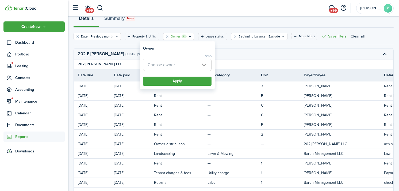
scroll to position [0, 0]
click at [196, 65] on span "Choose owner" at bounding box center [178, 65] width 68 height 12
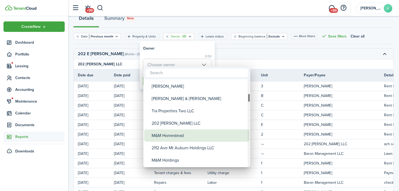
click at [188, 133] on div "M&M Homestead" at bounding box center [199, 135] width 95 height 12
type input "M&M Homestead"
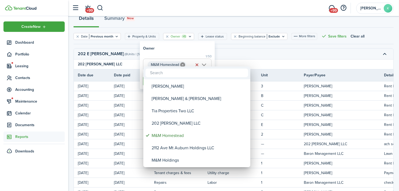
click at [196, 45] on div at bounding box center [199, 95] width 485 height 277
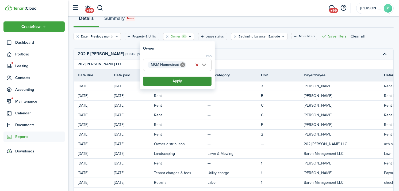
click at [187, 83] on button "Apply" at bounding box center [177, 81] width 69 height 9
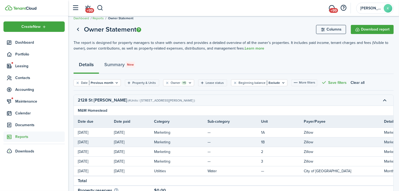
scroll to position [6, 0]
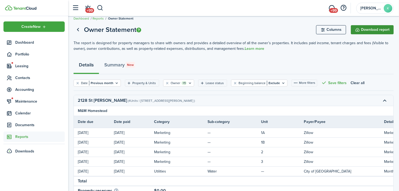
click at [360, 28] on button "Download report" at bounding box center [372, 29] width 43 height 9
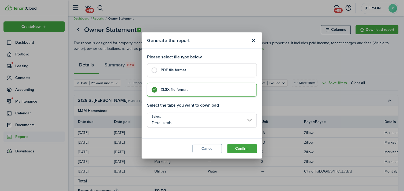
click at [216, 71] on control-radio-card-title "PDF file format" at bounding box center [206, 69] width 91 height 5
radio input "true"
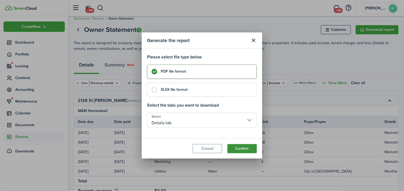
click at [238, 146] on button "Confirm" at bounding box center [241, 148] width 29 height 9
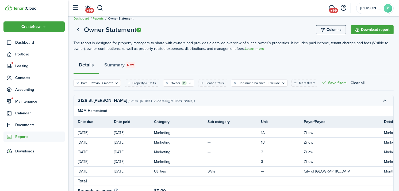
click at [238, 146] on td "—" at bounding box center [235, 142] width 54 height 7
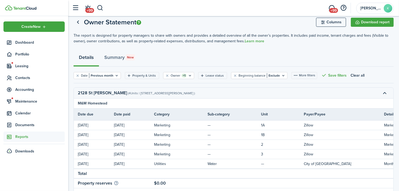
scroll to position [0, 0]
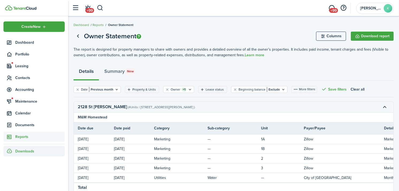
click at [30, 152] on span "Downloads" at bounding box center [24, 151] width 19 height 6
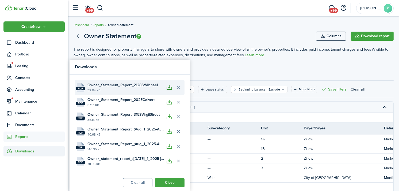
click at [171, 89] on button "button" at bounding box center [169, 87] width 9 height 9
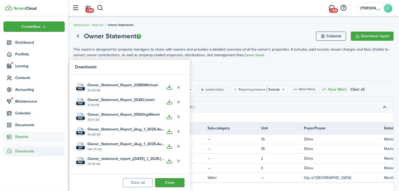
click at [210, 63] on page-view-layout "Owner Statement Columns Download report The report is designed for property man…" at bounding box center [233, 119] width 331 height 182
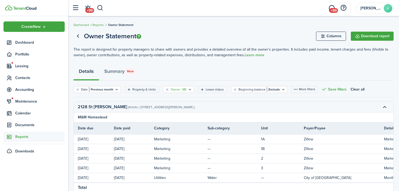
click at [177, 88] on filter-tag-label "Owner" at bounding box center [176, 89] width 10 height 5
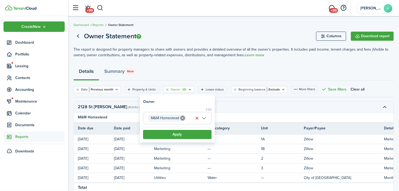
click at [205, 118] on span "M&M Homestead" at bounding box center [178, 118] width 68 height 12
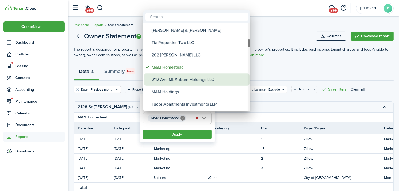
click at [199, 75] on div "2112 Ave Mt Auburn Holdings LLC" at bounding box center [199, 79] width 95 height 12
click at [188, 77] on div "2112 Ave Mt Auburn Holdings LLC" at bounding box center [199, 79] width 95 height 12
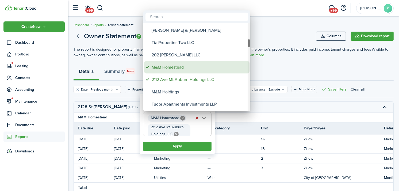
click at [180, 63] on div "M&M Homestead" at bounding box center [199, 67] width 95 height 12
type input "2112 Ave Mt Auburn Holdings LLC"
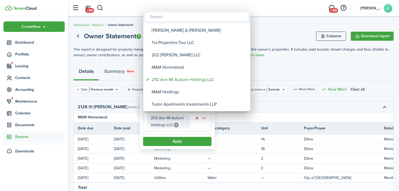
click at [184, 141] on div at bounding box center [199, 95] width 485 height 277
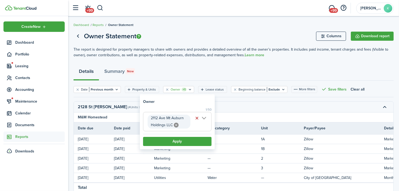
scroll to position [0, 14]
click at [172, 140] on button "Apply" at bounding box center [177, 141] width 69 height 9
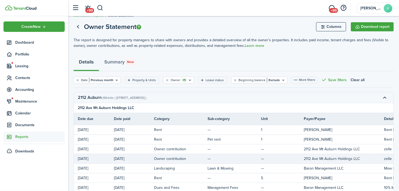
scroll to position [9, 0]
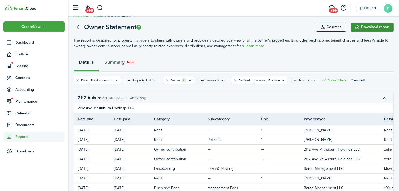
click at [364, 26] on button "Download report" at bounding box center [372, 26] width 43 height 9
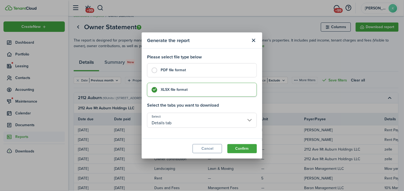
click at [230, 74] on label "PDF file format" at bounding box center [202, 70] width 110 height 14
radio input "true"
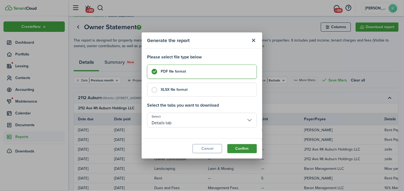
click at [236, 147] on button "Confirm" at bounding box center [241, 148] width 29 height 9
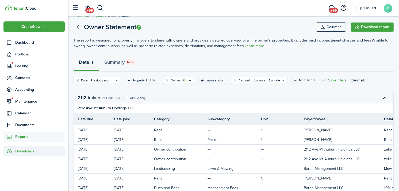
click at [30, 152] on span "Downloads" at bounding box center [24, 151] width 19 height 6
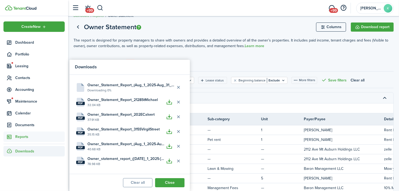
click at [211, 65] on div "Details Summary New" at bounding box center [234, 63] width 321 height 16
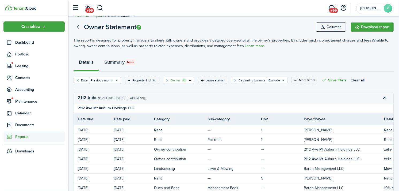
click at [169, 81] on filter-tag "Owner +1" at bounding box center [178, 80] width 31 height 7
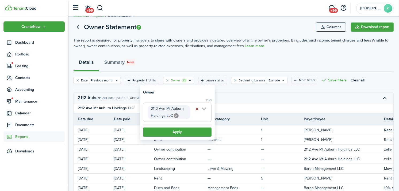
click at [203, 112] on span "2112 Ave Mt Auburn Holdings LLC" at bounding box center [178, 112] width 68 height 19
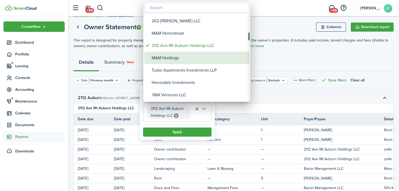
click at [181, 63] on div "M&M Holdings" at bounding box center [199, 58] width 95 height 12
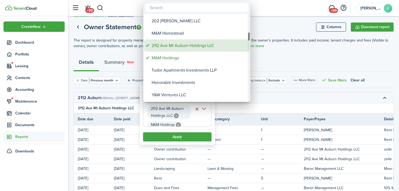
click at [193, 50] on div "2112 Ave Mt Auburn Holdings LLC" at bounding box center [199, 45] width 95 height 12
type input "M&M Holdings"
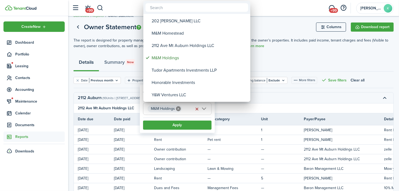
click at [185, 128] on div at bounding box center [199, 95] width 485 height 277
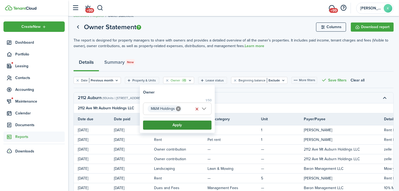
click at [155, 124] on button "Apply" at bounding box center [177, 124] width 69 height 9
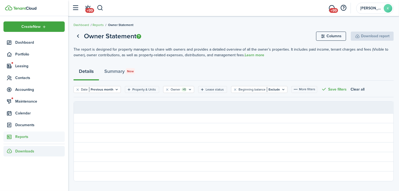
click at [24, 151] on span "Downloads" at bounding box center [24, 151] width 19 height 6
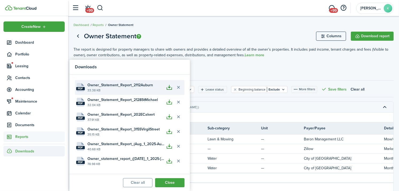
click at [172, 85] on button "button" at bounding box center [169, 87] width 9 height 9
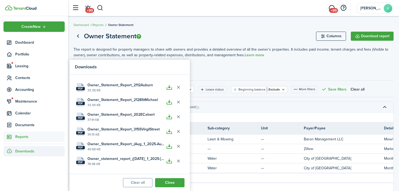
click at [198, 73] on div "Details Summary New" at bounding box center [234, 73] width 321 height 16
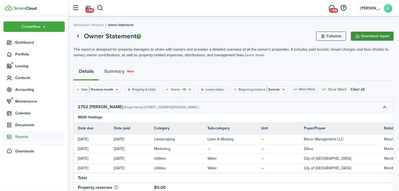
click at [357, 34] on button "Download report" at bounding box center [372, 36] width 43 height 9
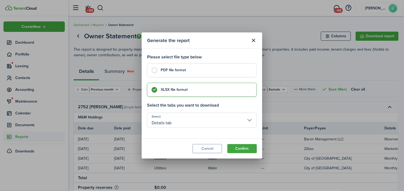
click at [231, 74] on label "PDF file format" at bounding box center [202, 70] width 110 height 14
radio input "true"
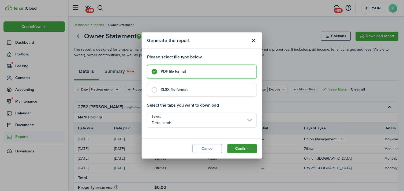
click at [235, 146] on button "Confirm" at bounding box center [241, 148] width 29 height 9
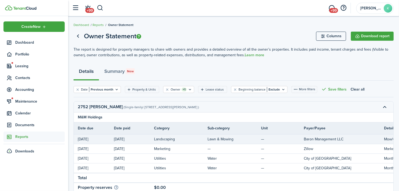
scroll to position [26, 0]
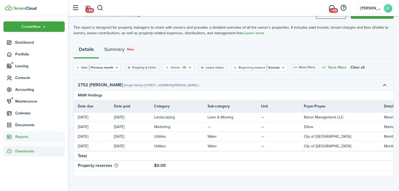
click at [48, 149] on div "Downloads" at bounding box center [33, 151] width 61 height 10
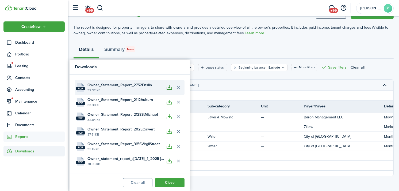
click at [170, 86] on button "button" at bounding box center [169, 87] width 9 height 9
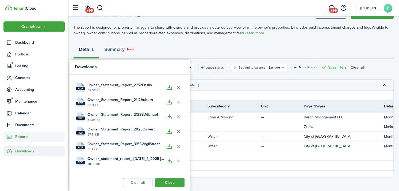
click at [209, 46] on div "Details Summary New" at bounding box center [234, 51] width 321 height 16
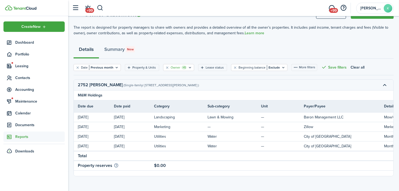
click at [175, 65] on filter-tag-label "Owner" at bounding box center [176, 67] width 10 height 5
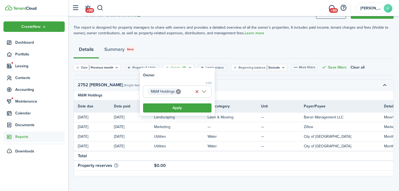
click at [203, 93] on span "M&M Holdings" at bounding box center [178, 92] width 68 height 12
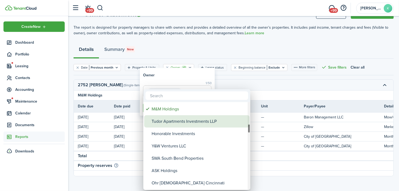
click at [187, 122] on div "Tudor Apartments Investments LLP" at bounding box center [199, 121] width 95 height 12
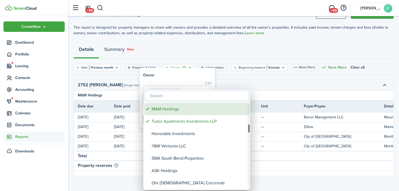
click at [178, 109] on div "M&M Holdings" at bounding box center [199, 109] width 95 height 12
type input "Tudor Apartments Investments LLP"
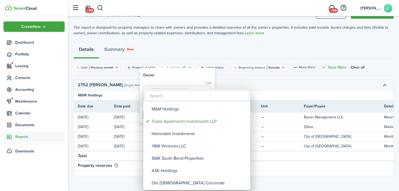
click at [175, 74] on div at bounding box center [199, 95] width 485 height 277
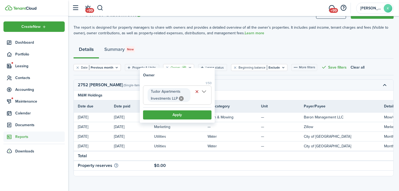
scroll to position [0, 17]
click at [179, 115] on button "Apply" at bounding box center [177, 114] width 69 height 9
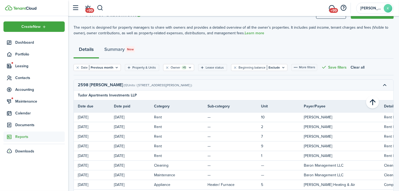
scroll to position [8, 0]
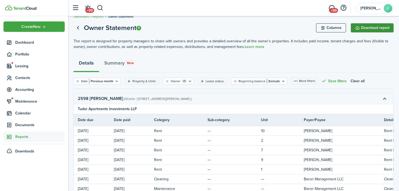
click at [370, 27] on button "Download report" at bounding box center [372, 27] width 43 height 9
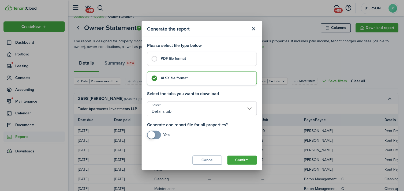
click at [208, 64] on label "PDF file format" at bounding box center [202, 59] width 110 height 14
radio input "true"
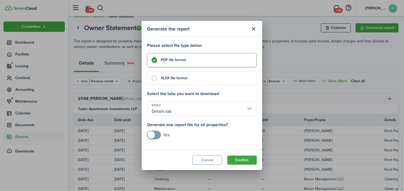
checkbox input "true"
click at [153, 135] on span at bounding box center [151, 134] width 7 height 7
click at [248, 161] on button "Confirm" at bounding box center [241, 160] width 29 height 9
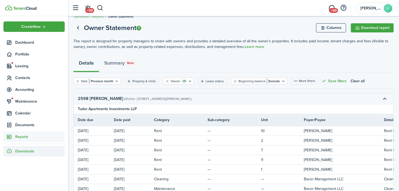
click at [39, 149] on div "Downloads" at bounding box center [33, 151] width 61 height 10
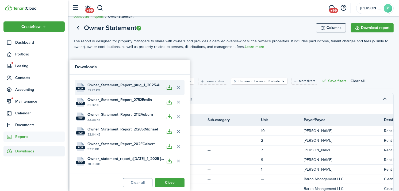
click at [167, 87] on button "button" at bounding box center [169, 87] width 9 height 9
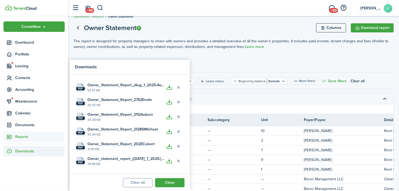
click at [192, 30] on page-view-header "Owner Statement Columns Download report" at bounding box center [234, 28] width 321 height 10
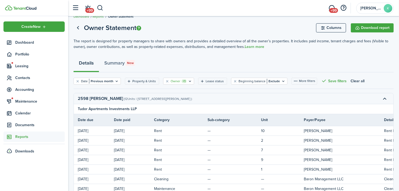
click at [189, 81] on icon "Open filter" at bounding box center [190, 81] width 5 height 4
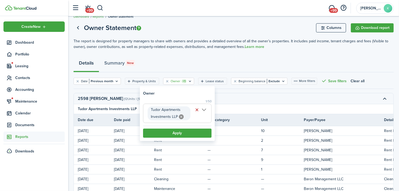
click at [203, 111] on span "Tudor Apartments Investments LLP" at bounding box center [178, 113] width 68 height 19
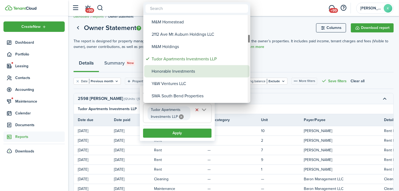
click at [192, 71] on div "Honorable Investments" at bounding box center [199, 71] width 95 height 12
click at [188, 71] on div "Honorable Investments" at bounding box center [199, 71] width 95 height 12
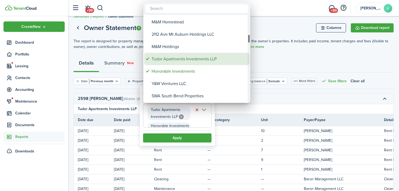
click at [189, 60] on div "Tudor Apartments Investments LLP" at bounding box center [199, 59] width 95 height 12
type input "Honorable Investments"
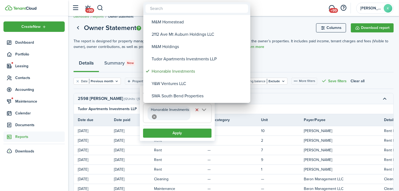
click at [185, 130] on div at bounding box center [199, 95] width 485 height 277
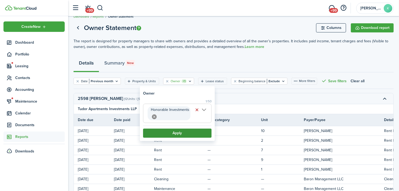
click at [175, 133] on button "Apply" at bounding box center [177, 133] width 69 height 9
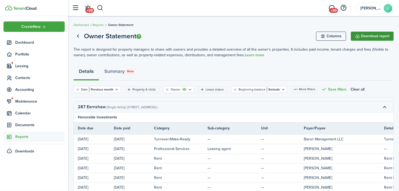
click at [373, 36] on button "Download report" at bounding box center [372, 36] width 43 height 9
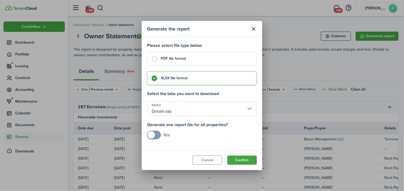
click at [239, 60] on control-radio-card-title "PDF file format" at bounding box center [206, 58] width 91 height 5
radio input "true"
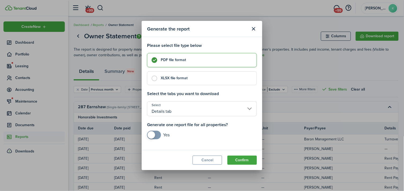
checkbox input "true"
click at [150, 137] on span at bounding box center [151, 134] width 7 height 7
click at [242, 163] on button "Confirm" at bounding box center [241, 160] width 29 height 9
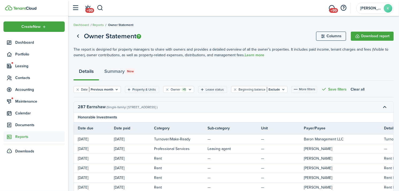
scroll to position [17, 0]
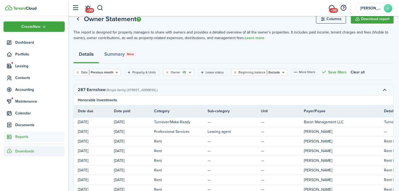
click at [36, 154] on div "Downloads" at bounding box center [33, 151] width 61 height 10
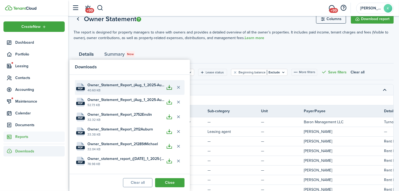
click at [169, 89] on button "button" at bounding box center [169, 87] width 9 height 9
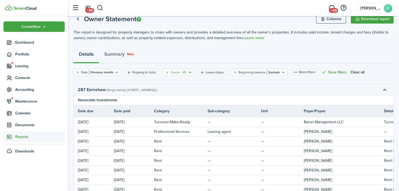
click at [176, 71] on filter-tag-label "Owner" at bounding box center [176, 72] width 10 height 5
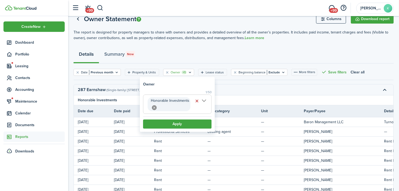
click at [203, 103] on span "Honorable Investments" at bounding box center [178, 104] width 68 height 19
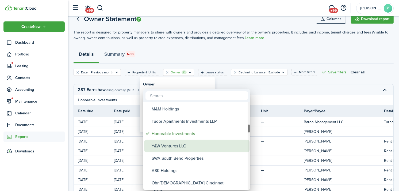
click at [192, 148] on div "Y&W Ventures LLC" at bounding box center [199, 146] width 95 height 12
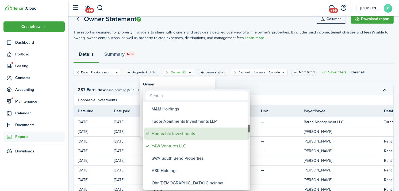
click at [191, 133] on div "Honorable Investments" at bounding box center [199, 133] width 95 height 12
type input "Y&W Ventures LLC"
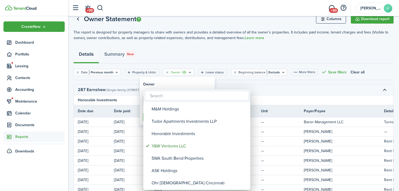
click at [187, 81] on div at bounding box center [199, 95] width 485 height 277
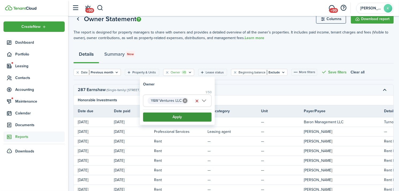
click at [180, 116] on button "Apply" at bounding box center [177, 116] width 69 height 9
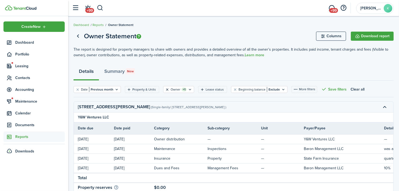
click at [165, 89] on button "Clear filter" at bounding box center [167, 89] width 5 height 4
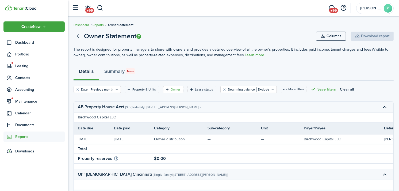
click at [167, 89] on icon "Open filter" at bounding box center [167, 89] width 5 height 4
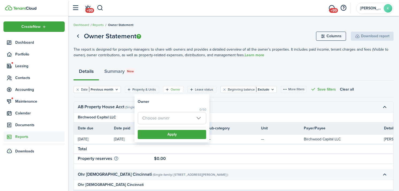
click at [179, 122] on span "Choose owner" at bounding box center [172, 118] width 68 height 12
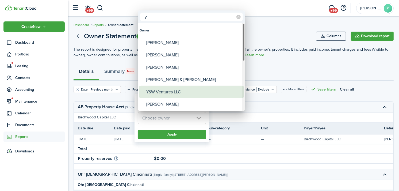
type input "y"
click at [175, 91] on div "Y&W Ventures LLC" at bounding box center [193, 92] width 95 height 12
type input "Y&W Ventures LLC"
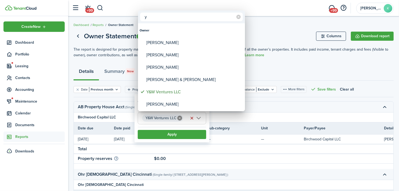
click at [171, 136] on div at bounding box center [199, 95] width 485 height 277
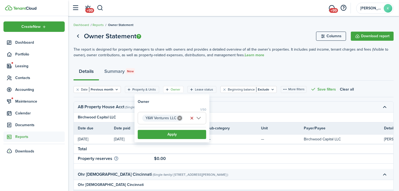
click at [171, 136] on button "Apply" at bounding box center [172, 134] width 69 height 9
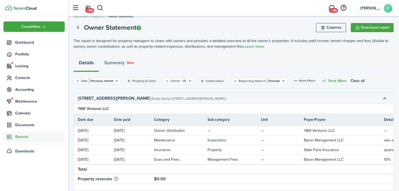
scroll to position [8, 0]
click at [166, 81] on button "Clear filter" at bounding box center [167, 81] width 5 height 4
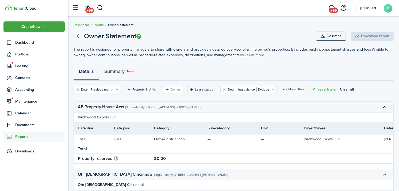
click at [171, 90] on filter-tag-label "Owner" at bounding box center [176, 89] width 10 height 5
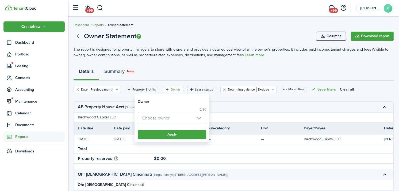
click at [164, 123] on span "Choose owner" at bounding box center [172, 118] width 68 height 12
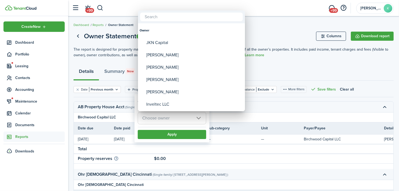
click at [164, 123] on div at bounding box center [199, 95] width 485 height 277
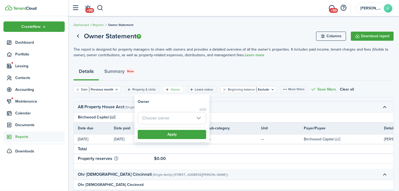
click at [164, 120] on span "Choose owner" at bounding box center [155, 118] width 27 height 6
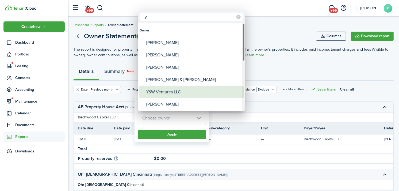
type input "y"
click at [166, 93] on div "Y&W Ventures LLC" at bounding box center [193, 92] width 95 height 12
type input "Y&W Ventures LLC"
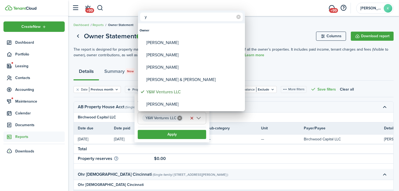
click at [167, 135] on div at bounding box center [199, 95] width 485 height 277
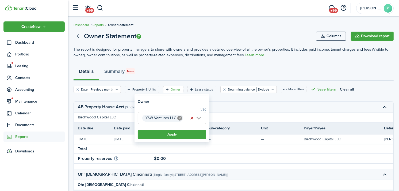
click at [167, 135] on button "Apply" at bounding box center [172, 134] width 69 height 9
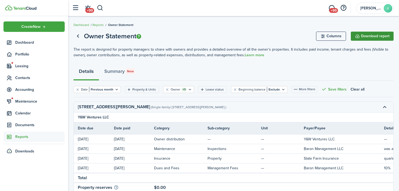
click at [360, 38] on button "Download report" at bounding box center [372, 36] width 43 height 9
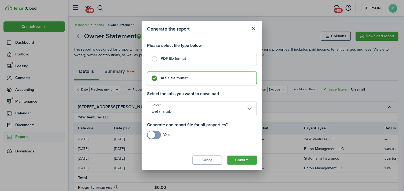
click at [217, 61] on control-radio-card-title "PDF file format" at bounding box center [206, 58] width 91 height 5
radio input "true"
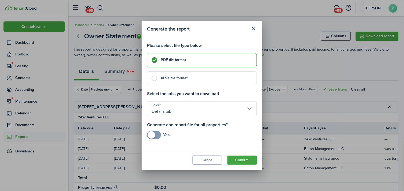
checkbox input "true"
click at [151, 135] on span at bounding box center [151, 134] width 7 height 7
click at [237, 162] on button "Confirm" at bounding box center [241, 160] width 29 height 9
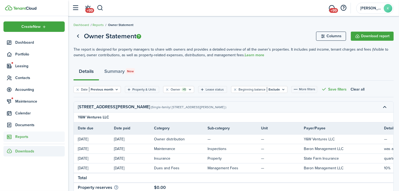
click at [53, 148] on div "Downloads" at bounding box center [33, 151] width 61 height 10
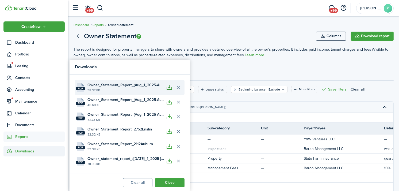
click at [171, 88] on button "button" at bounding box center [169, 87] width 9 height 9
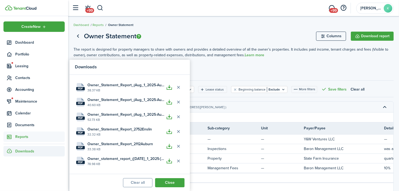
click at [256, 71] on div "Details Summary New" at bounding box center [234, 73] width 321 height 16
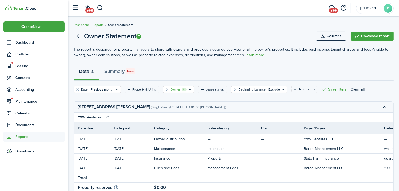
click at [189, 89] on icon "Open filter" at bounding box center [190, 89] width 5 height 4
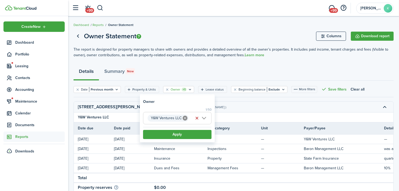
click at [207, 119] on span "Y&W Ventures LLC" at bounding box center [178, 118] width 68 height 12
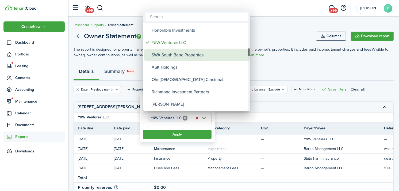
click at [204, 60] on div "SWA South Bend Properties" at bounding box center [199, 55] width 95 height 12
click at [200, 57] on div "SWA South Bend Properties" at bounding box center [199, 55] width 95 height 12
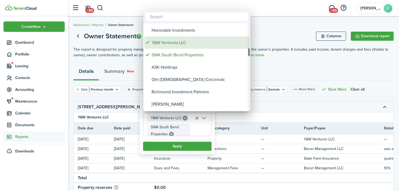
click at [190, 40] on div "Y&W Ventures LLC" at bounding box center [199, 42] width 95 height 12
type input "SWA South Bend Properties"
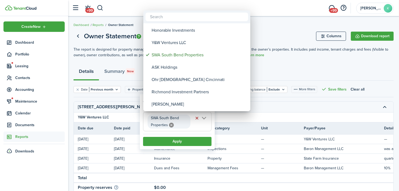
click at [183, 141] on div at bounding box center [199, 95] width 485 height 277
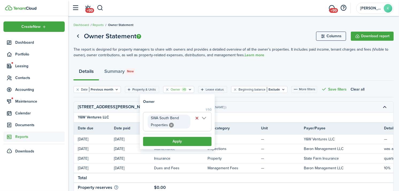
scroll to position [0, 3]
click at [183, 141] on button "Apply" at bounding box center [177, 141] width 69 height 9
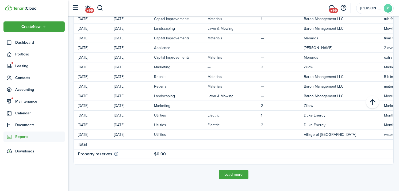
scroll to position [513, 0]
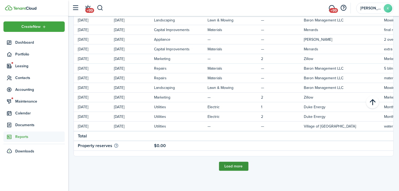
click at [237, 168] on button "Load more" at bounding box center [233, 166] width 29 height 9
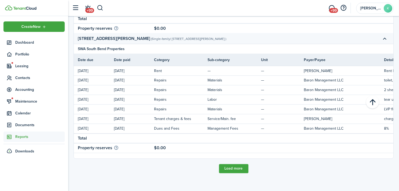
scroll to position [831, 0]
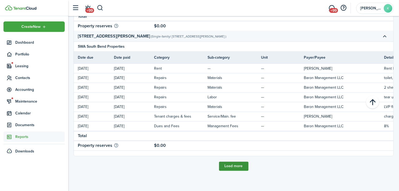
click at [229, 165] on button "Load more" at bounding box center [233, 166] width 29 height 9
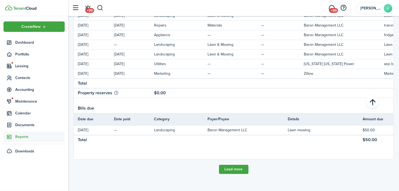
scroll to position [1243, 0]
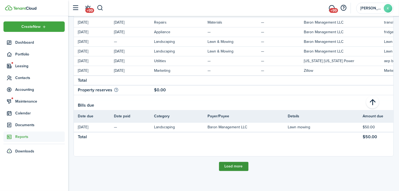
click at [234, 168] on button "Load more" at bounding box center [233, 166] width 29 height 9
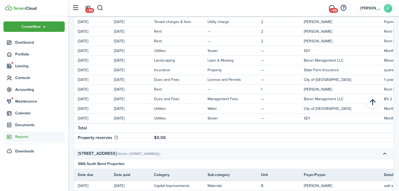
scroll to position [0, 0]
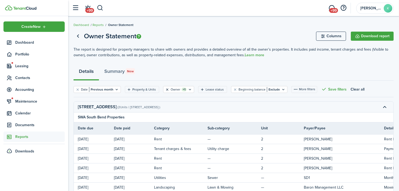
click at [166, 90] on button "Clear filter" at bounding box center [167, 89] width 5 height 4
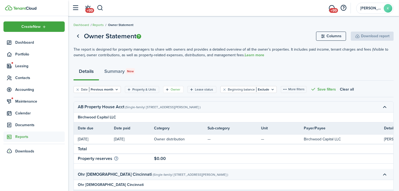
click at [166, 90] on icon "Open filter" at bounding box center [167, 89] width 5 height 4
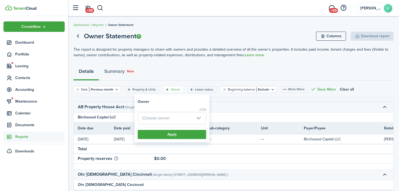
click at [156, 124] on span "Choose owner" at bounding box center [172, 118] width 69 height 12
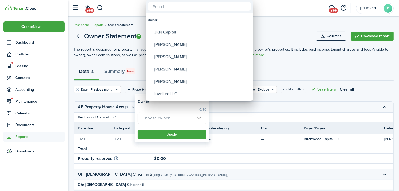
click at [155, 121] on div at bounding box center [199, 95] width 485 height 277
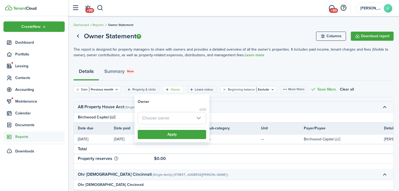
click at [155, 121] on span "Choose owner" at bounding box center [155, 118] width 27 height 6
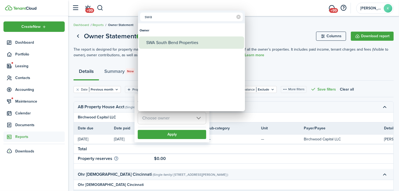
type input "swa"
click at [169, 42] on div "SWA South Bend Properties" at bounding box center [193, 42] width 95 height 12
type input "SWA South Bend Properties"
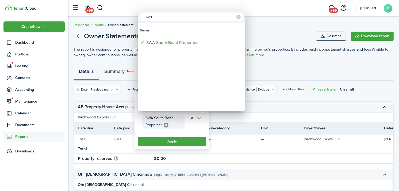
click at [169, 140] on div at bounding box center [199, 95] width 485 height 277
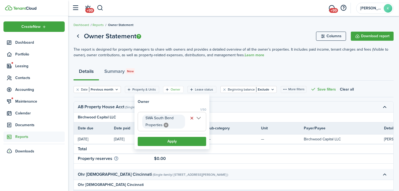
scroll to position [0, 3]
click at [169, 140] on button "Apply" at bounding box center [172, 141] width 69 height 9
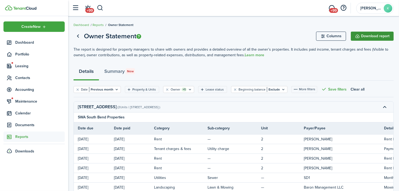
click at [356, 38] on button "Download report" at bounding box center [372, 36] width 43 height 9
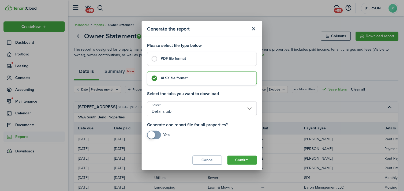
click at [228, 56] on control-radio-card-title "PDF file format" at bounding box center [206, 58] width 91 height 5
radio input "true"
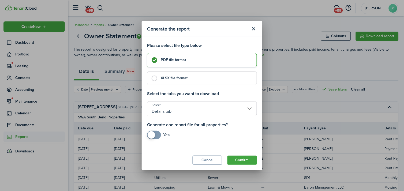
checkbox input "true"
click at [150, 137] on span at bounding box center [151, 134] width 7 height 7
click at [246, 162] on button "Confirm" at bounding box center [241, 160] width 29 height 9
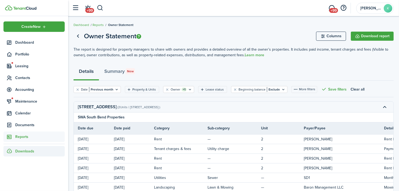
click at [22, 149] on span "Downloads" at bounding box center [24, 151] width 19 height 6
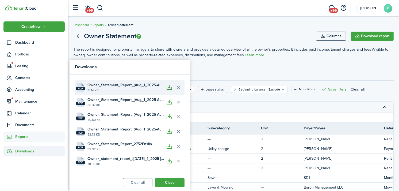
click at [169, 87] on button "button" at bounding box center [169, 87] width 9 height 9
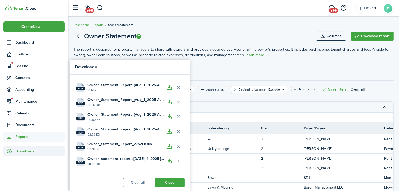
click at [200, 39] on page-view-header "Owner Statement Columns Download report" at bounding box center [234, 36] width 321 height 10
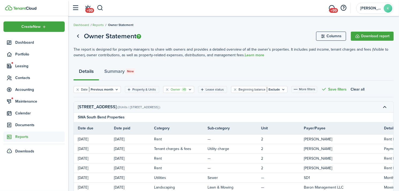
click at [174, 88] on filter-tag-label "Owner" at bounding box center [176, 89] width 10 height 5
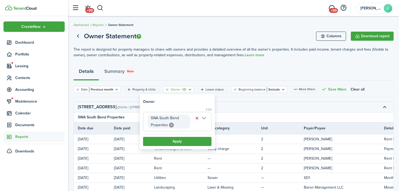
click at [205, 120] on span "SWA South Bend Properties" at bounding box center [178, 121] width 68 height 19
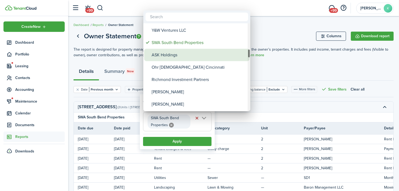
click at [175, 56] on div "ASK Holdings" at bounding box center [199, 55] width 95 height 12
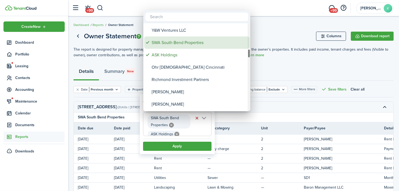
click at [175, 39] on div "SWA South Bend Properties" at bounding box center [199, 42] width 95 height 12
type input "ASK Holdings"
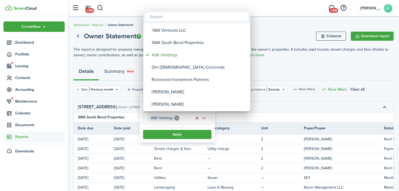
click at [179, 134] on div at bounding box center [199, 95] width 485 height 277
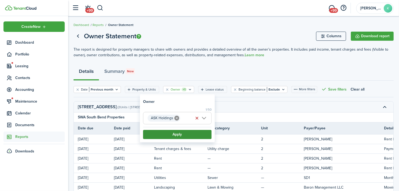
click at [179, 134] on button "Apply" at bounding box center [177, 134] width 69 height 9
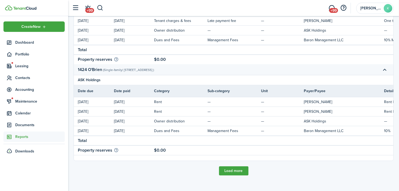
scroll to position [214, 0]
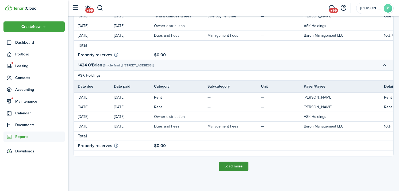
click at [233, 169] on button "Load more" at bounding box center [233, 166] width 29 height 9
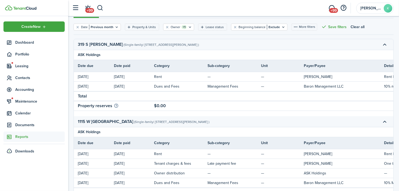
scroll to position [0, 0]
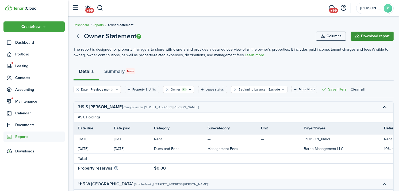
click at [363, 37] on button "Download report" at bounding box center [372, 36] width 43 height 9
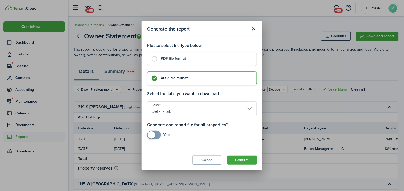
click at [215, 66] on label "PDF file format" at bounding box center [202, 59] width 110 height 14
radio input "true"
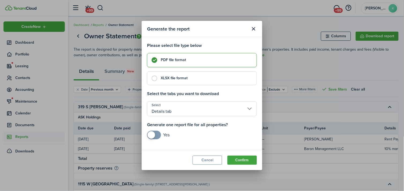
checkbox input "true"
click at [156, 135] on span at bounding box center [153, 135] width 5 height 9
click at [247, 159] on button "Confirm" at bounding box center [241, 160] width 29 height 9
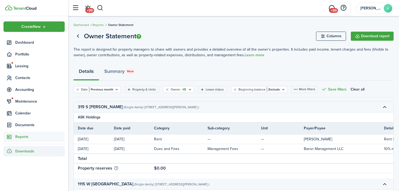
click at [35, 152] on div "Downloads" at bounding box center [33, 151] width 61 height 10
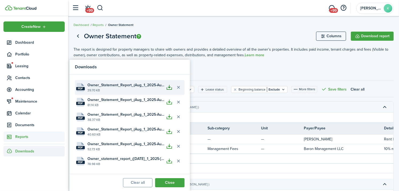
click at [172, 87] on button "button" at bounding box center [169, 87] width 9 height 9
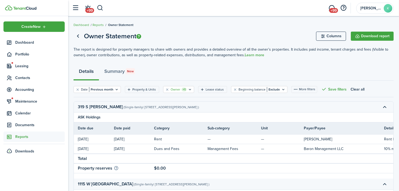
click at [173, 88] on filter-tag-label "Owner" at bounding box center [176, 89] width 10 height 5
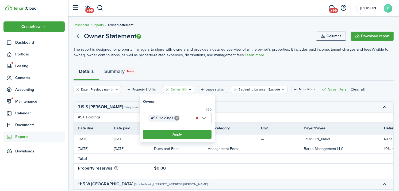
click at [204, 117] on span "ASK Holdings" at bounding box center [178, 118] width 68 height 12
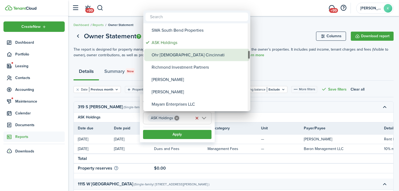
click at [179, 54] on div "Ohr [DEMOGRAPHIC_DATA] Cincinnati" at bounding box center [199, 55] width 95 height 12
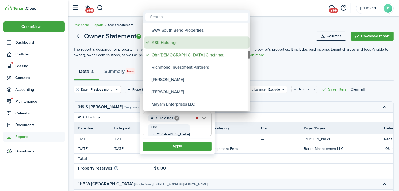
click at [172, 47] on div "ASK Holdings" at bounding box center [199, 42] width 95 height 12
type input "Ohr [DEMOGRAPHIC_DATA] Cincinnati"
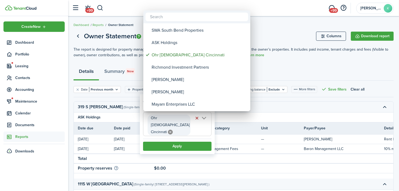
click at [174, 139] on div at bounding box center [199, 95] width 485 height 277
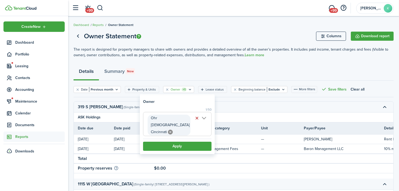
click at [174, 142] on button "Apply" at bounding box center [177, 146] width 69 height 9
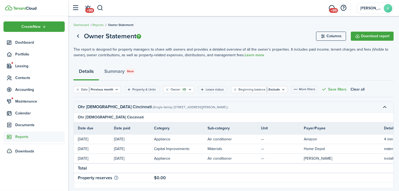
scroll to position [17, 0]
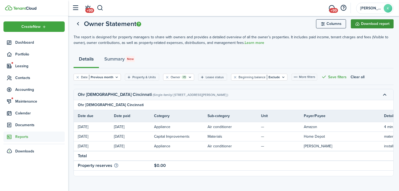
click at [359, 19] on button "Download report" at bounding box center [372, 23] width 43 height 9
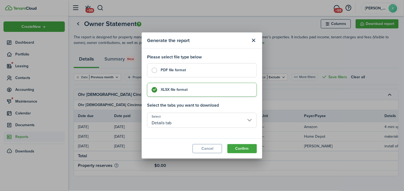
click at [227, 69] on control-radio-card-title "PDF file format" at bounding box center [206, 69] width 91 height 5
radio input "true"
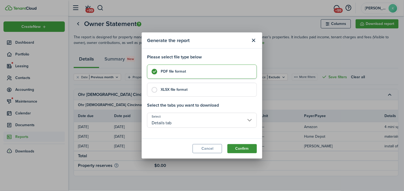
click at [235, 147] on button "Confirm" at bounding box center [241, 148] width 29 height 9
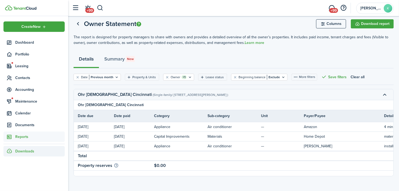
click at [31, 148] on span "Downloads" at bounding box center [24, 151] width 19 height 6
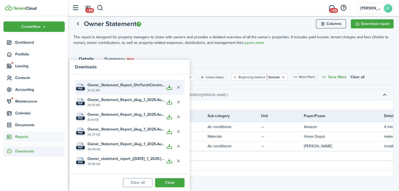
click at [165, 85] on button "button" at bounding box center [169, 87] width 9 height 9
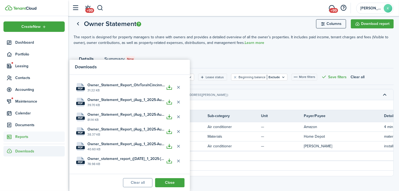
click at [187, 52] on div "Details Summary New" at bounding box center [234, 60] width 321 height 16
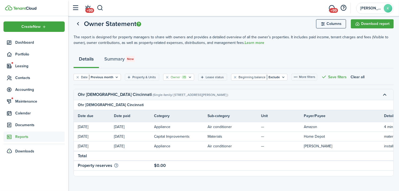
click at [173, 75] on filter-tag-label "Owner" at bounding box center [176, 77] width 10 height 5
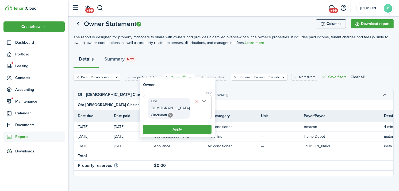
click at [204, 107] on span "Ohr [DEMOGRAPHIC_DATA] Cincinnati" at bounding box center [178, 107] width 68 height 24
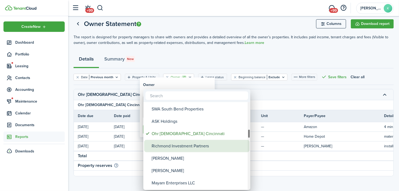
click at [191, 147] on div "Richmond Investment Partners" at bounding box center [199, 146] width 95 height 12
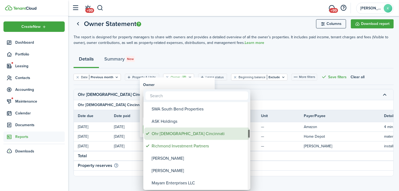
click at [180, 130] on div "Ohr [DEMOGRAPHIC_DATA] Cincinnati" at bounding box center [199, 133] width 95 height 12
type input "Richmond Investment Partners"
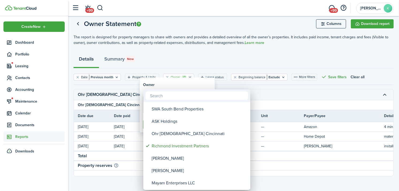
click at [177, 83] on div at bounding box center [199, 95] width 485 height 277
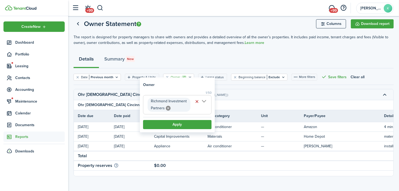
scroll to position [0, 8]
click at [172, 129] on button "Apply" at bounding box center [177, 124] width 69 height 9
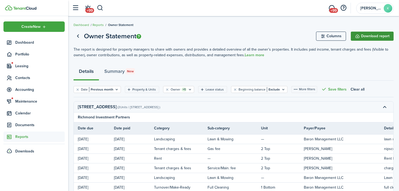
click at [369, 36] on button "Download report" at bounding box center [372, 36] width 43 height 9
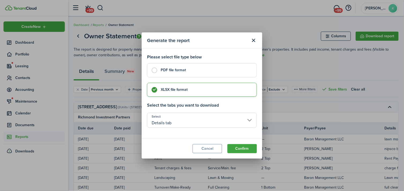
click at [218, 74] on label "PDF file format" at bounding box center [202, 70] width 110 height 14
radio input "true"
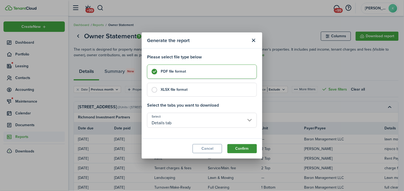
click at [240, 148] on button "Confirm" at bounding box center [241, 148] width 29 height 9
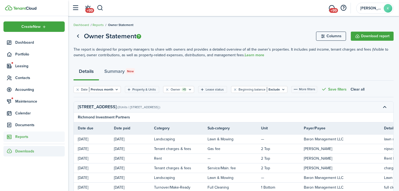
click at [29, 148] on span "Downloads" at bounding box center [24, 151] width 19 height 6
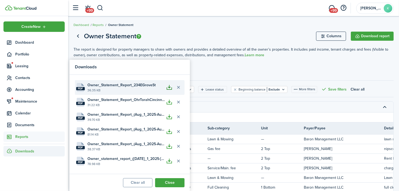
click at [171, 87] on button "button" at bounding box center [169, 87] width 9 height 9
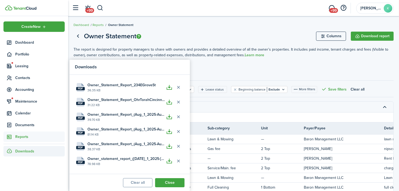
click at [172, 47] on p "The report is designed for property managers to share with owners and provides …" at bounding box center [234, 52] width 321 height 11
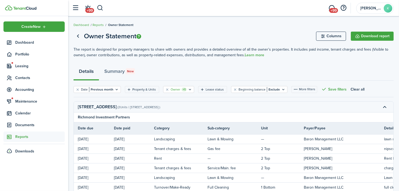
click at [175, 88] on filter-tag-label "Owner" at bounding box center [176, 89] width 10 height 5
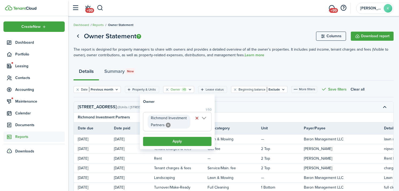
click at [206, 118] on span "Richmond Investment Partners" at bounding box center [178, 121] width 68 height 19
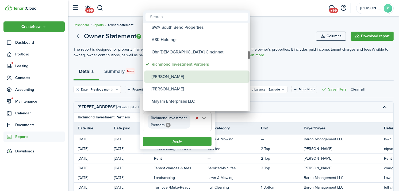
click at [202, 81] on div "Jonathan Borsodi" at bounding box center [199, 76] width 95 height 12
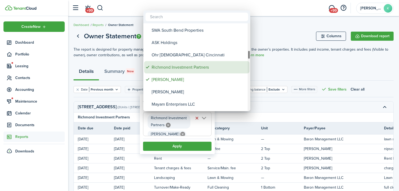
click at [199, 70] on div "Richmond Investment Partners" at bounding box center [199, 67] width 95 height 12
type input "Jonathan Borsodi"
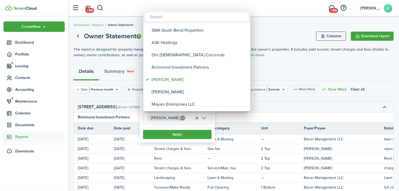
click at [188, 135] on div at bounding box center [199, 95] width 485 height 277
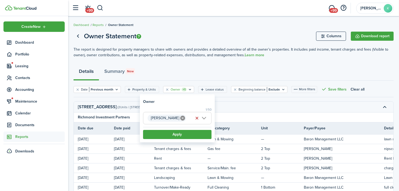
click at [188, 135] on button "Apply" at bounding box center [177, 134] width 69 height 9
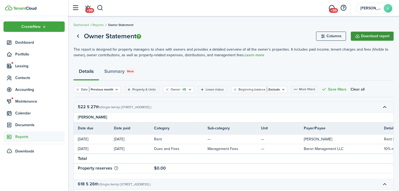
click at [359, 37] on button "Download report" at bounding box center [372, 36] width 43 height 9
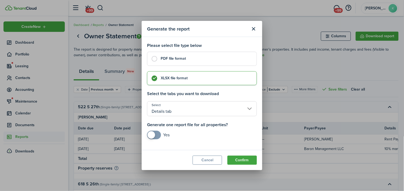
click at [237, 55] on label "PDF file format" at bounding box center [202, 59] width 110 height 14
radio input "true"
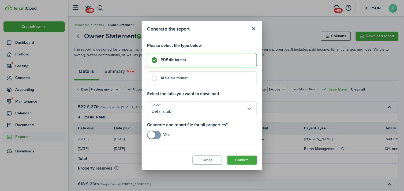
checkbox input "true"
click at [153, 134] on span at bounding box center [151, 134] width 7 height 7
click at [246, 159] on button "Confirm" at bounding box center [241, 160] width 29 height 9
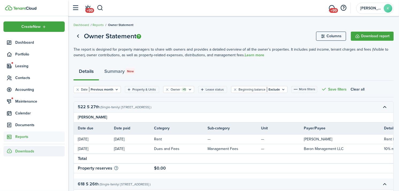
click at [30, 152] on span "Downloads" at bounding box center [24, 151] width 19 height 6
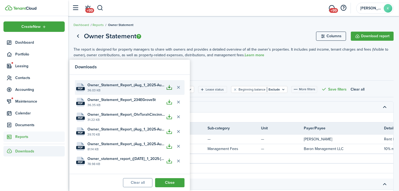
click at [173, 86] on button "button" at bounding box center [169, 87] width 9 height 9
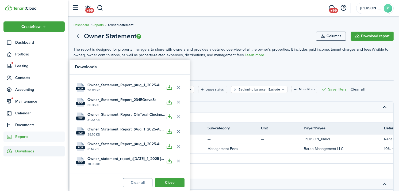
click at [221, 77] on div "Details Summary New" at bounding box center [234, 73] width 321 height 16
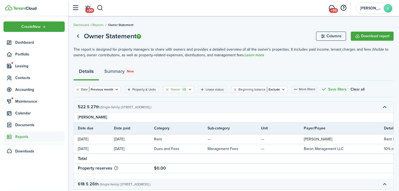
click at [189, 90] on icon "Open filter" at bounding box center [190, 89] width 5 height 4
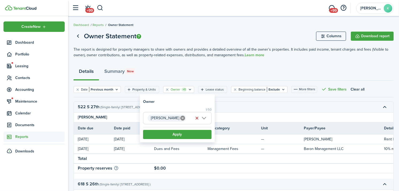
click at [208, 120] on span "Jonathan Borsodi" at bounding box center [178, 118] width 68 height 12
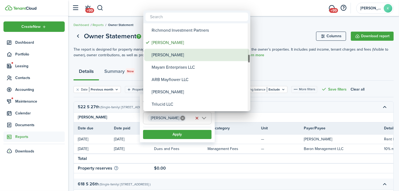
click at [183, 57] on div "Zach Dyas" at bounding box center [199, 55] width 95 height 12
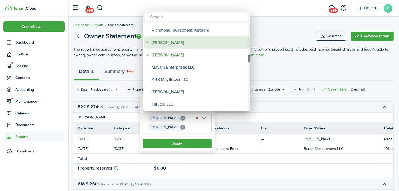
click at [183, 41] on div "Jonathan Borsodi" at bounding box center [199, 42] width 95 height 12
type input "Zach Dyas"
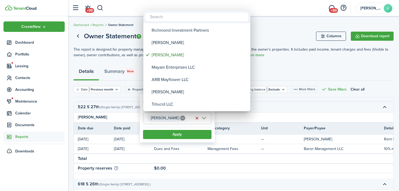
click at [181, 135] on div at bounding box center [199, 95] width 485 height 277
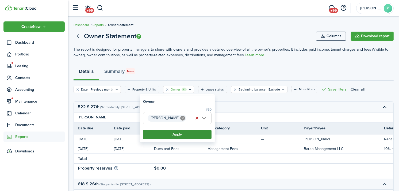
click at [170, 134] on button "Apply" at bounding box center [177, 134] width 69 height 9
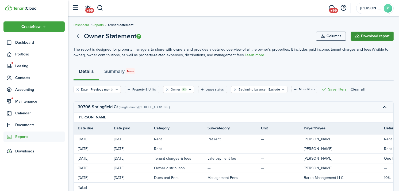
click at [362, 36] on button "Download report" at bounding box center [372, 36] width 43 height 9
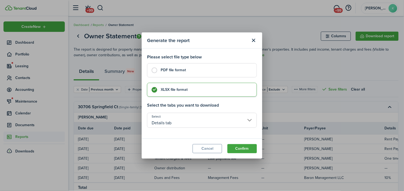
click at [227, 66] on label "PDF file format" at bounding box center [202, 70] width 110 height 14
radio input "true"
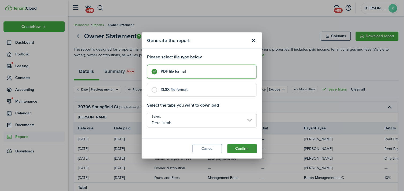
click at [236, 148] on button "Confirm" at bounding box center [241, 148] width 29 height 9
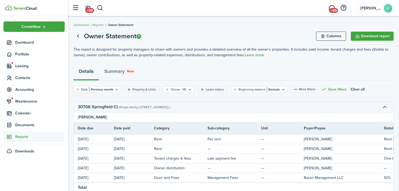
drag, startPoint x: 203, startPoint y: 103, endPoint x: 199, endPoint y: 129, distance: 26.0
click at [199, 129] on accordion-group "30706 Springfield Ct ( Single-family | 30706 Springfield Ct, Granger, IN, 46530…" at bounding box center [309, 154] width 471 height 106
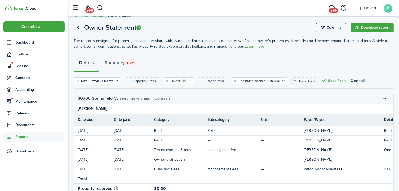
scroll to position [20, 0]
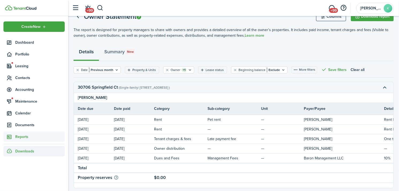
click at [34, 151] on span "Downloads" at bounding box center [24, 151] width 19 height 6
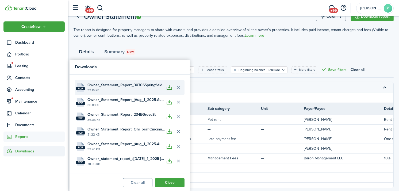
click at [167, 89] on button "button" at bounding box center [169, 87] width 9 height 9
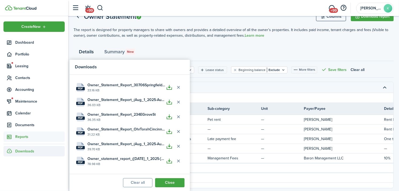
click at [202, 52] on div "Details Summary New" at bounding box center [234, 53] width 321 height 16
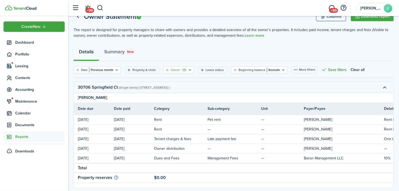
click at [178, 69] on filter-tag-label "Owner" at bounding box center [176, 69] width 10 height 5
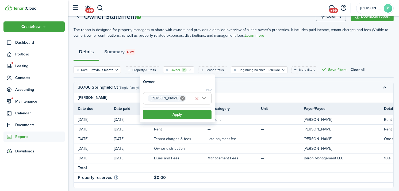
click at [205, 97] on span "Zach Dyas" at bounding box center [178, 98] width 68 height 12
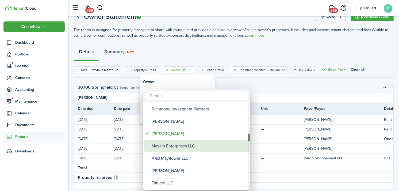
click at [189, 145] on div "Mayam Enterprises LLC" at bounding box center [199, 146] width 95 height 12
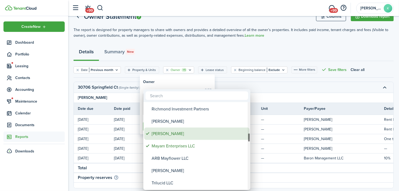
click at [177, 134] on div "Zach Dyas" at bounding box center [199, 133] width 95 height 12
type input "Mayam Enterprises LLC"
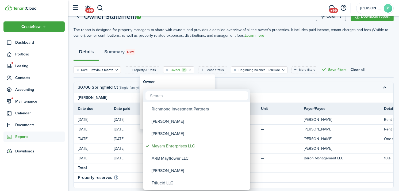
click at [186, 84] on div at bounding box center [199, 95] width 485 height 277
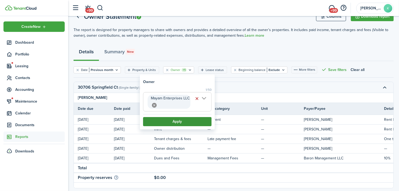
click at [184, 121] on button "Apply" at bounding box center [177, 121] width 69 height 9
